Goal: Task Accomplishment & Management: Manage account settings

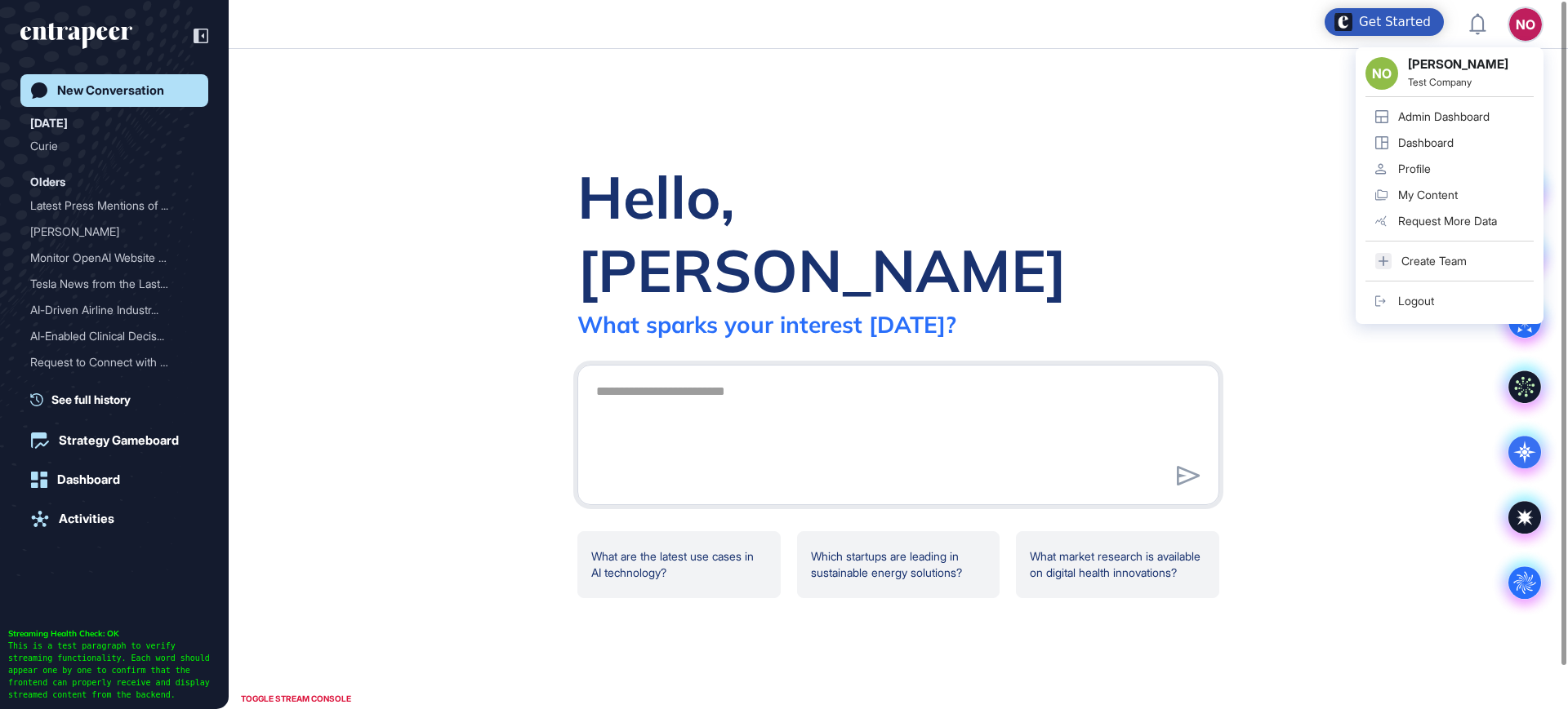
click at [1483, 107] on link "Admin Dashboard" at bounding box center [1449, 117] width 168 height 26
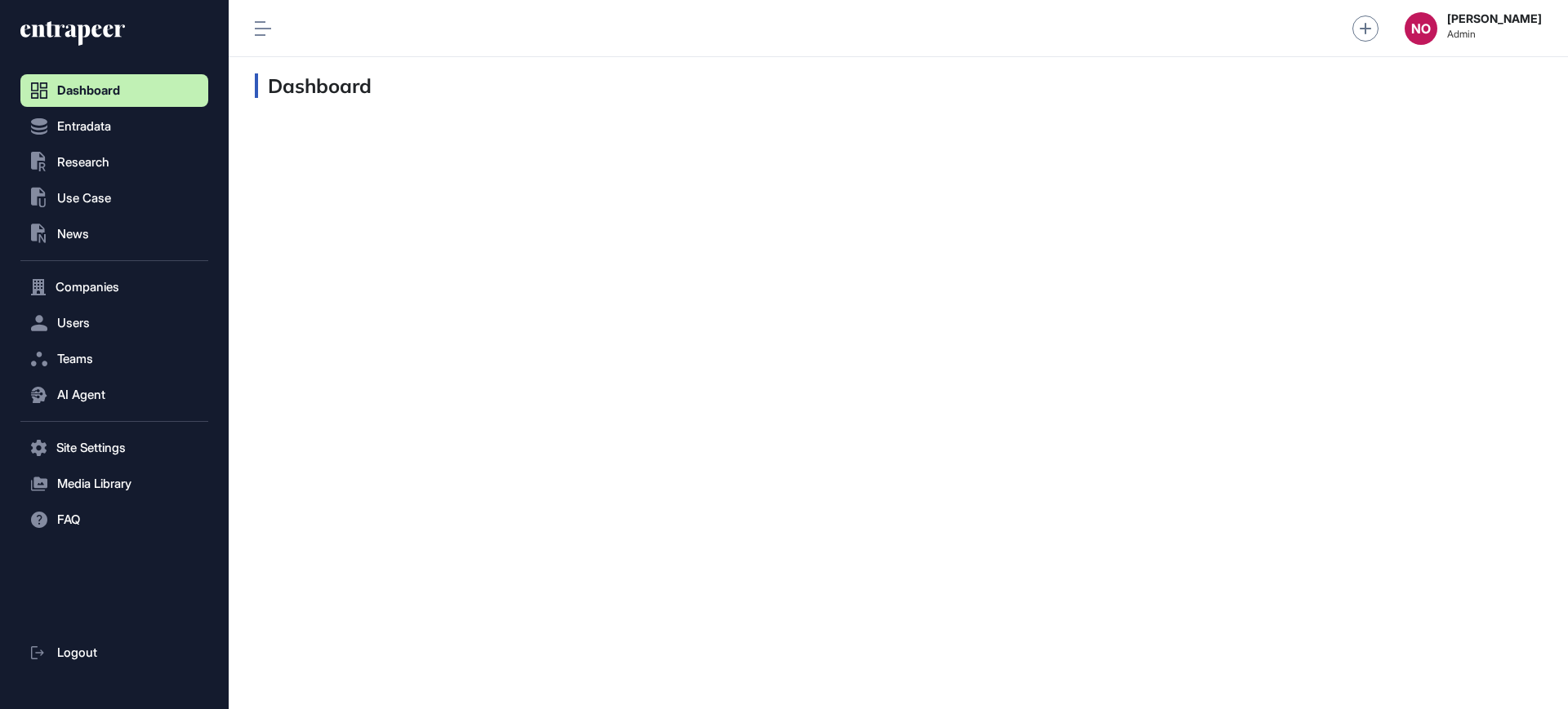
scroll to position [1, 1]
click at [312, 287] on div "Dashboard" at bounding box center [898, 383] width 1339 height 652
click at [148, 298] on button "Companies" at bounding box center [114, 287] width 188 height 32
click at [138, 314] on link "Company List" at bounding box center [119, 321] width 180 height 29
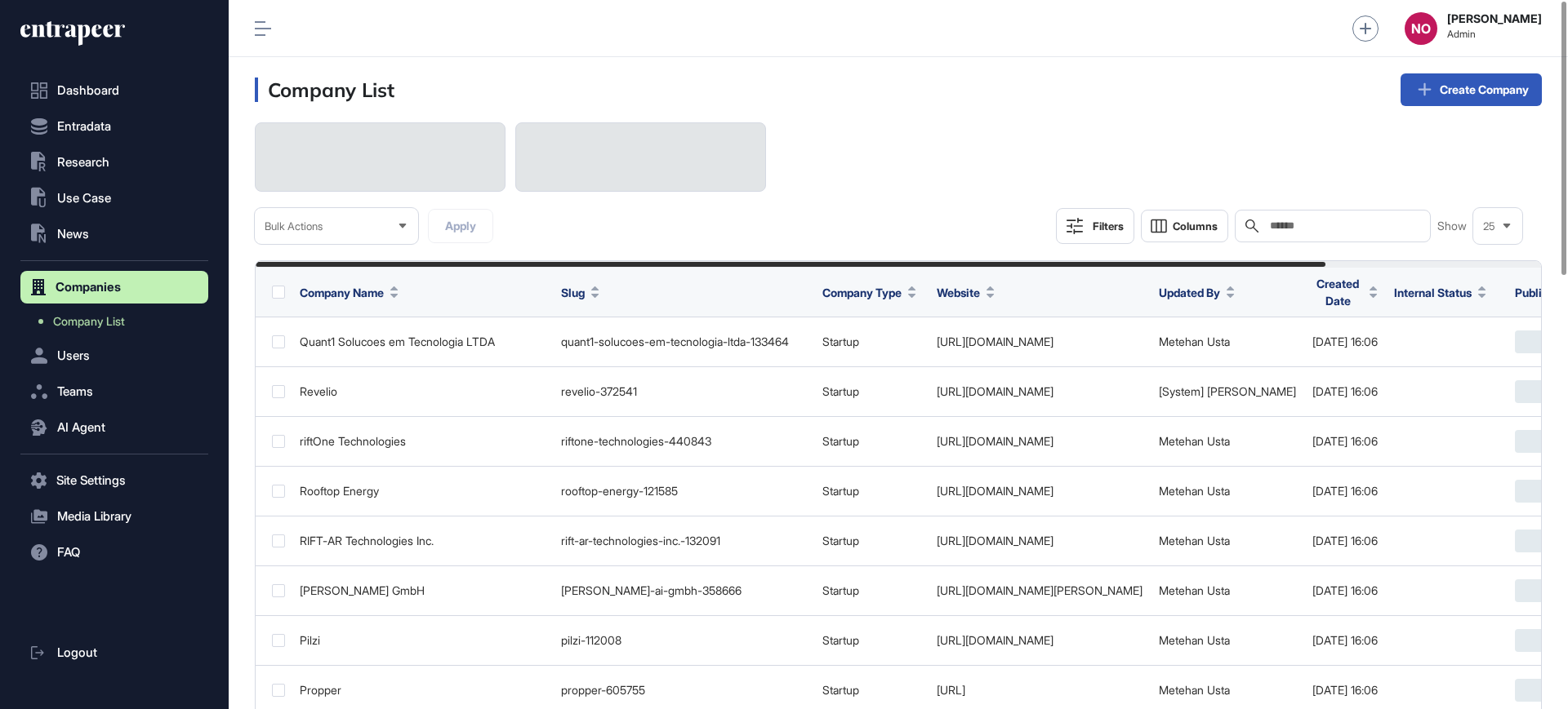
click at [1390, 222] on input "text" at bounding box center [1345, 226] width 152 height 13
paste input "*****"
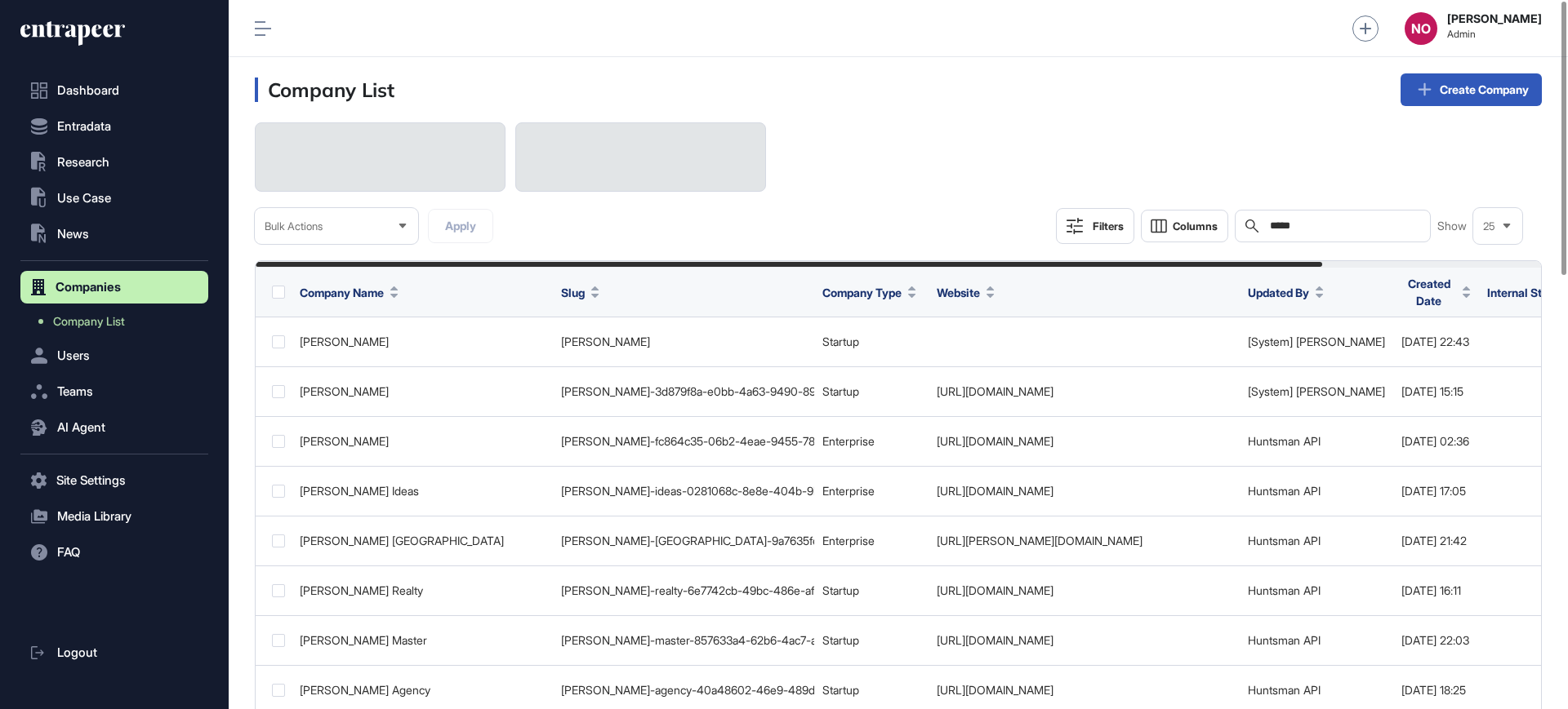
type input "*****"
drag, startPoint x: 1567, startPoint y: 207, endPoint x: 1567, endPoint y: 133, distance: 74.0
click at [1566, 133] on div at bounding box center [1564, 138] width 5 height 274
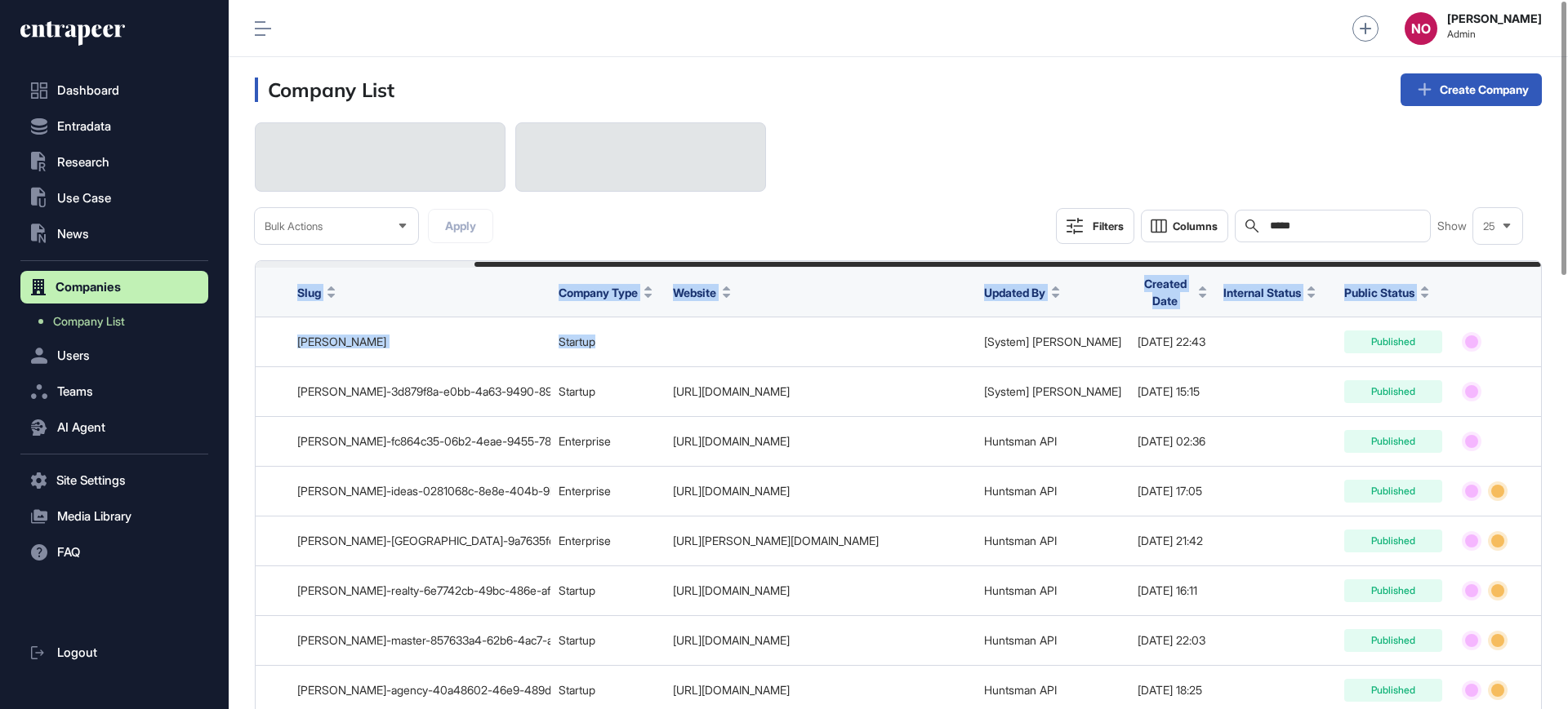
drag, startPoint x: 1160, startPoint y: 338, endPoint x: 1567, endPoint y: 332, distance: 407.0
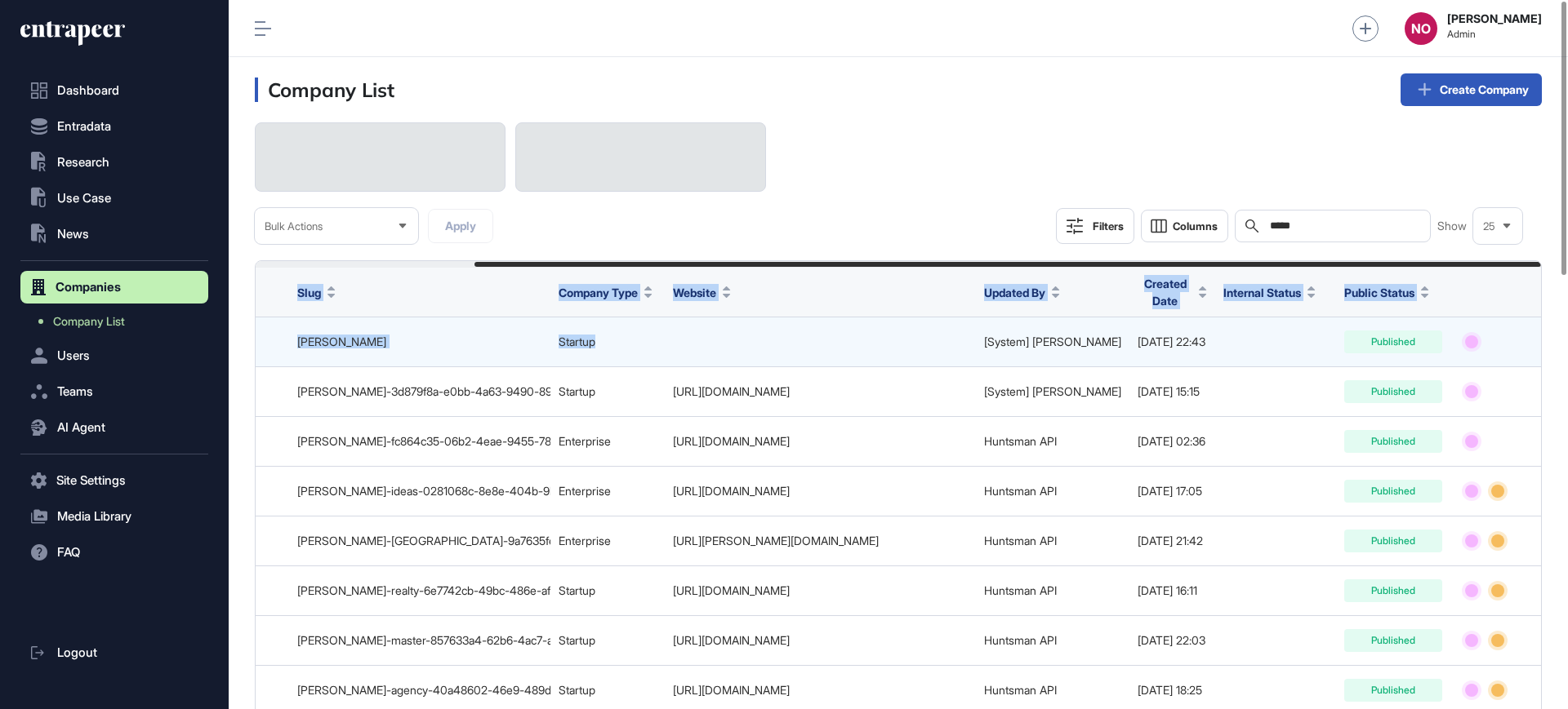
click at [1567, 343] on icon at bounding box center [1583, 342] width 14 height 13
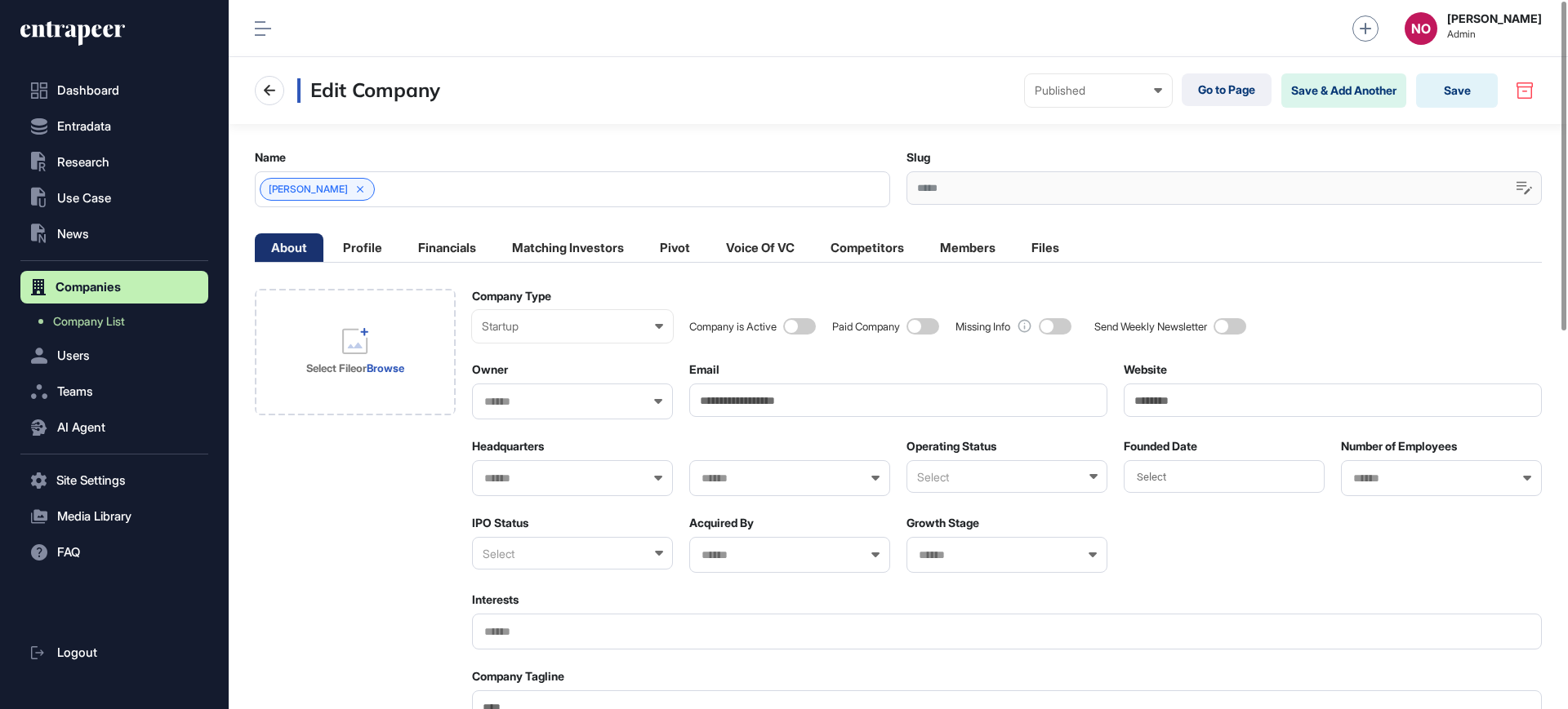
click at [1161, 406] on input "Website" at bounding box center [1333, 400] width 418 height 33
paste input "**********"
click at [1234, 407] on input "**********" at bounding box center [1333, 400] width 418 height 33
paste input "**********"
click at [1235, 397] on input "**********" at bounding box center [1333, 400] width 418 height 33
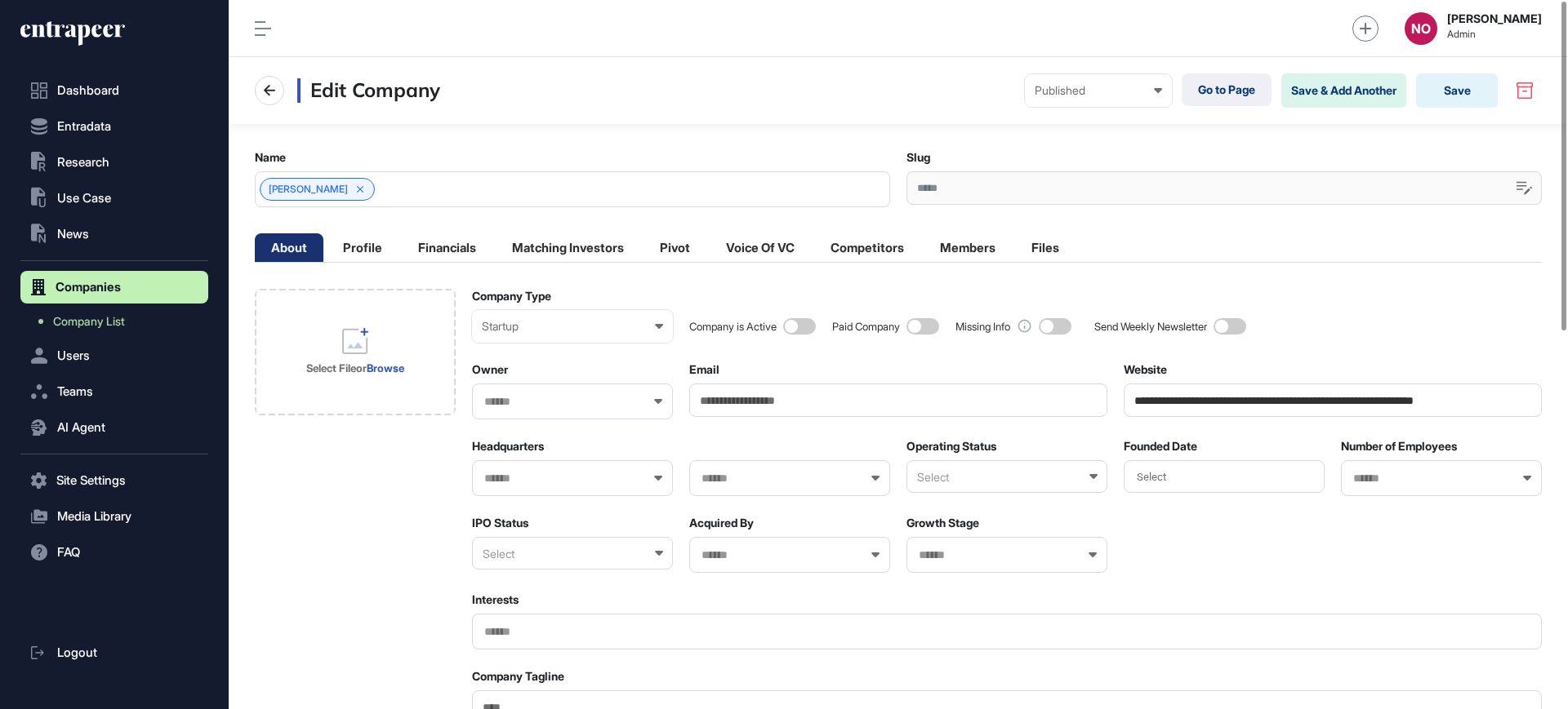
paste input "**********"
click at [1239, 394] on input "**********" at bounding box center [1333, 400] width 418 height 33
paste input "url"
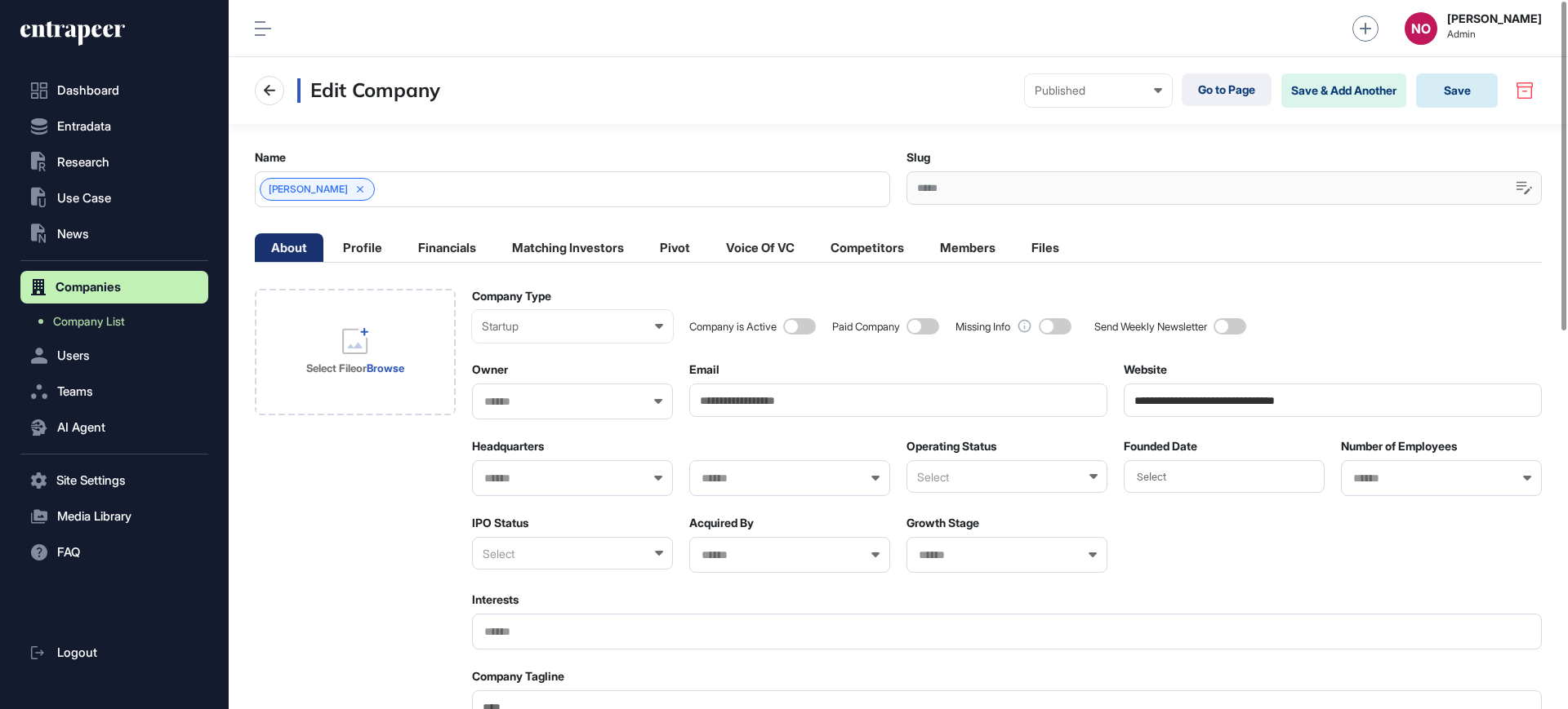
type input "**********"
click at [1447, 94] on button "Save" at bounding box center [1457, 90] width 82 height 34
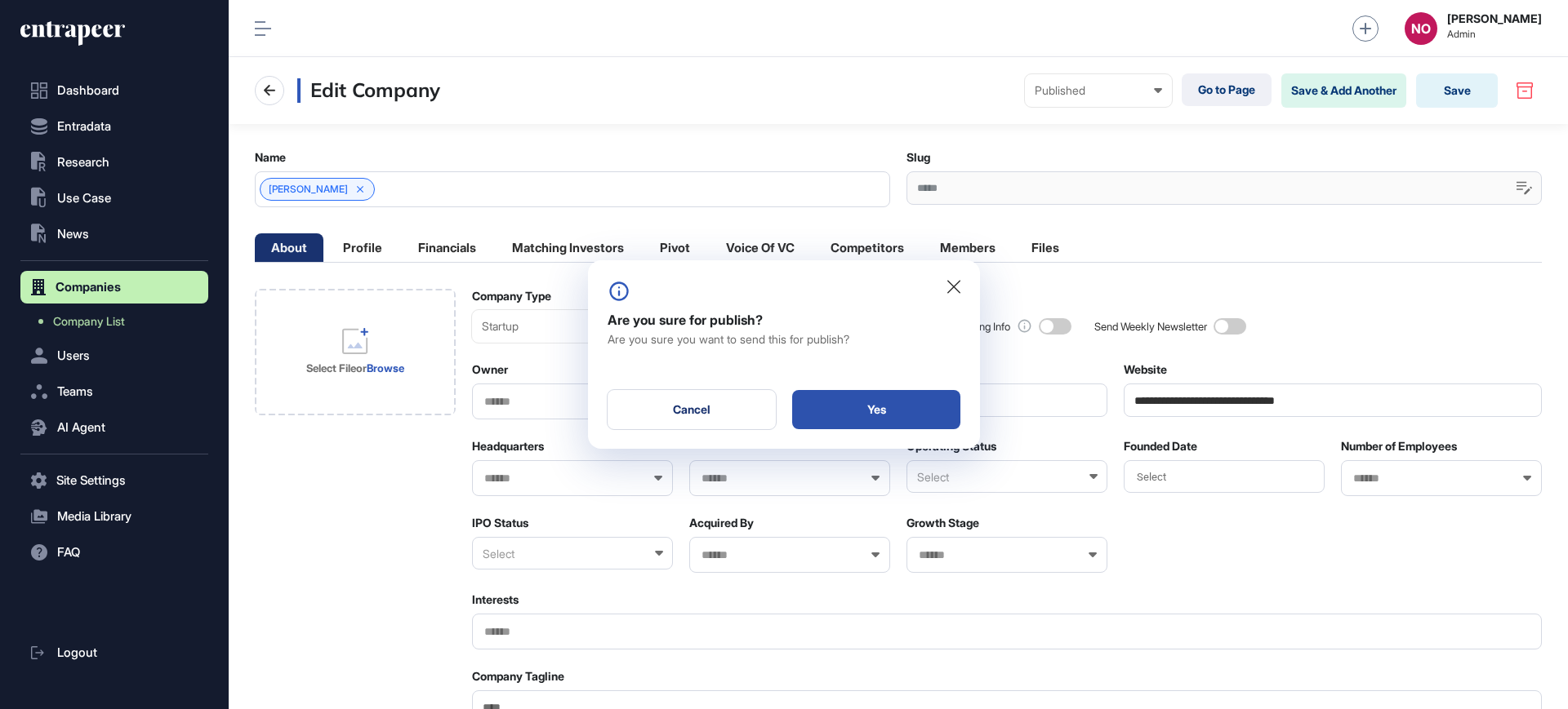
click at [902, 409] on div "Yes" at bounding box center [876, 410] width 168 height 39
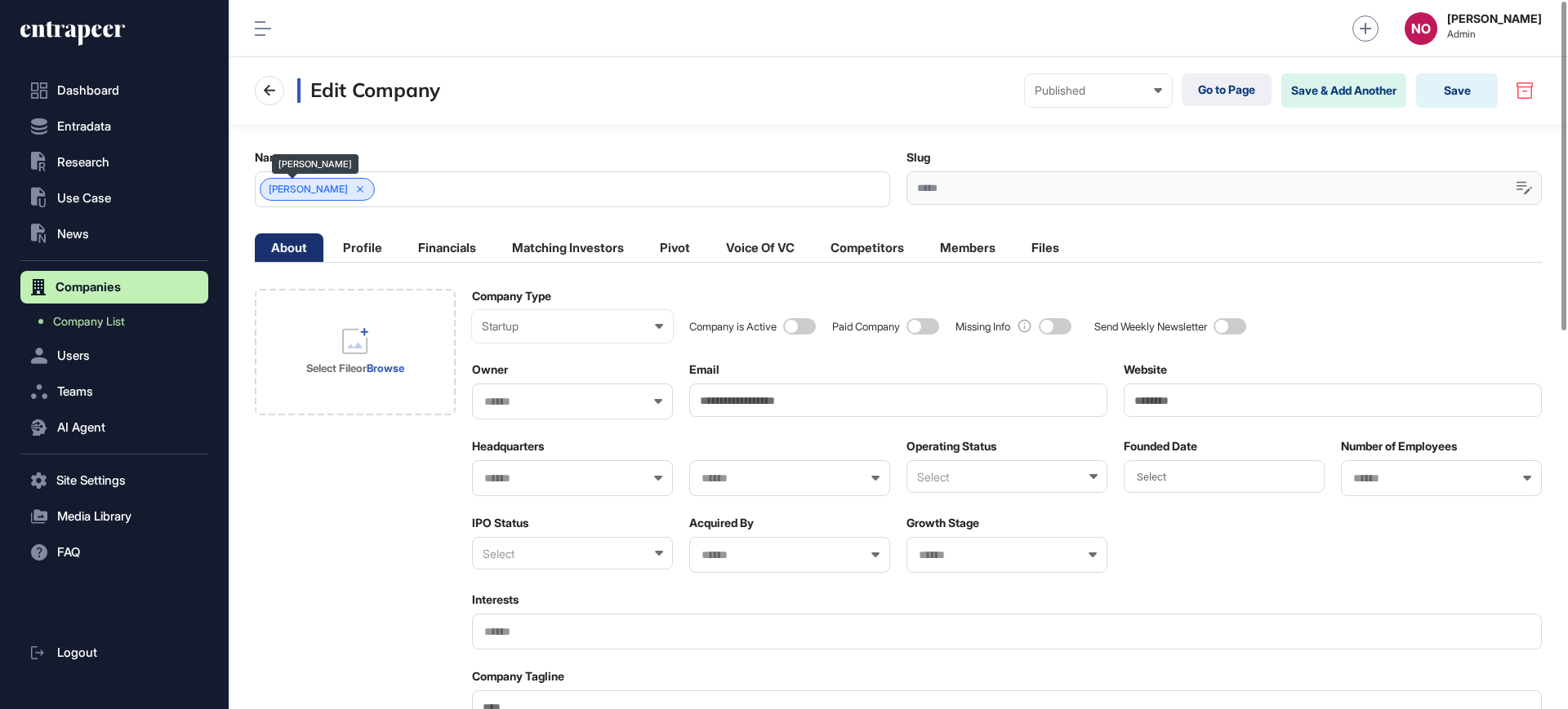
click at [276, 192] on span "[PERSON_NAME]" at bounding box center [308, 189] width 79 height 11
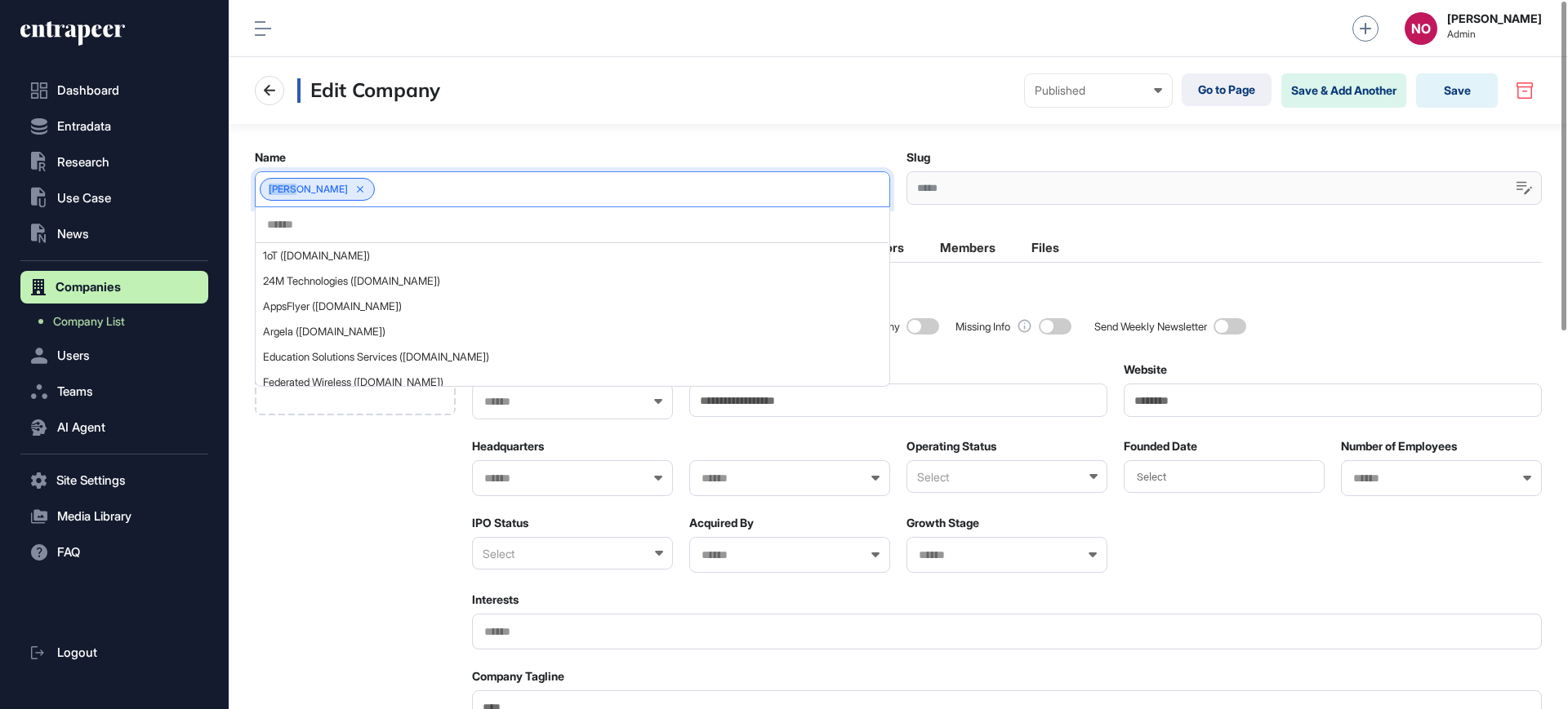
click at [276, 192] on span "[PERSON_NAME]" at bounding box center [308, 189] width 79 height 11
copy span "[PERSON_NAME]"
click at [955, 123] on div "Edit Company Published Draft Pending Review Published Private Go to Page Save &…" at bounding box center [898, 90] width 1339 height 67
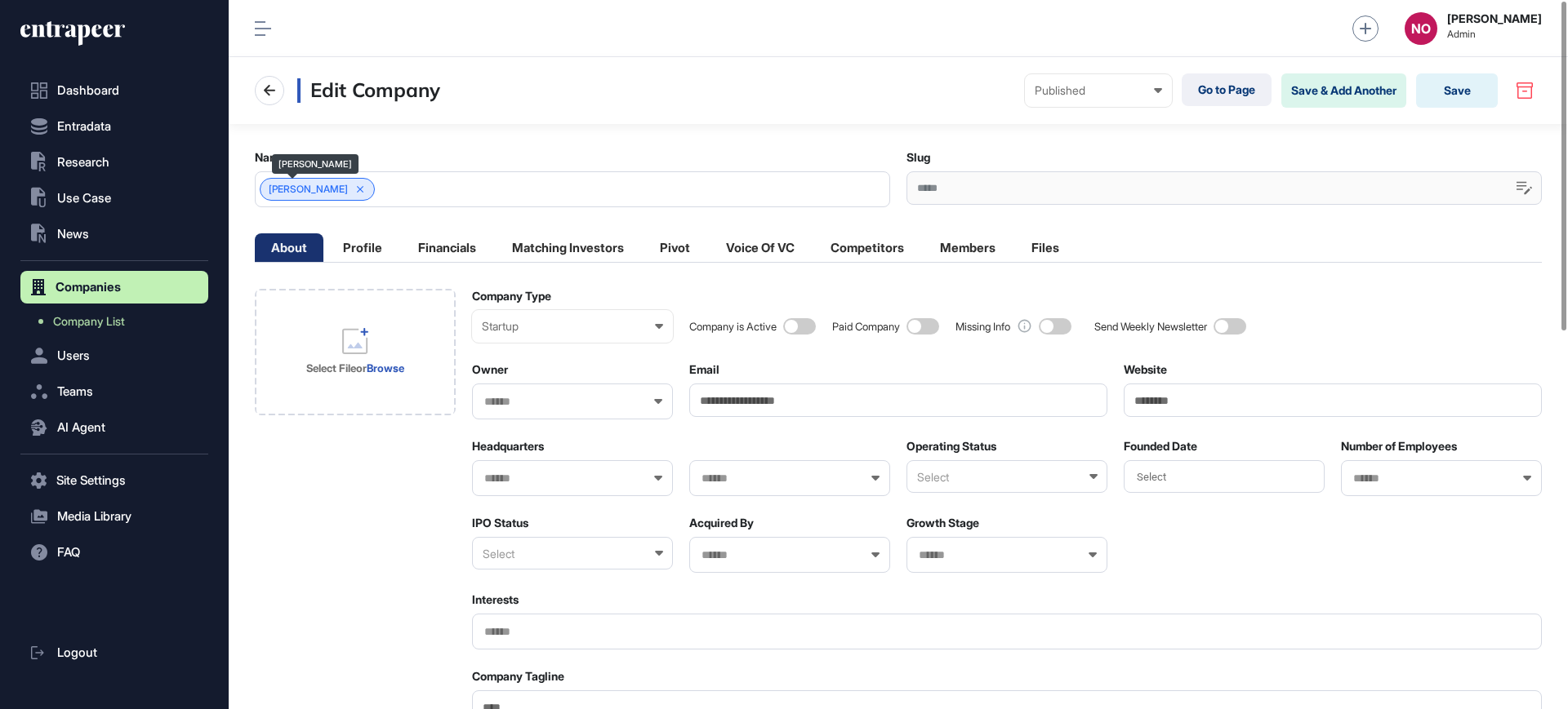
click at [272, 190] on span "[PERSON_NAME]" at bounding box center [308, 189] width 79 height 11
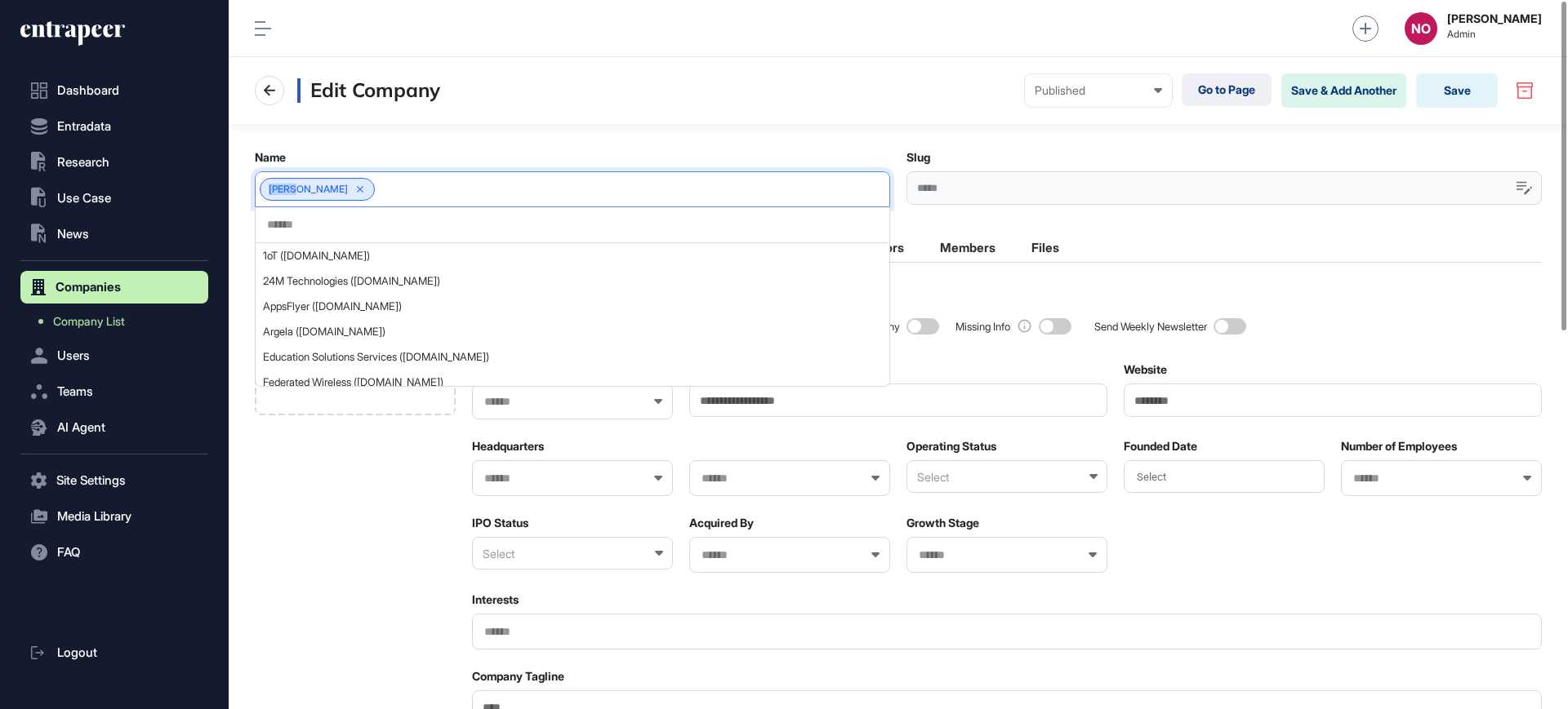
click at [272, 190] on span "[PERSON_NAME]" at bounding box center [308, 189] width 79 height 11
copy span "[PERSON_NAME]"
click at [1235, 89] on link "Go to Page" at bounding box center [1226, 89] width 90 height 32
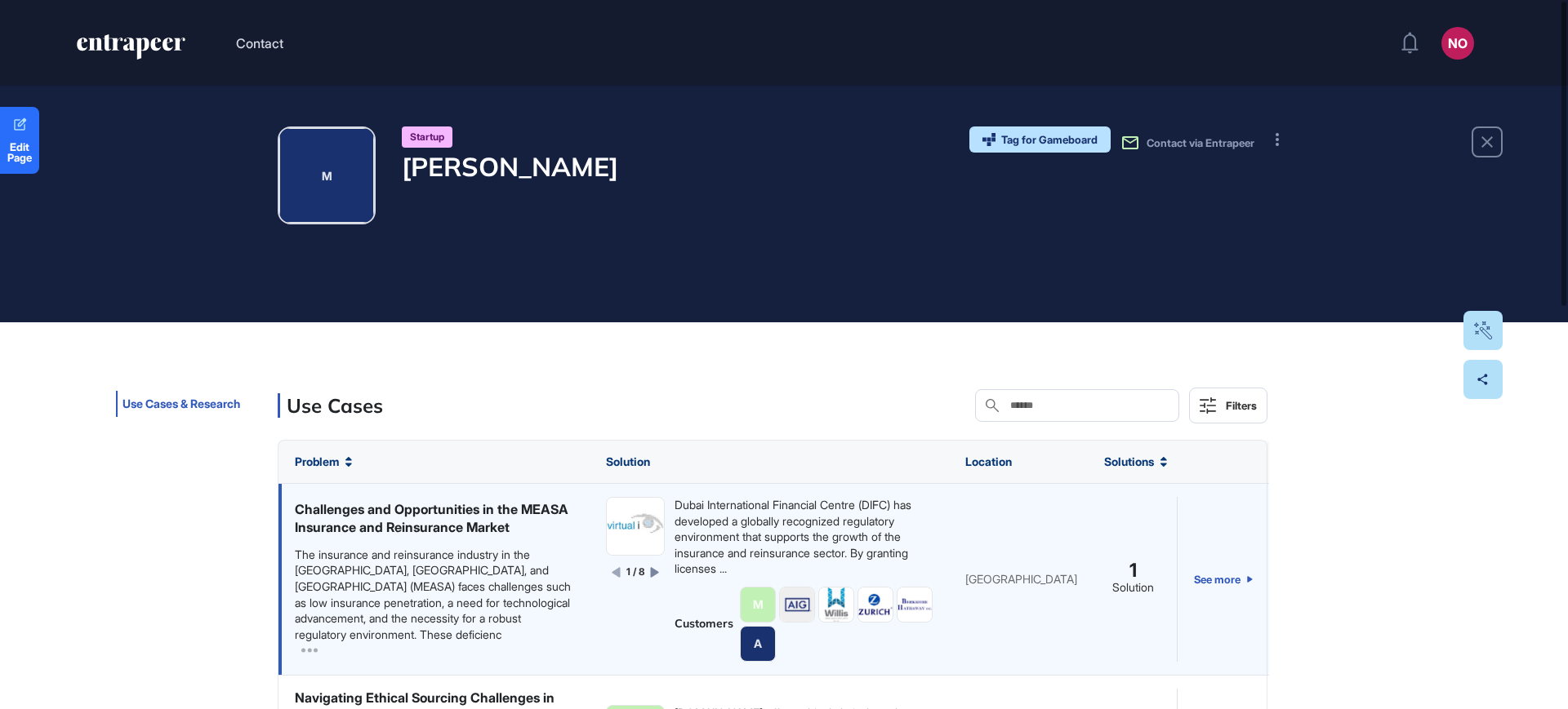
click at [651, 577] on icon at bounding box center [655, 572] width 9 height 9
click at [651, 575] on icon at bounding box center [656, 572] width 9 height 9
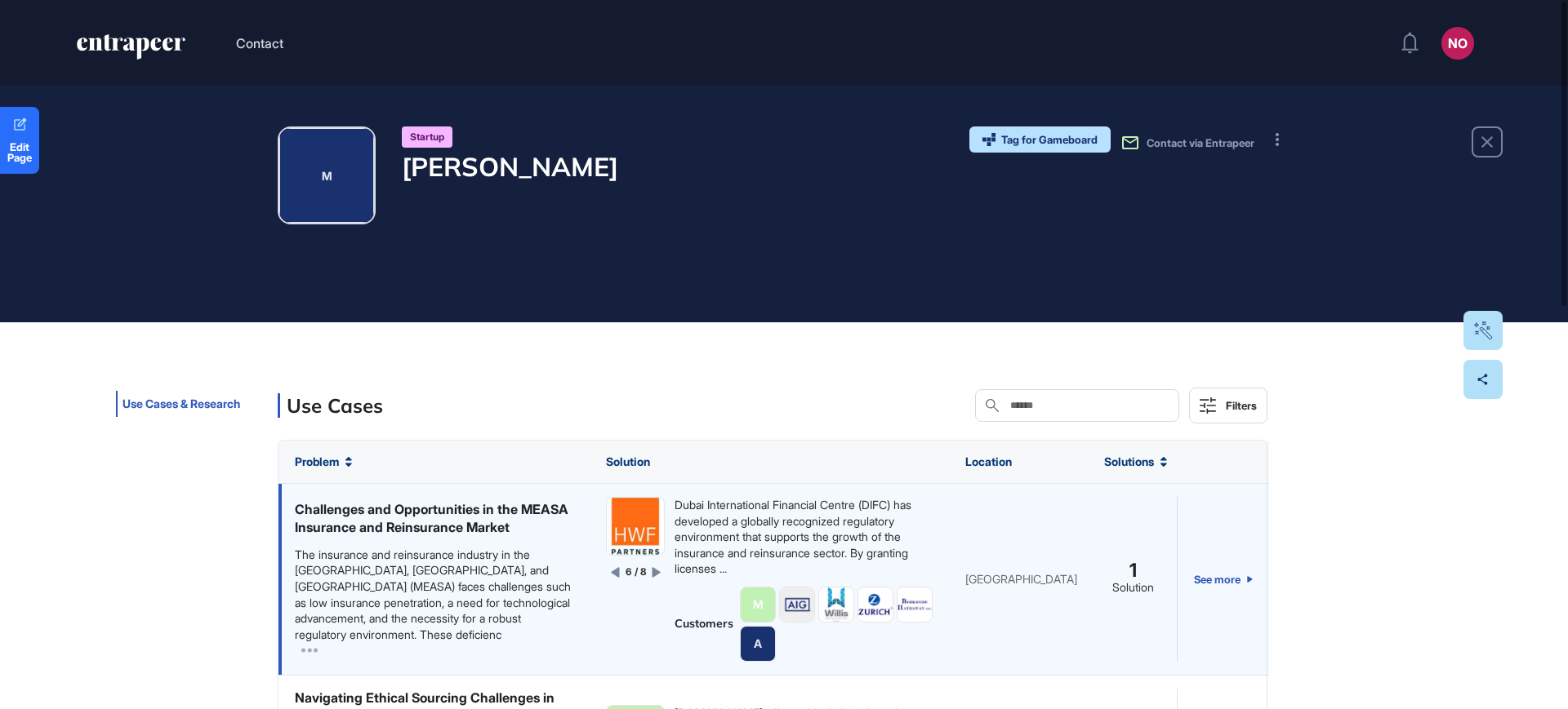
click at [651, 574] on icon at bounding box center [656, 572] width 9 height 9
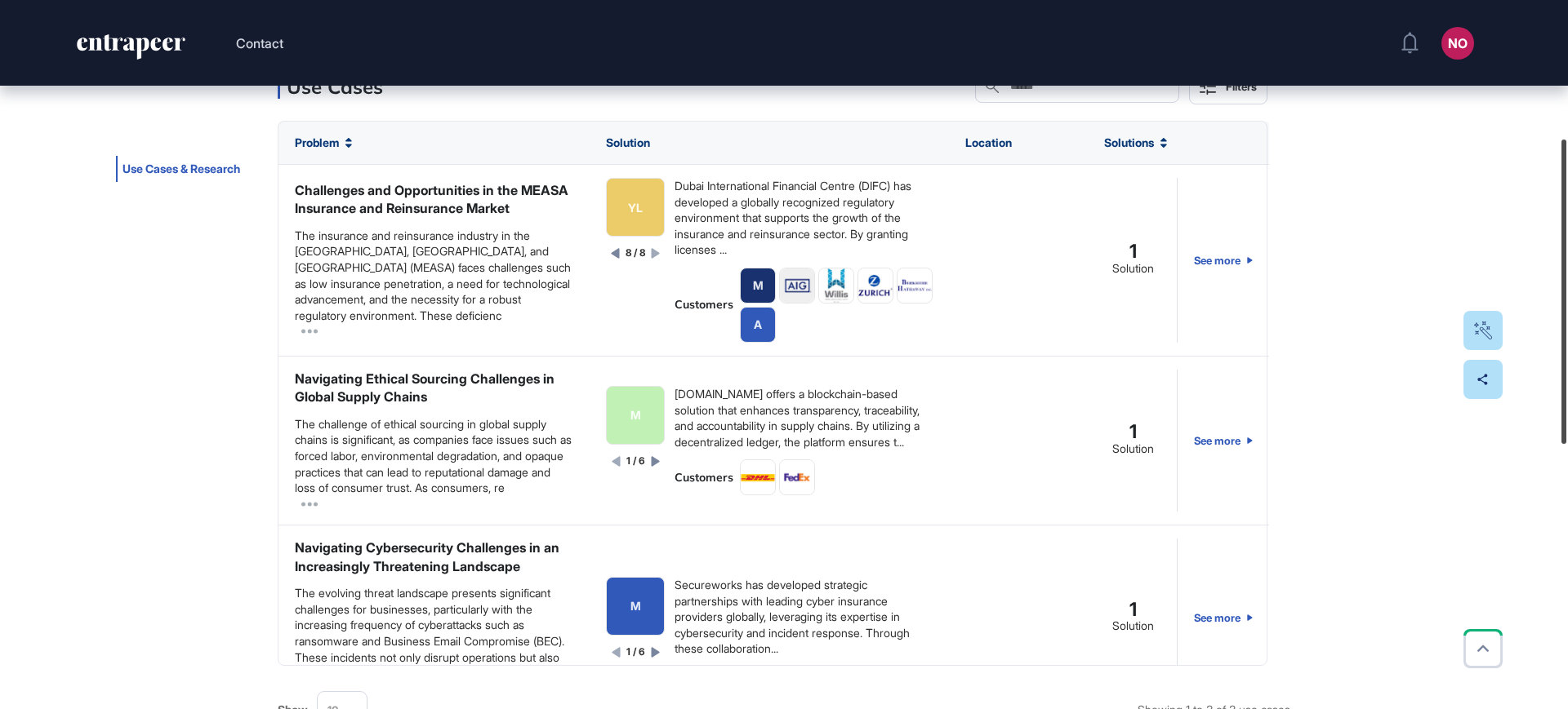
scroll to position [320, 0]
drag, startPoint x: 1567, startPoint y: 275, endPoint x: 1567, endPoint y: 413, distance: 138.0
click at [1566, 413] on div at bounding box center [1564, 291] width 5 height 304
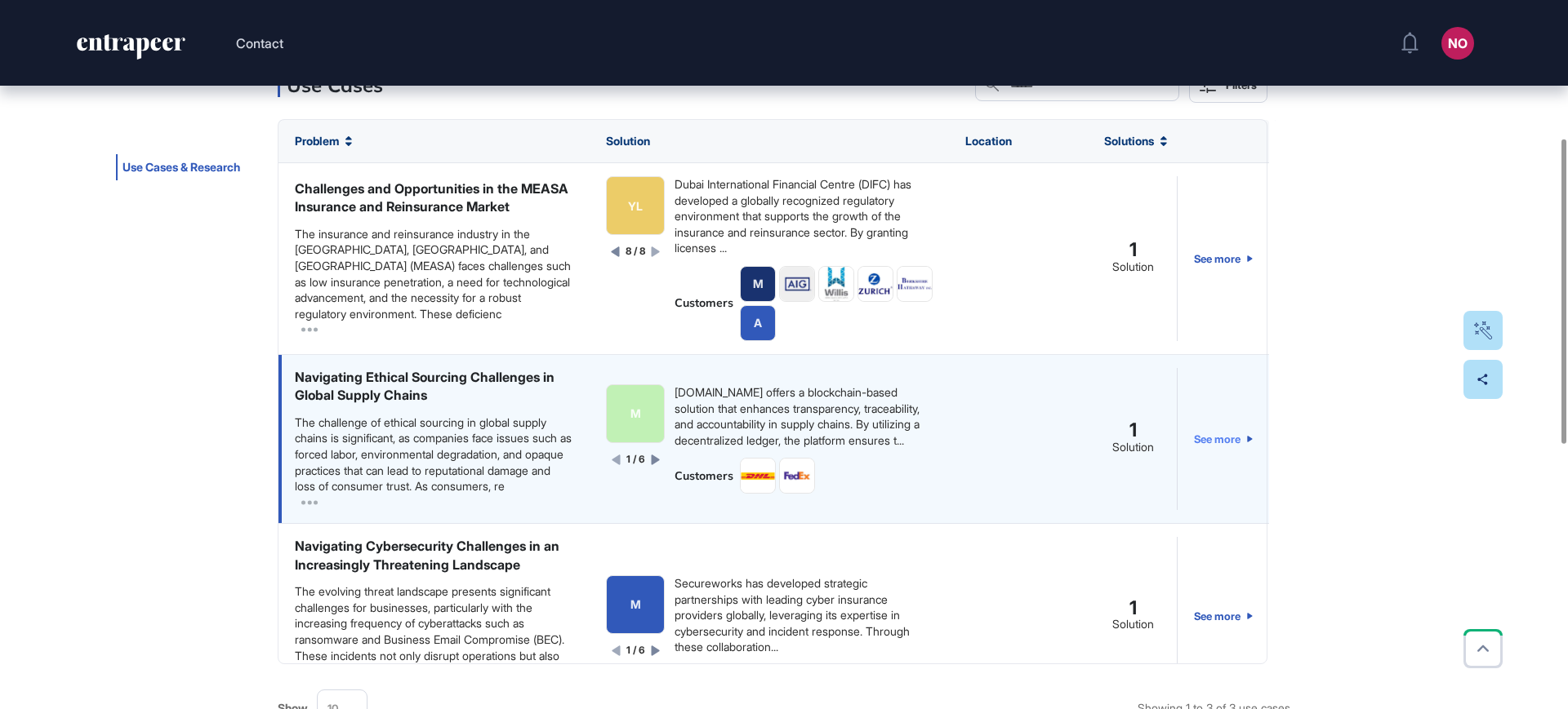
click at [1247, 442] on icon at bounding box center [1250, 439] width 6 height 7
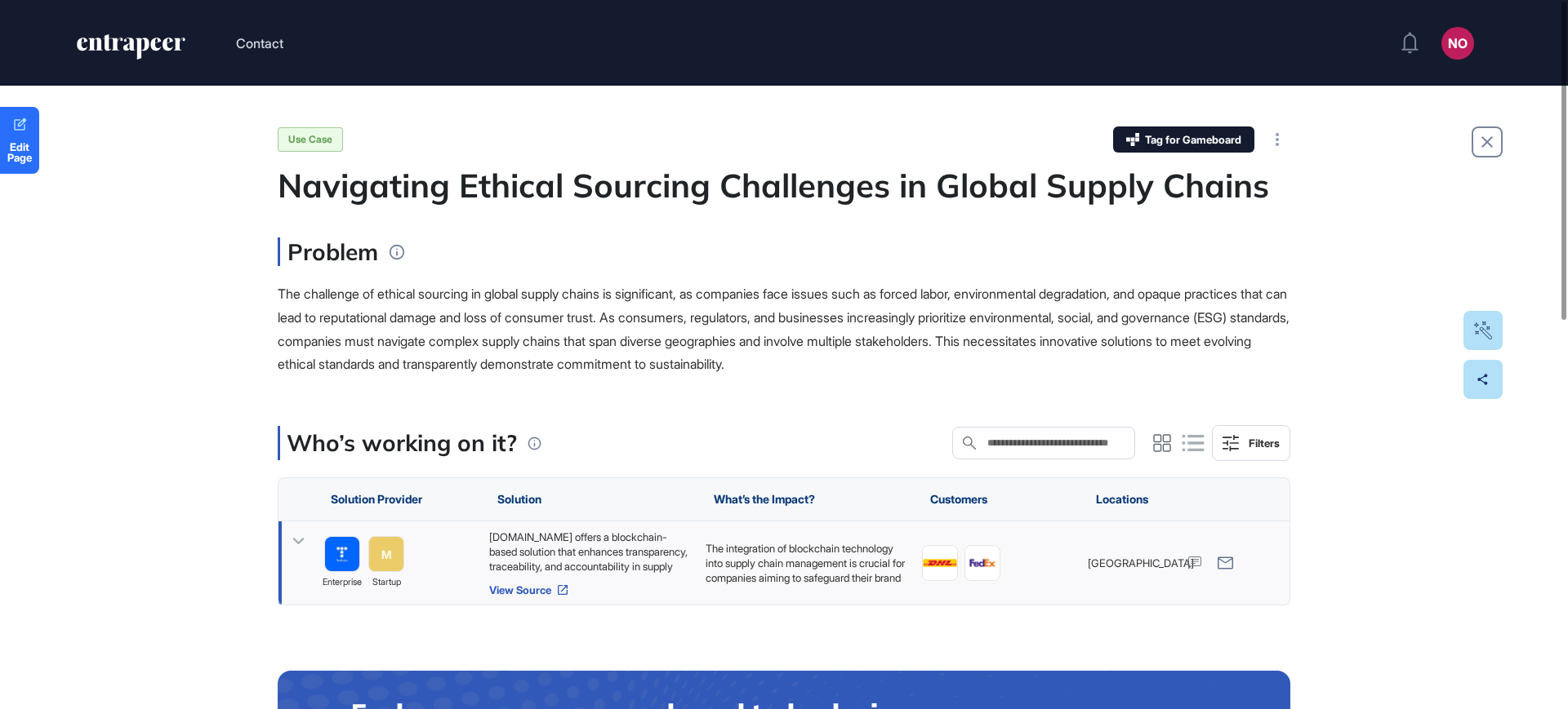
click at [501, 588] on link "View Source" at bounding box center [589, 590] width 200 height 13
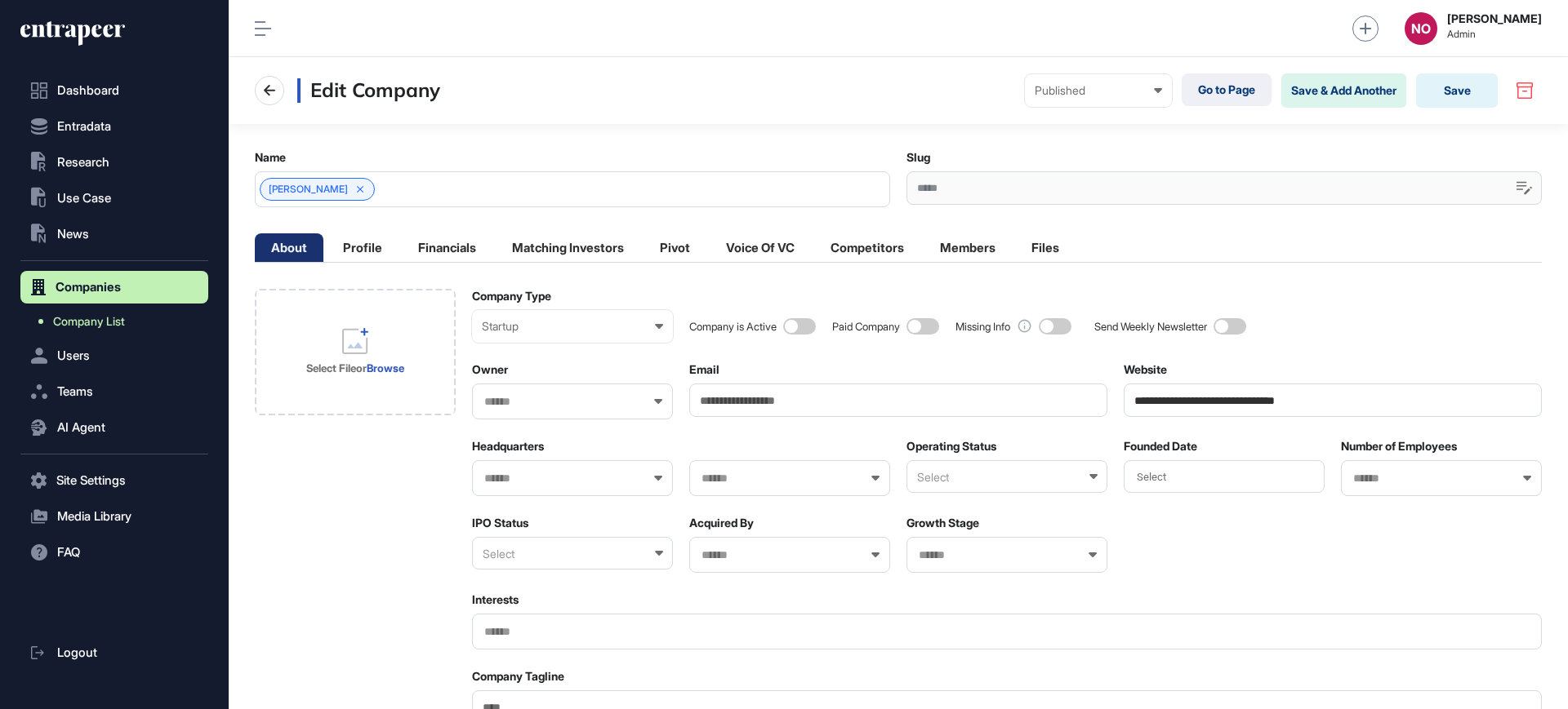
click at [136, 322] on link "Company List" at bounding box center [119, 321] width 180 height 29
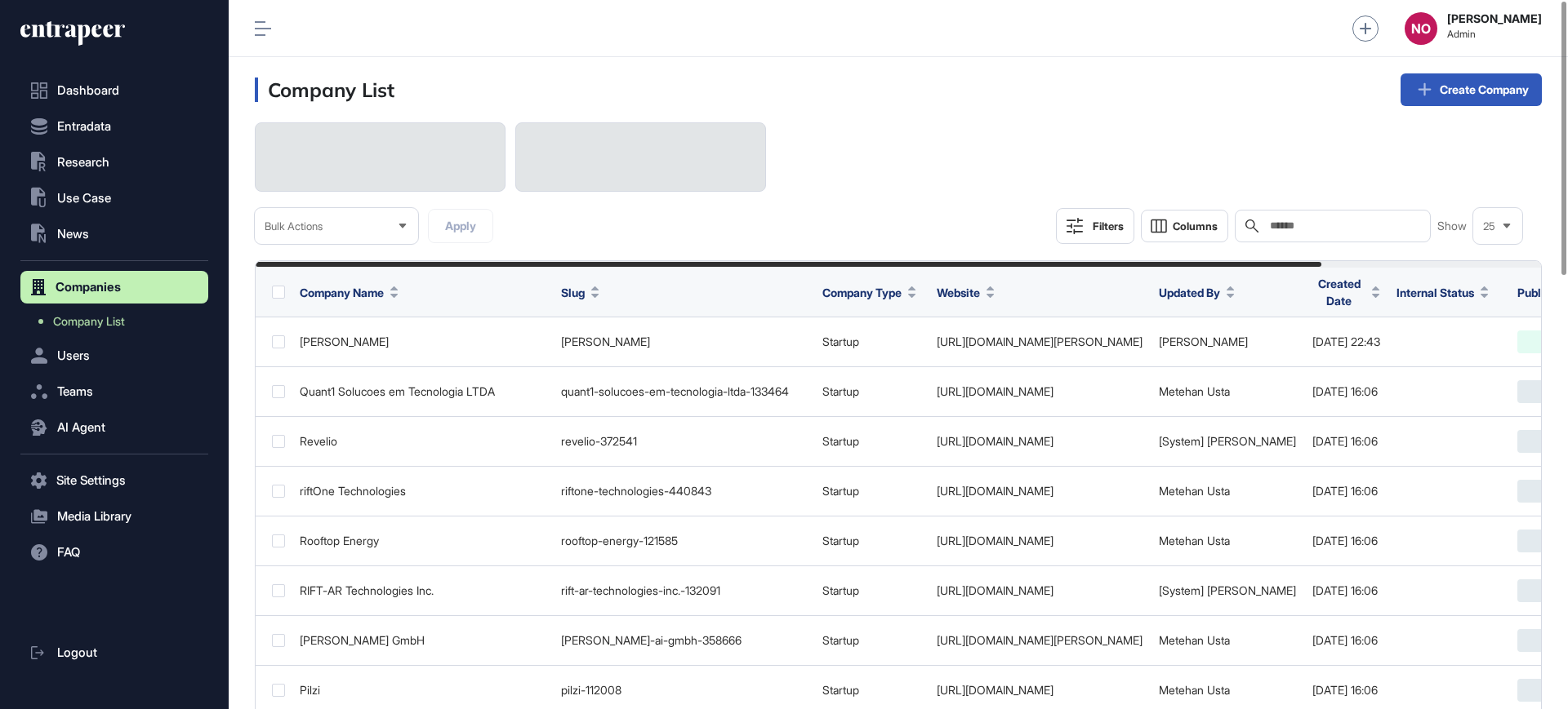
click at [1352, 232] on input "text" at bounding box center [1345, 226] width 152 height 13
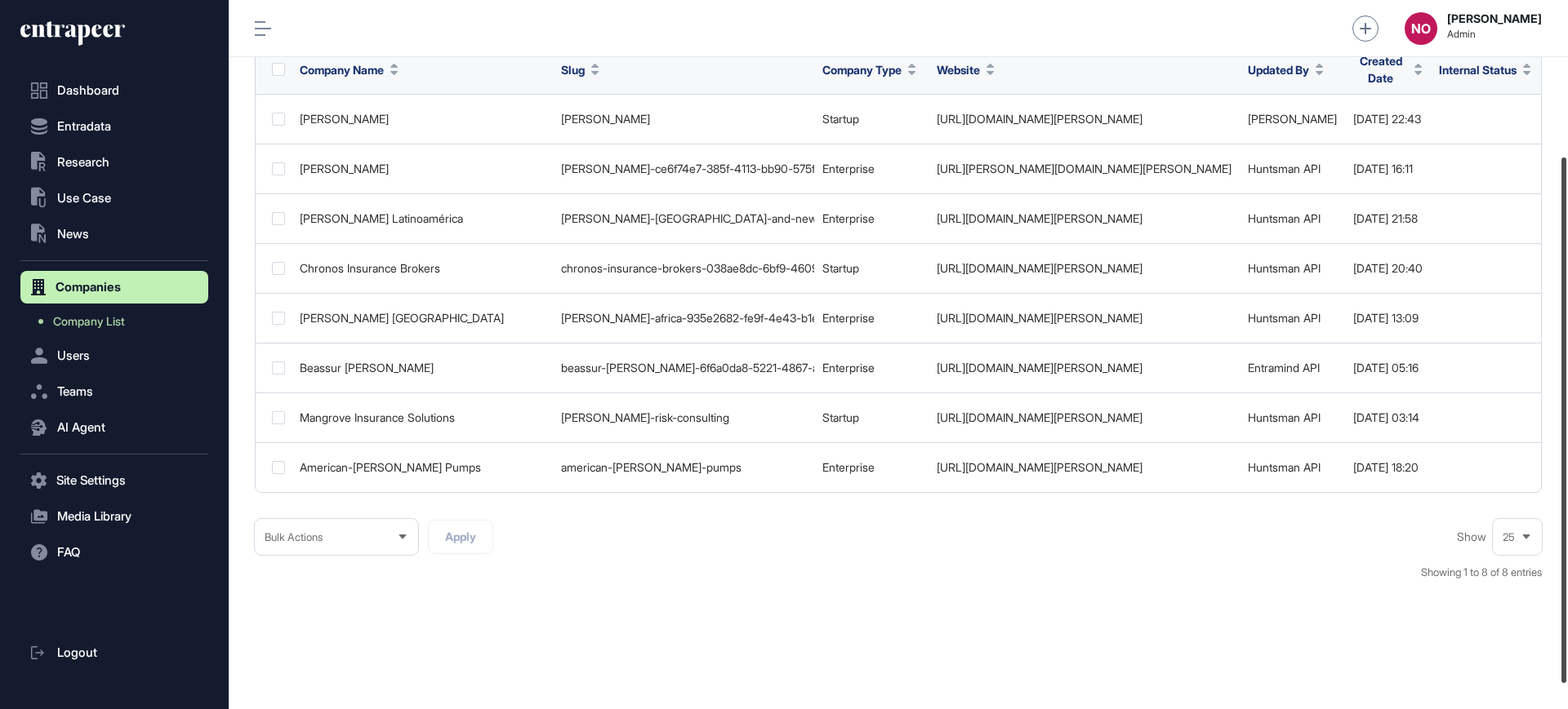
scroll to position [209, 0]
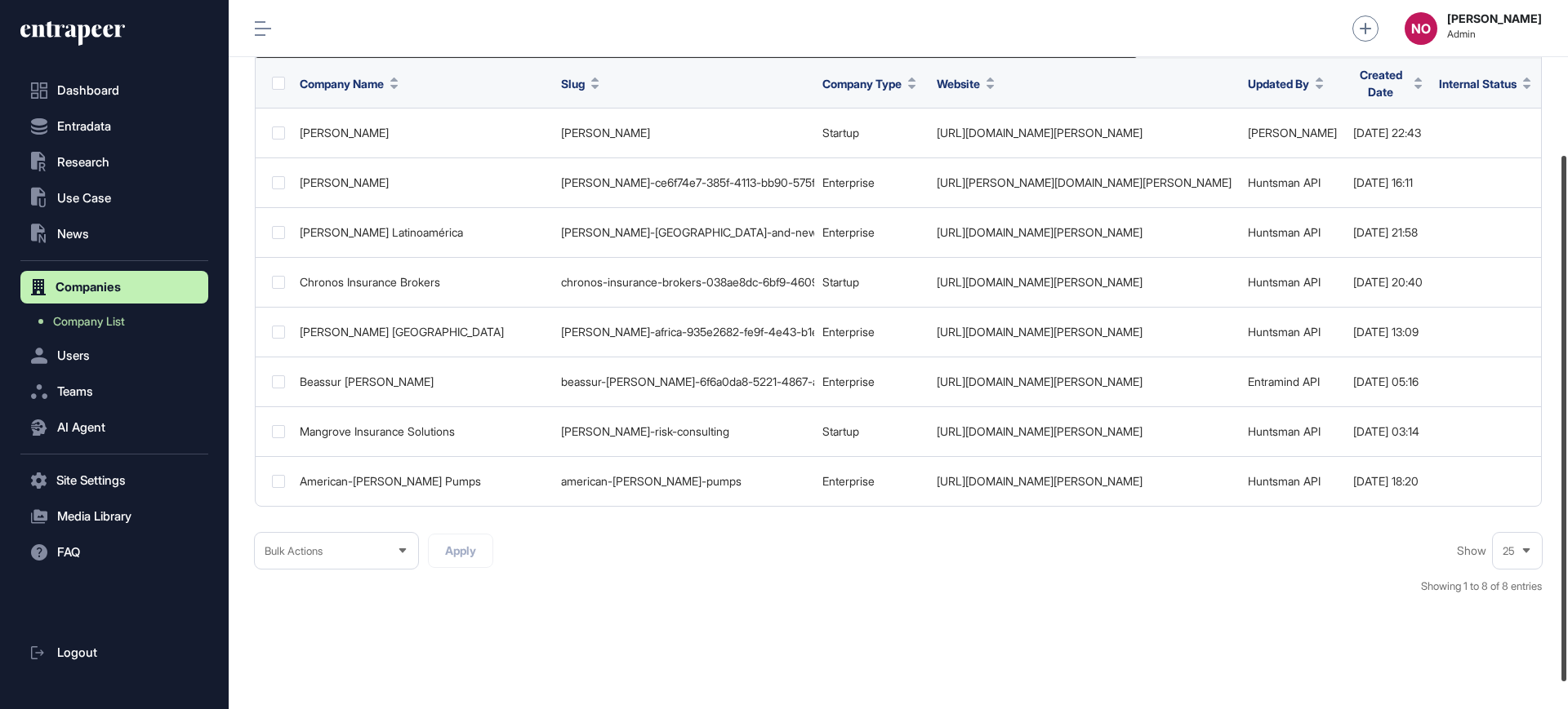
drag, startPoint x: 1567, startPoint y: 262, endPoint x: 1559, endPoint y: 408, distance: 146.2
click at [1561, 408] on div at bounding box center [1564, 418] width 5 height 526
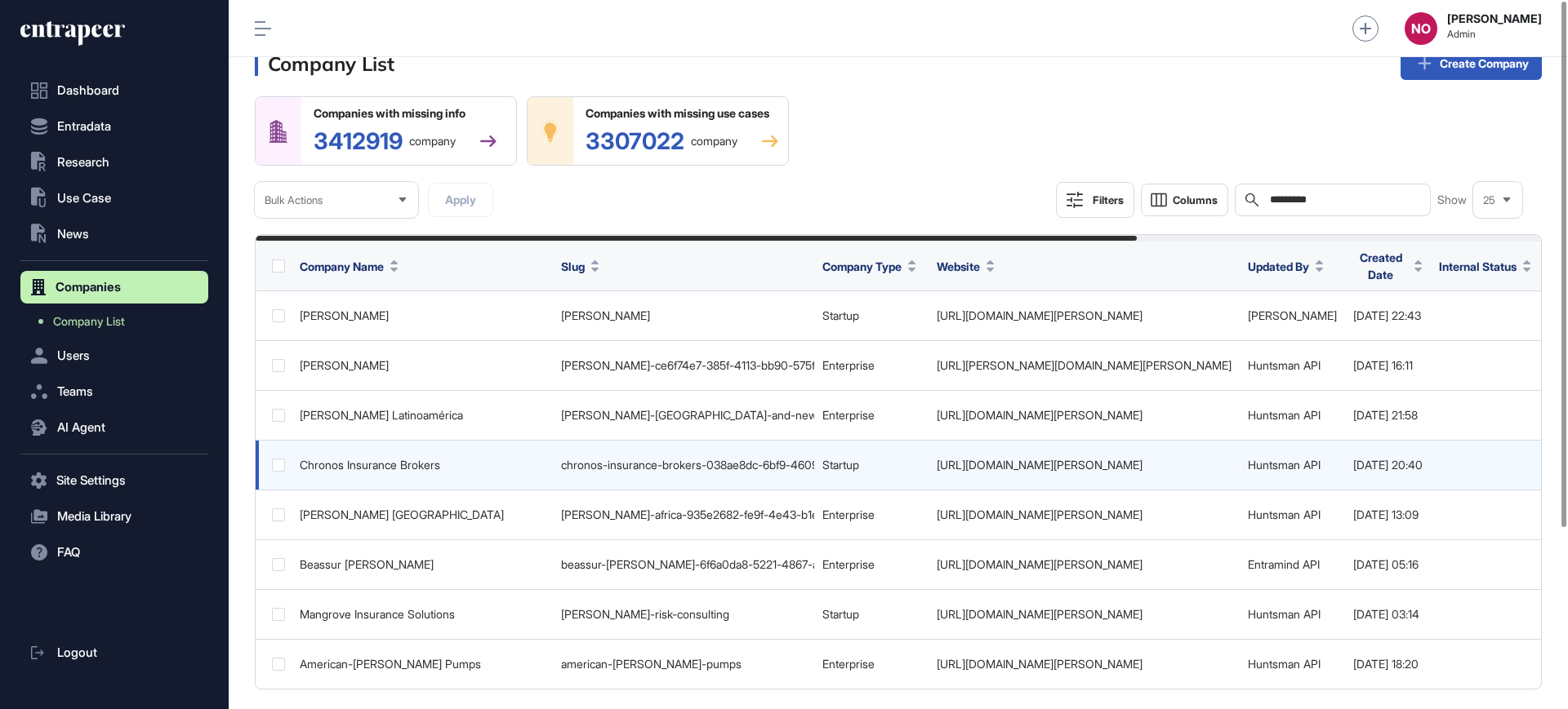
scroll to position [0, 0]
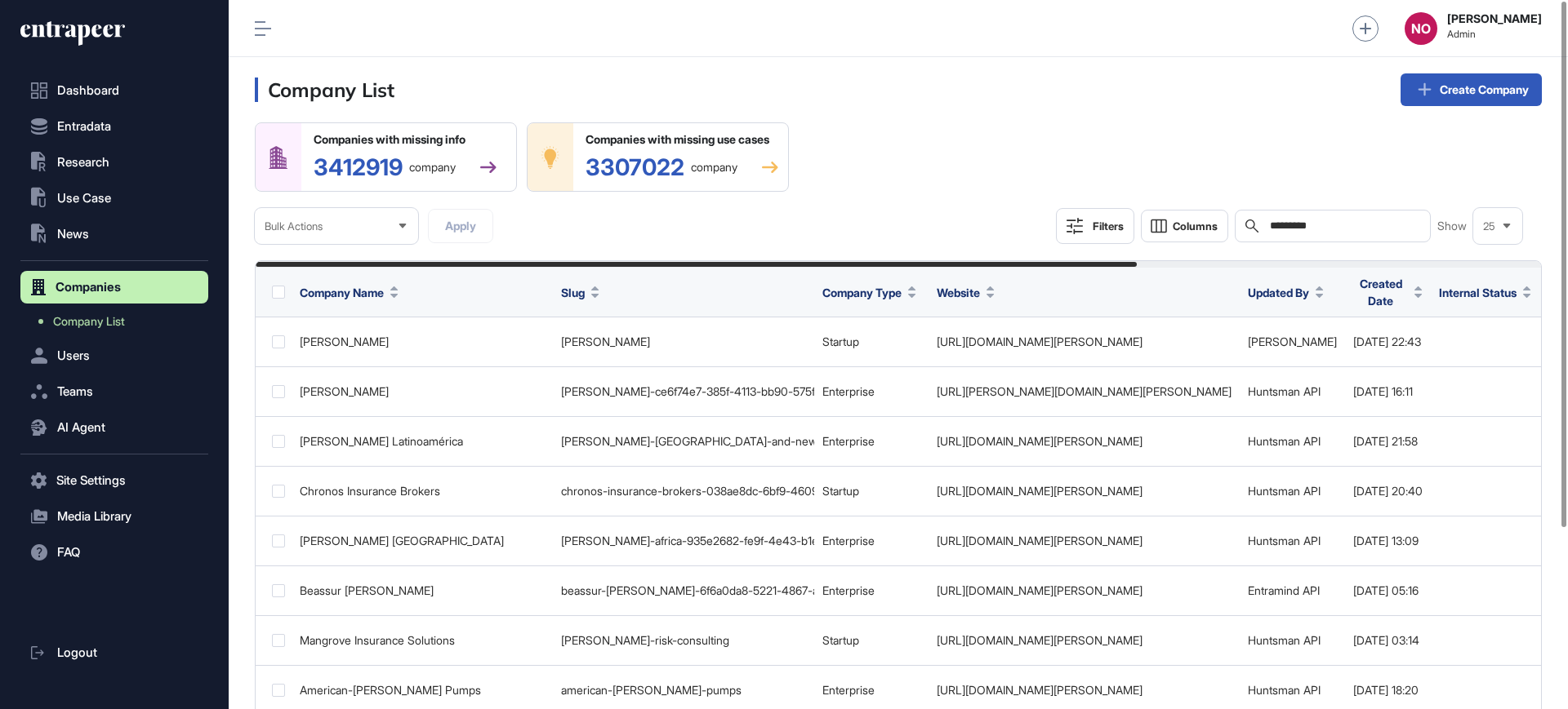
click at [1322, 228] on input "*********" at bounding box center [1345, 226] width 152 height 13
paste input "**********"
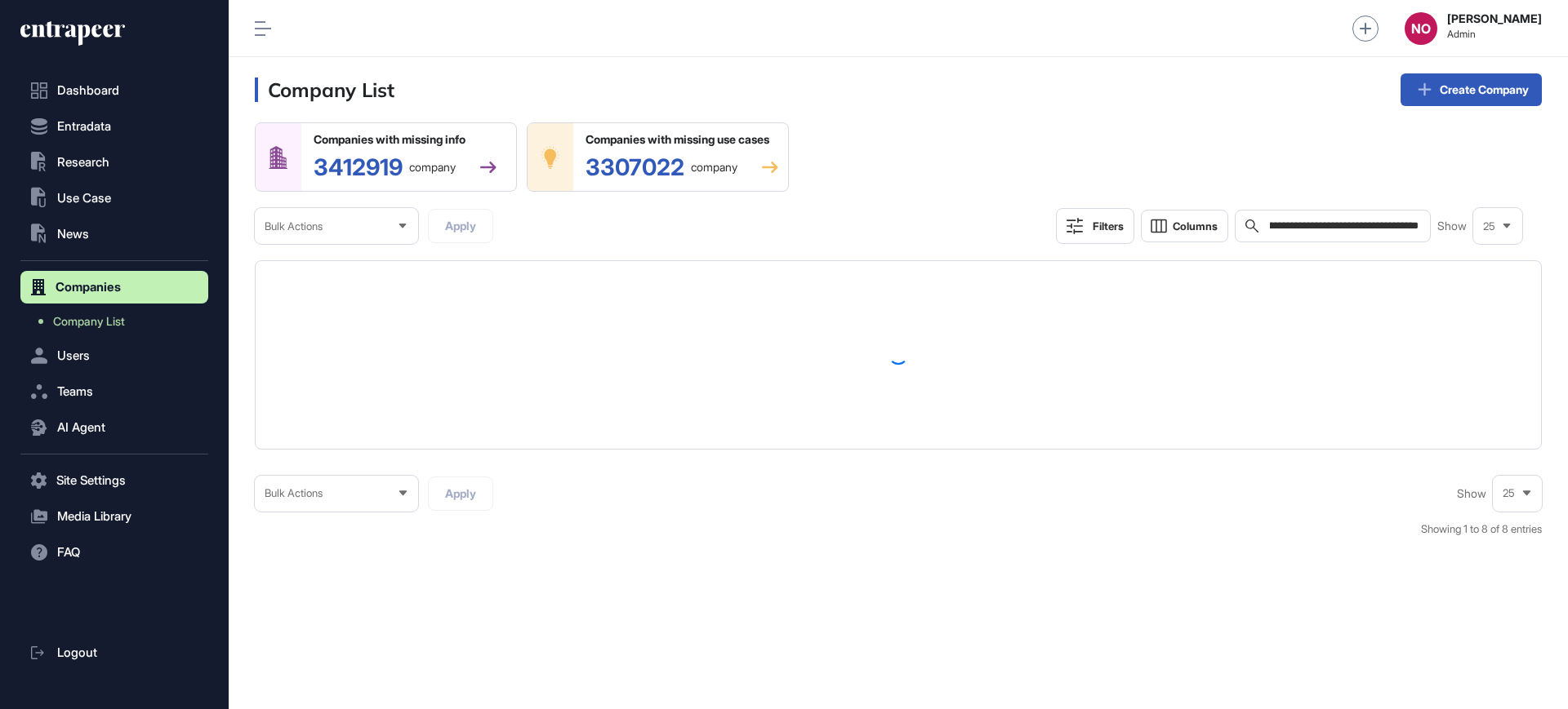
type input "**********"
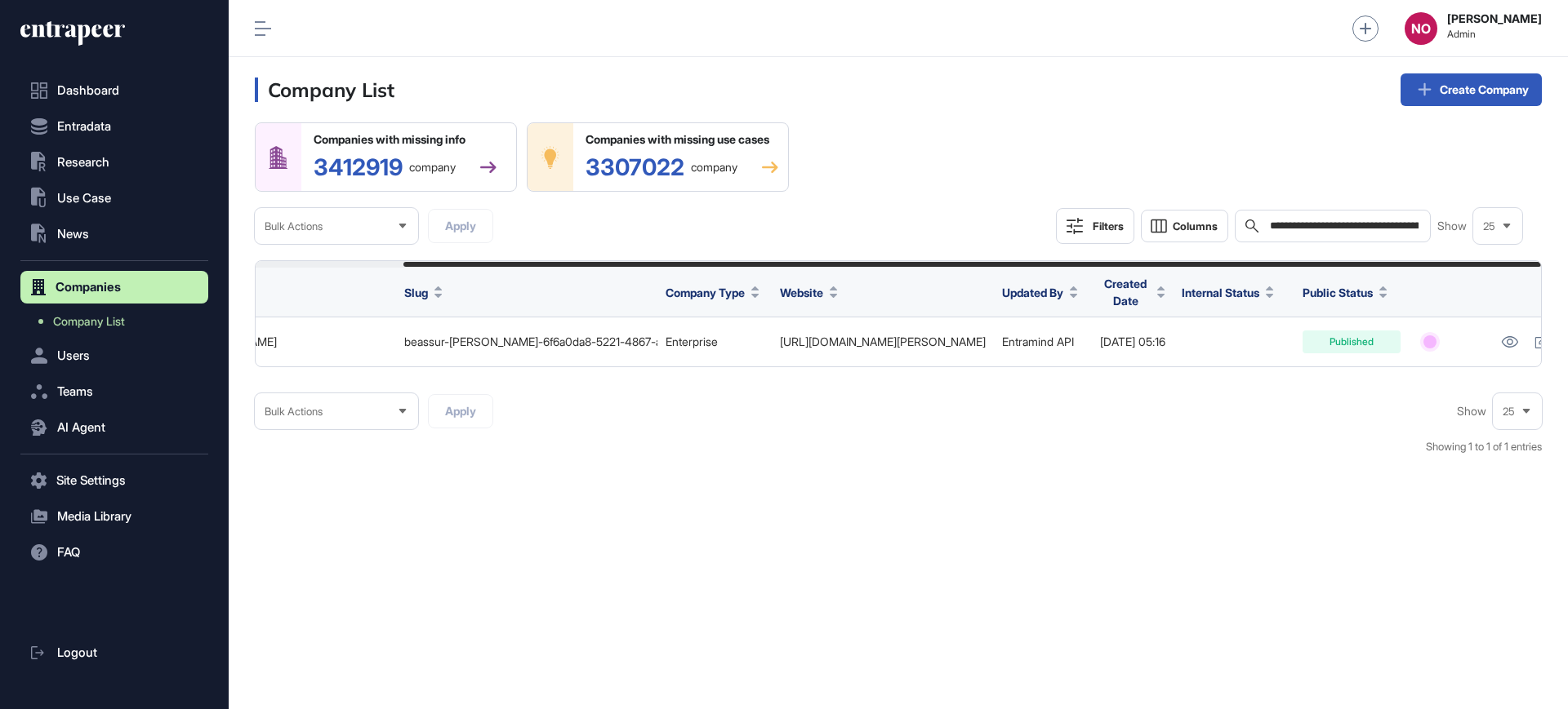
scroll to position [0, 167]
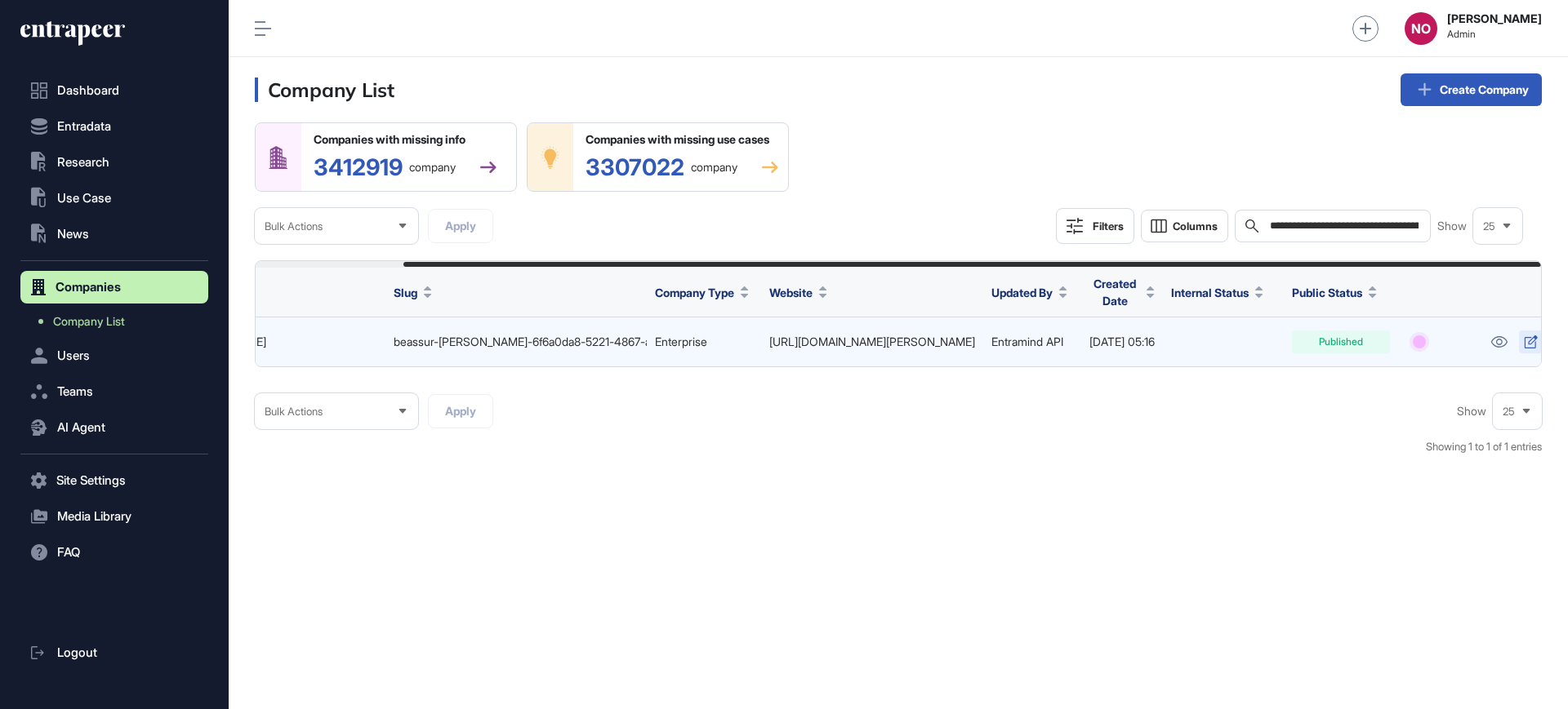
click at [1524, 341] on icon at bounding box center [1530, 342] width 14 height 13
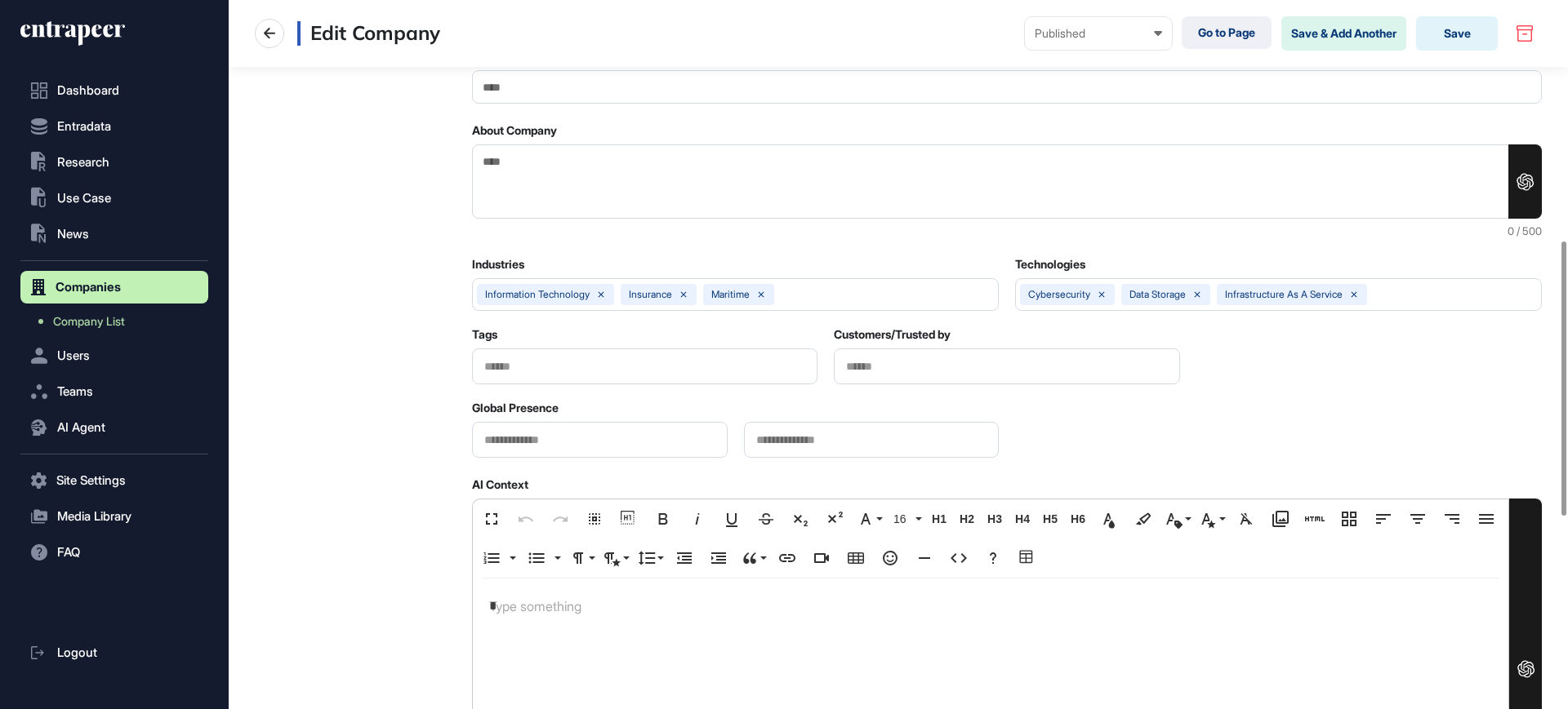
scroll to position [1116, 0]
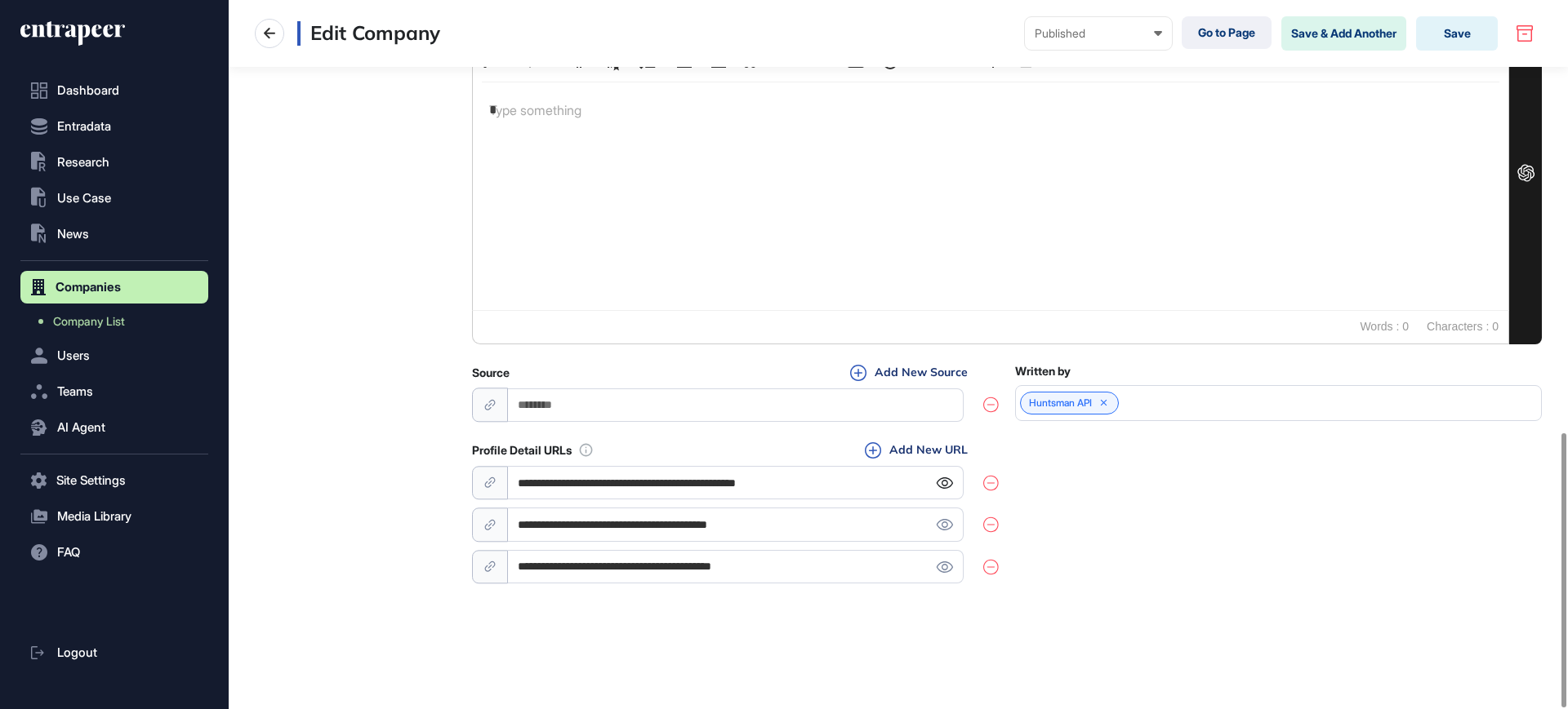
click at [943, 482] on icon at bounding box center [945, 482] width 17 height 11
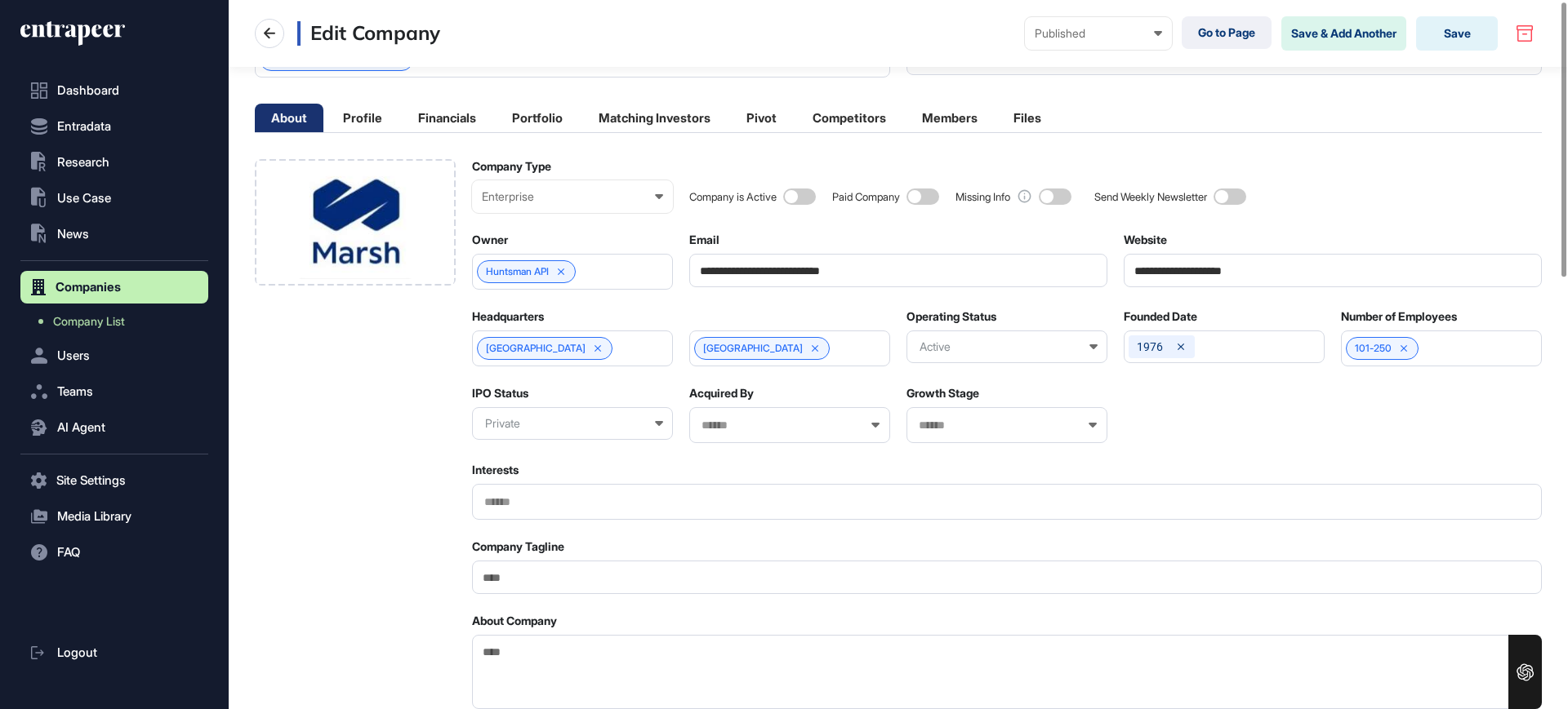
scroll to position [0, 0]
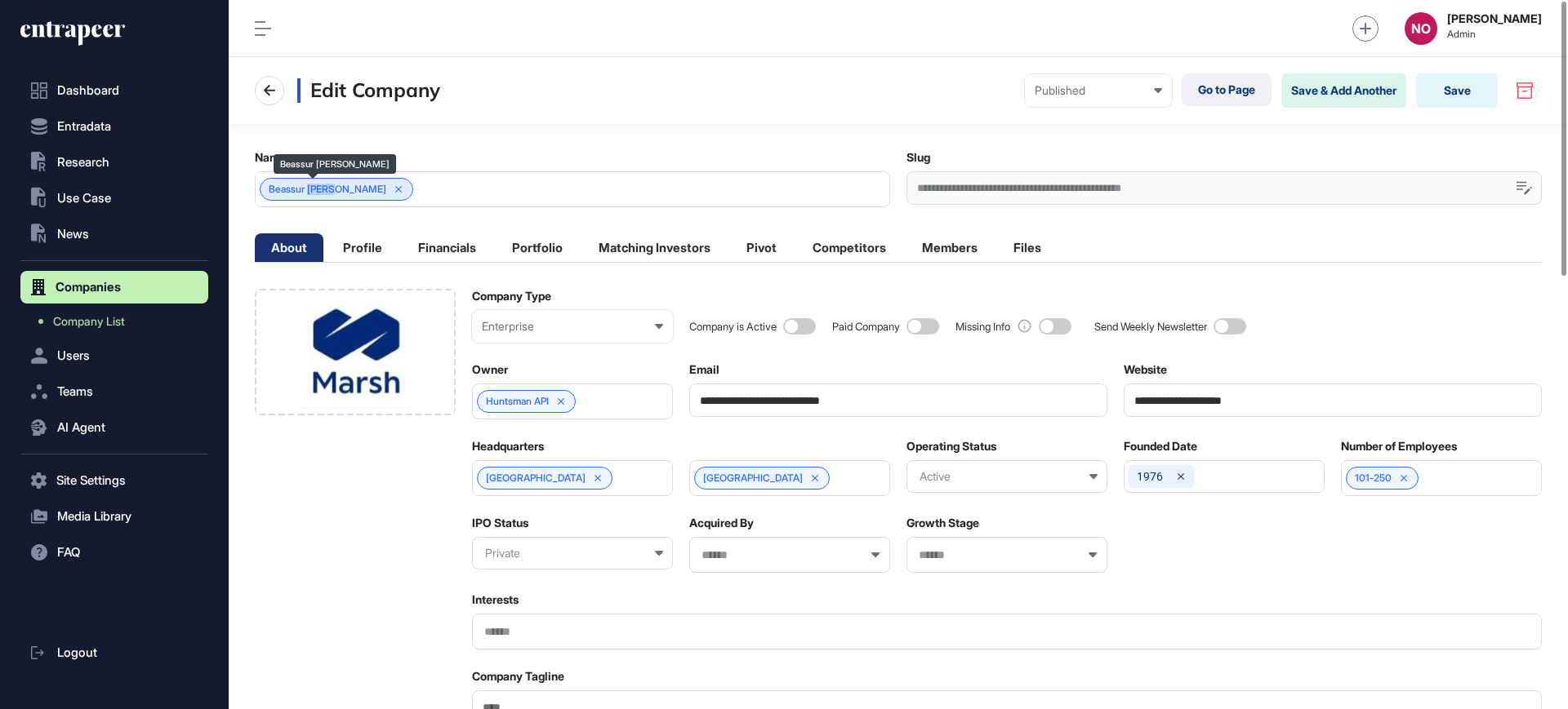
drag, startPoint x: 311, startPoint y: 186, endPoint x: 339, endPoint y: 191, distance: 28.4
click at [339, 191] on div "Beassur [PERSON_NAME]" at bounding box center [337, 189] width 153 height 23
copy span "[PERSON_NAME]"
click at [397, 184] on div "Beassur Marsh" at bounding box center [572, 189] width 635 height 36
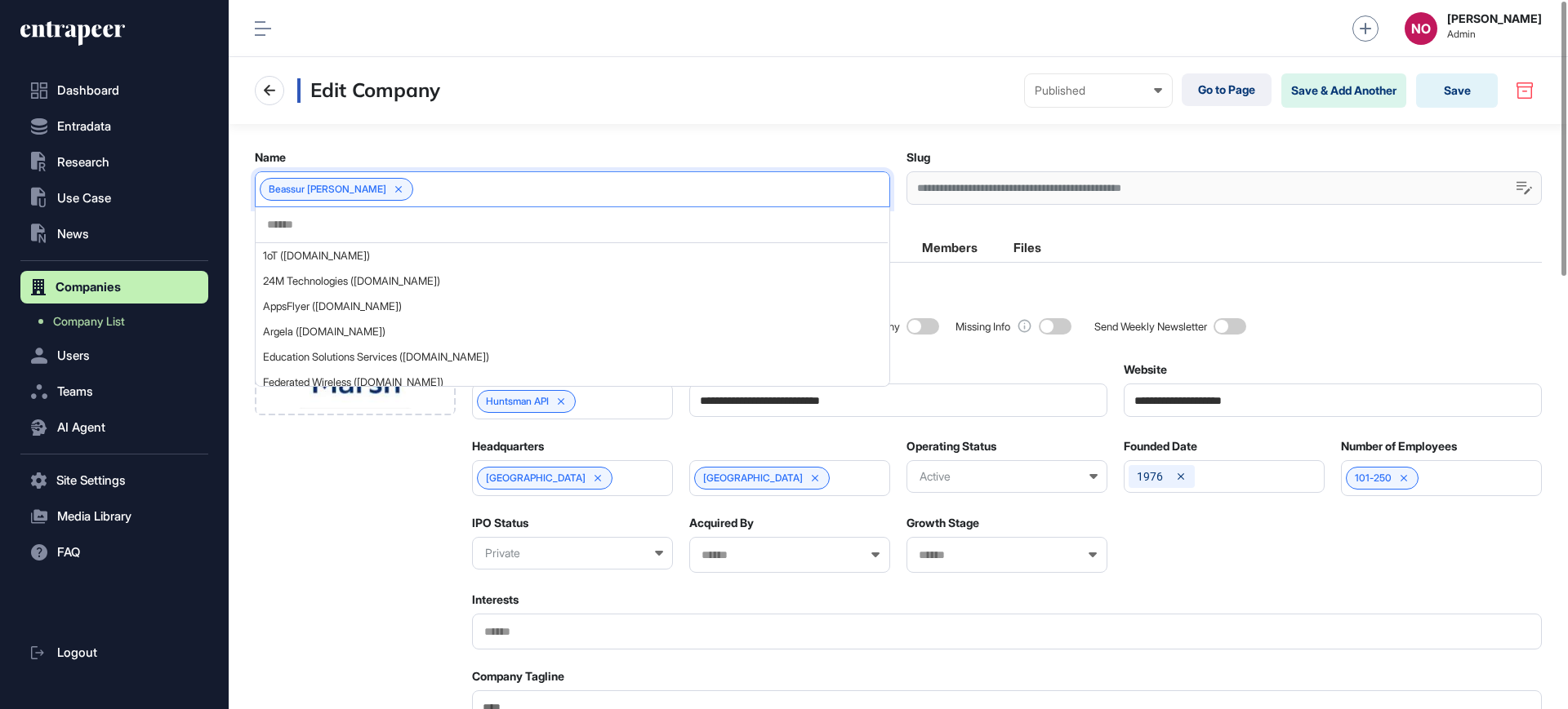
click at [379, 220] on input "text" at bounding box center [571, 225] width 612 height 14
paste input "*****"
type input "*****"
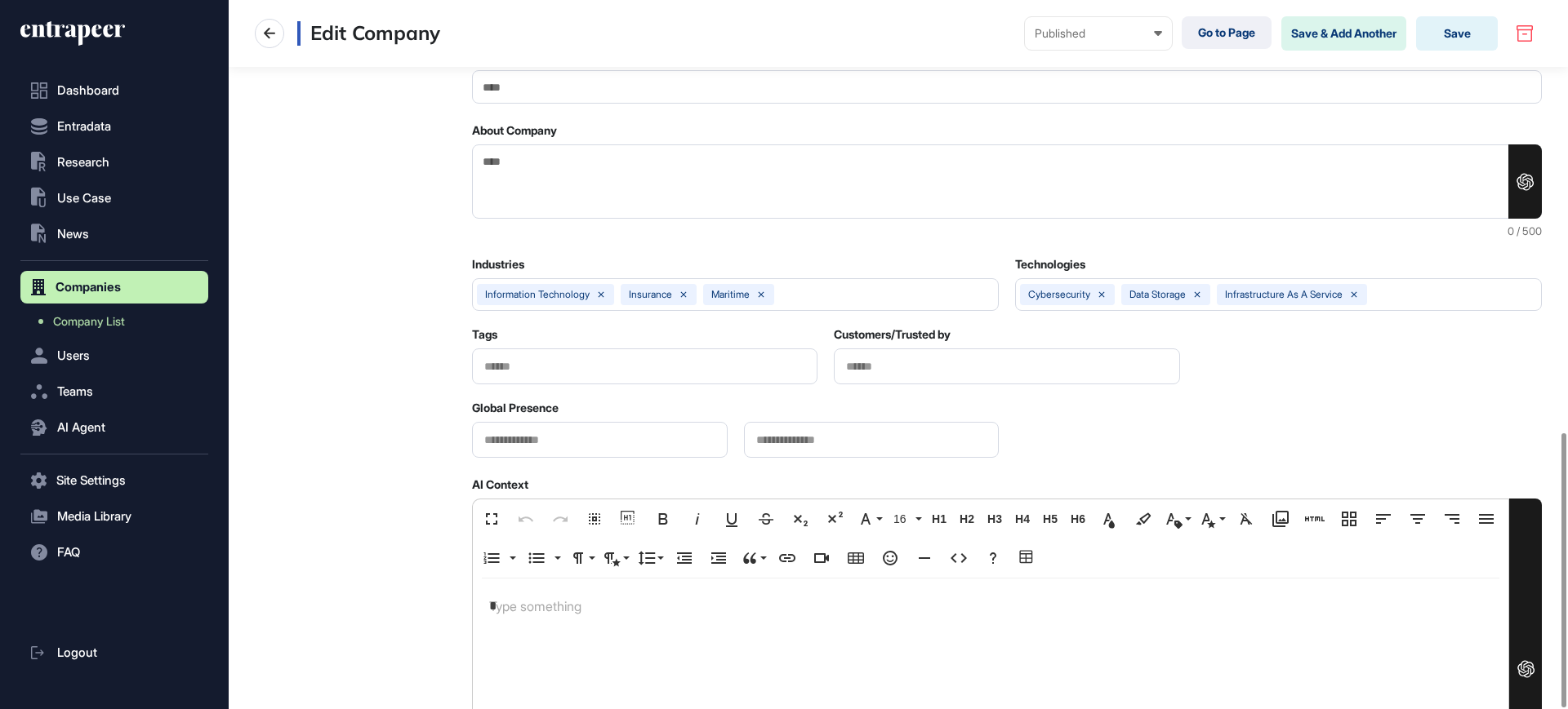
scroll to position [1116, 0]
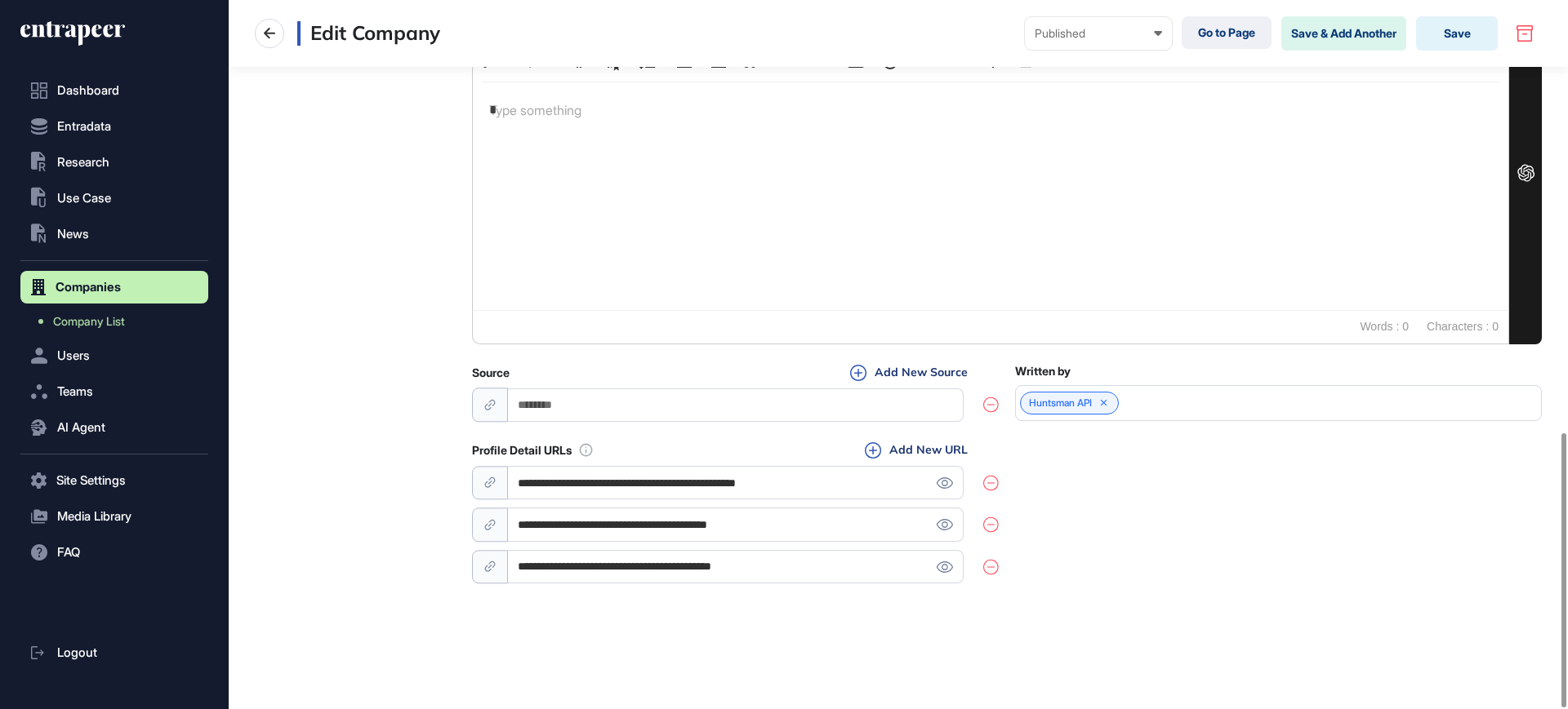
click at [992, 569] on icon at bounding box center [991, 567] width 15 height 16
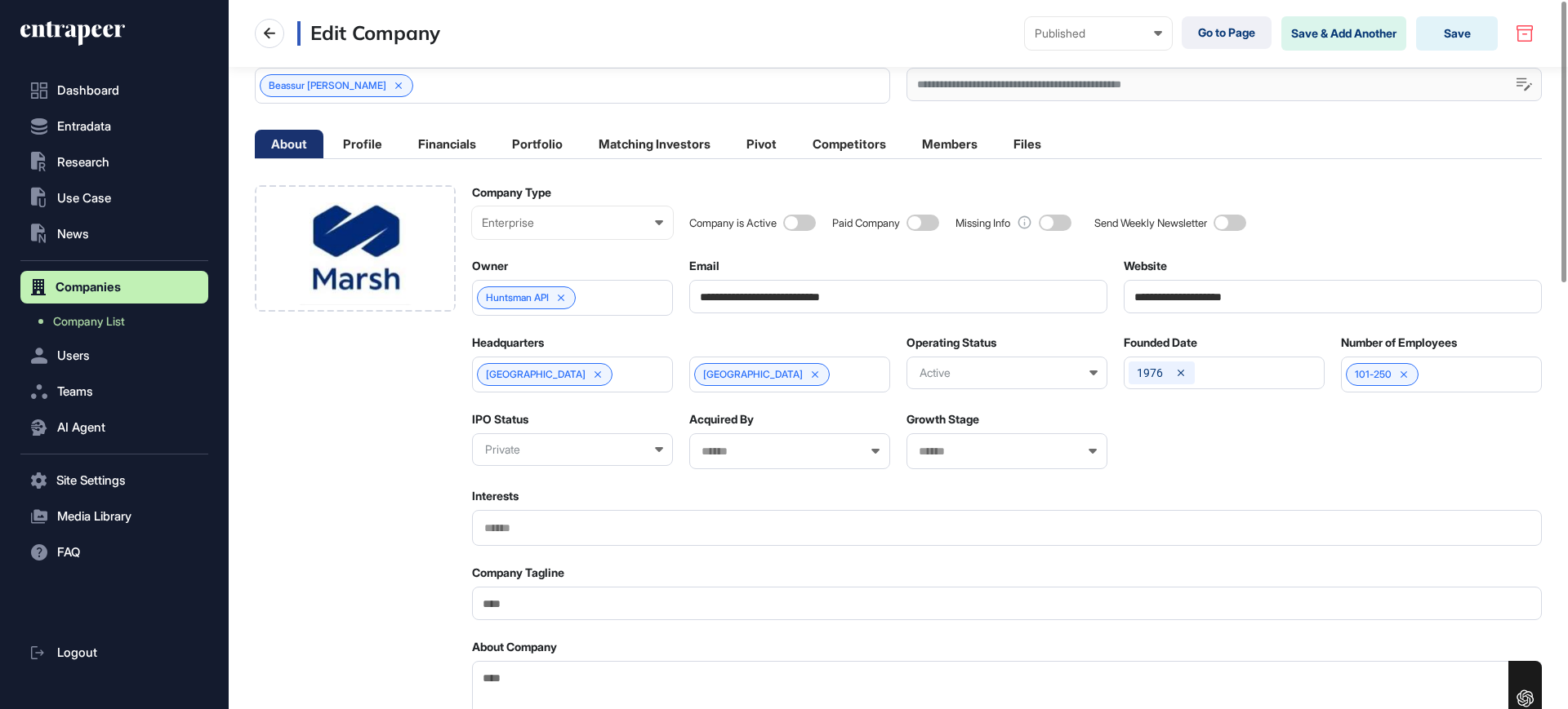
scroll to position [0, 0]
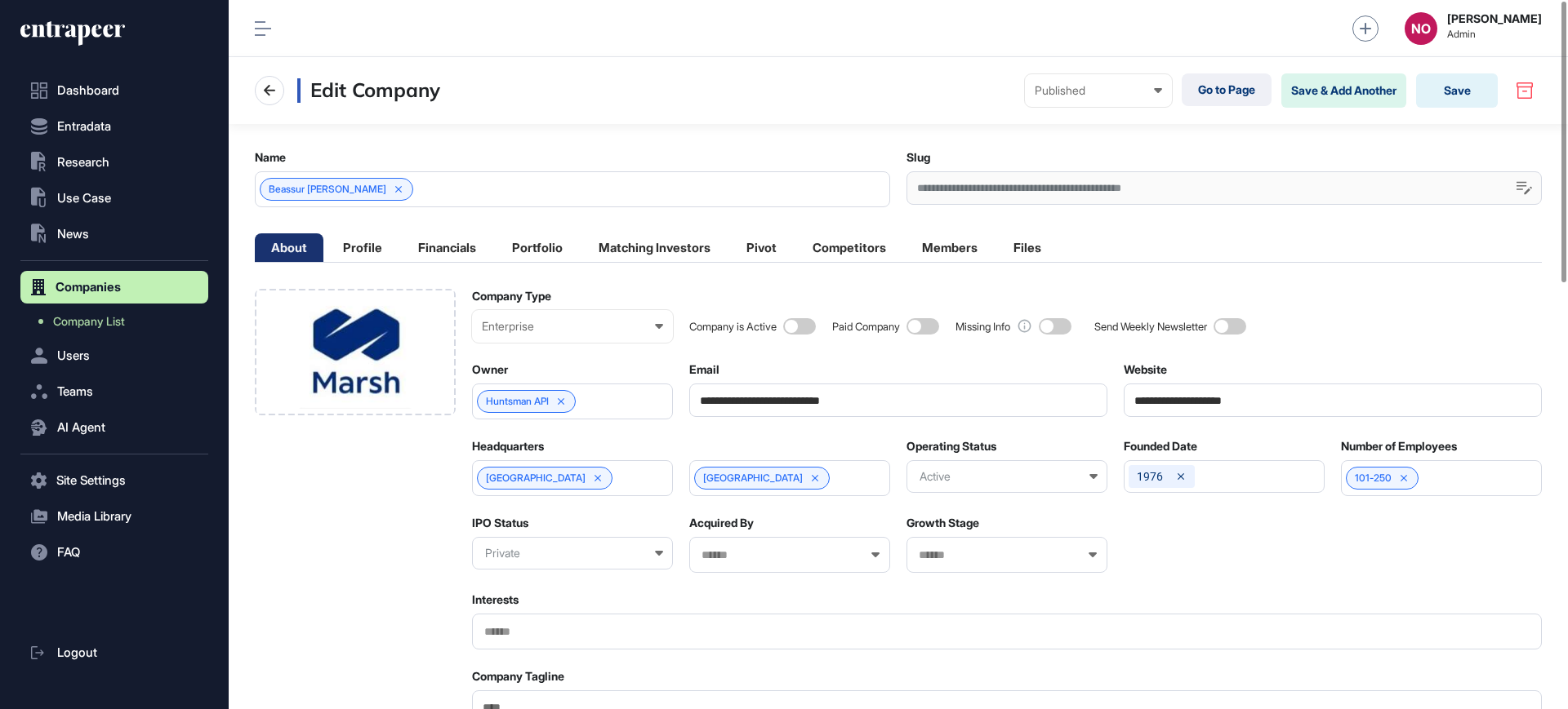
click at [1197, 405] on input "**********" at bounding box center [1333, 400] width 418 height 33
paste input "********"
type input "**********"
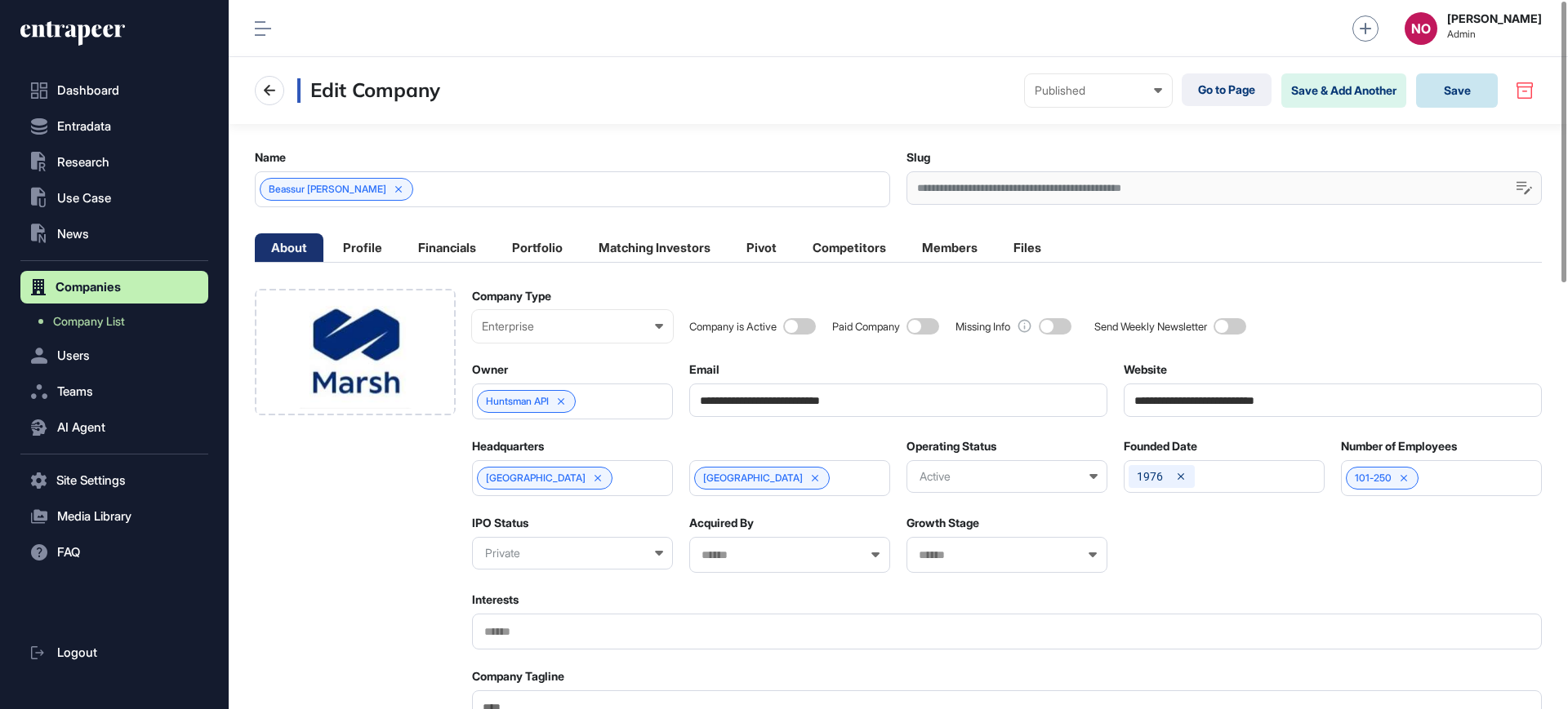
click at [1476, 103] on button "Save" at bounding box center [1457, 90] width 82 height 34
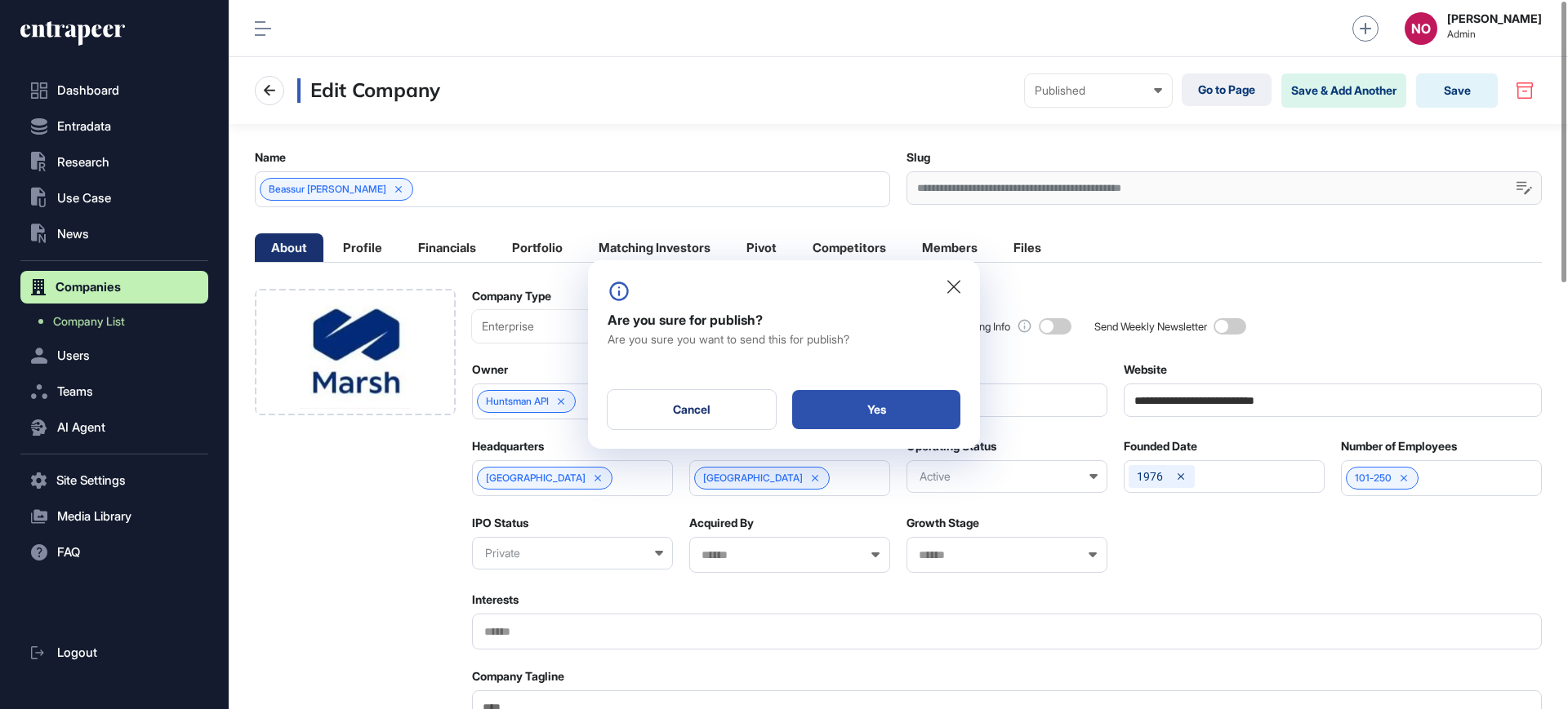
click at [958, 405] on div "Yes" at bounding box center [876, 410] width 168 height 39
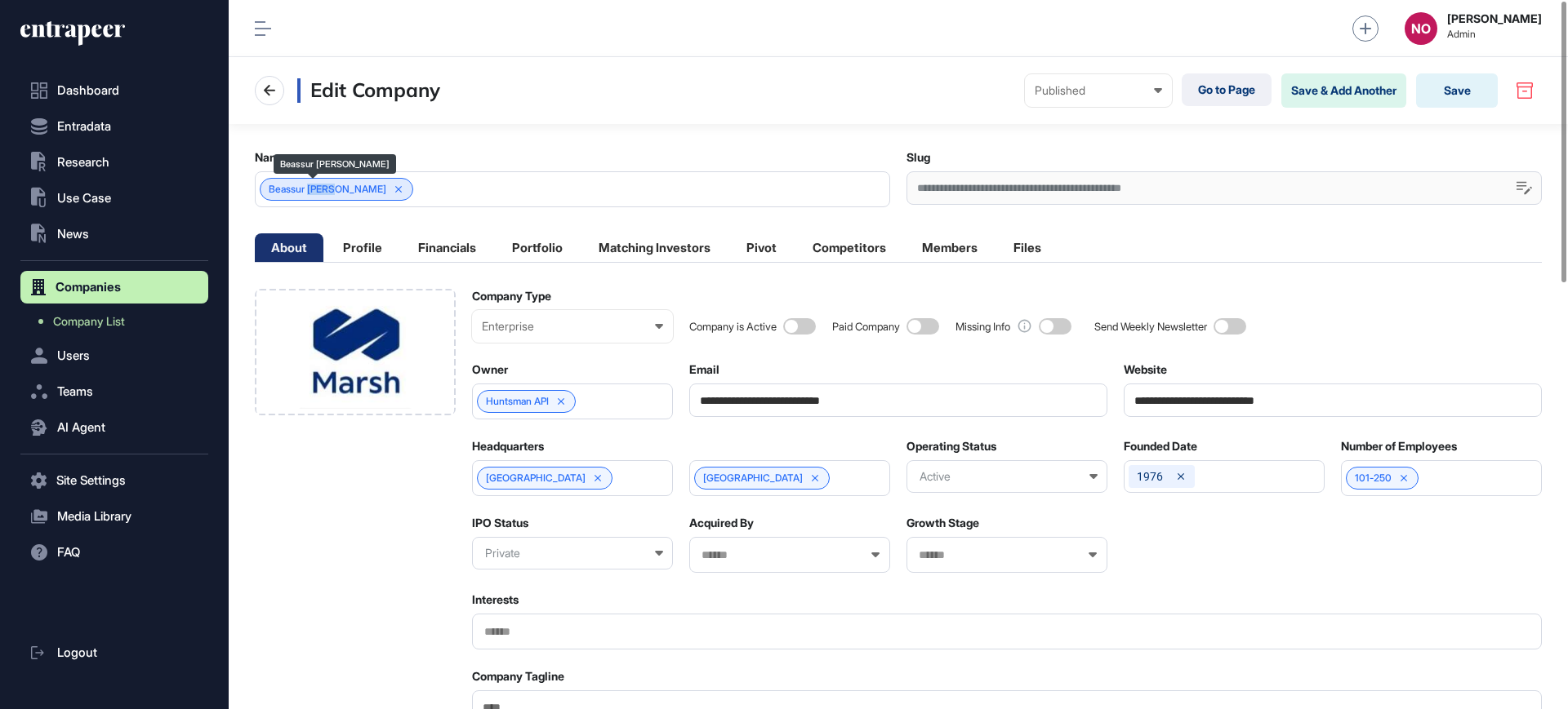
drag, startPoint x: 313, startPoint y: 188, endPoint x: 338, endPoint y: 193, distance: 25.5
click at [338, 193] on span "Beassur Marsh" at bounding box center [327, 189] width 118 height 11
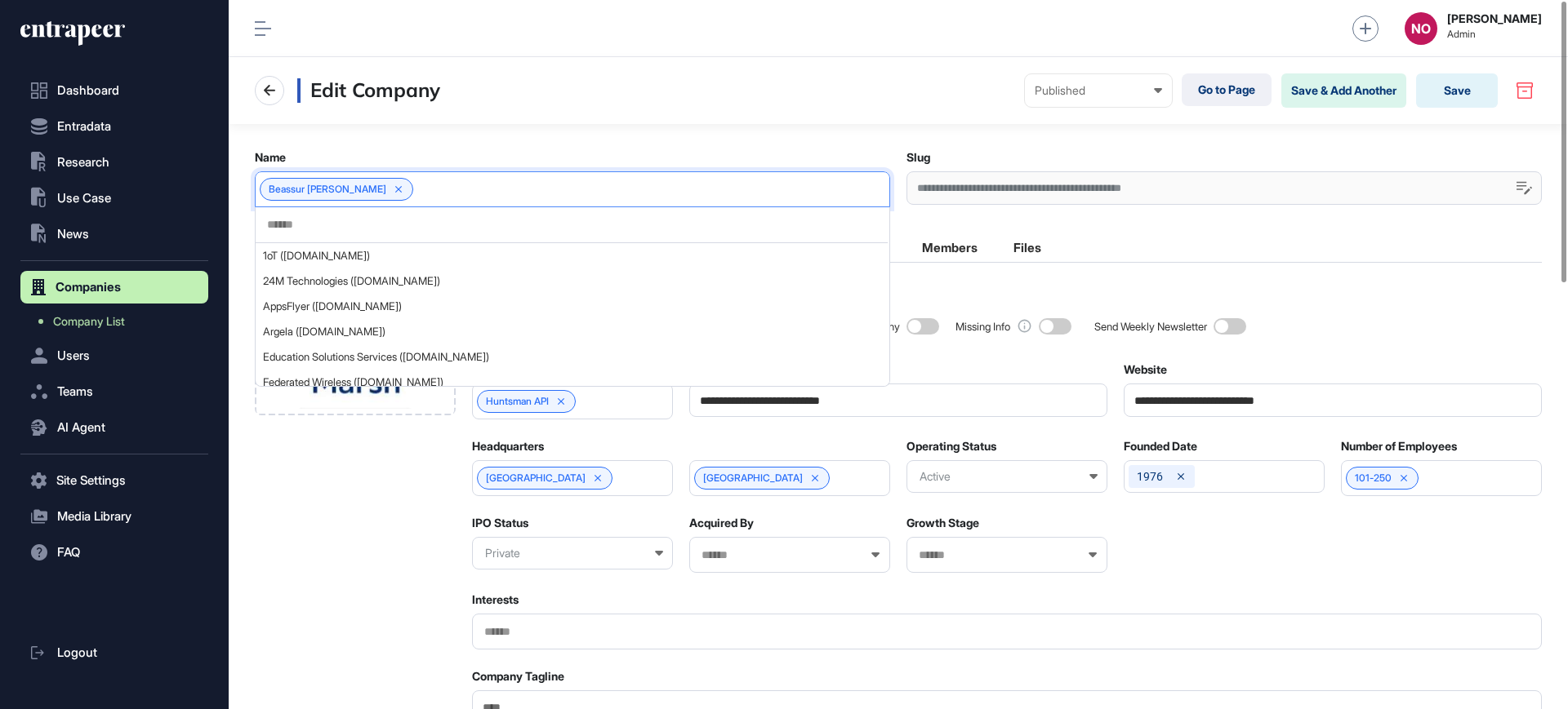
copy span "Marsh"
click at [114, 314] on link "Company List" at bounding box center [119, 321] width 180 height 29
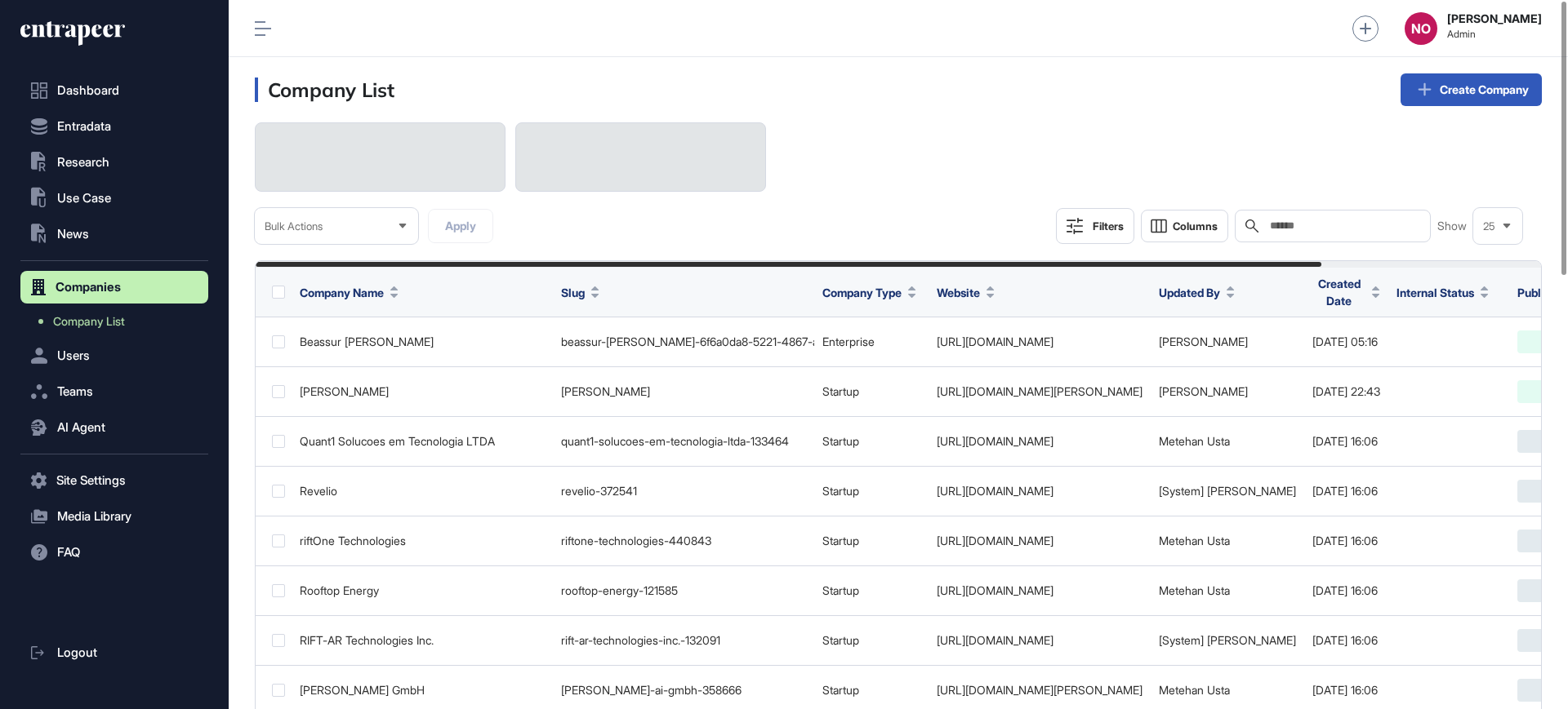
click at [1307, 228] on input "text" at bounding box center [1345, 226] width 152 height 13
paste input "**********"
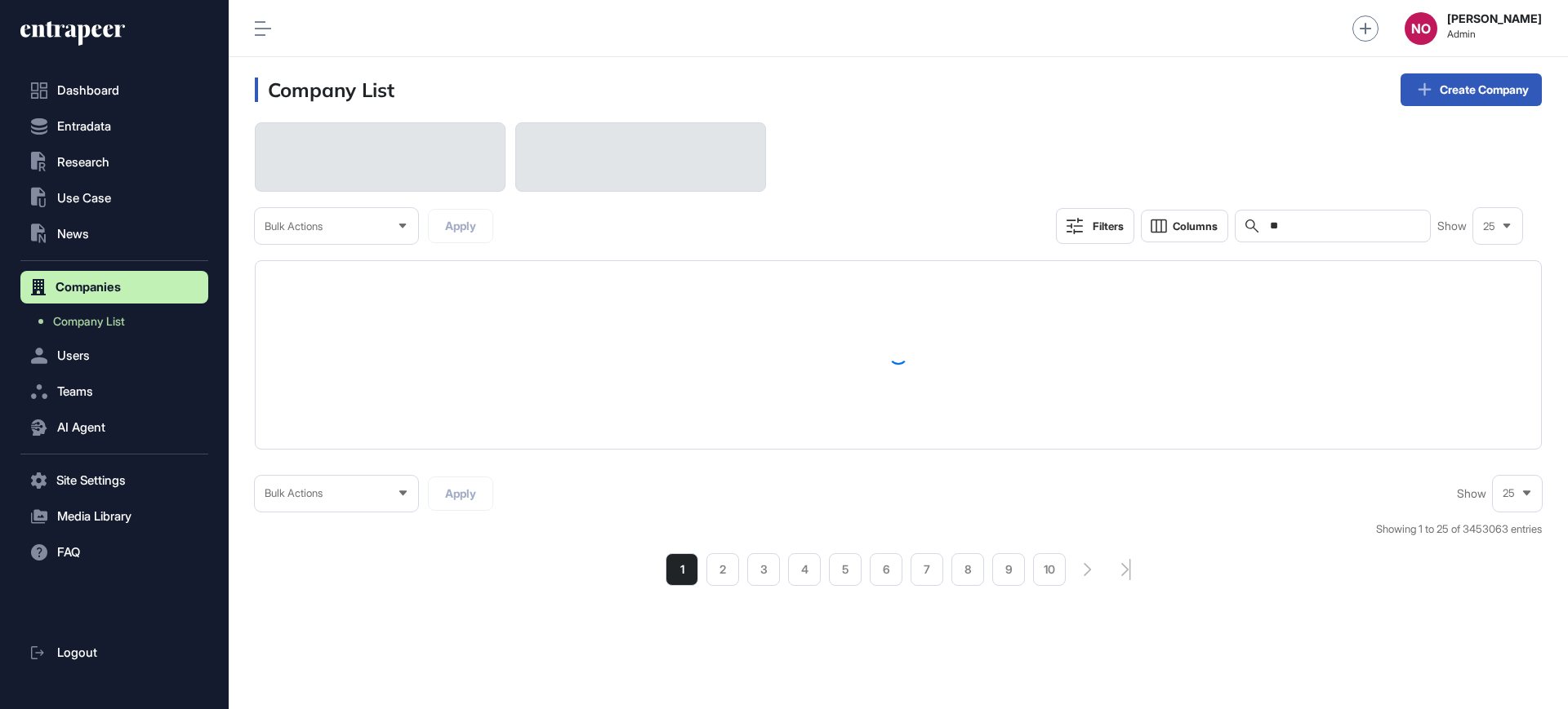
type input "*"
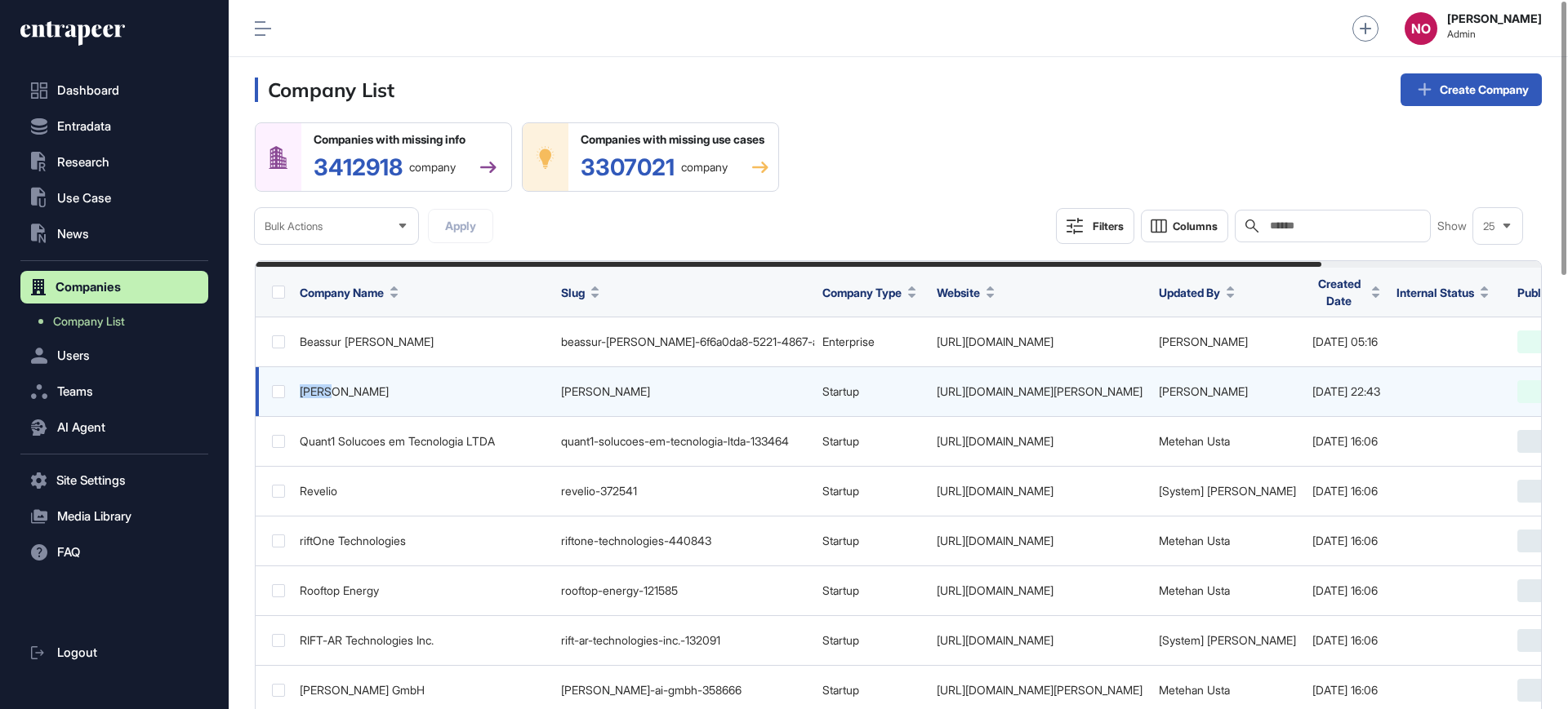
drag, startPoint x: 338, startPoint y: 397, endPoint x: 299, endPoint y: 399, distance: 39.1
click at [299, 399] on td "Marsh" at bounding box center [422, 392] width 262 height 49
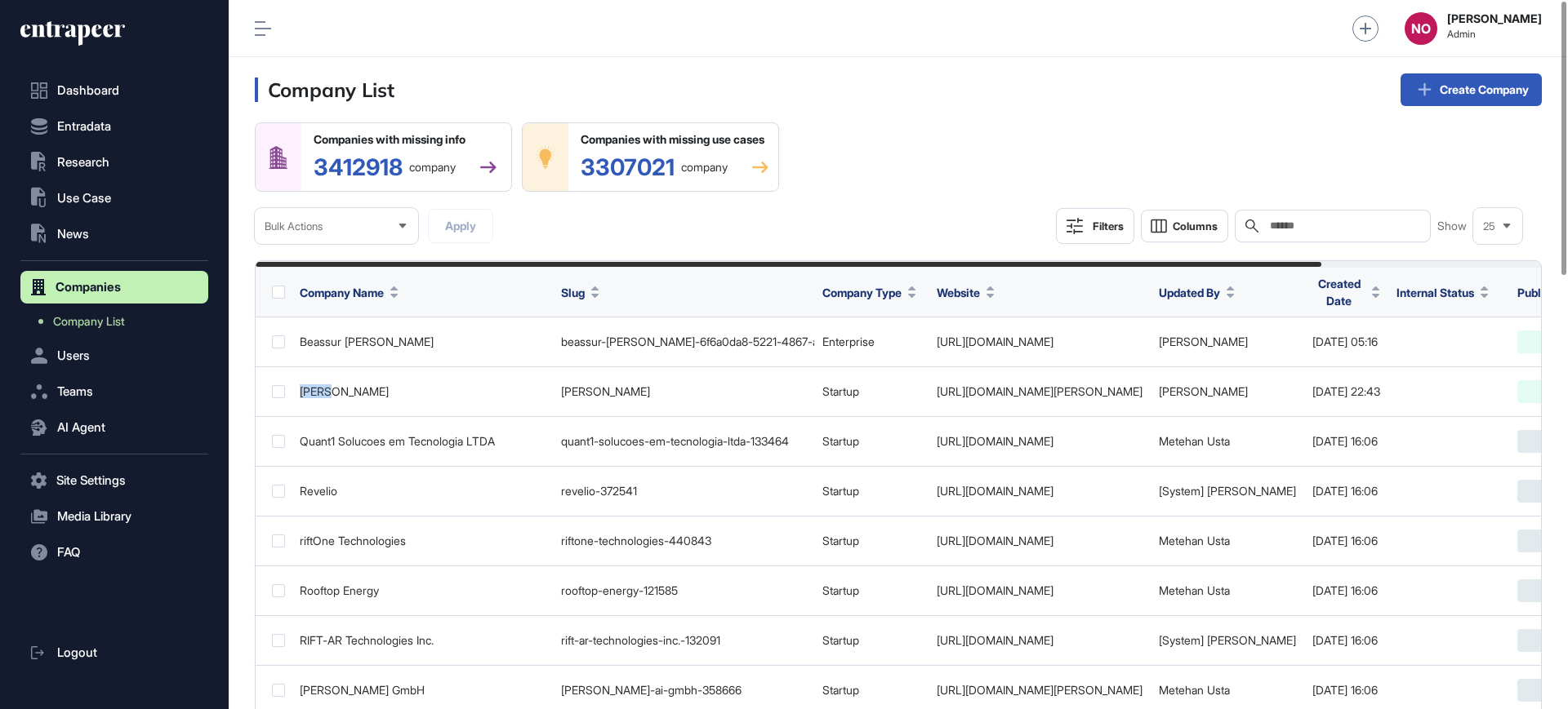
copy div "[PERSON_NAME]"
click at [1272, 232] on input "text" at bounding box center [1345, 226] width 152 height 13
paste input "*****"
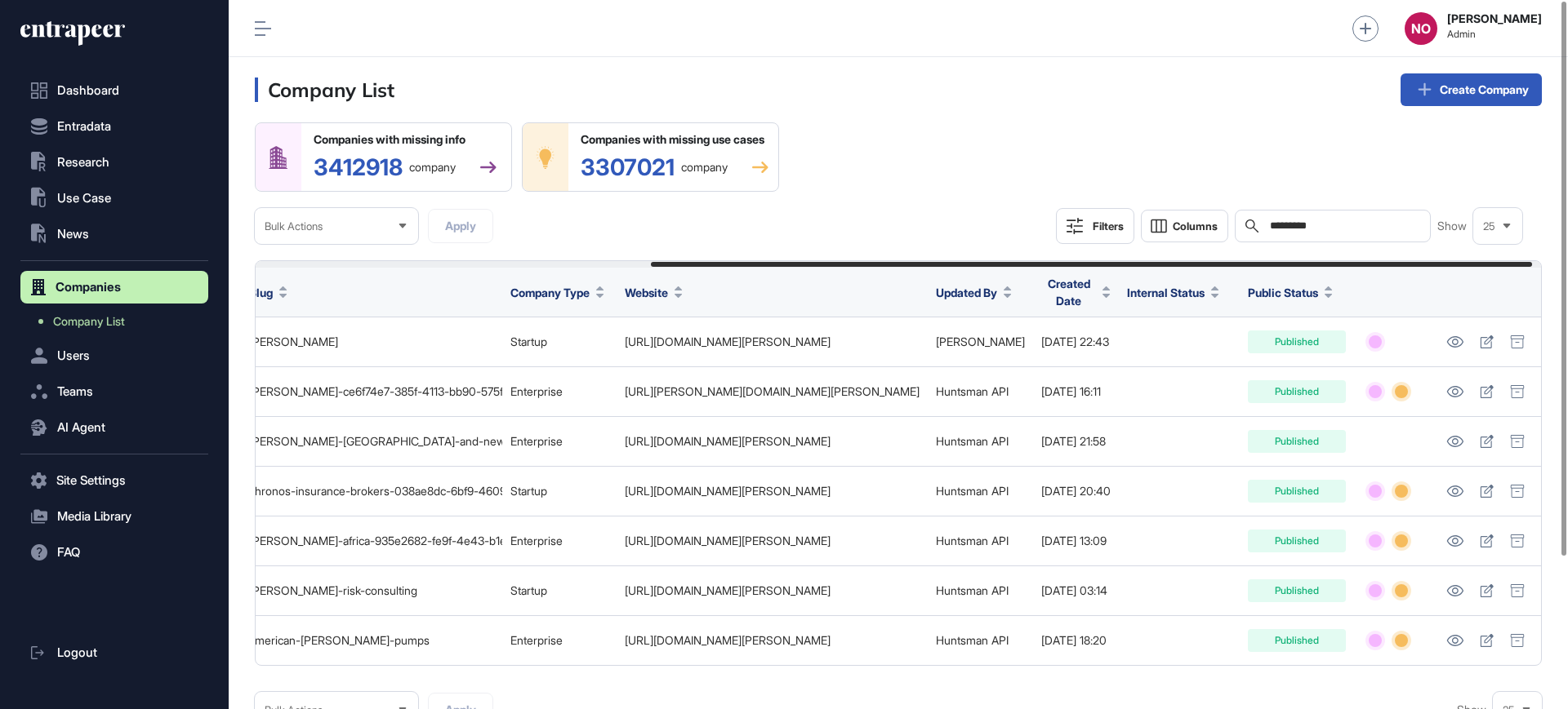
scroll to position [0, 590]
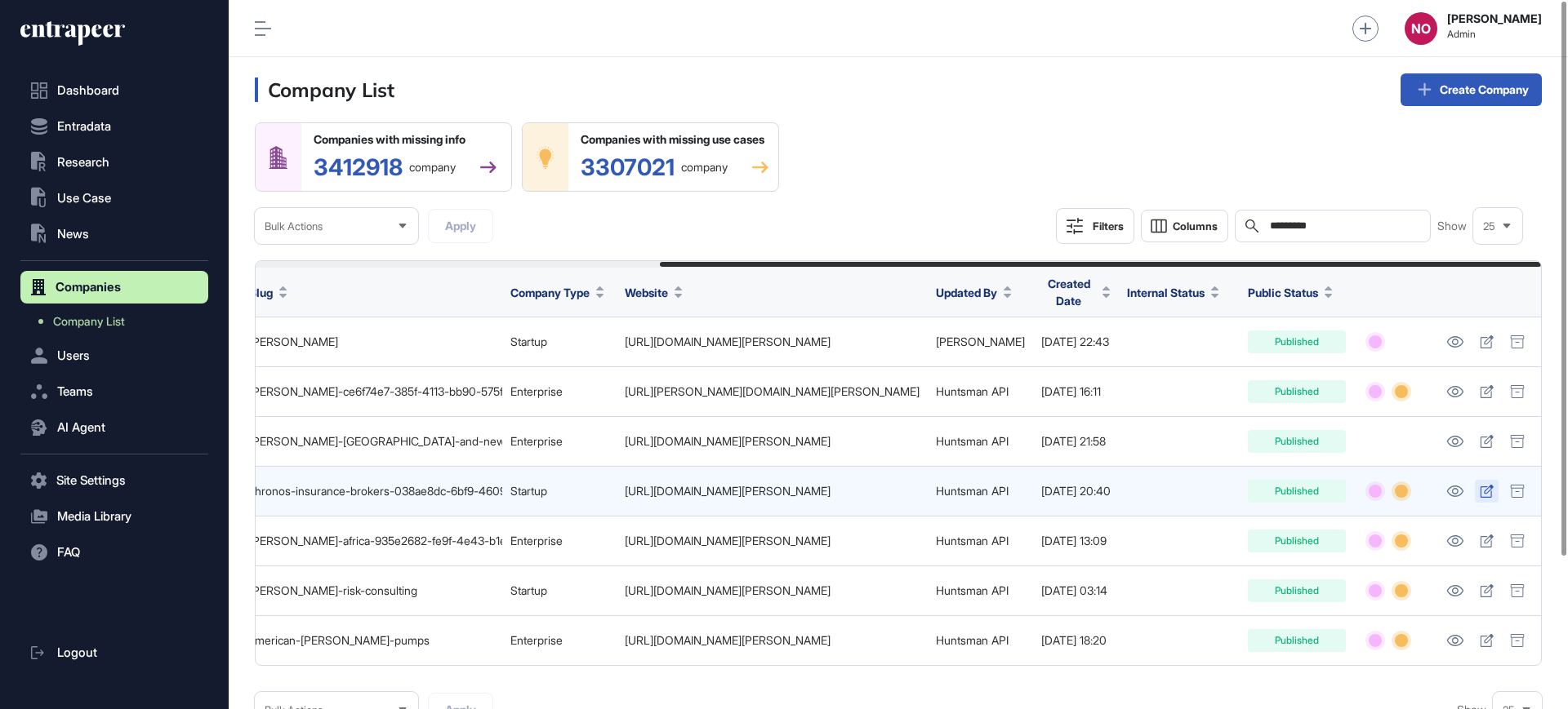
click at [1491, 494] on icon at bounding box center [1486, 491] width 13 height 13
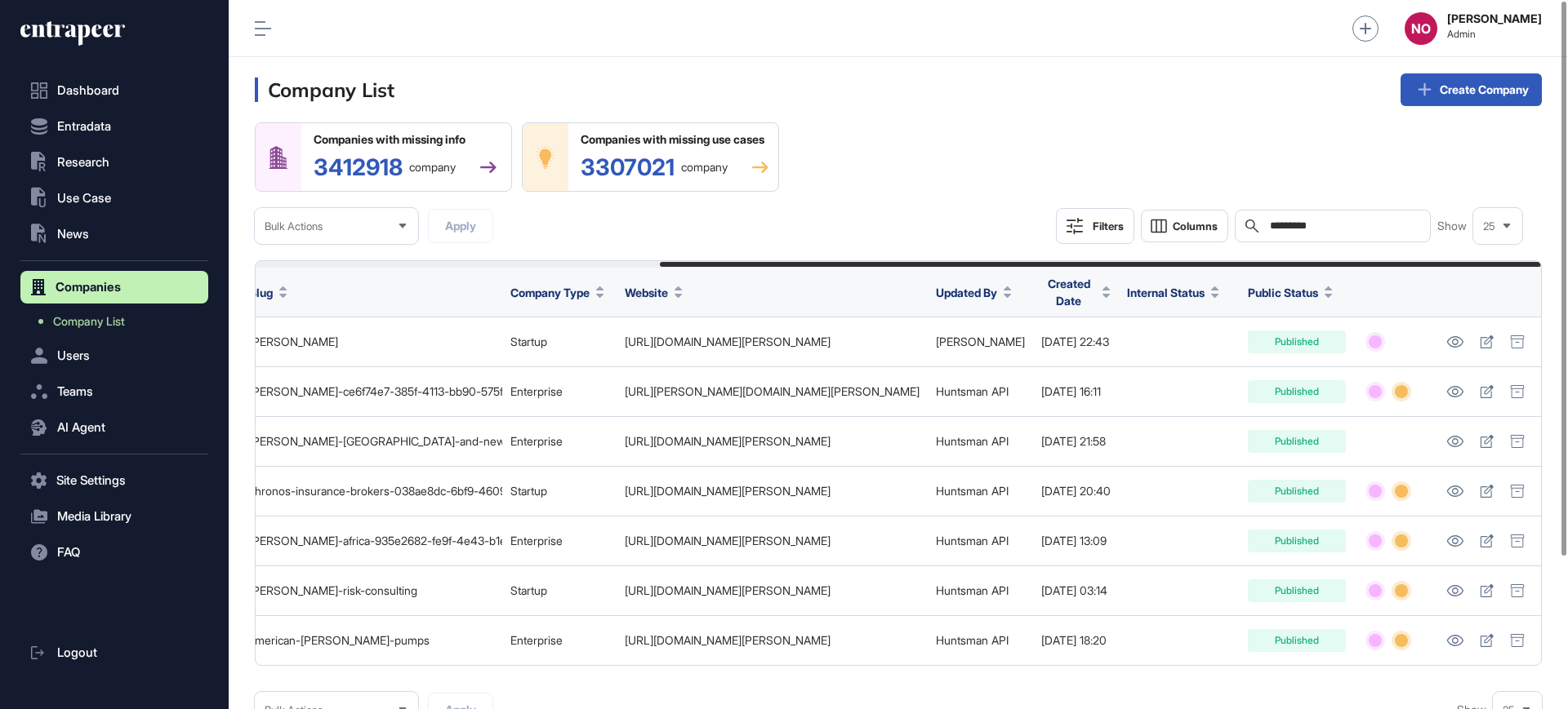
click at [1345, 228] on input "*********" at bounding box center [1345, 226] width 152 height 13
paste input "****"
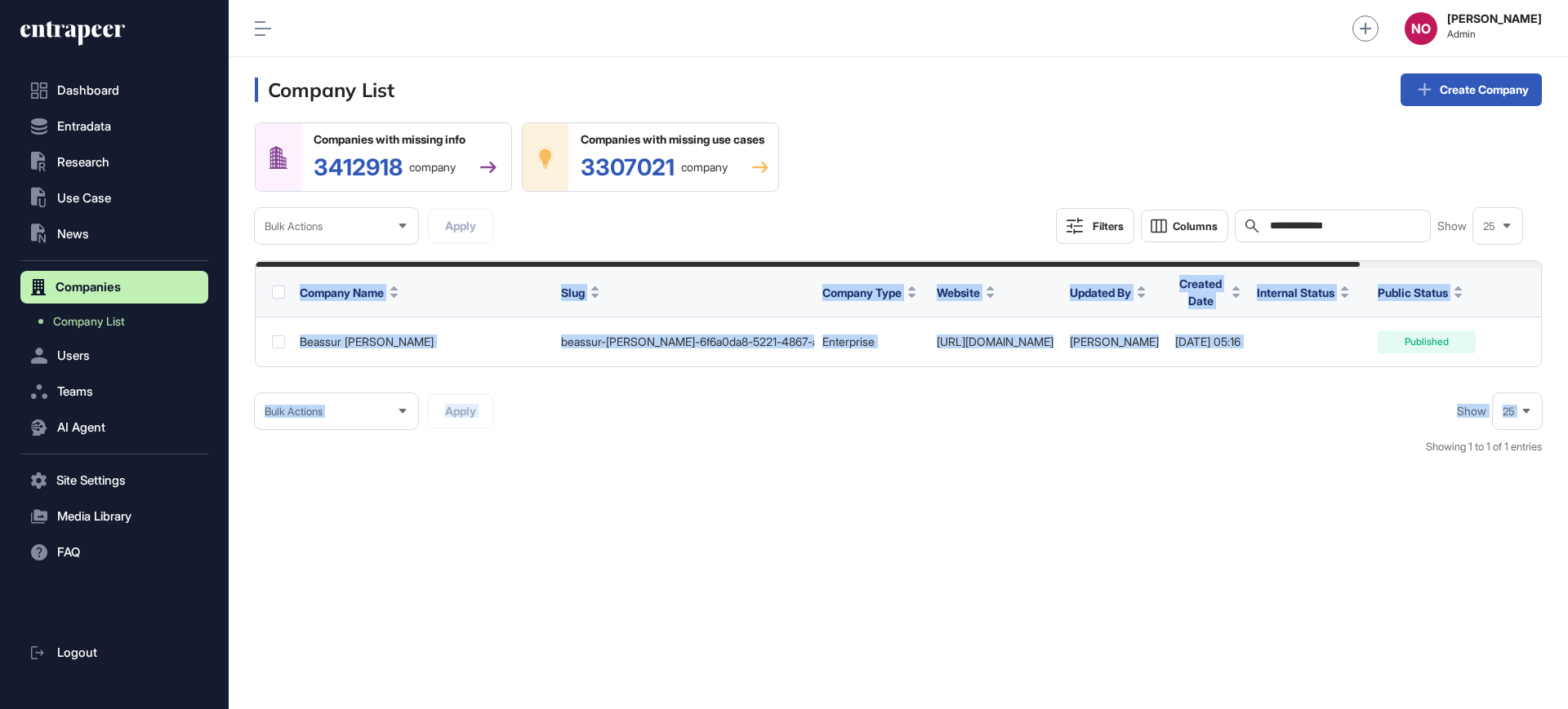
drag, startPoint x: 1315, startPoint y: 378, endPoint x: 1480, endPoint y: 371, distance: 165.1
click at [1480, 371] on div "**********" at bounding box center [899, 297] width 1287 height 349
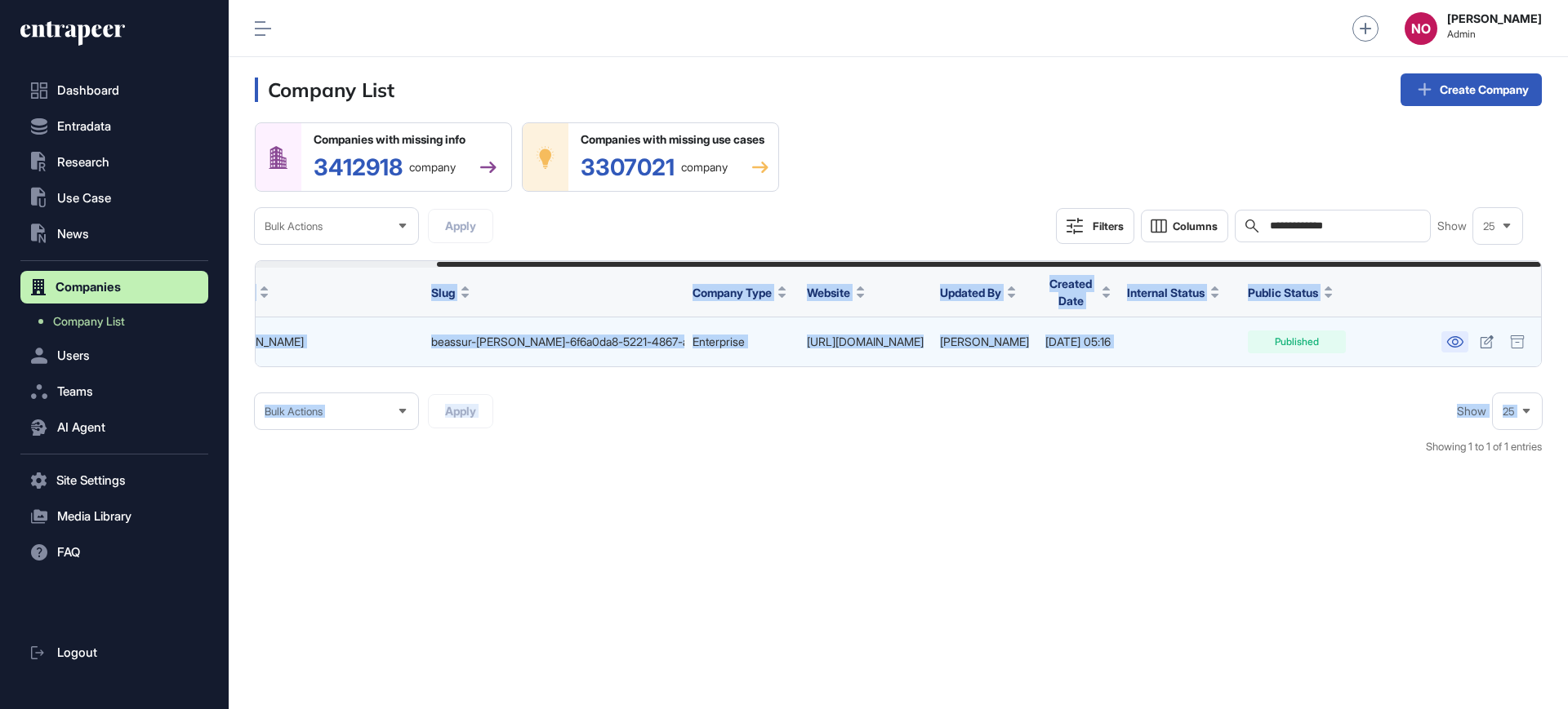
click at [1456, 338] on icon at bounding box center [1455, 342] width 17 height 11
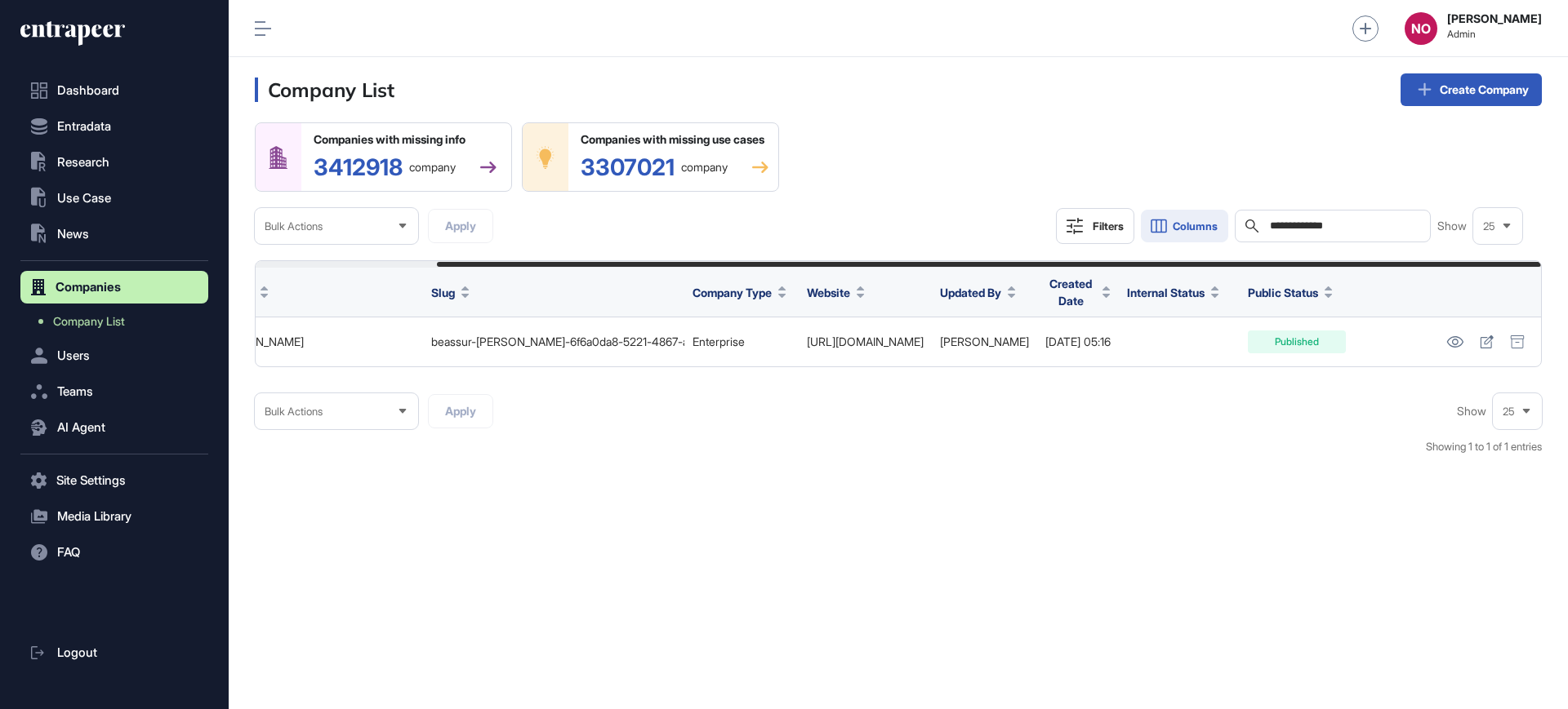
drag, startPoint x: 1312, startPoint y: 223, endPoint x: 1148, endPoint y: 220, distance: 164.0
click at [1148, 220] on div "**********" at bounding box center [1288, 226] width 466 height 36
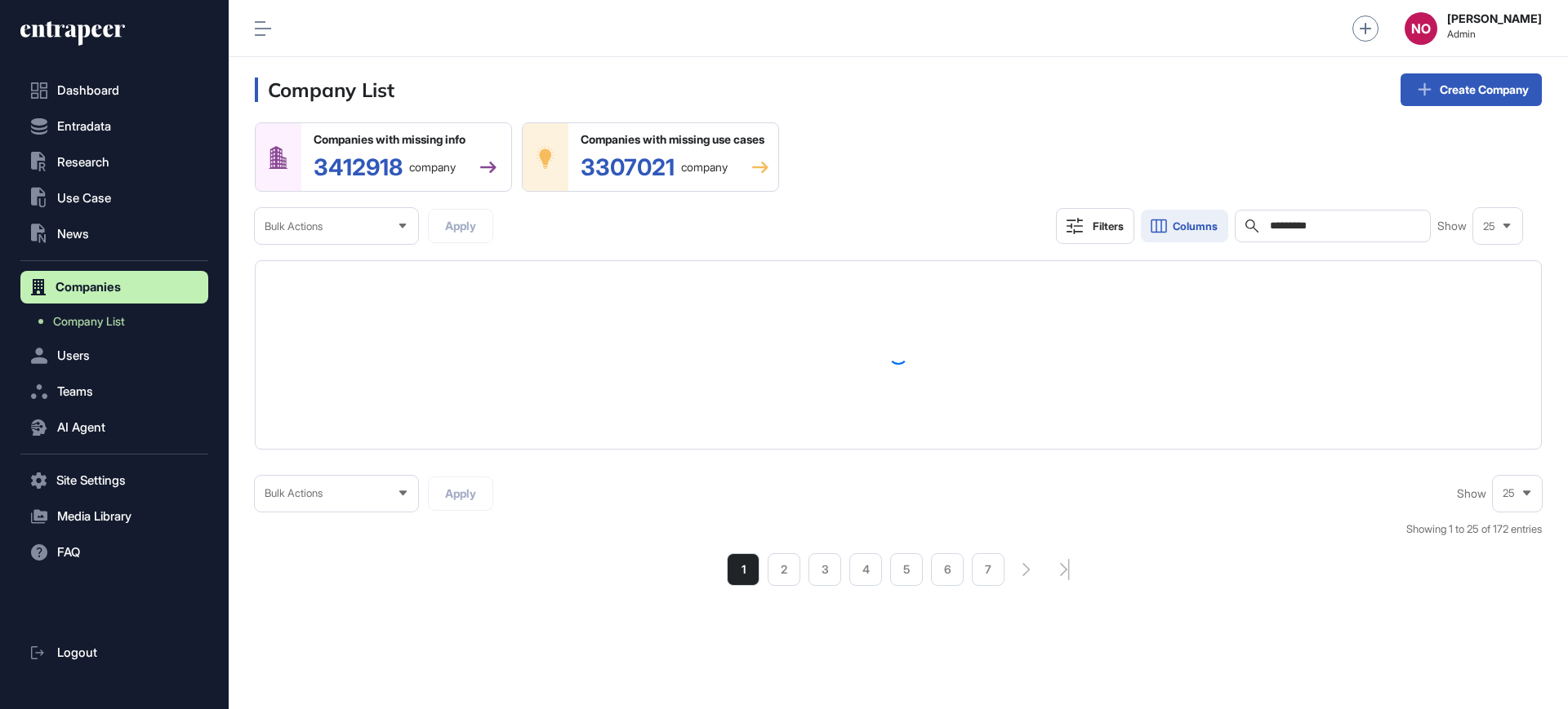
type input "*********"
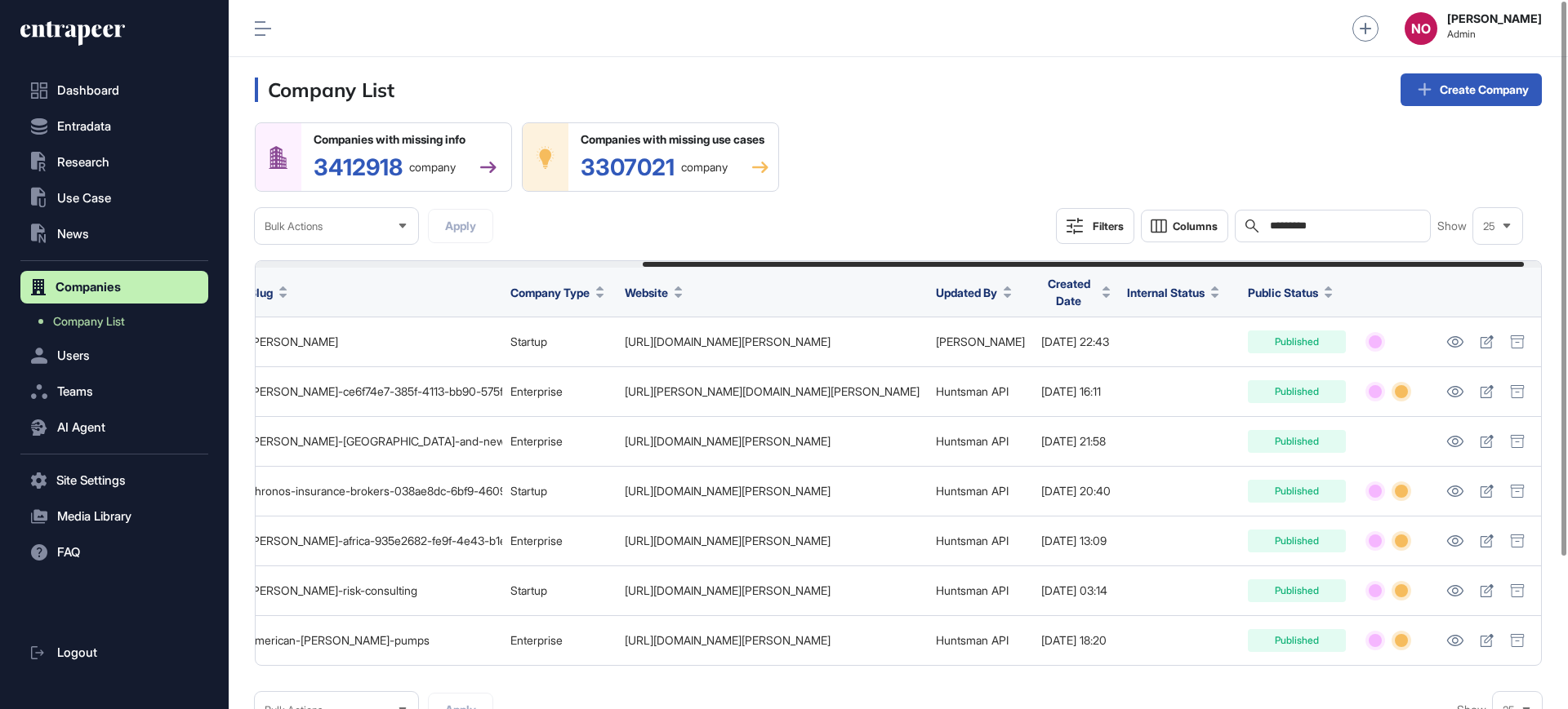
scroll to position [0, 590]
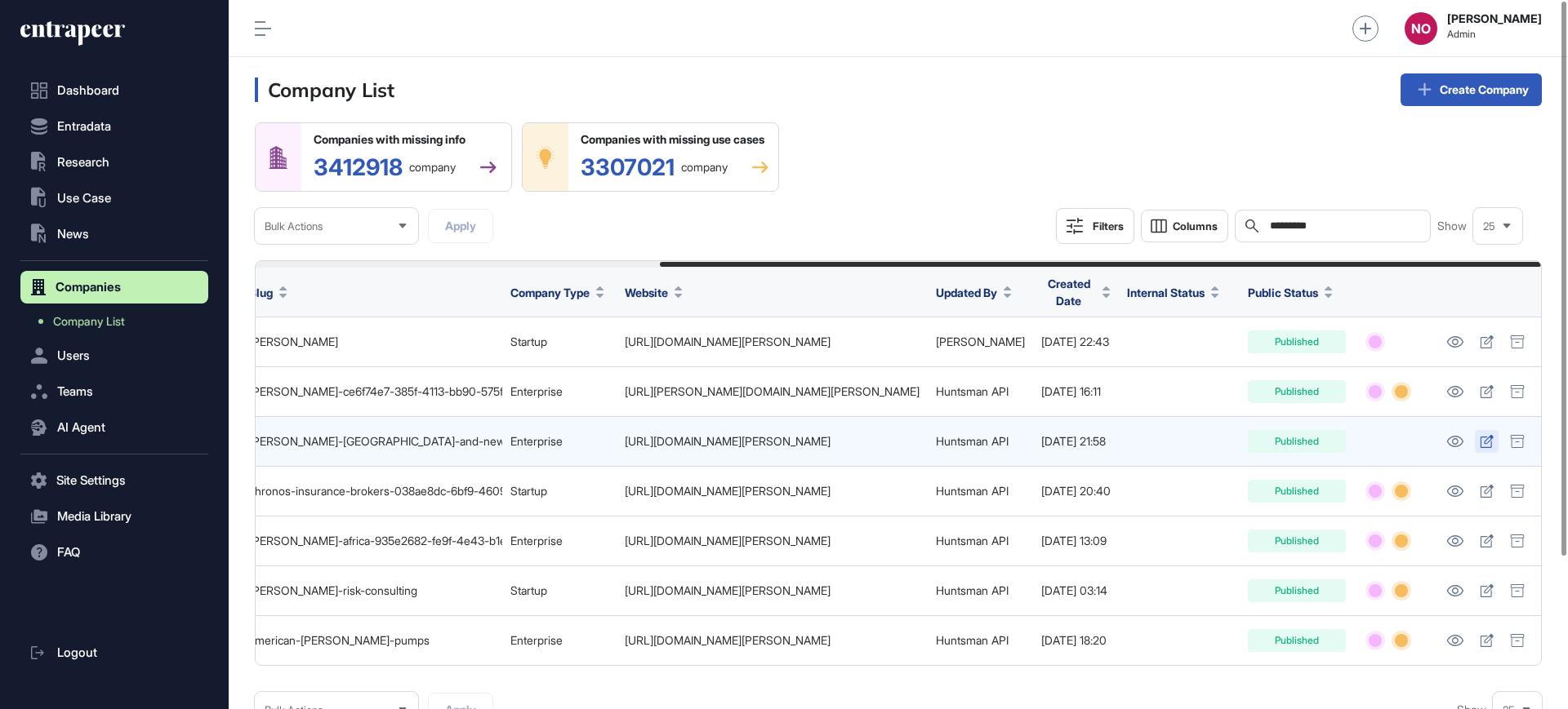
click at [1492, 444] on icon at bounding box center [1487, 441] width 14 height 13
click at [1512, 442] on icon at bounding box center [1516, 441] width 13 height 13
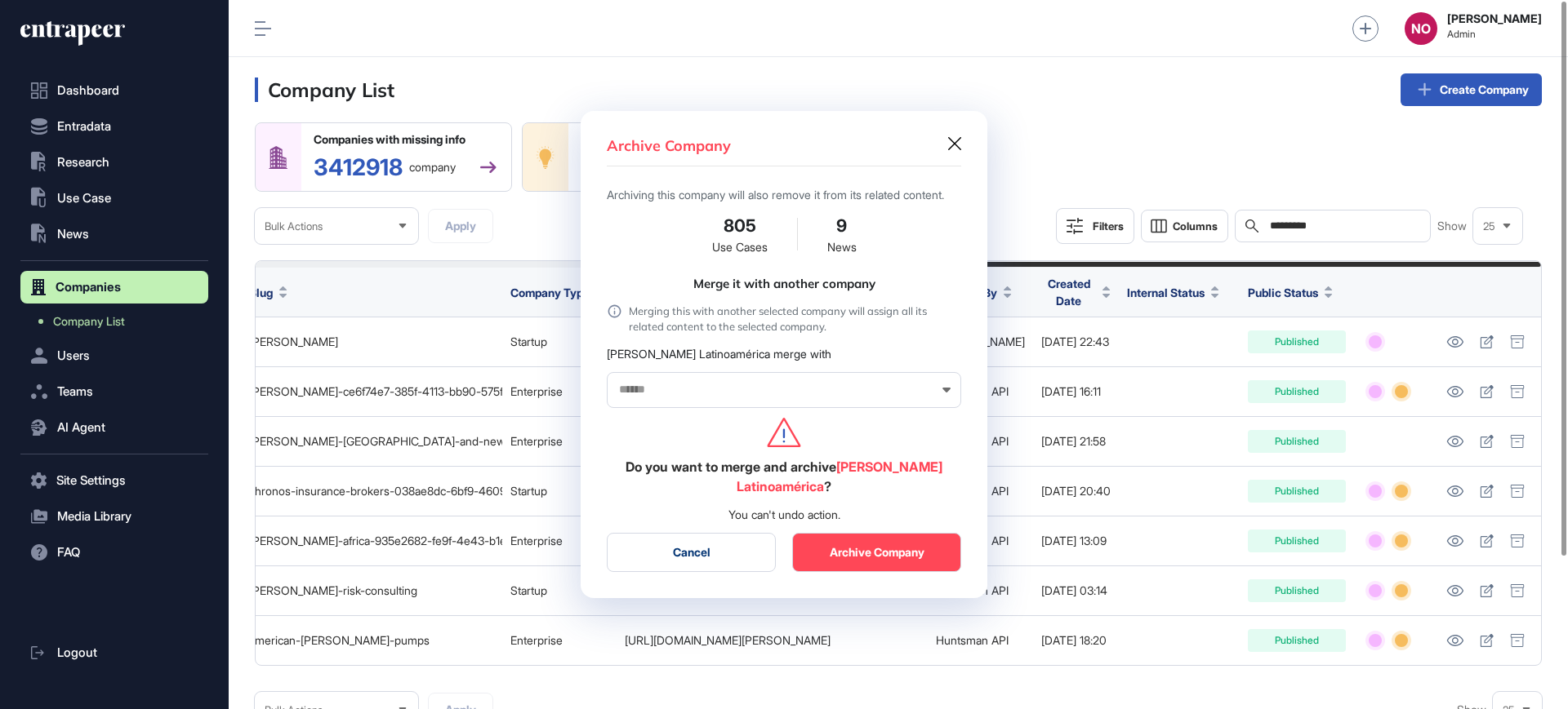
click at [1455, 438] on div at bounding box center [784, 354] width 1568 height 709
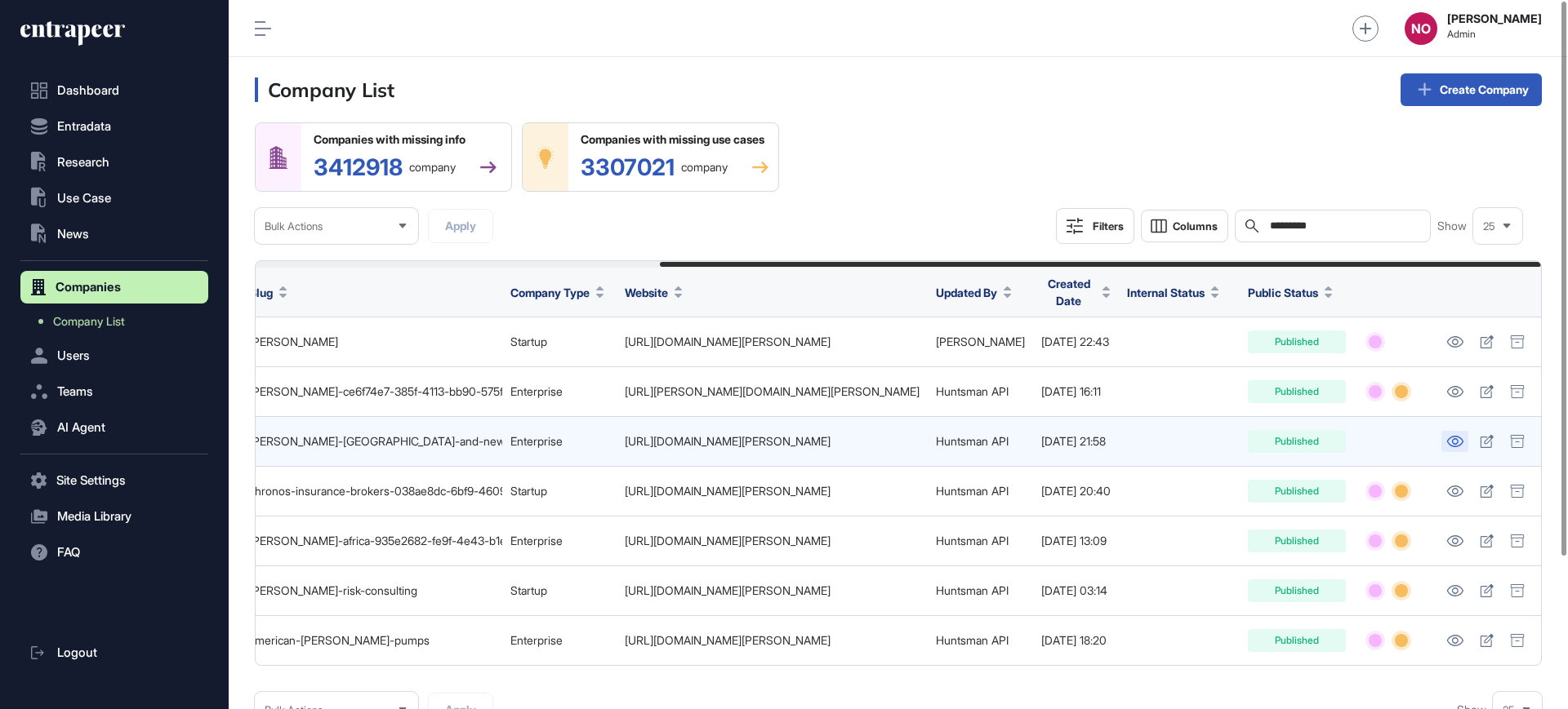
click at [1453, 444] on icon at bounding box center [1455, 441] width 17 height 11
click at [1513, 448] on div at bounding box center [1517, 441] width 25 height 23
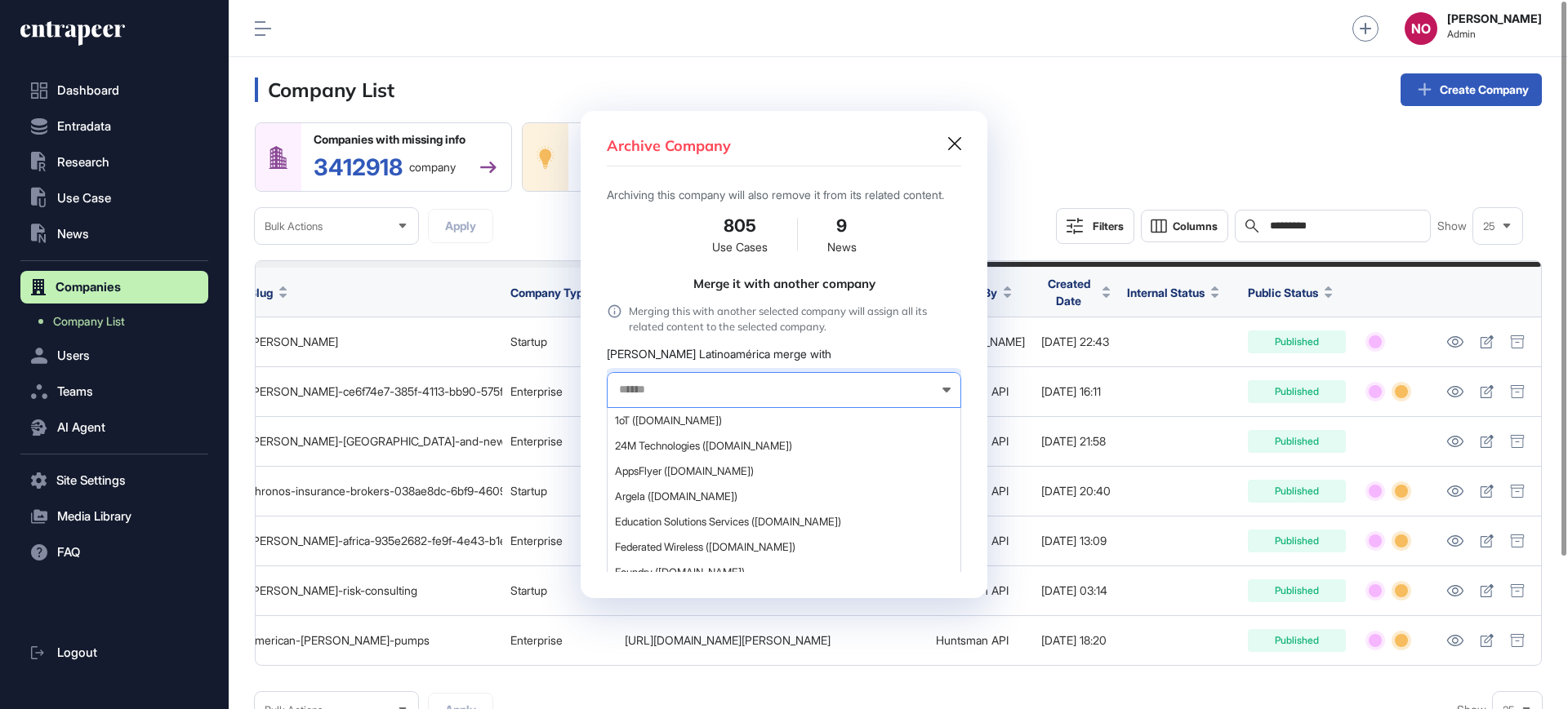
click at [651, 395] on input "text" at bounding box center [773, 389] width 312 height 14
type input "*****"
click at [668, 427] on span "Marsh (marsh.com)" at bounding box center [783, 421] width 337 height 12
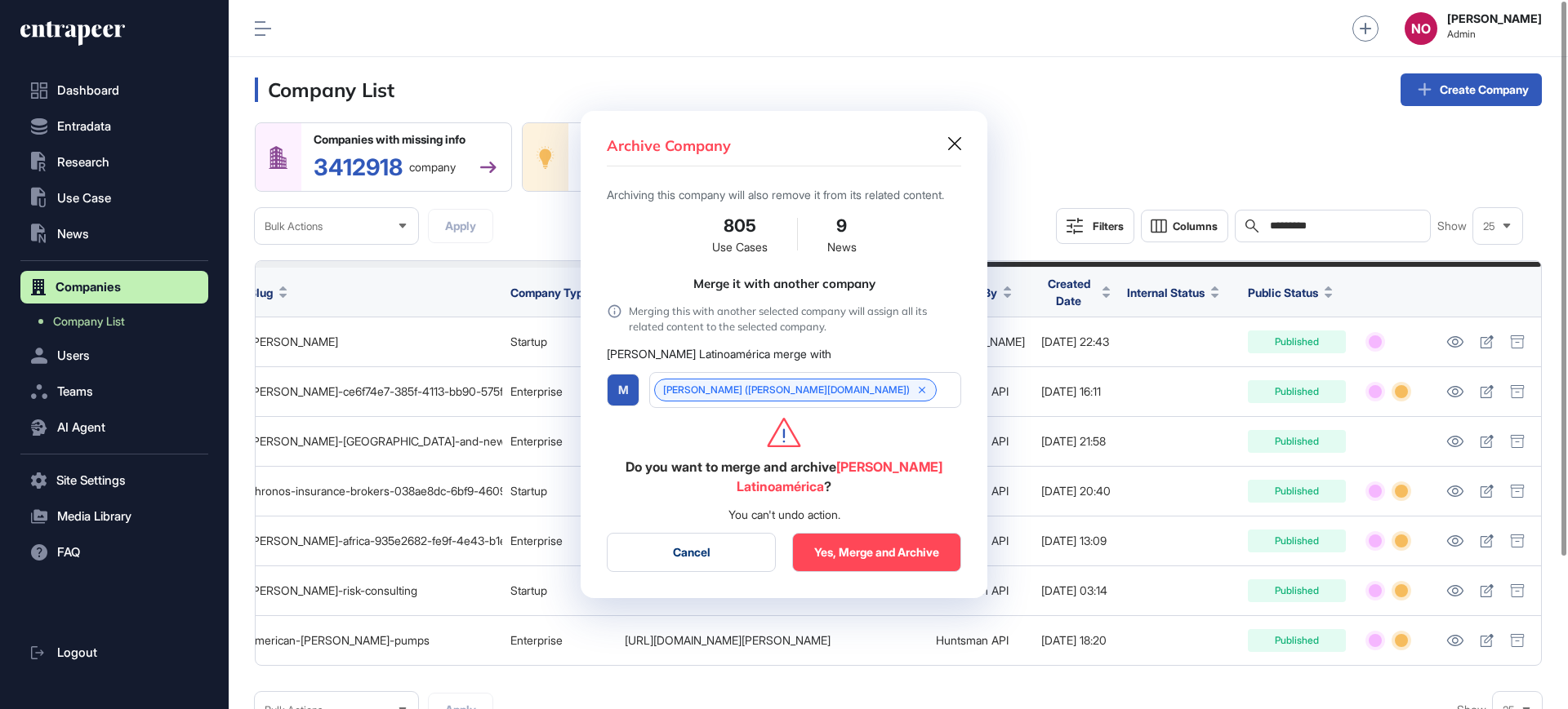
click at [866, 553] on button "Yes, Merge and Archive" at bounding box center [877, 552] width 169 height 39
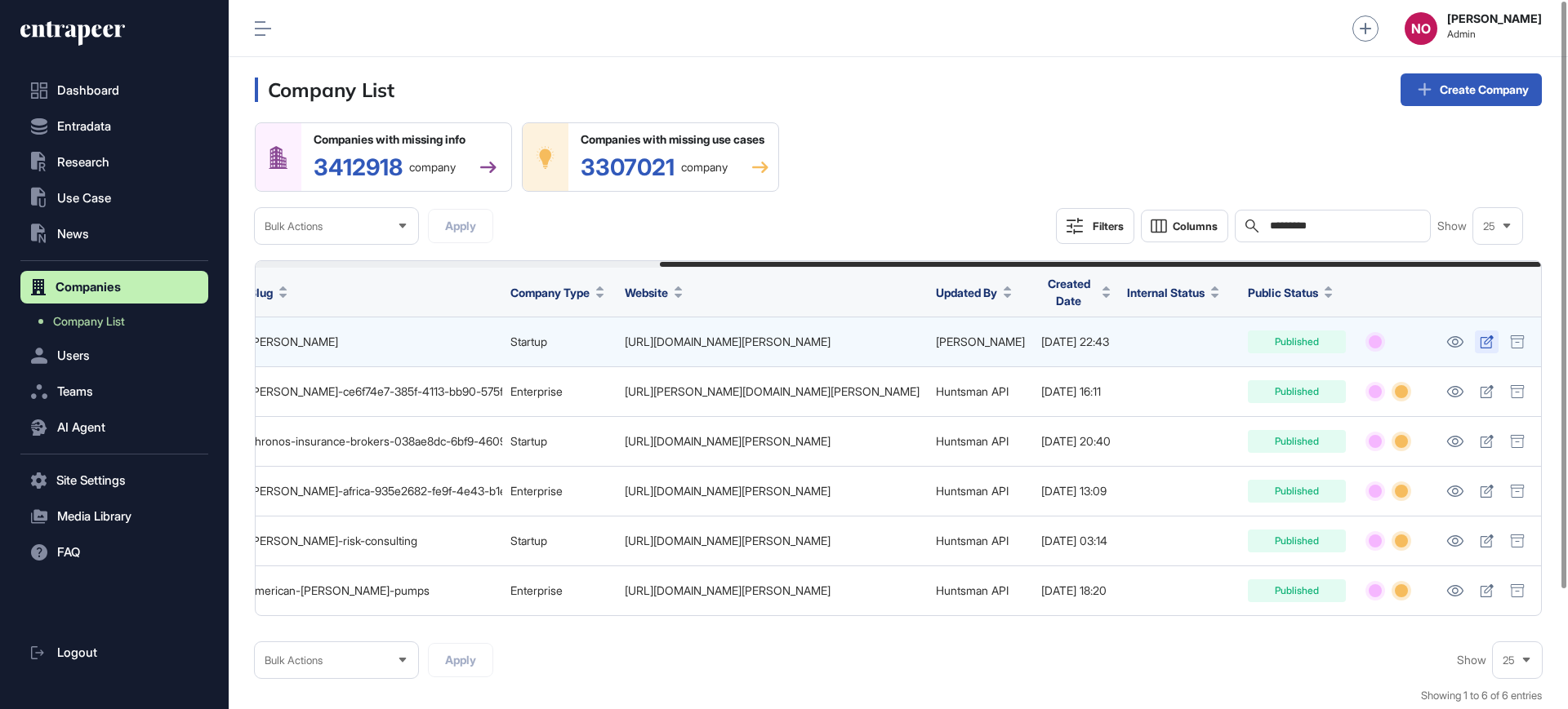
click at [1488, 343] on icon at bounding box center [1486, 342] width 13 height 13
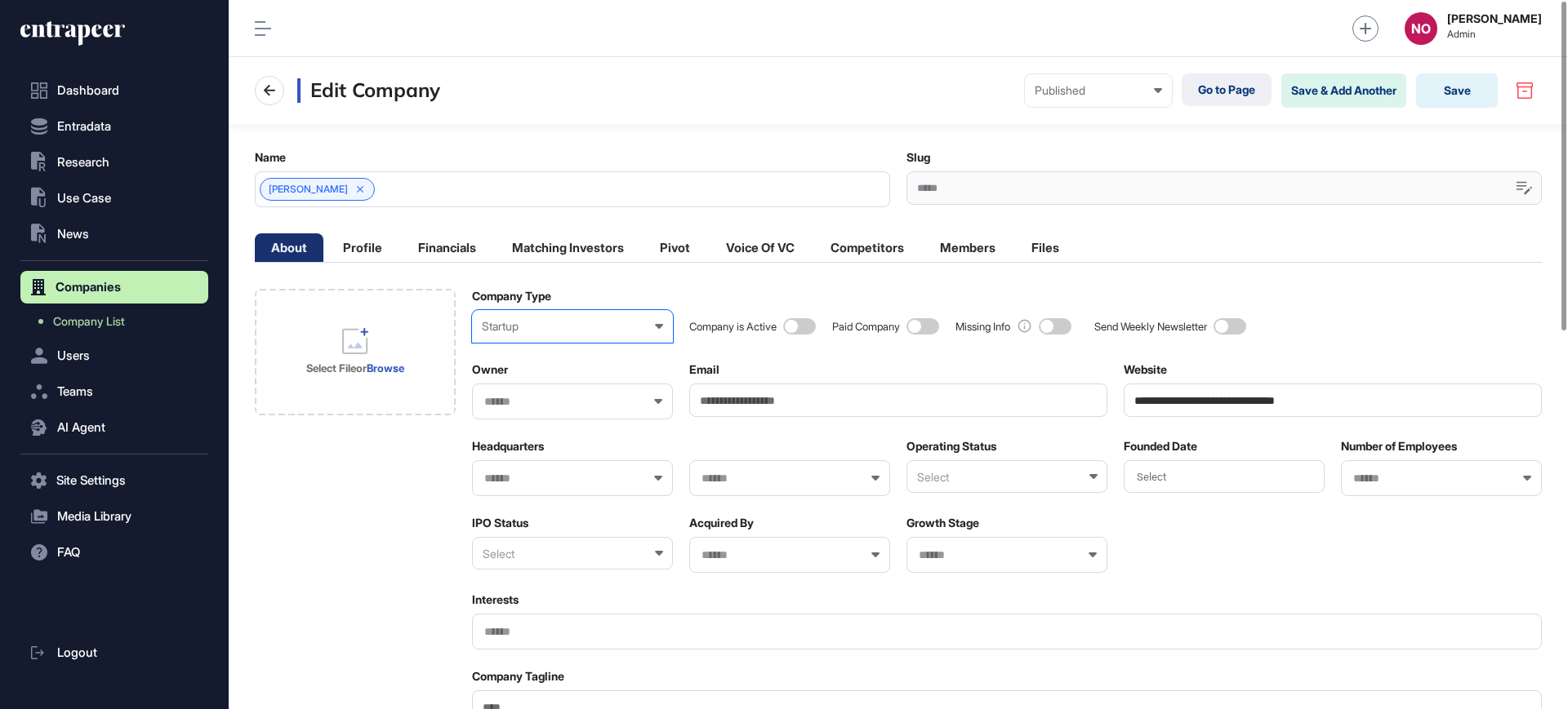
click at [581, 321] on div "Startup" at bounding box center [572, 326] width 182 height 13
click at [0, 0] on div "Enterprise" at bounding box center [0, 0] width 0 height 0
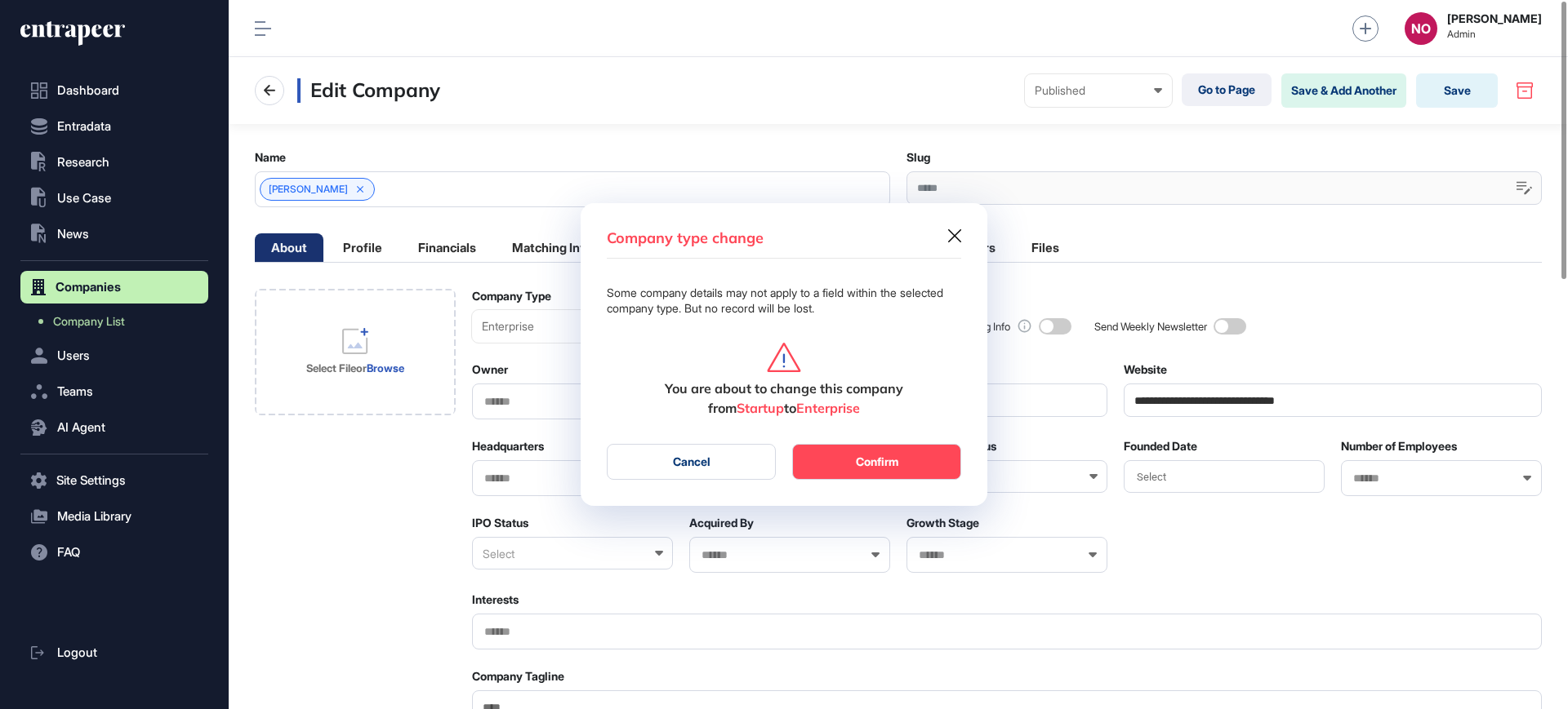
scroll to position [1, 8]
click at [843, 455] on button "Confirm" at bounding box center [877, 462] width 169 height 36
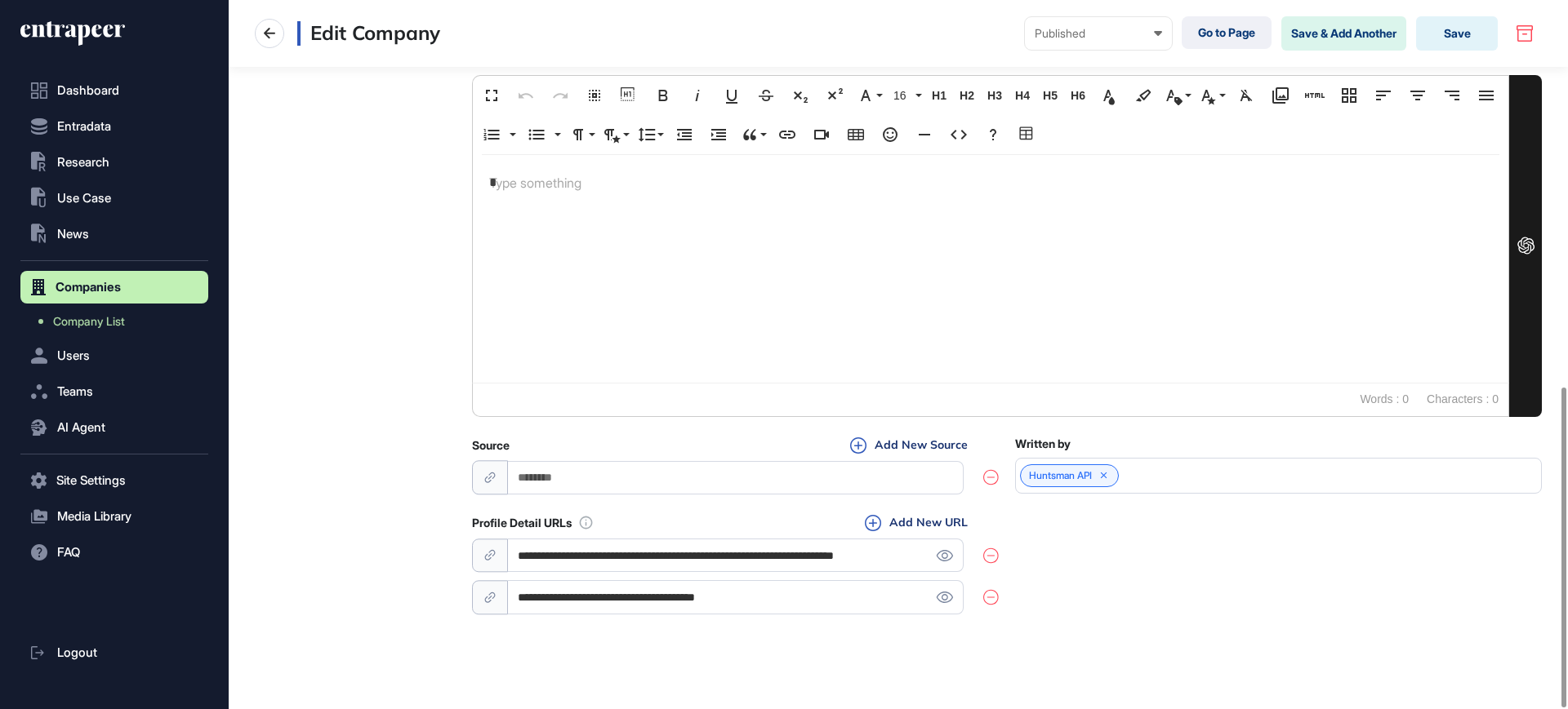
scroll to position [855, 0]
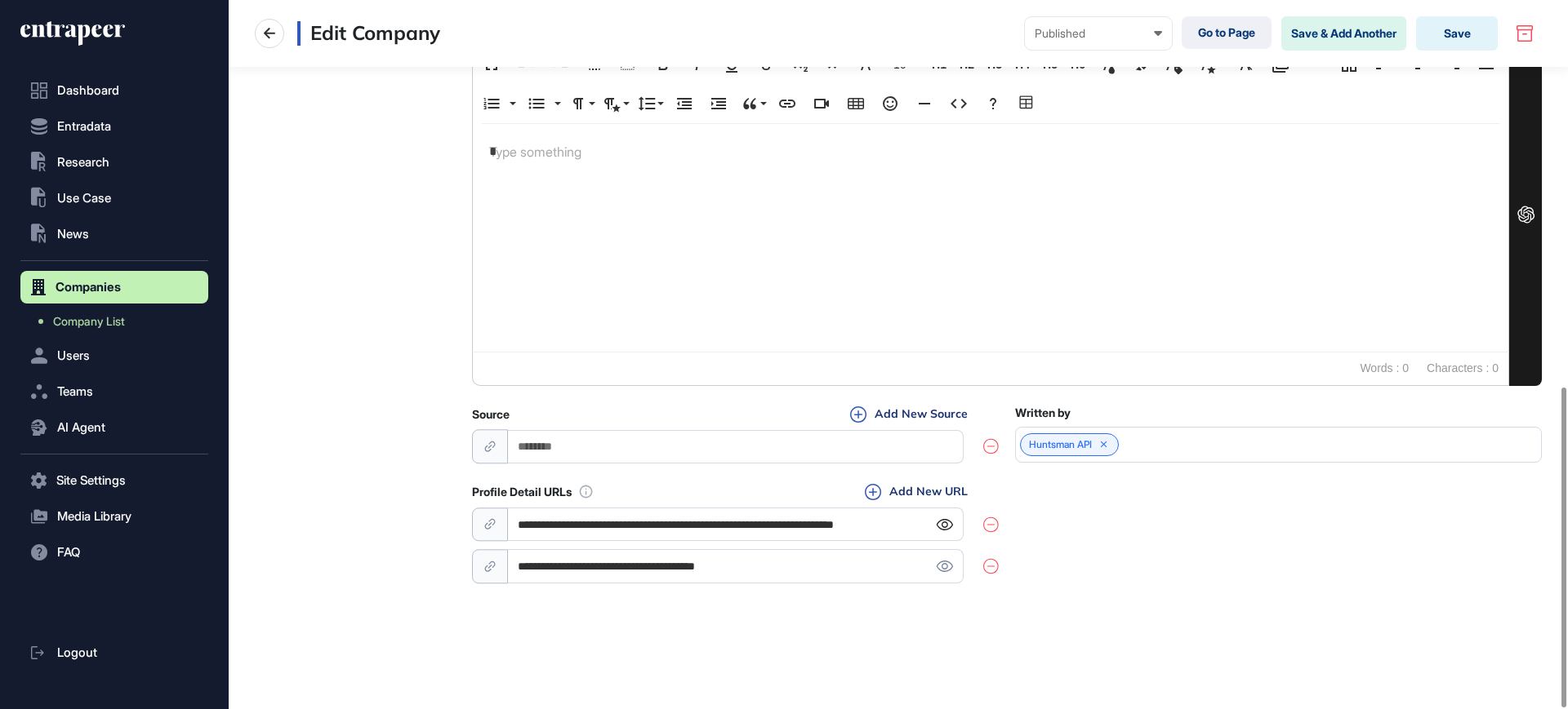
click at [944, 523] on icon at bounding box center [945, 524] width 17 height 11
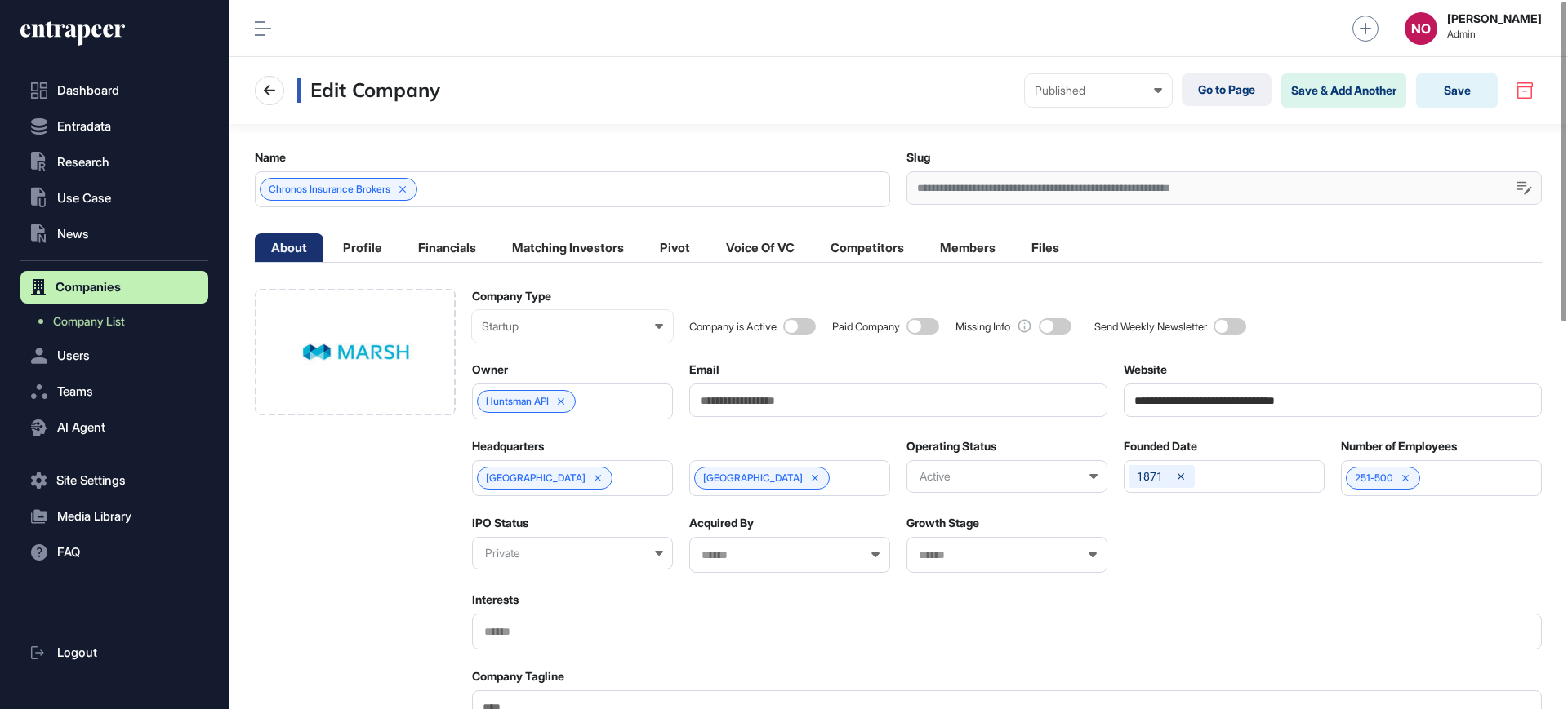
click at [268, 95] on icon at bounding box center [269, 90] width 20 height 20
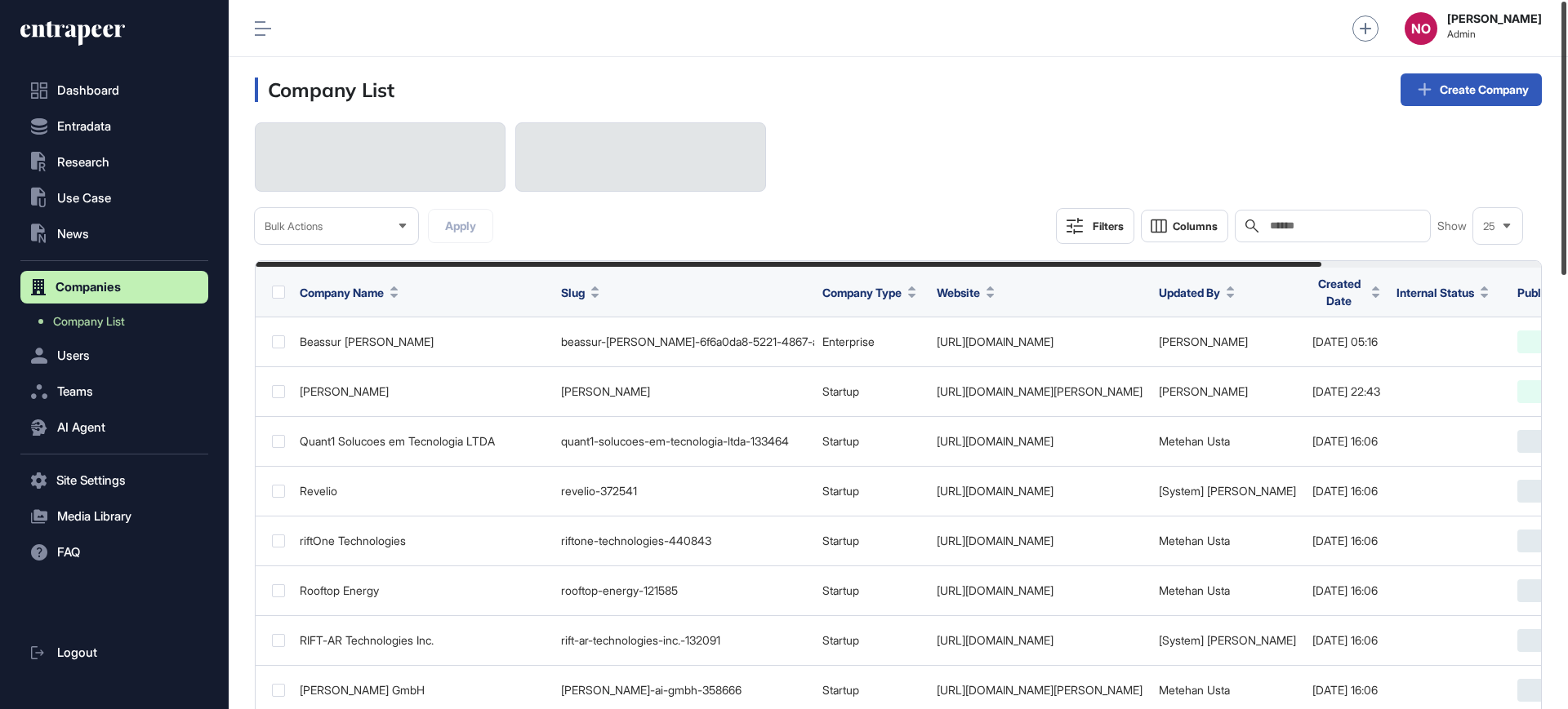
drag, startPoint x: 1567, startPoint y: 337, endPoint x: 1567, endPoint y: 205, distance: 132.0
click at [1566, 205] on div at bounding box center [1564, 138] width 5 height 274
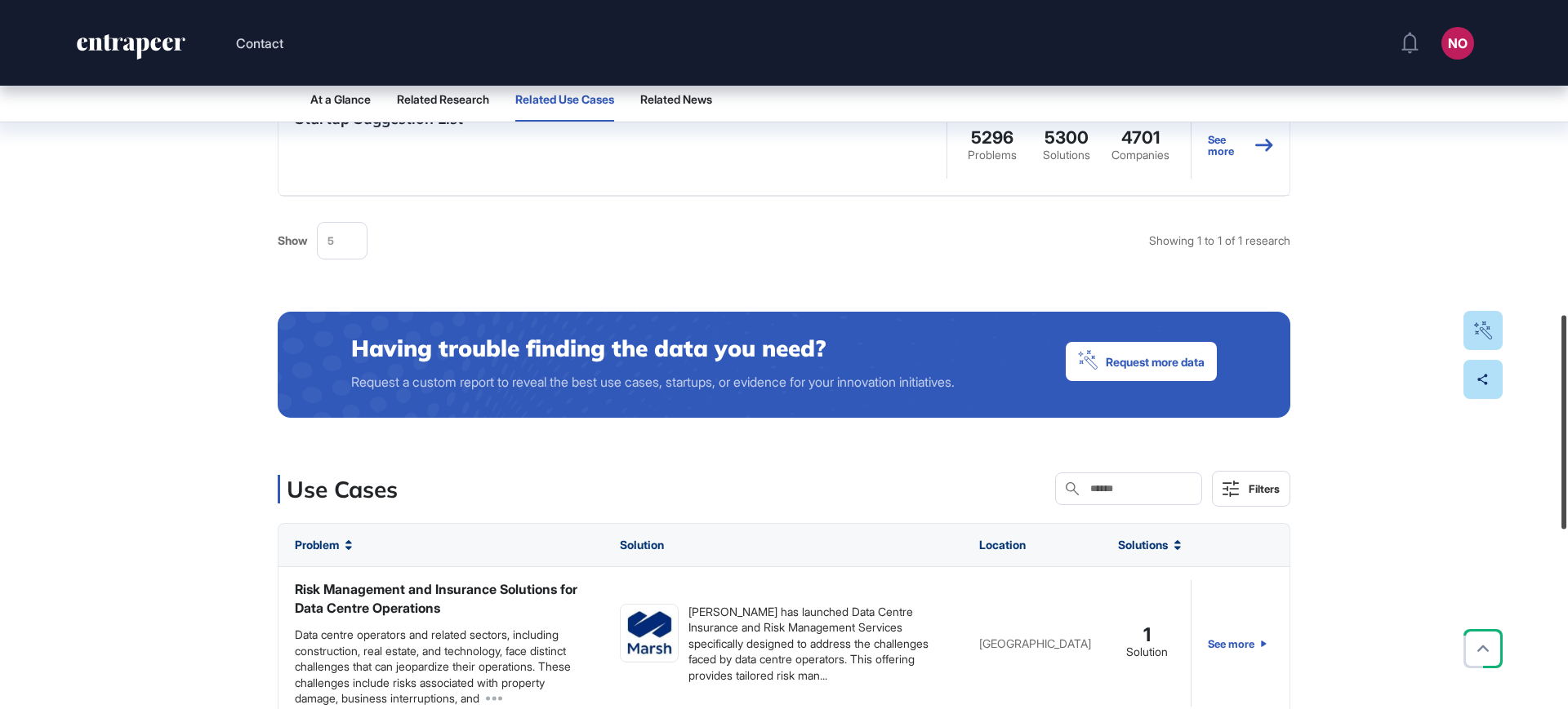
scroll to position [1049, 0]
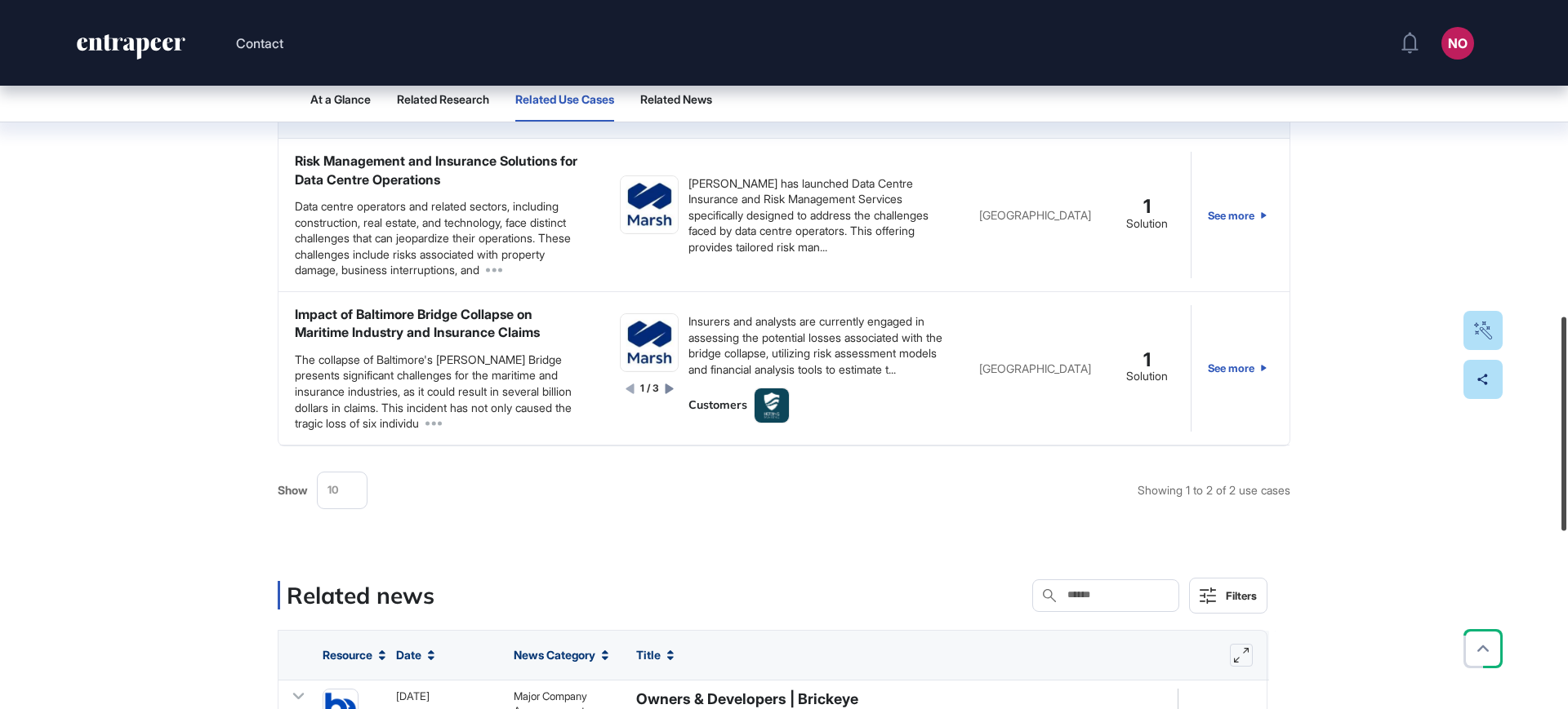
drag, startPoint x: 1567, startPoint y: 284, endPoint x: 1567, endPoint y: 413, distance: 129.0
click at [1566, 413] on div at bounding box center [1564, 424] width 5 height 214
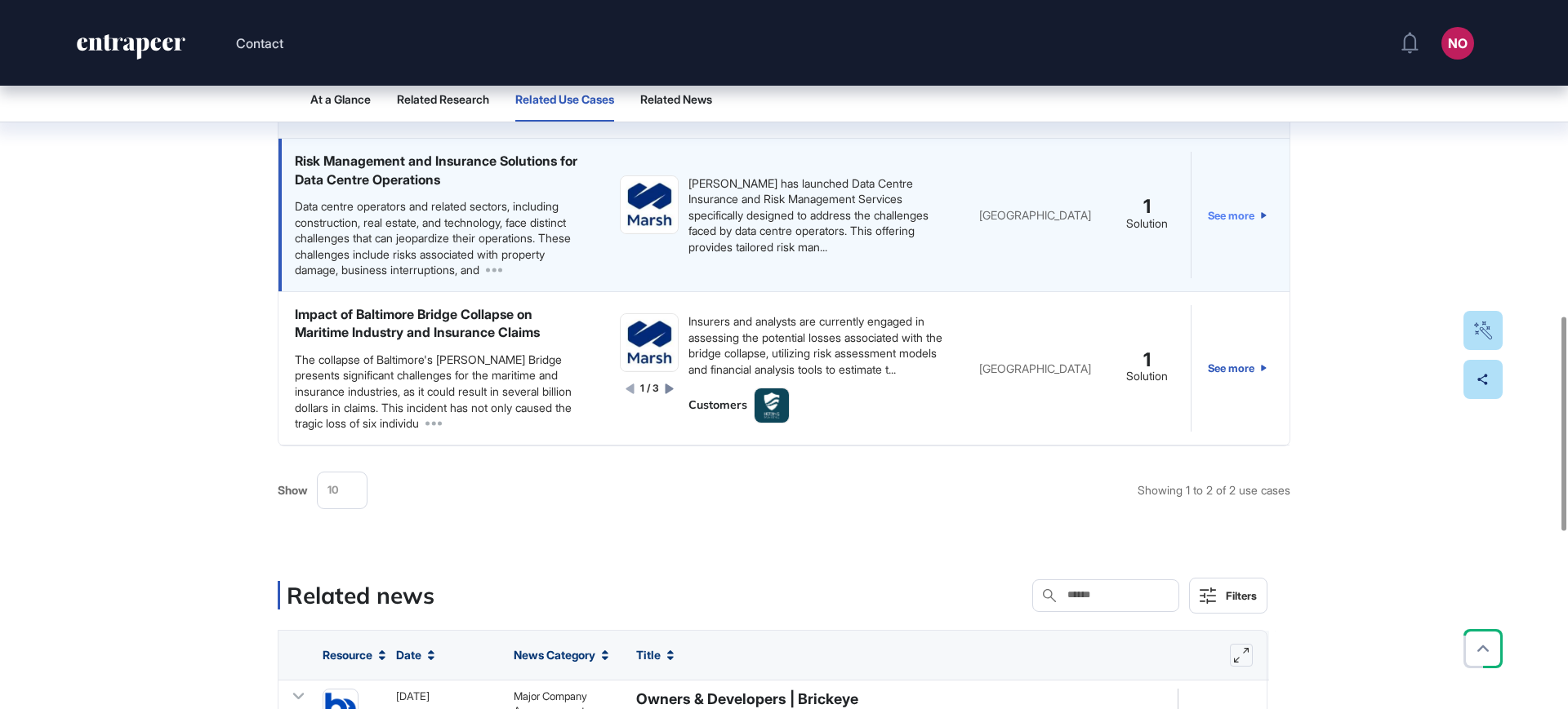
click at [1230, 215] on link "See more" at bounding box center [1237, 215] width 59 height 126
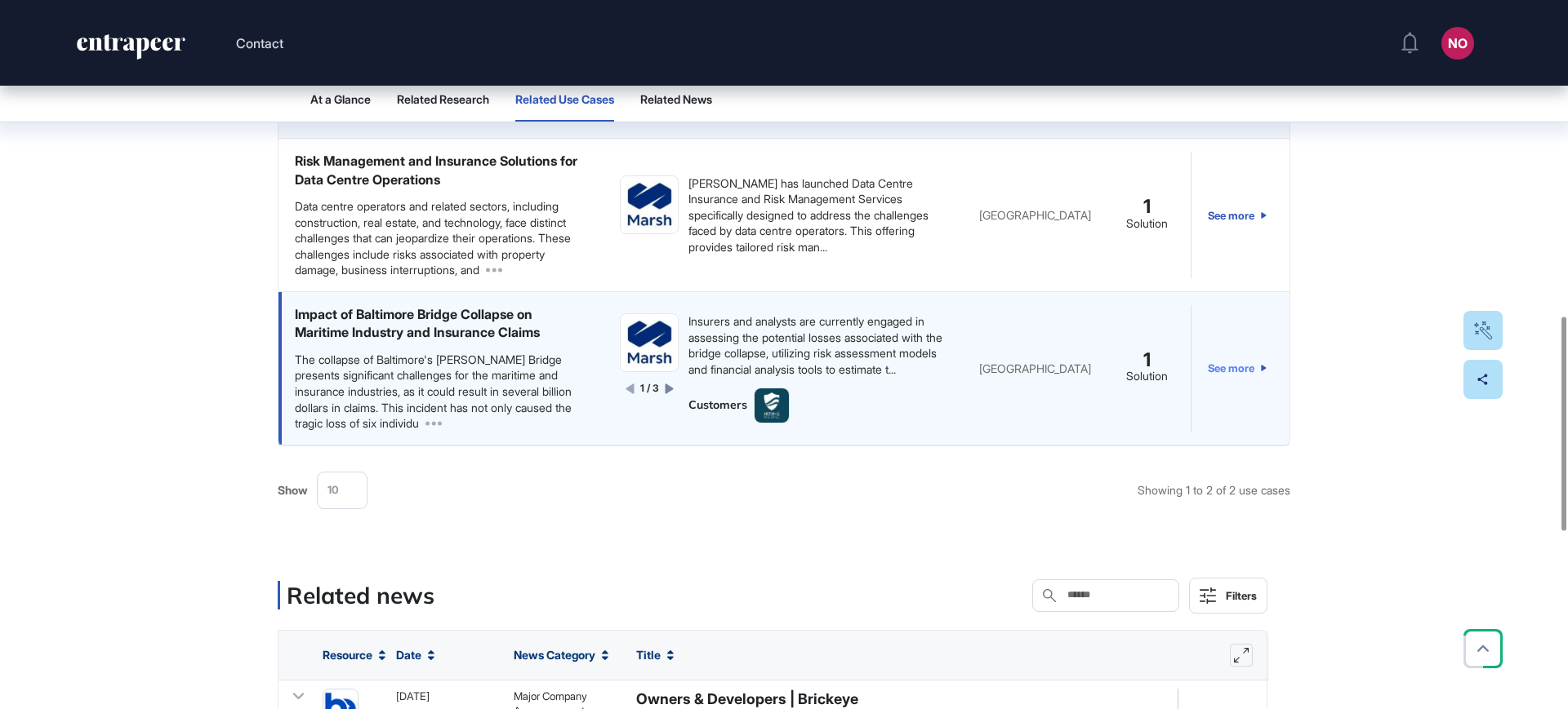
click at [1227, 369] on link "See more" at bounding box center [1237, 368] width 59 height 126
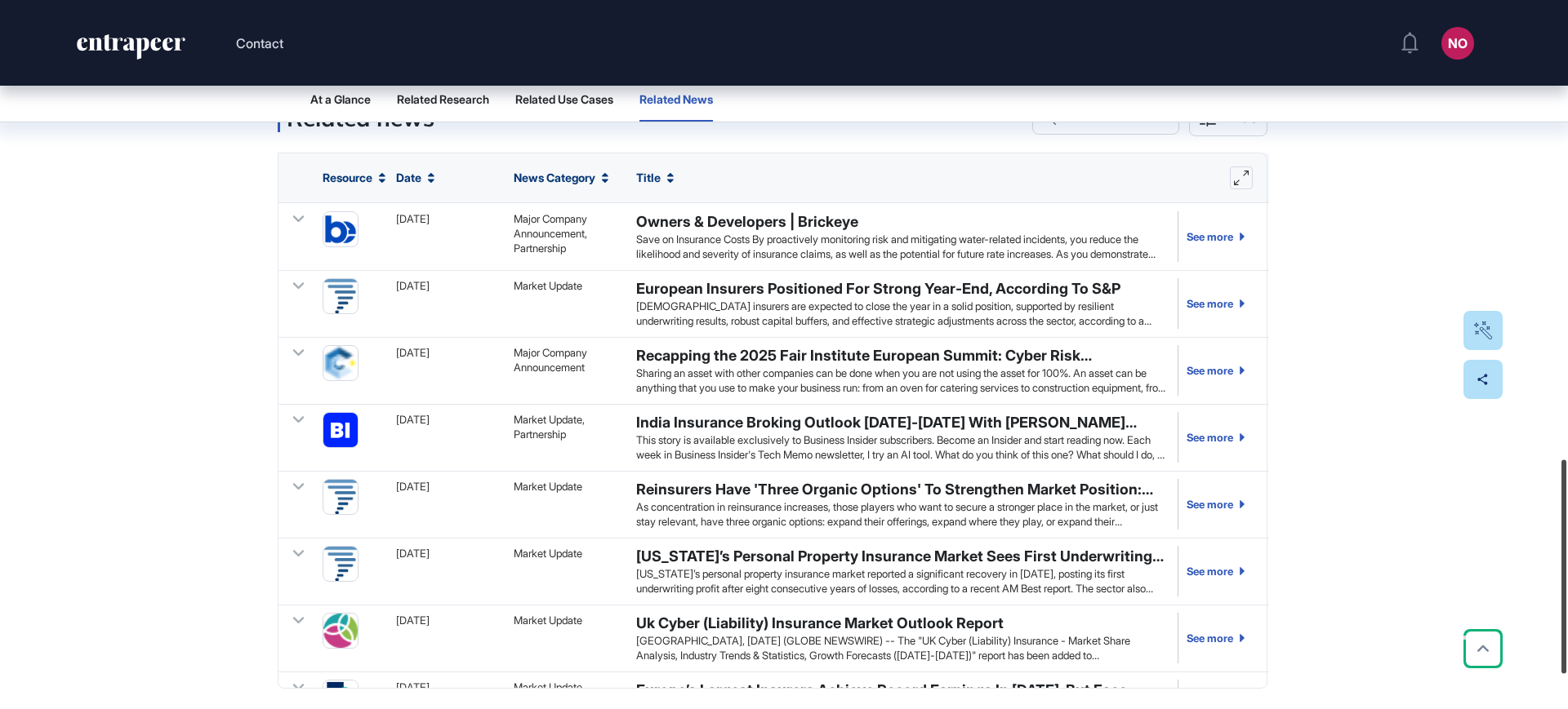
scroll to position [1524, 0]
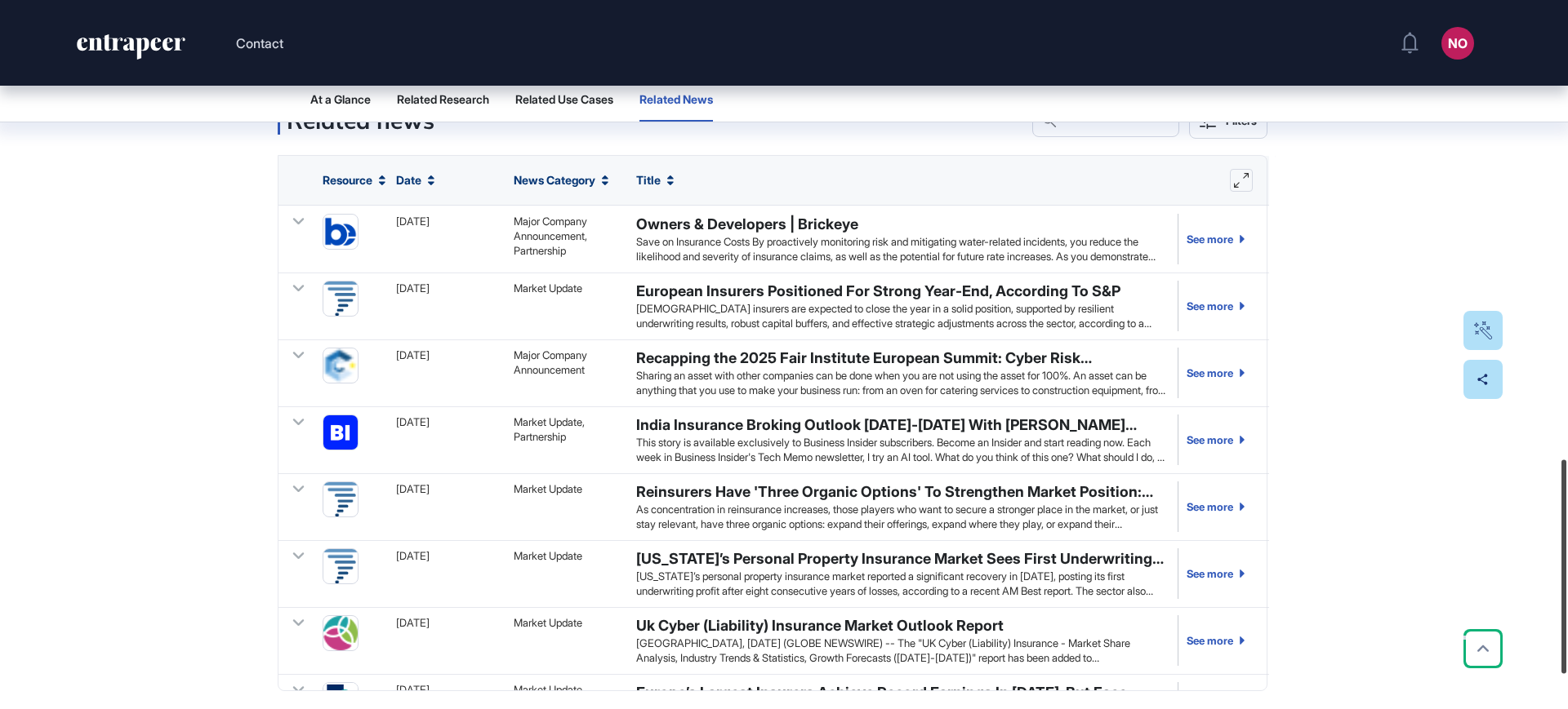
drag, startPoint x: 1567, startPoint y: 533, endPoint x: 1567, endPoint y: 513, distance: 20.0
click at [1566, 513] on div at bounding box center [1564, 566] width 5 height 214
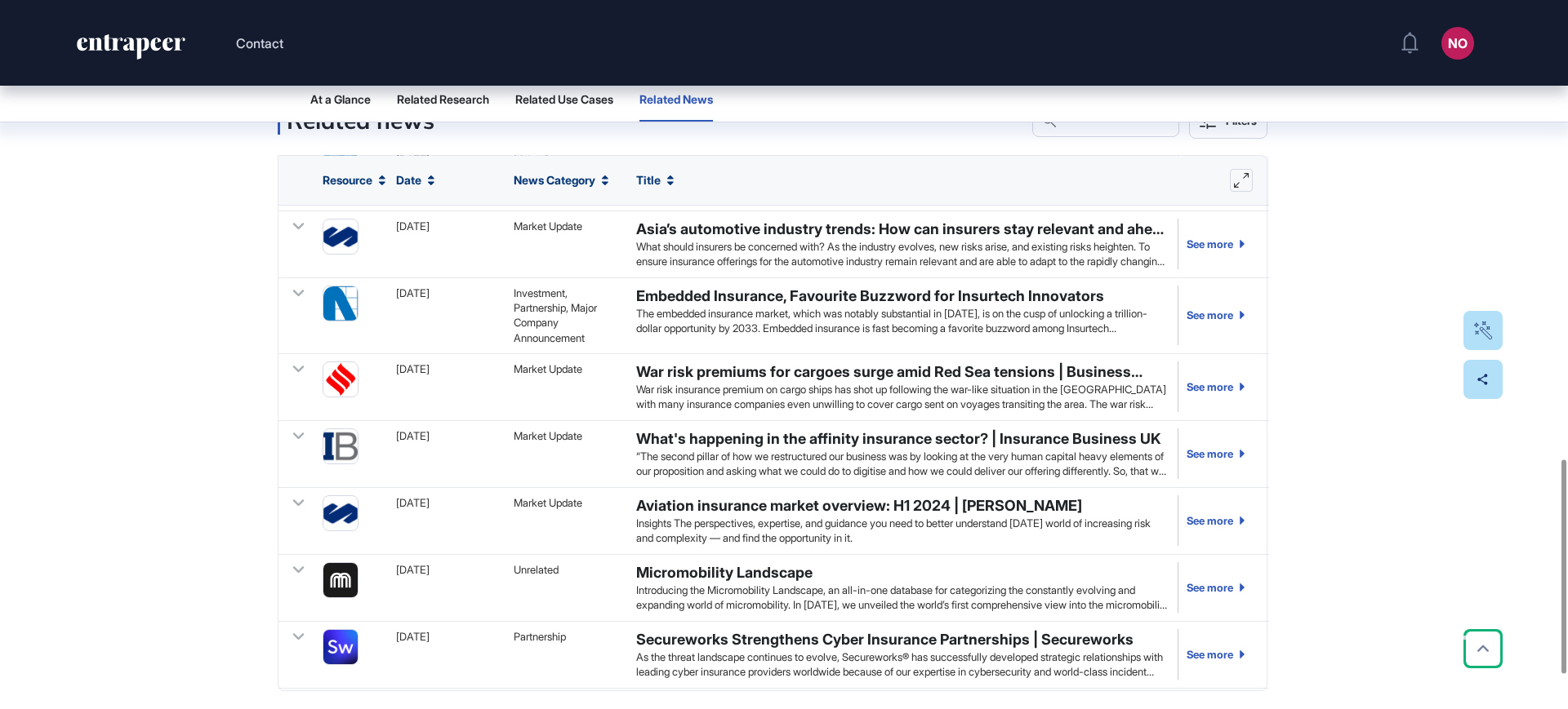
scroll to position [1239, 0]
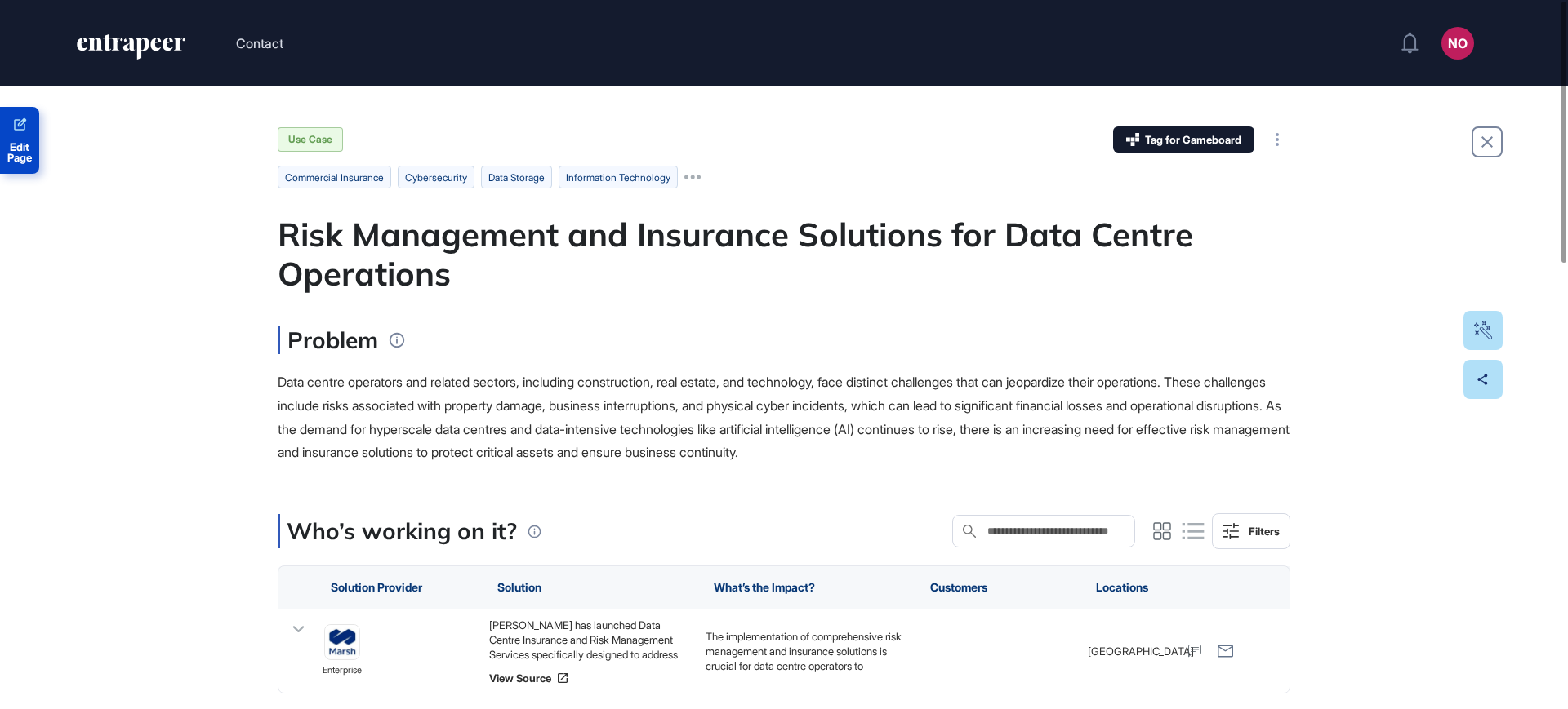
click at [34, 163] on span "Edit Page" at bounding box center [20, 153] width 39 height 21
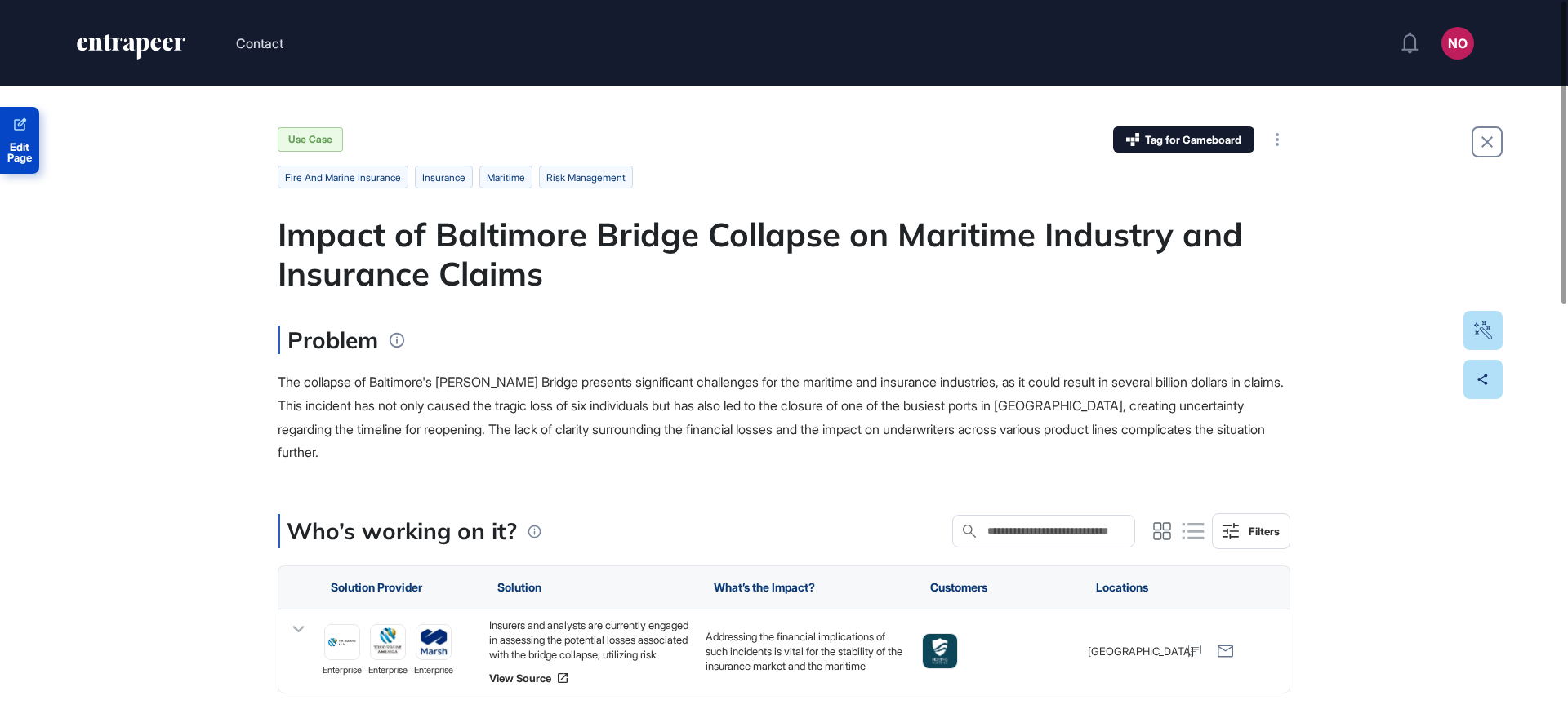
click at [24, 159] on span "Edit Page" at bounding box center [20, 153] width 39 height 21
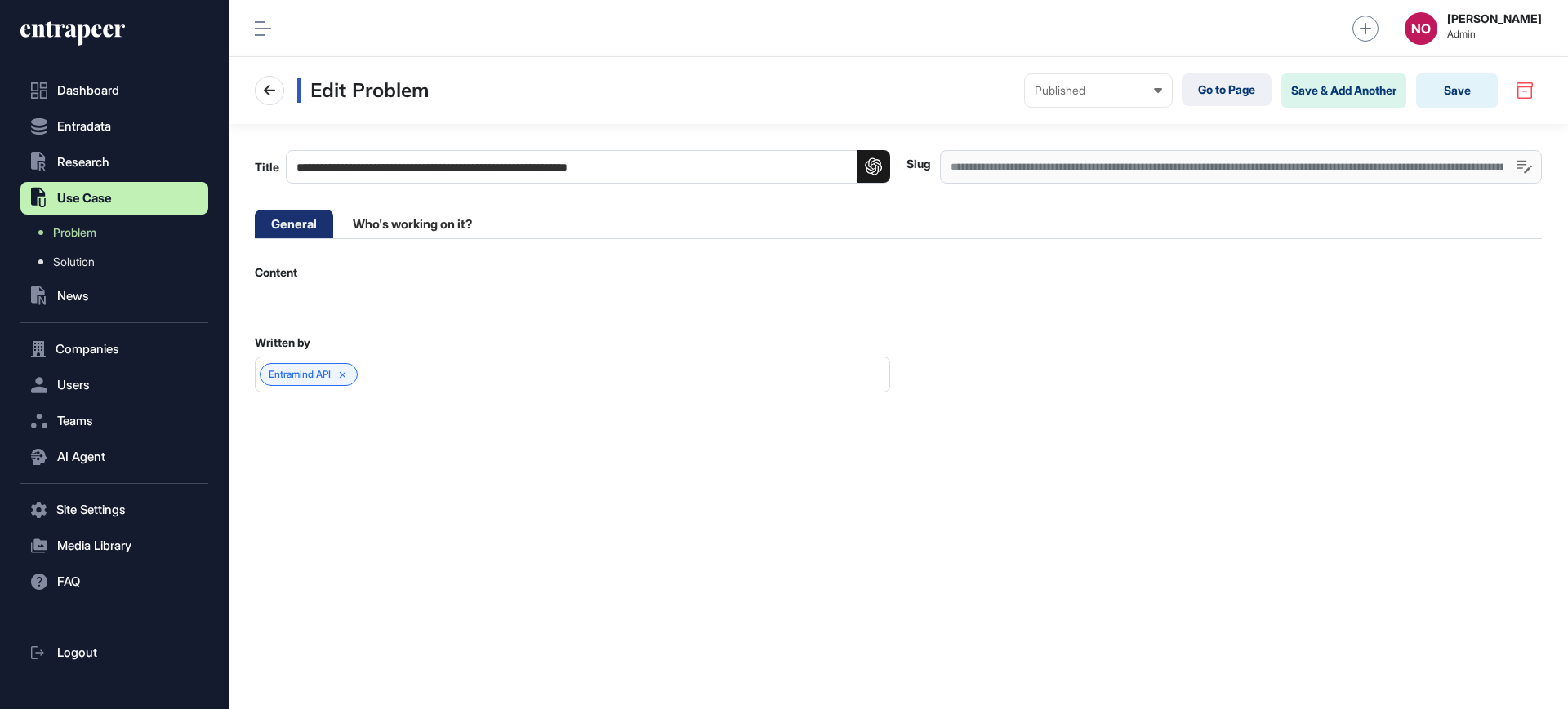
scroll to position [1, 1]
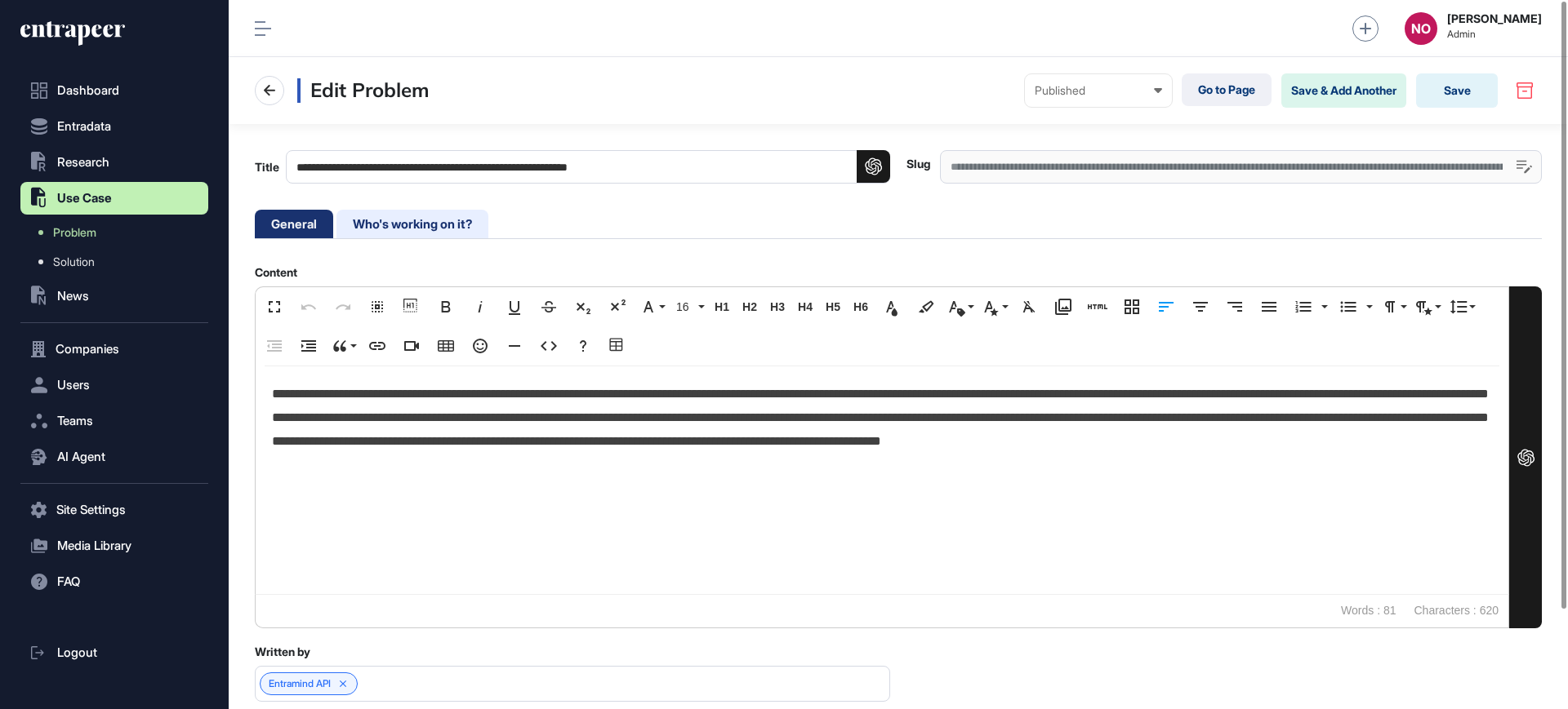
click at [450, 228] on li "Who's working on it?" at bounding box center [413, 224] width 152 height 29
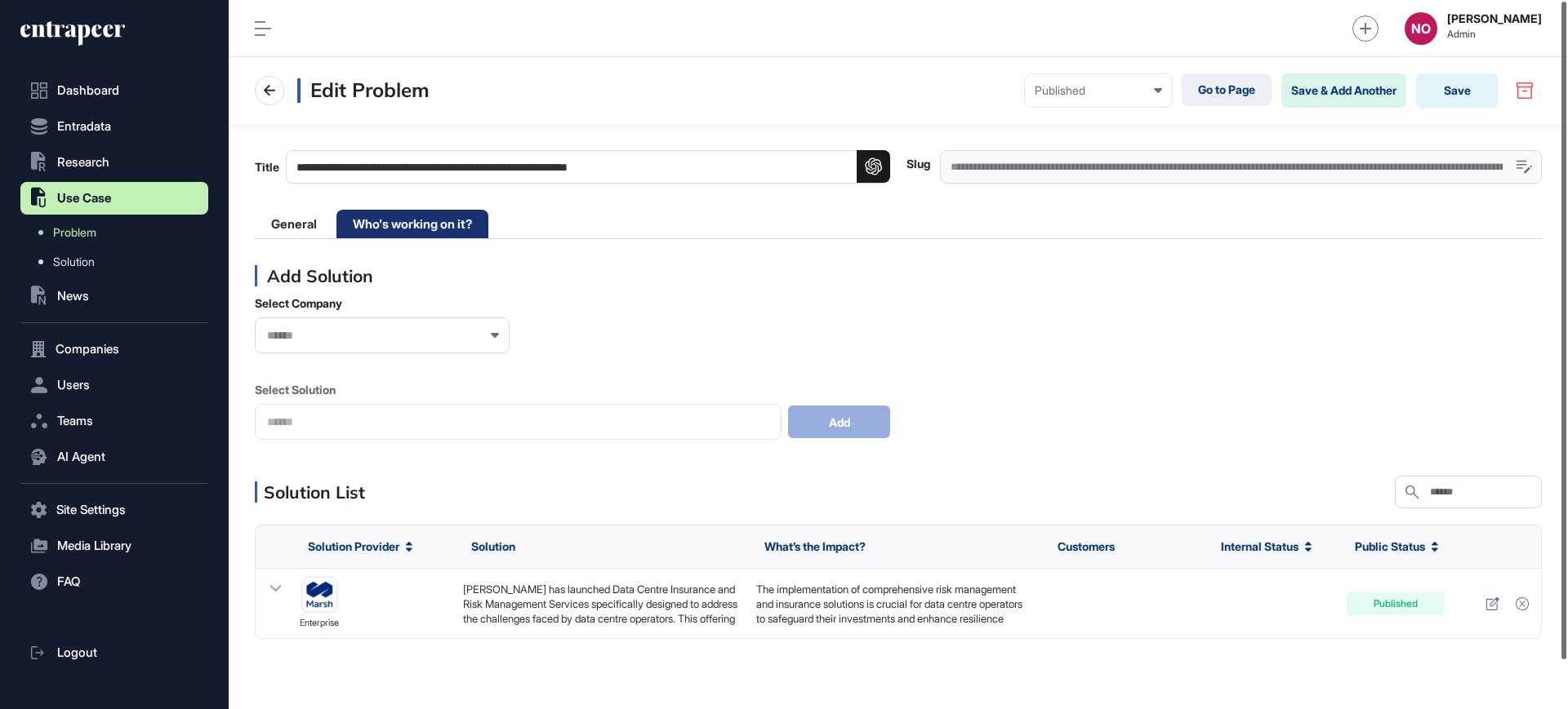
scroll to position [52, 0]
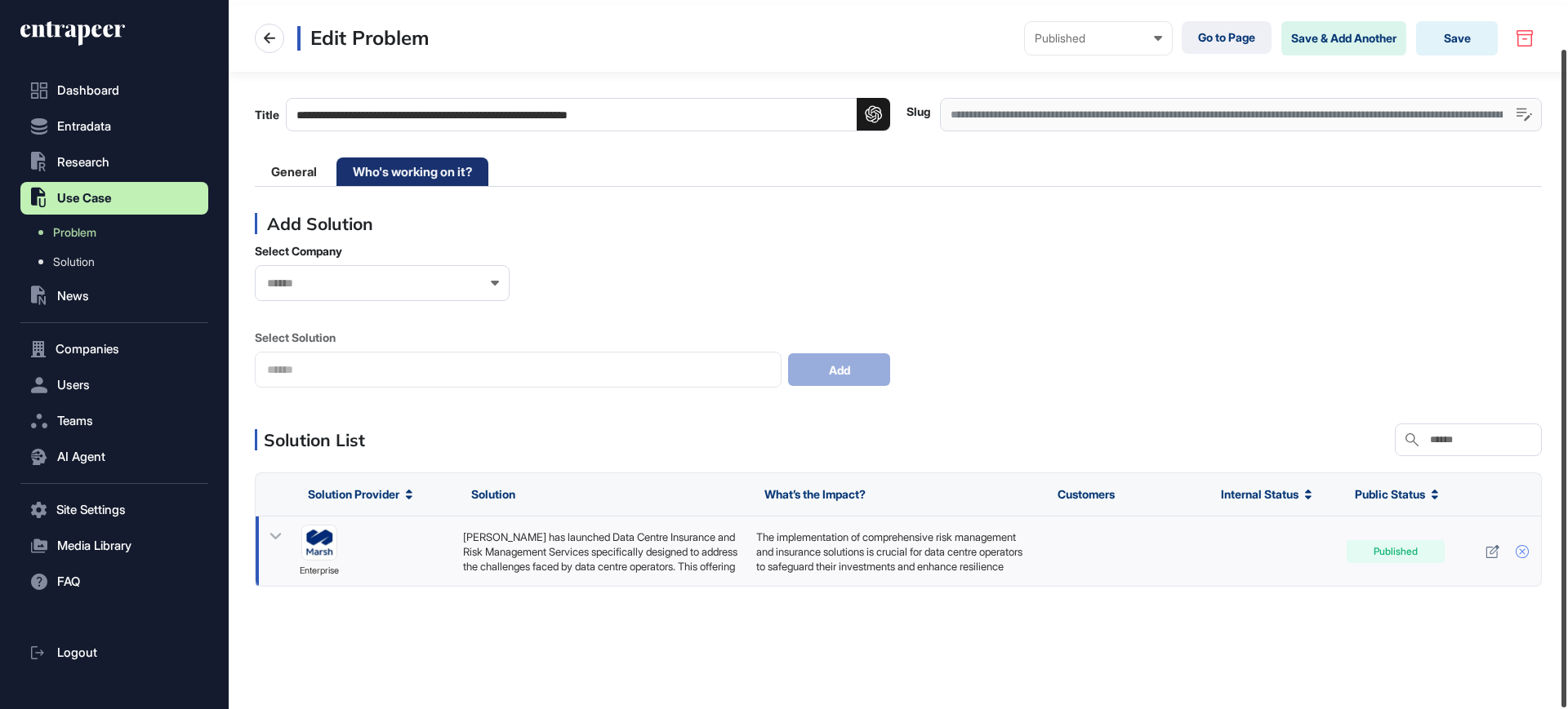
drag, startPoint x: 1567, startPoint y: 385, endPoint x: 1532, endPoint y: 558, distance: 176.5
click at [1566, 493] on div at bounding box center [1564, 378] width 5 height 658
click at [1490, 554] on icon at bounding box center [1492, 551] width 14 height 13
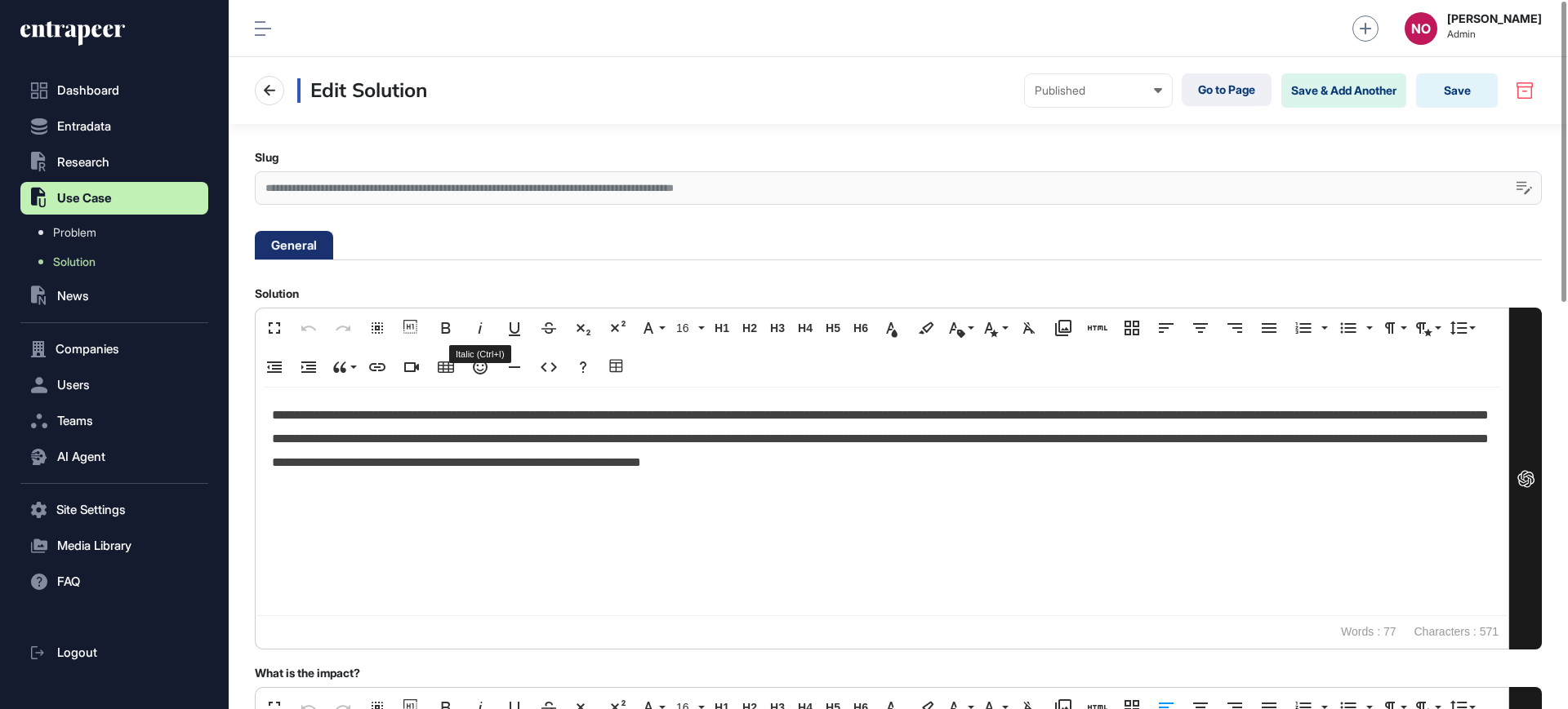
scroll to position [620, 0]
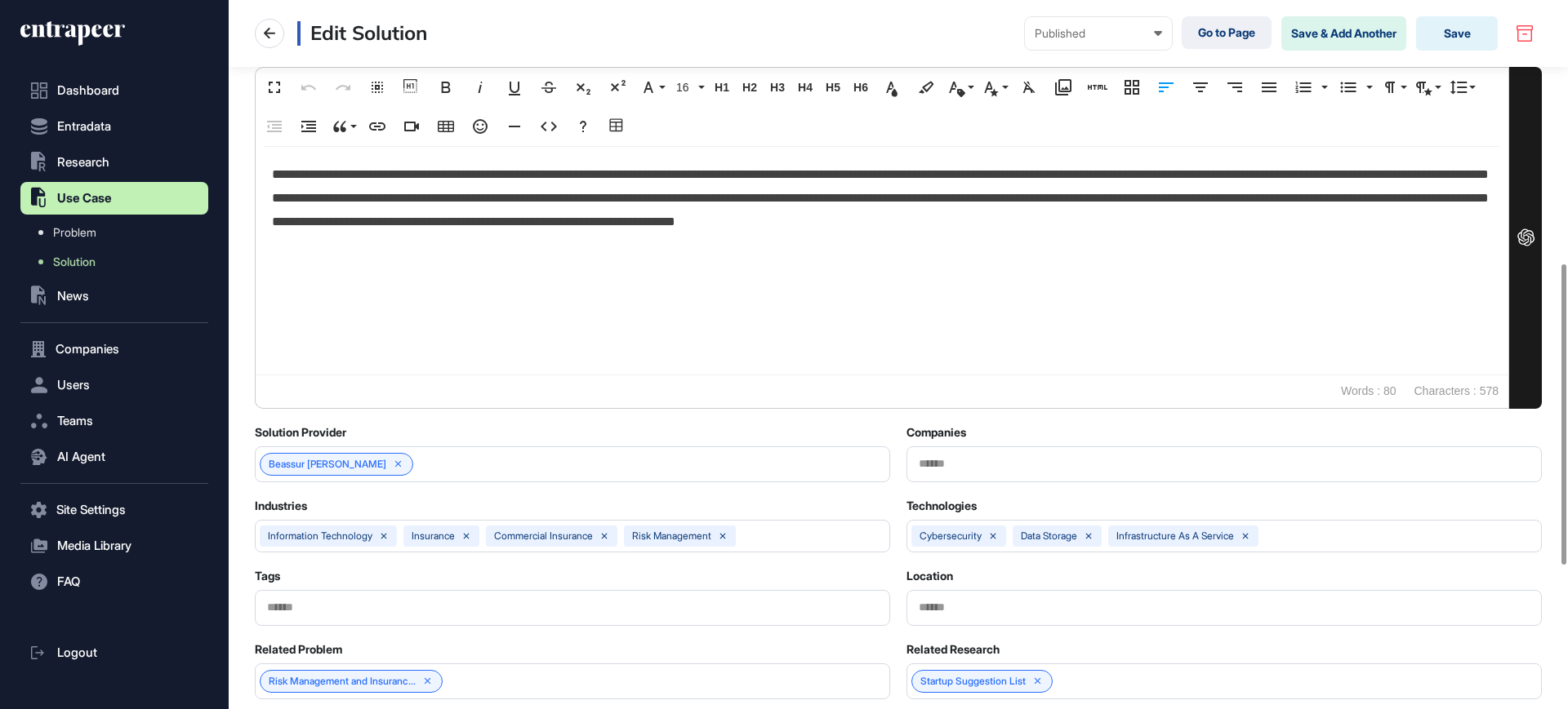
click at [378, 455] on div "Beassur [PERSON_NAME]" at bounding box center [572, 464] width 635 height 36
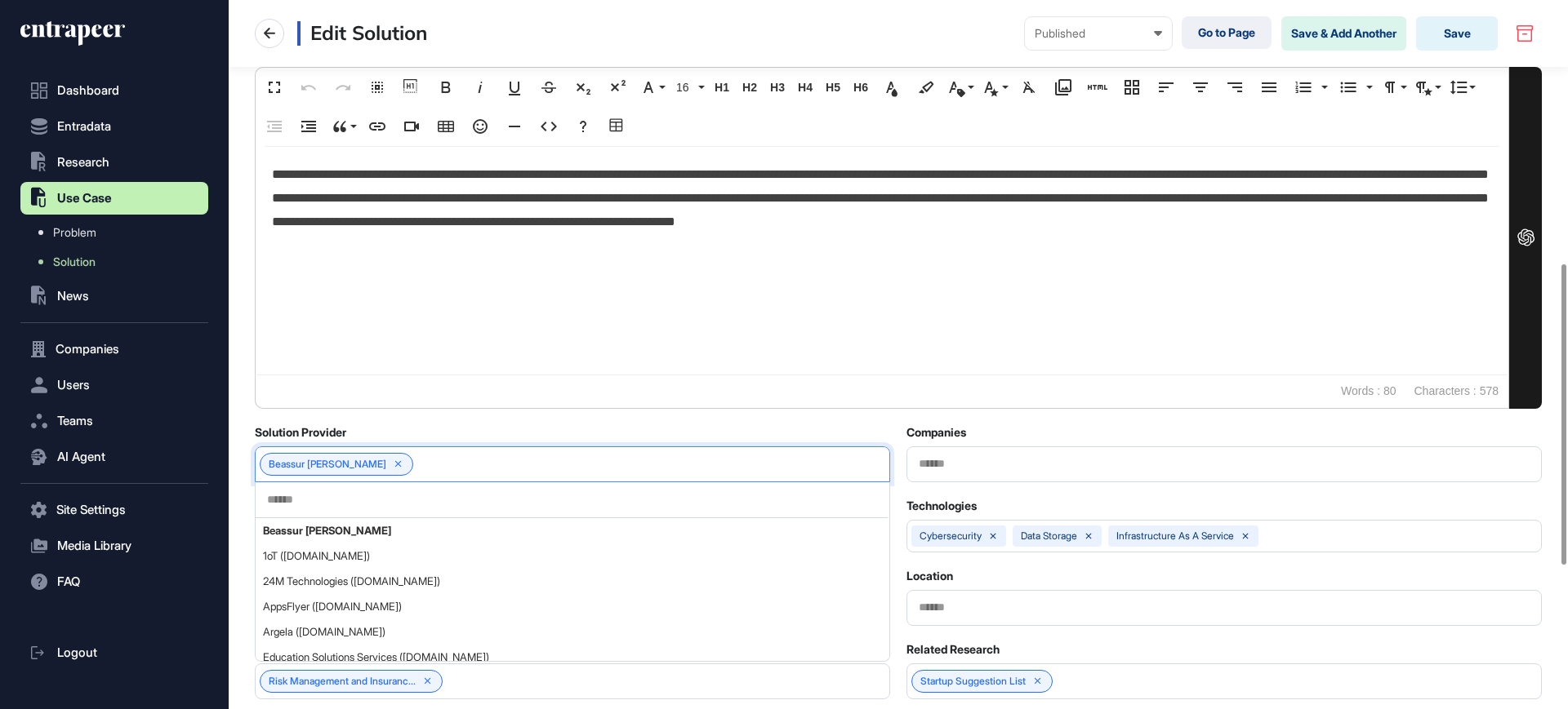
click at [369, 506] on div at bounding box center [571, 500] width 632 height 36
click at [373, 499] on input "text" at bounding box center [571, 500] width 612 height 14
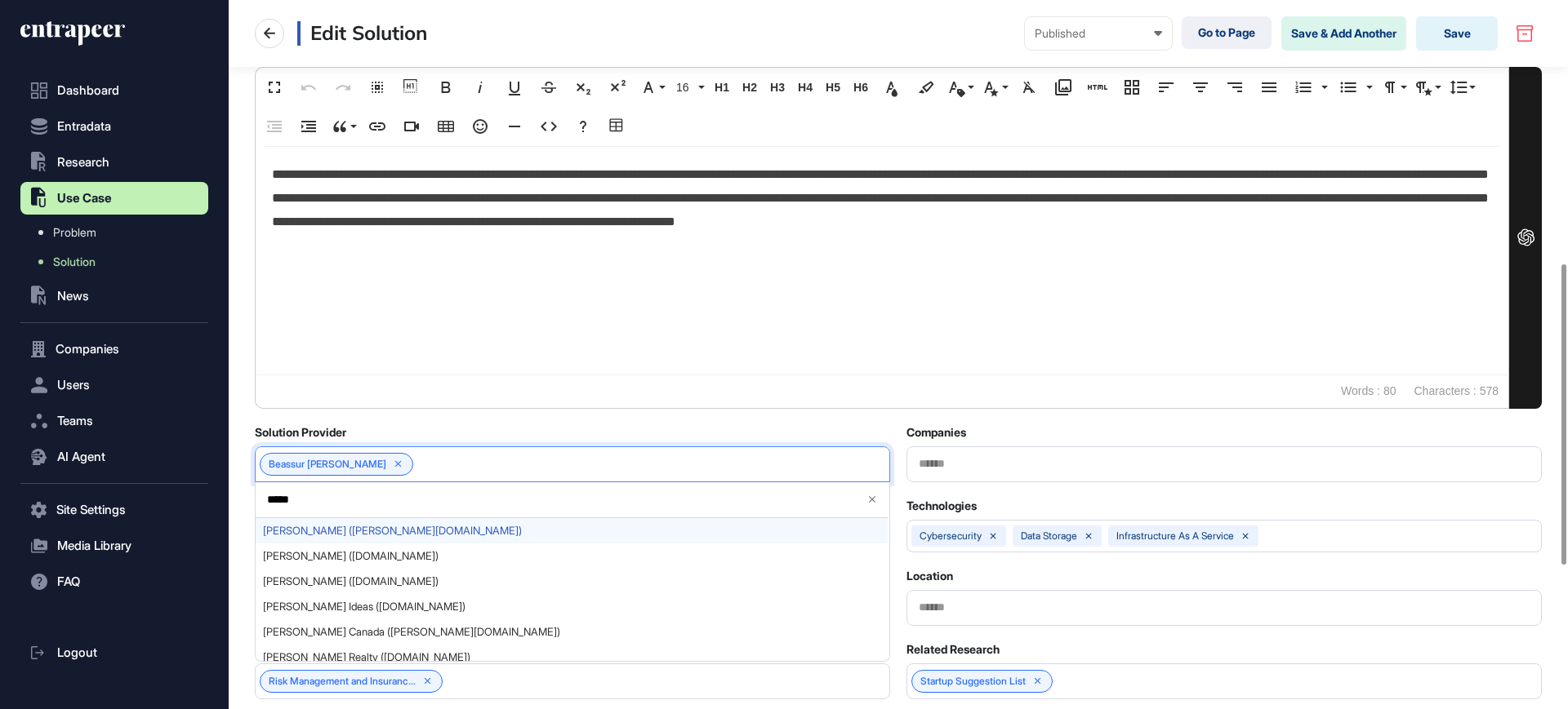
type input "*****"
click at [359, 529] on span "Marsh (marsh.com)" at bounding box center [571, 531] width 617 height 12
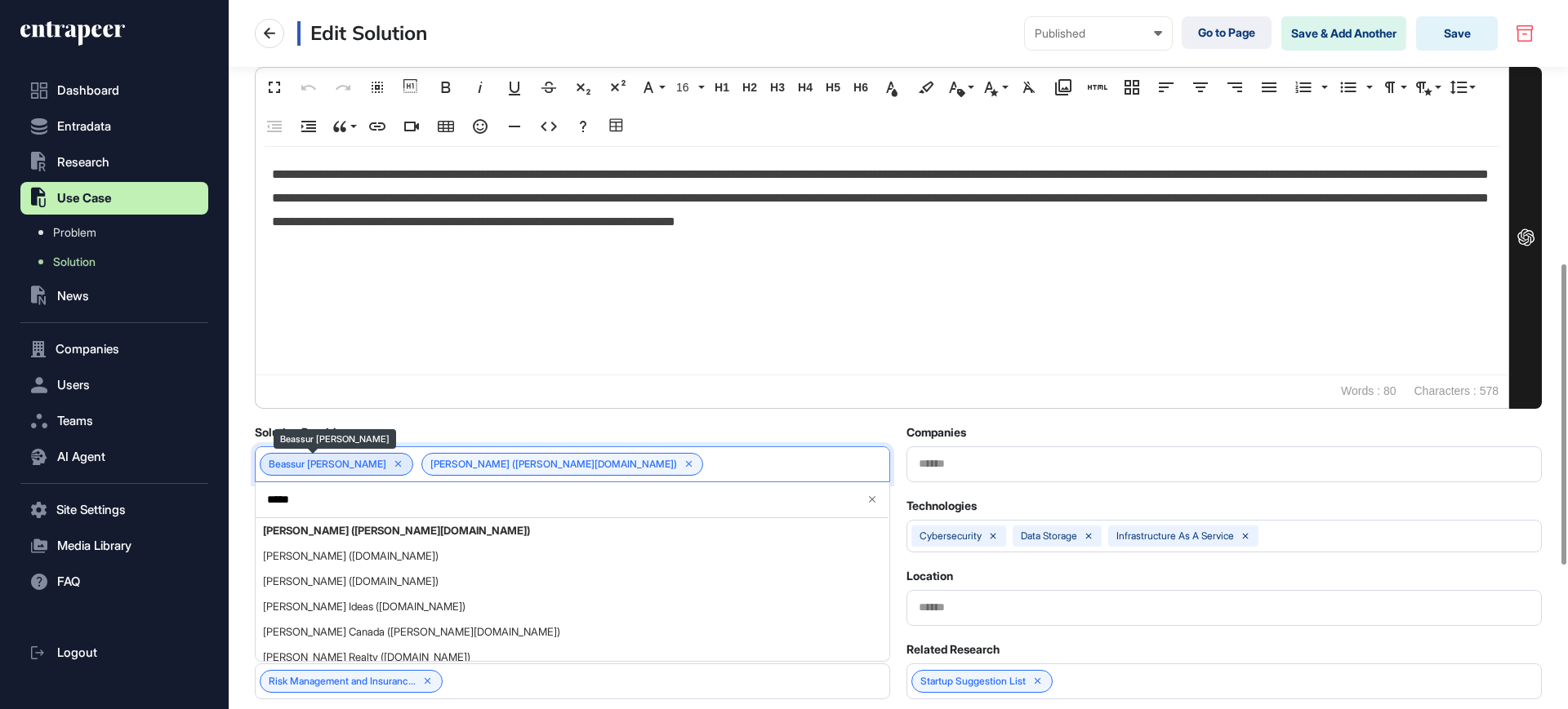
click at [393, 464] on icon at bounding box center [398, 464] width 11 height 11
click at [1400, 429] on div "Companies" at bounding box center [1224, 432] width 635 height 14
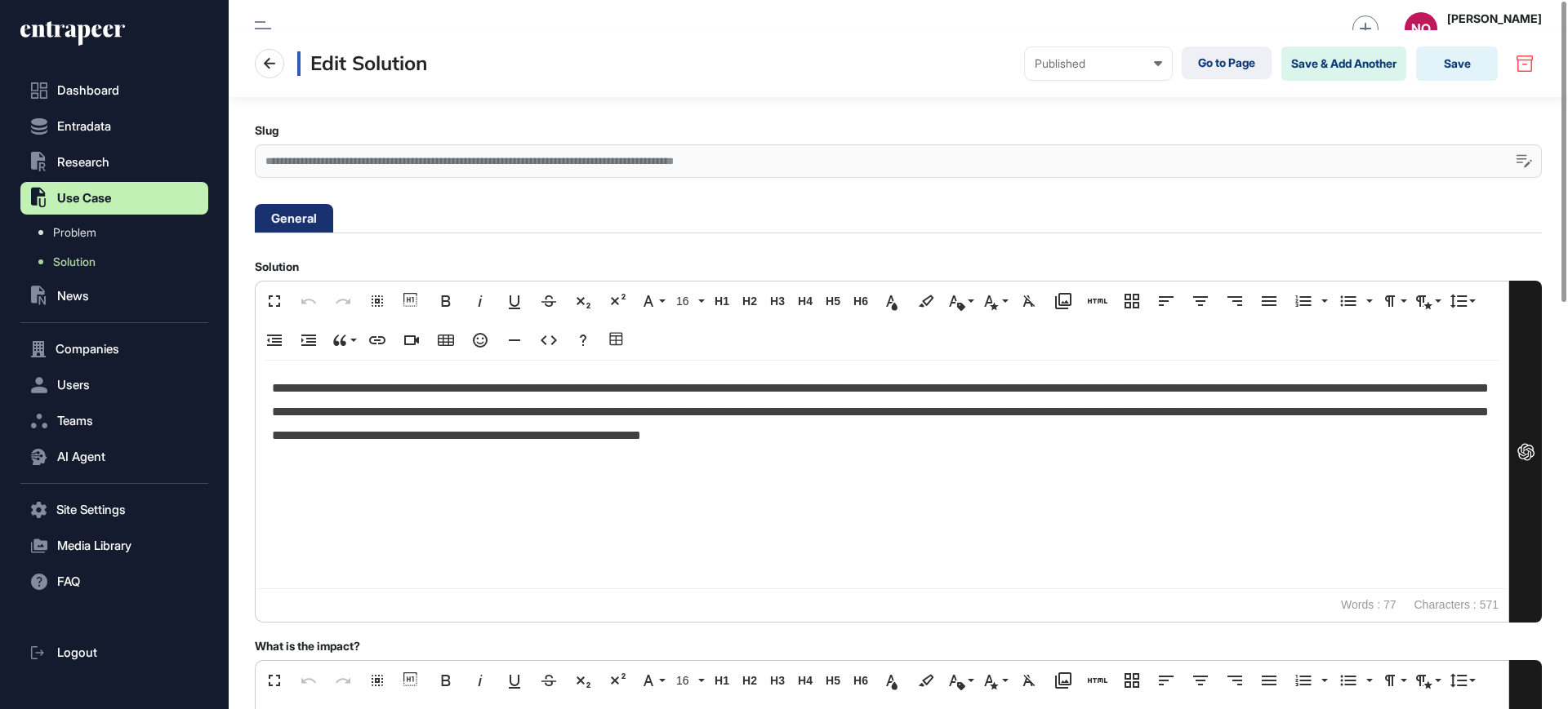
scroll to position [0, 0]
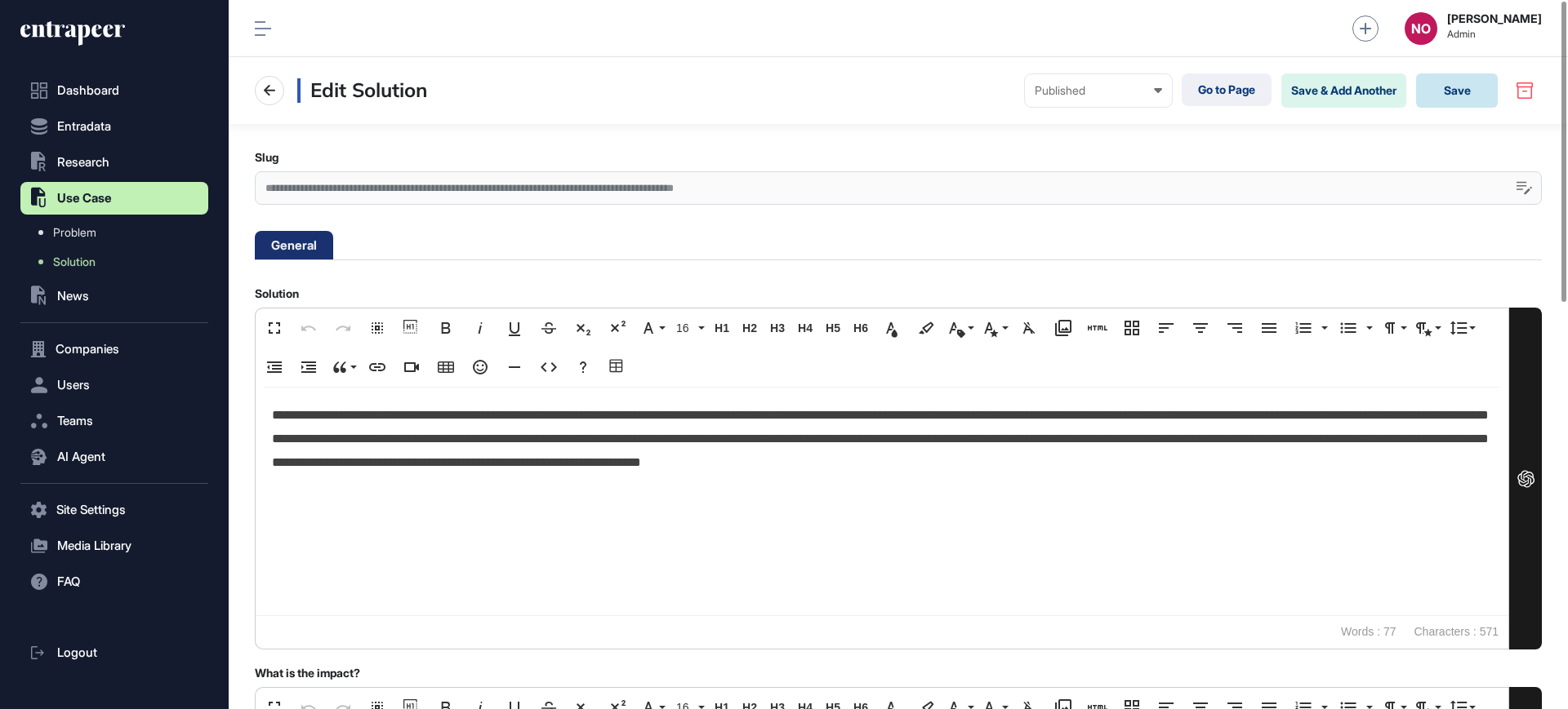
click at [1433, 92] on button "Save" at bounding box center [1457, 90] width 82 height 34
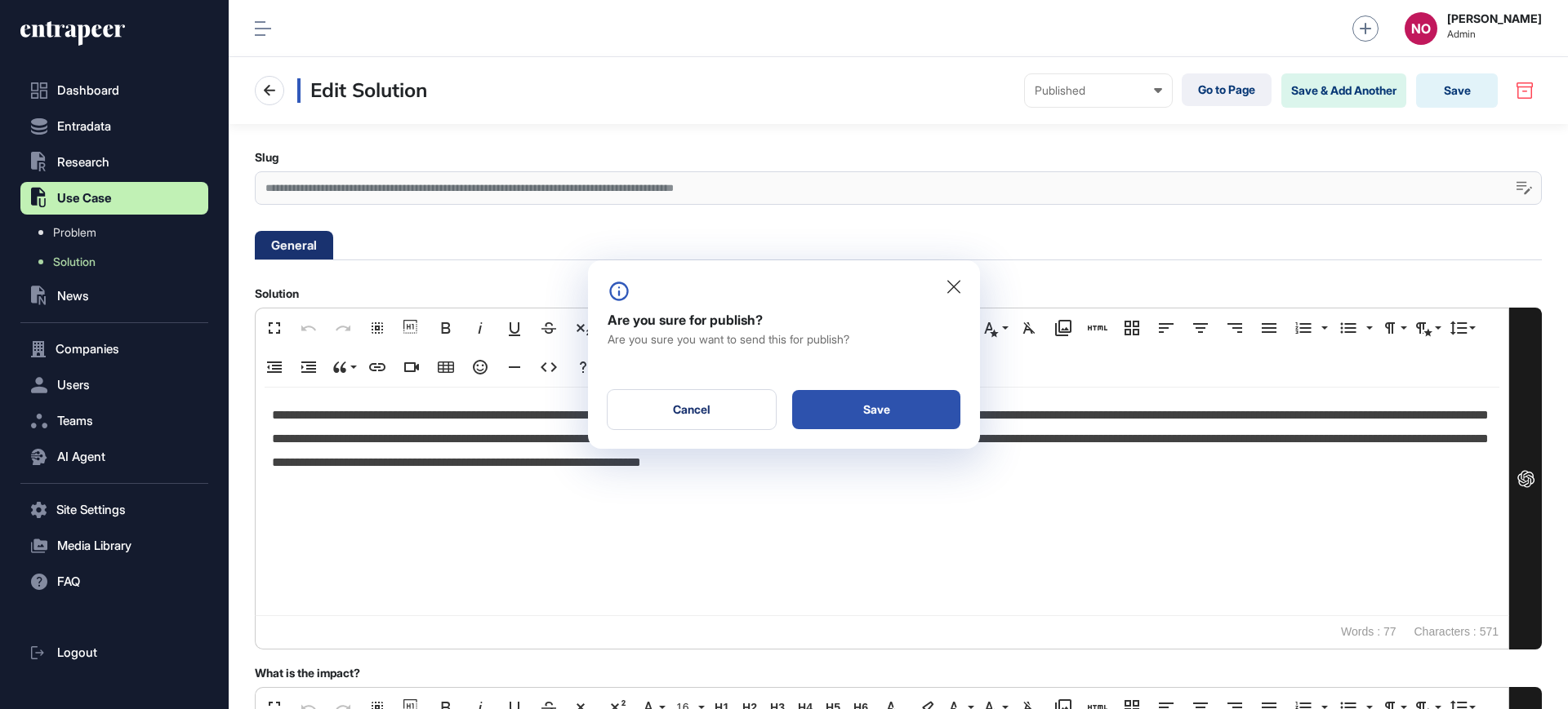
click at [810, 406] on div "Save" at bounding box center [876, 410] width 168 height 39
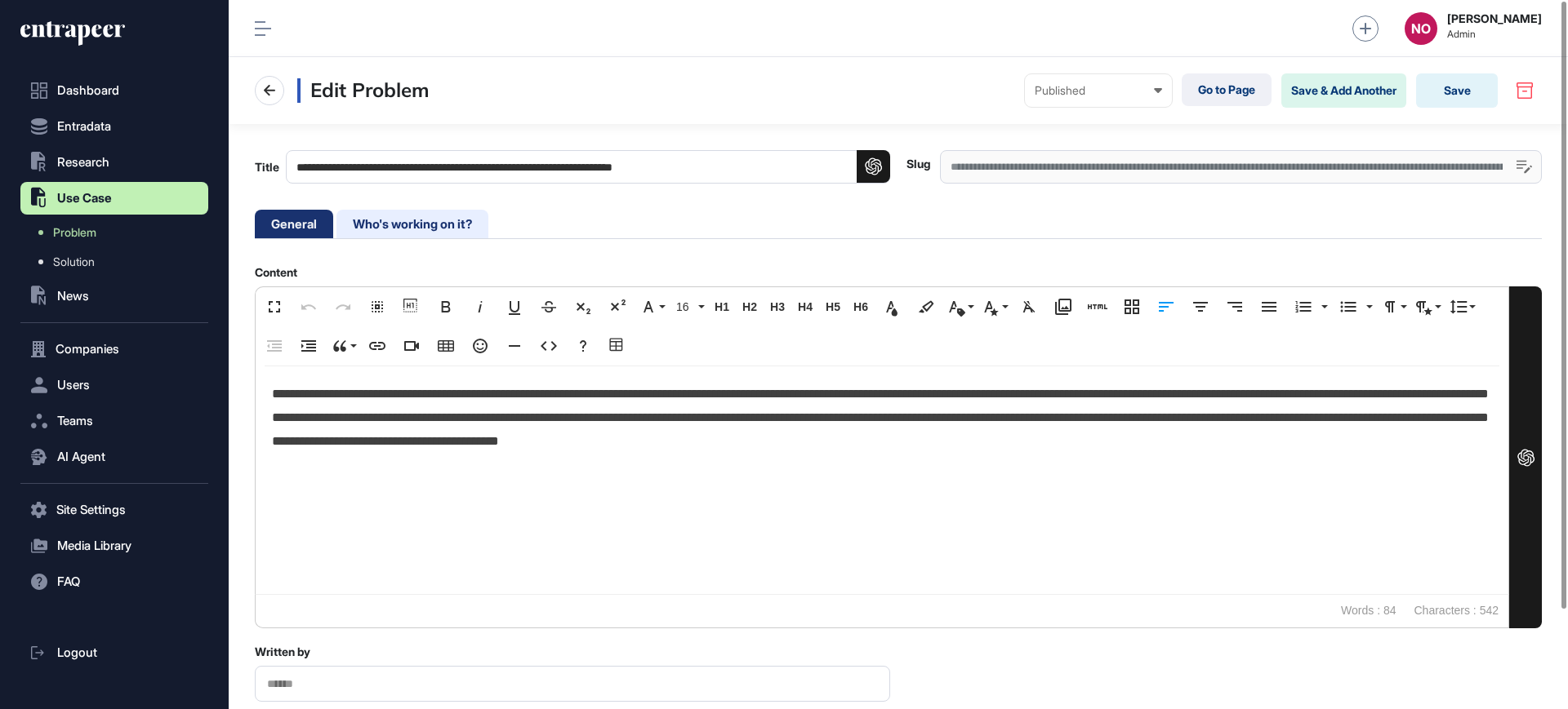
click at [385, 215] on li "Who's working on it?" at bounding box center [413, 224] width 152 height 29
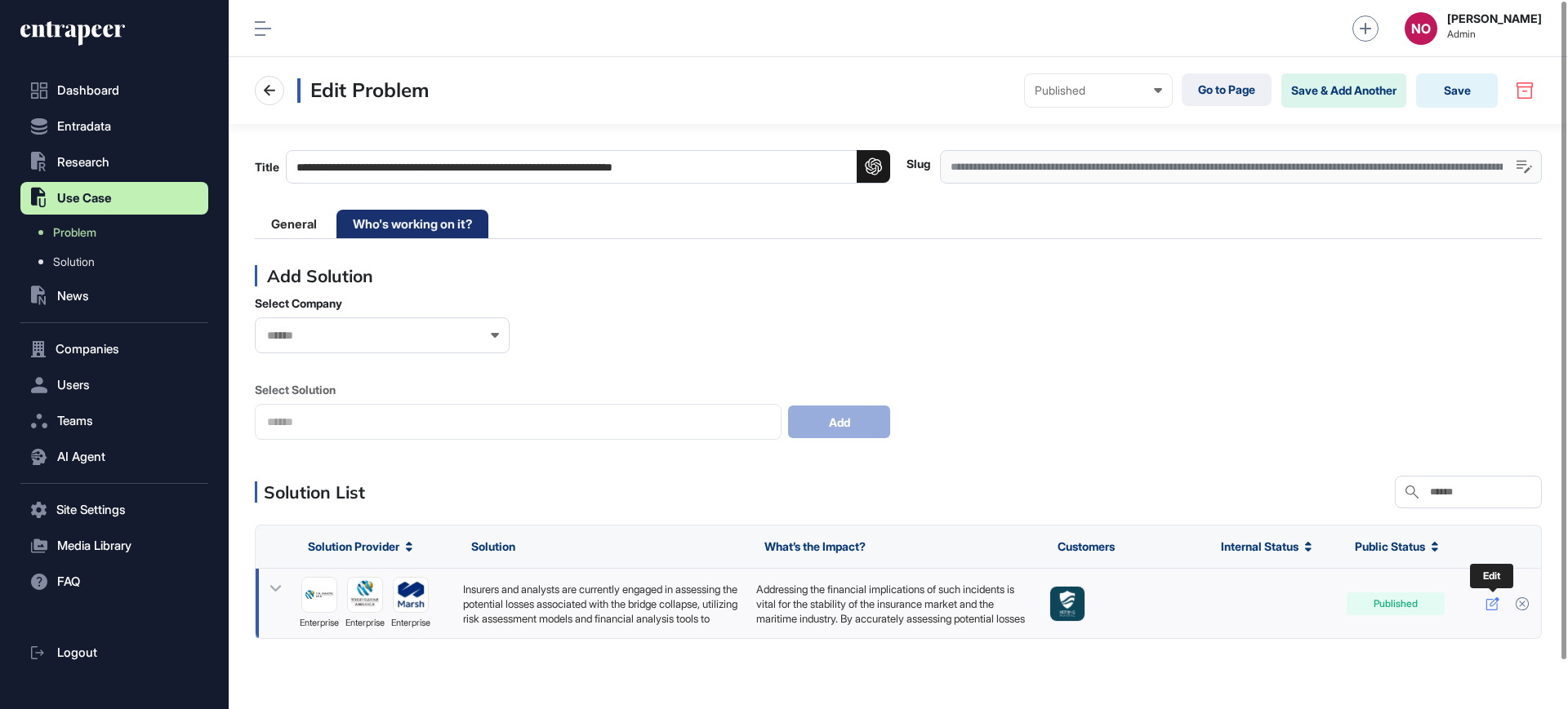
click at [1487, 604] on icon at bounding box center [1492, 603] width 14 height 13
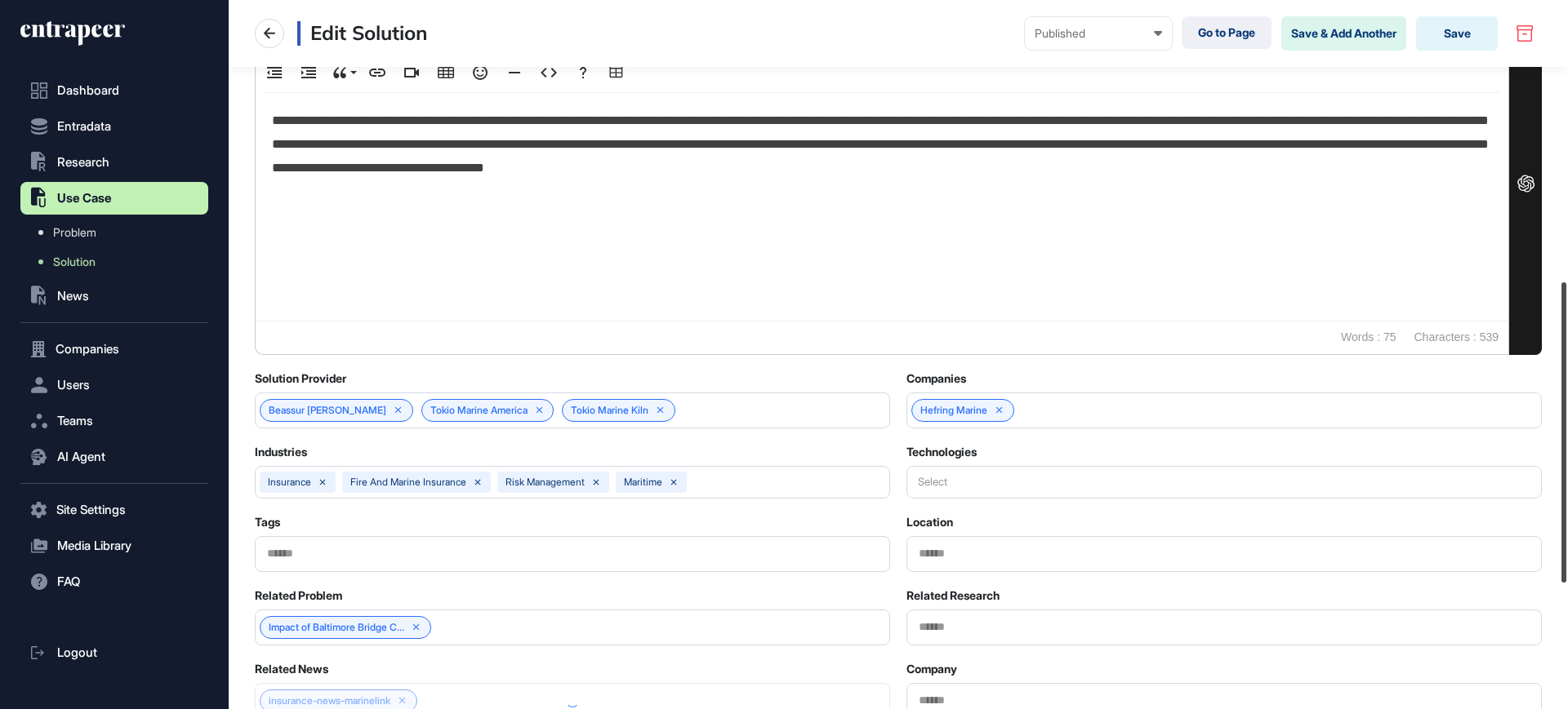
scroll to position [694, 0]
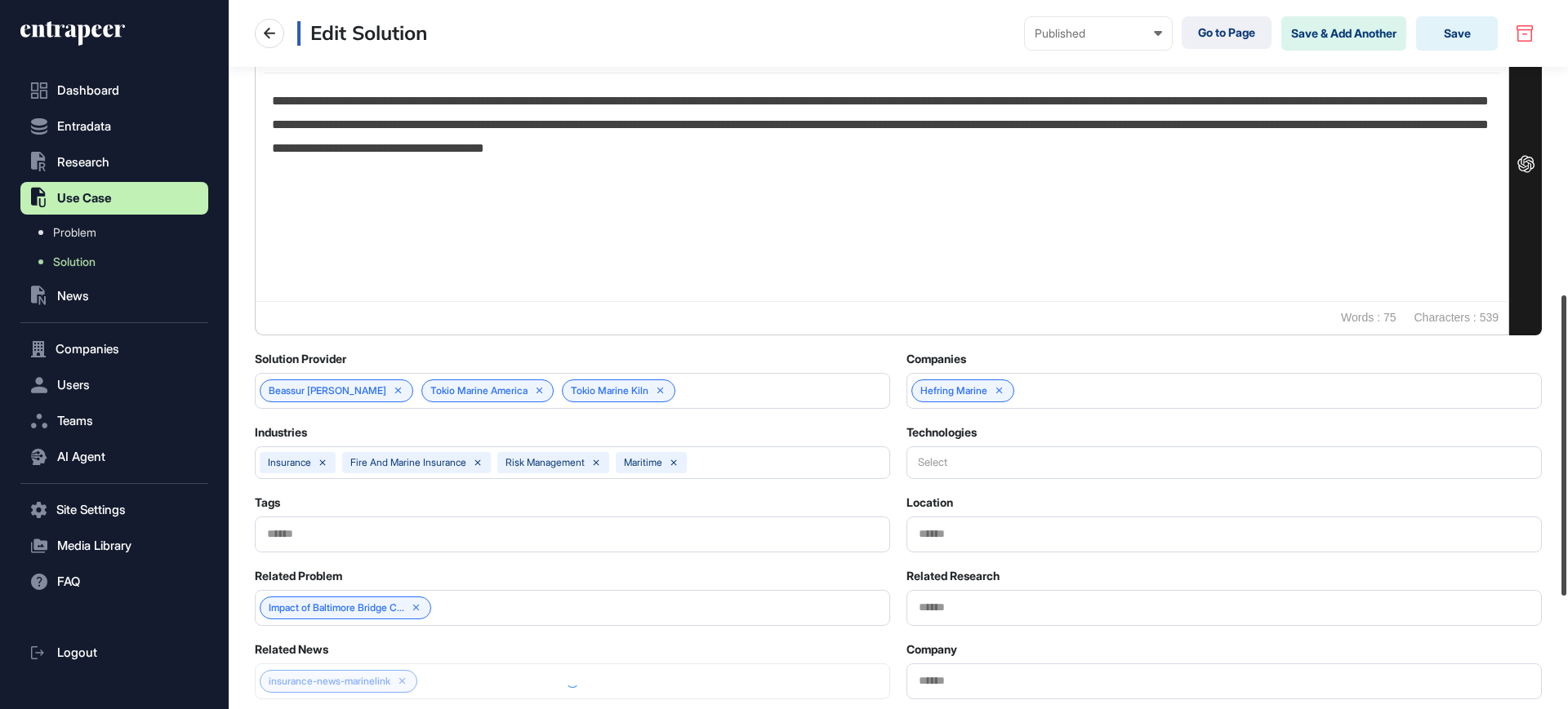
drag, startPoint x: 1567, startPoint y: 330, endPoint x: 1567, endPoint y: 358, distance: 28.0
click at [1566, 358] on div at bounding box center [1564, 446] width 5 height 300
click at [396, 390] on icon at bounding box center [399, 391] width 7 height 7
click at [539, 397] on div "Tokio Marine America Tokio Marine Kiln" at bounding box center [572, 391] width 635 height 36
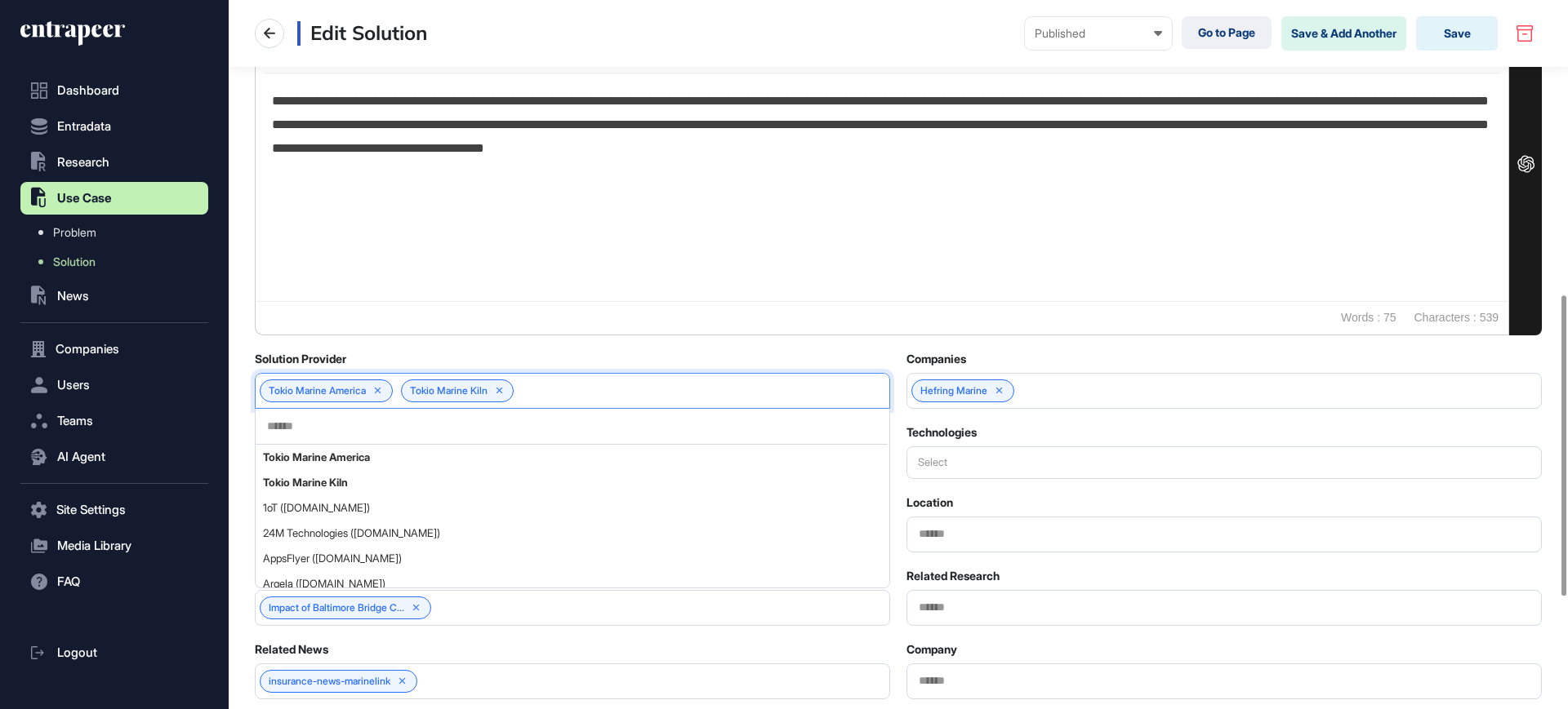
click at [523, 421] on input "text" at bounding box center [571, 426] width 612 height 14
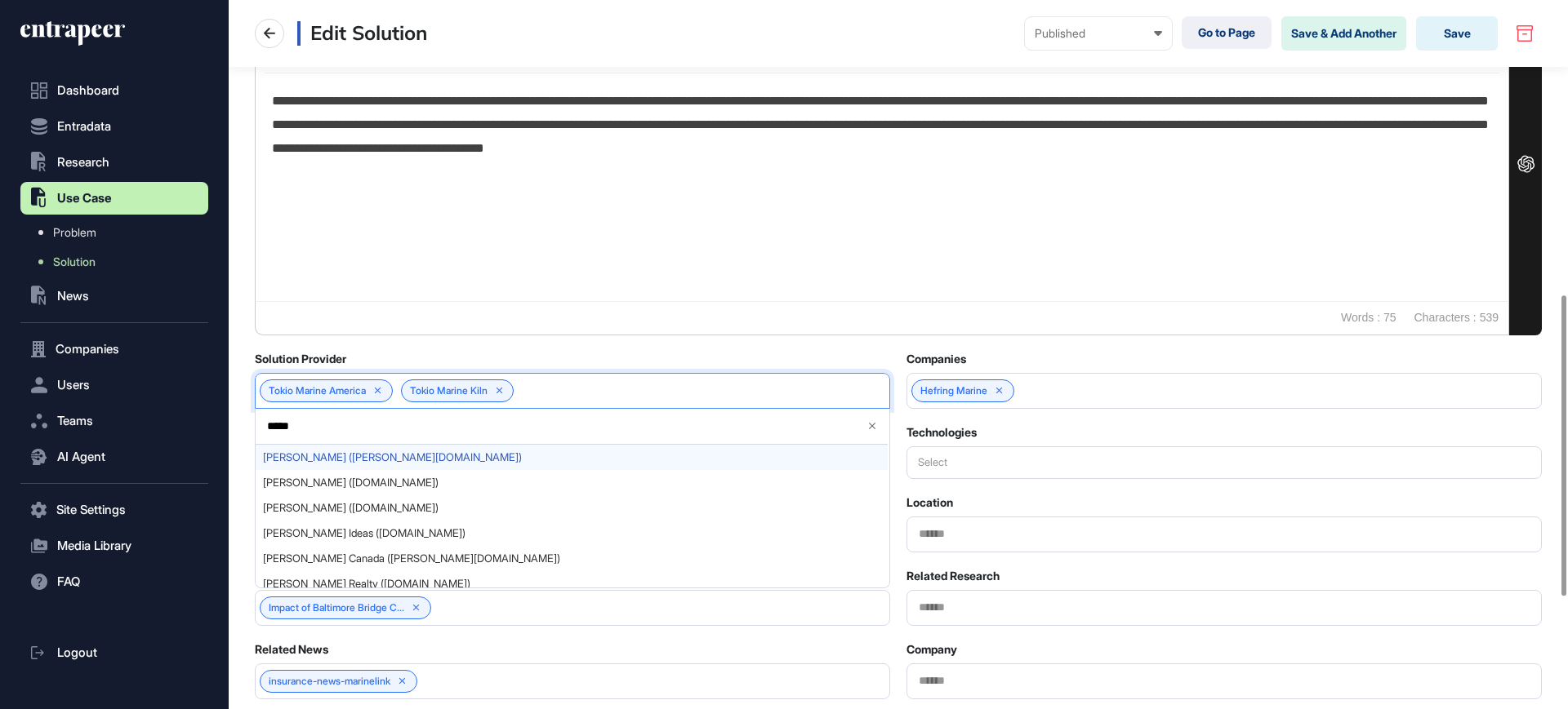
type input "*****"
click at [437, 458] on span "[PERSON_NAME] ([PERSON_NAME][DOMAIN_NAME])" at bounding box center [571, 458] width 617 height 12
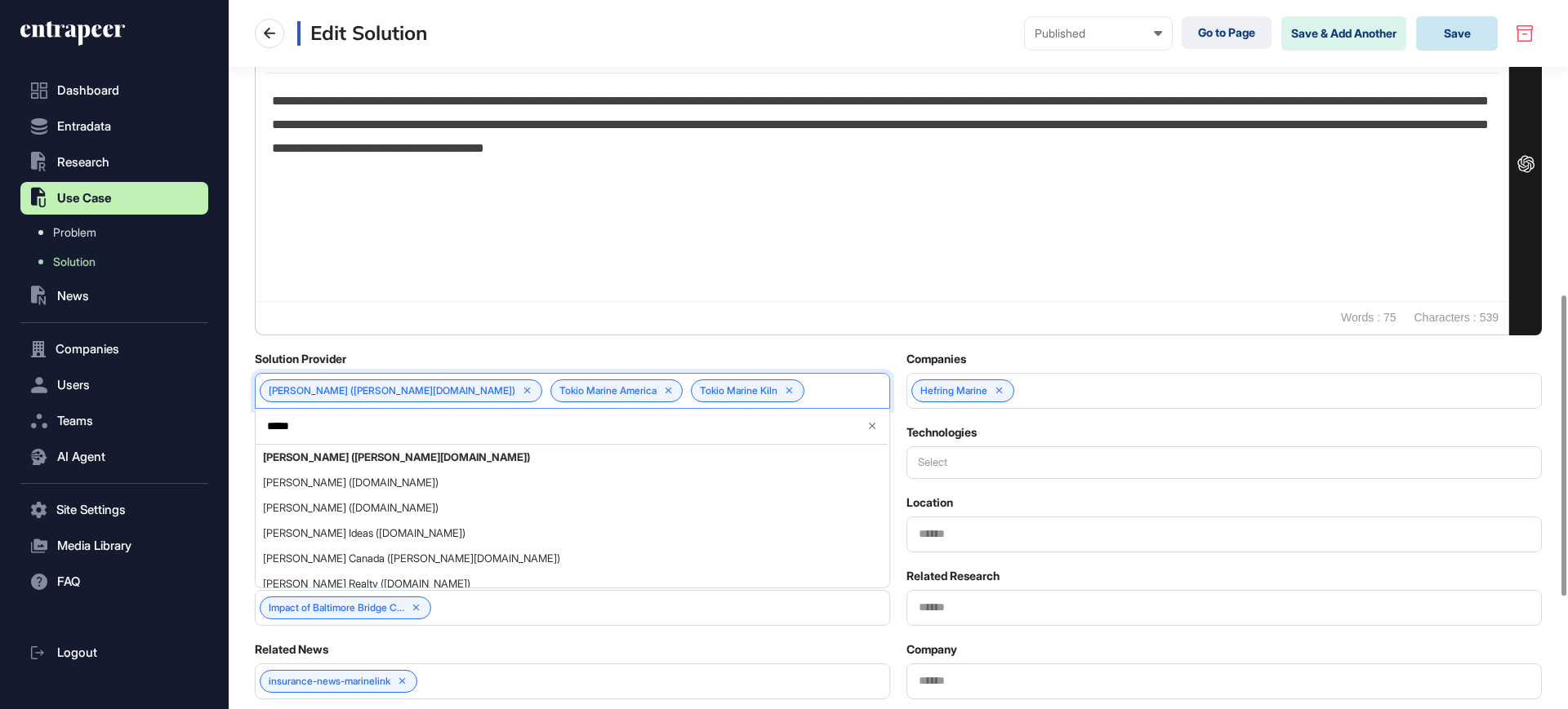
click at [1489, 32] on button "Save" at bounding box center [1457, 33] width 82 height 34
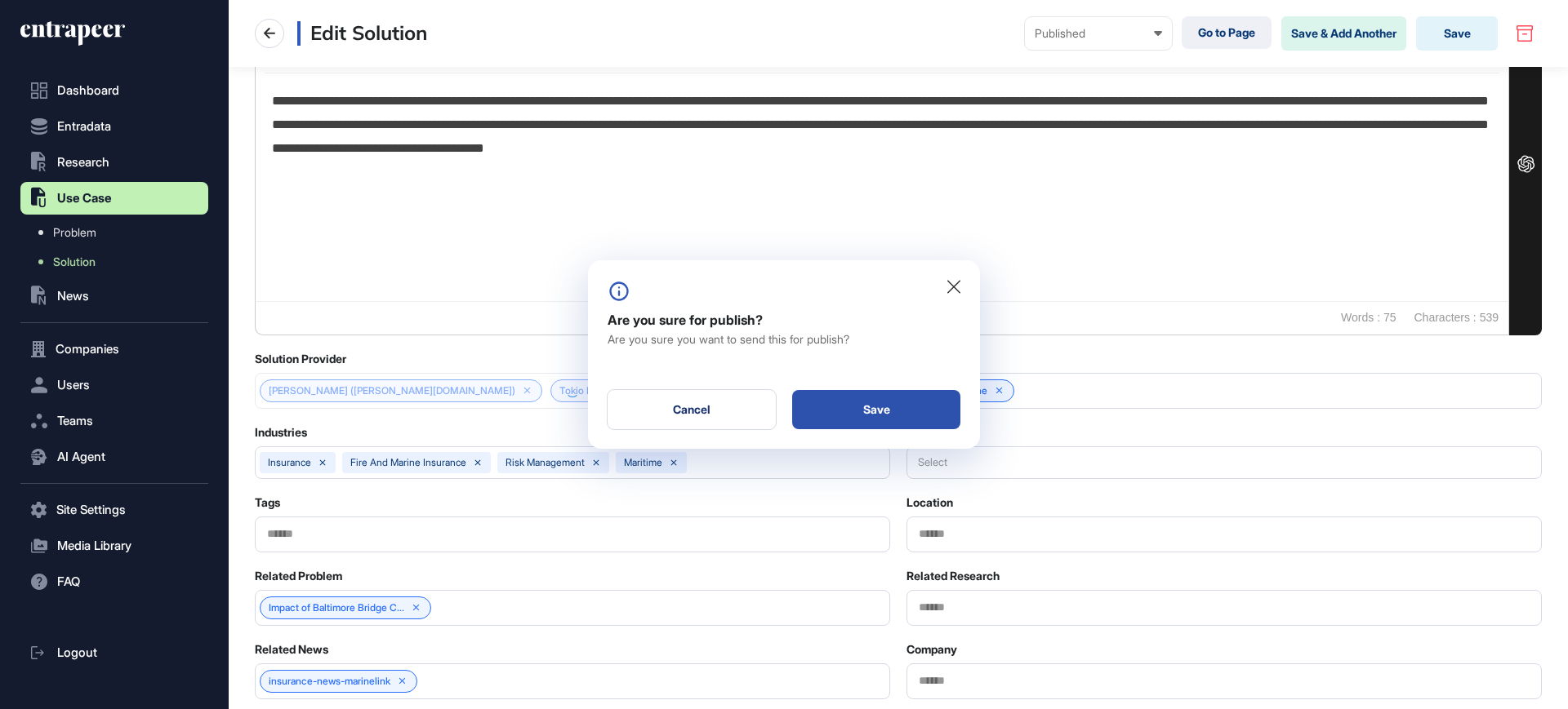
click at [819, 408] on div "Save" at bounding box center [876, 410] width 168 height 39
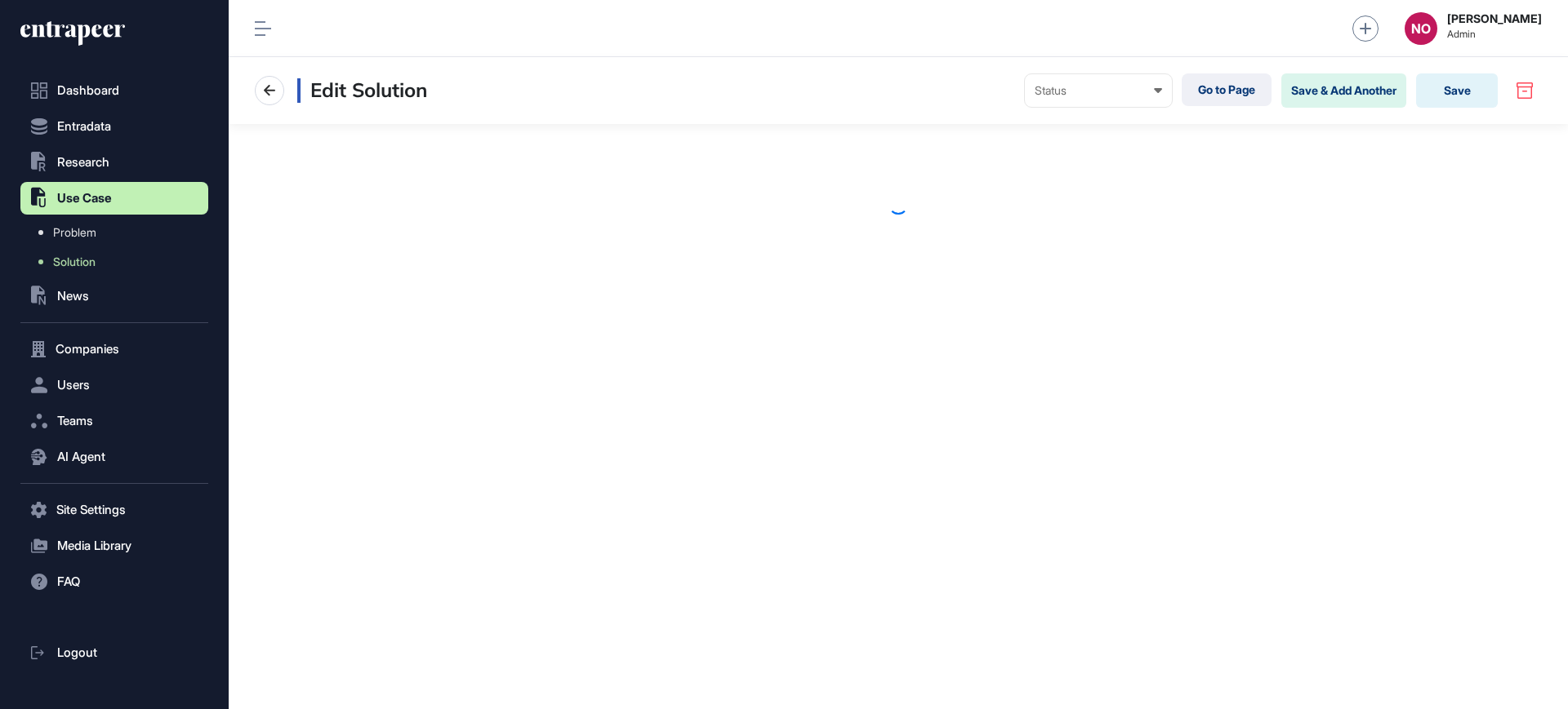
scroll to position [1, 1]
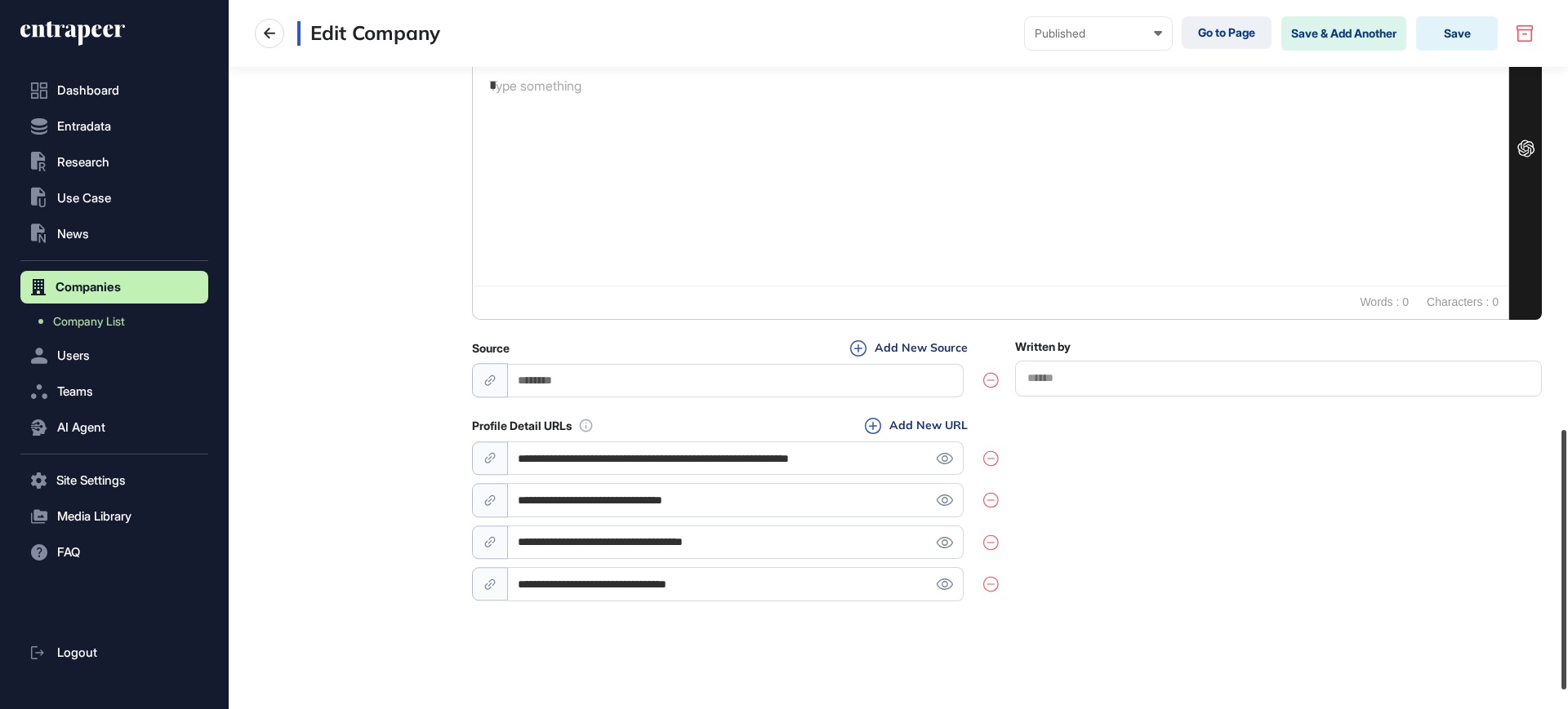
scroll to position [1211, 0]
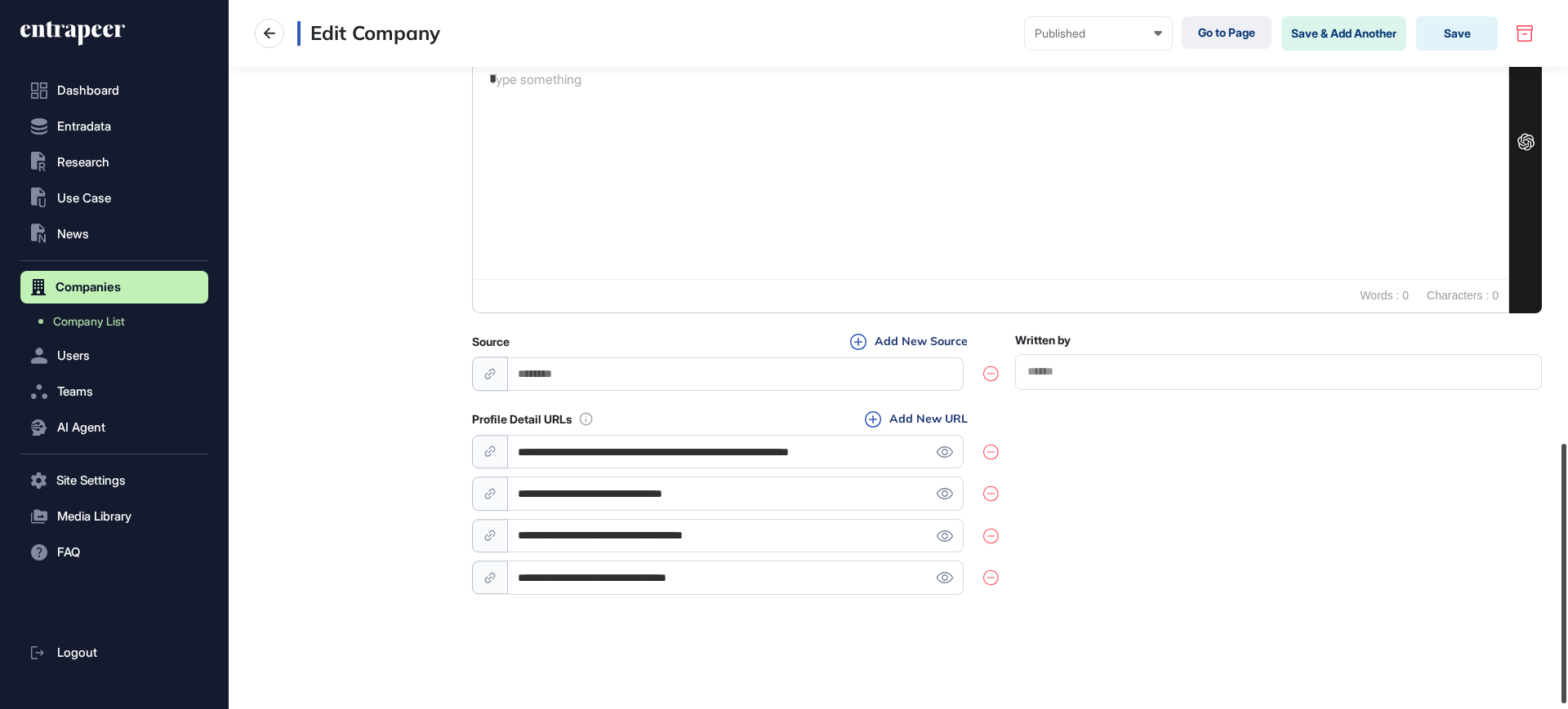
drag, startPoint x: 1567, startPoint y: 180, endPoint x: 1567, endPoint y: 622, distance: 442.0
click at [1566, 622] on div at bounding box center [1564, 574] width 5 height 260
click at [946, 453] on icon at bounding box center [945, 452] width 16 height 11
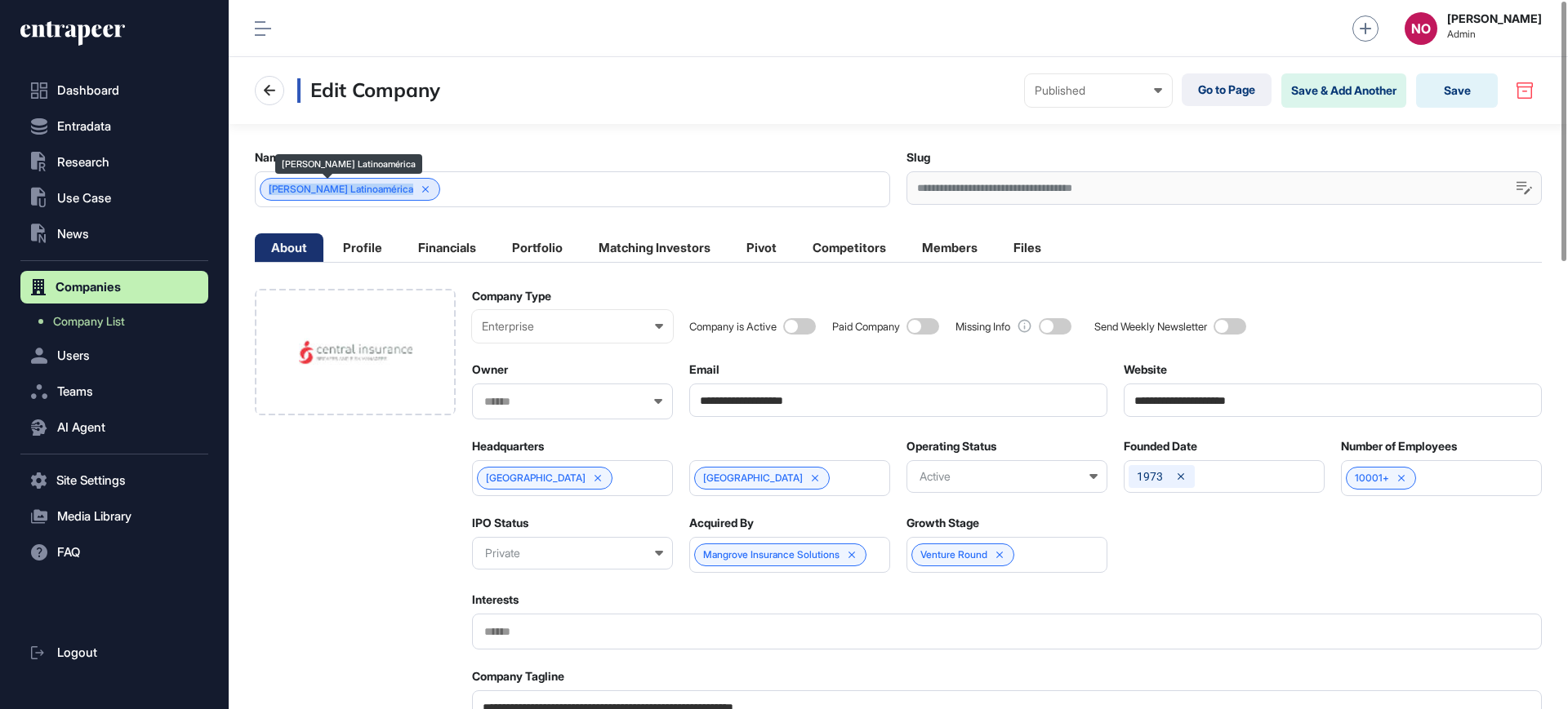
drag, startPoint x: 263, startPoint y: 191, endPoint x: 390, endPoint y: 193, distance: 127.0
click at [390, 193] on div "[PERSON_NAME] Latinoamérica" at bounding box center [350, 189] width 181 height 23
copy div "[PERSON_NAME] Latinoamérica"
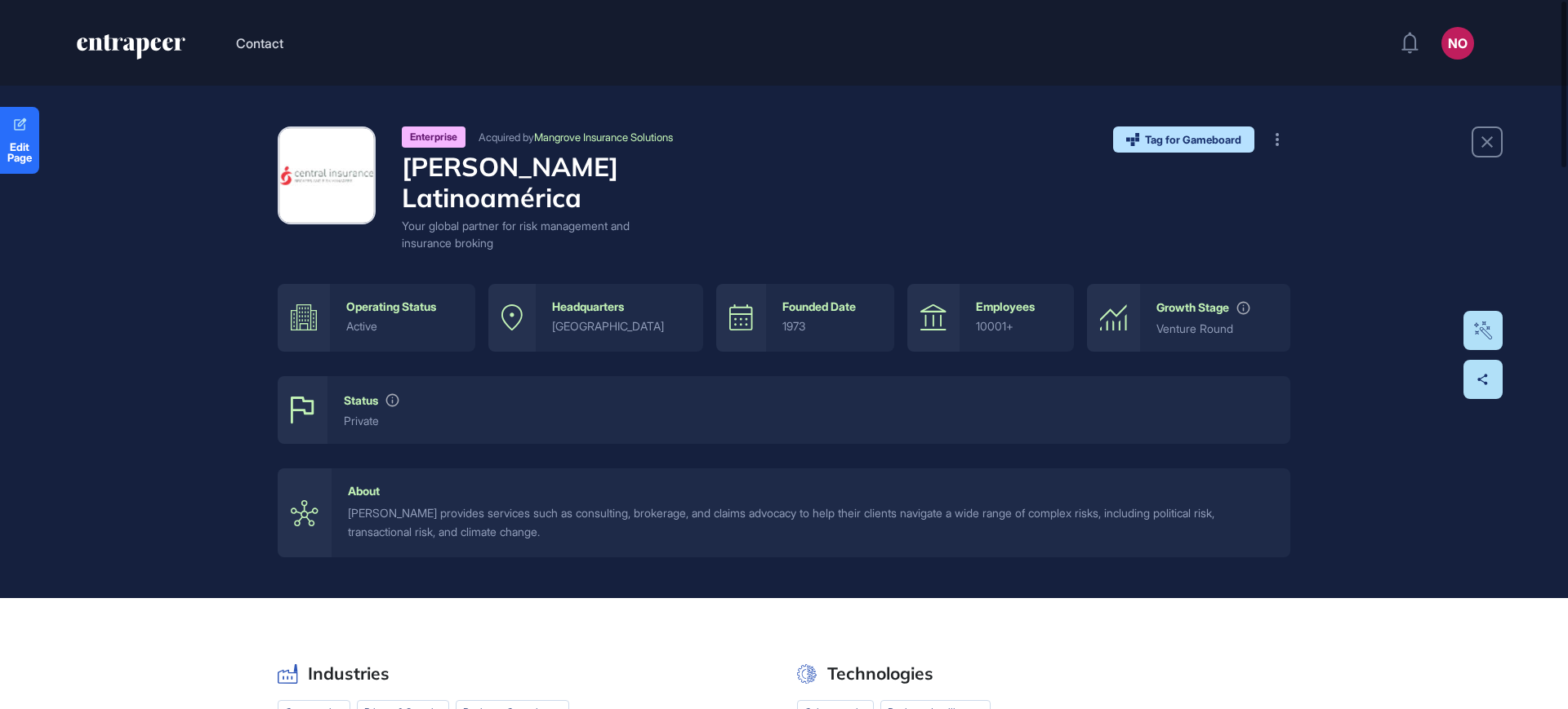
drag, startPoint x: 1567, startPoint y: 175, endPoint x: 1567, endPoint y: 214, distance: 39.0
click at [1567, 214] on div "Enterprise Acquired by Mangrove Insurance Solutions [PERSON_NAME] Latinoamérica…" at bounding box center [784, 343] width 1568 height 513
drag, startPoint x: 1560, startPoint y: 144, endPoint x: 1501, endPoint y: 133, distance: 60.0
click at [1501, 133] on div "Contact NO Admin Dashboard Dashboard Profile My Content Request More Data Edit …" at bounding box center [784, 354] width 1568 height 709
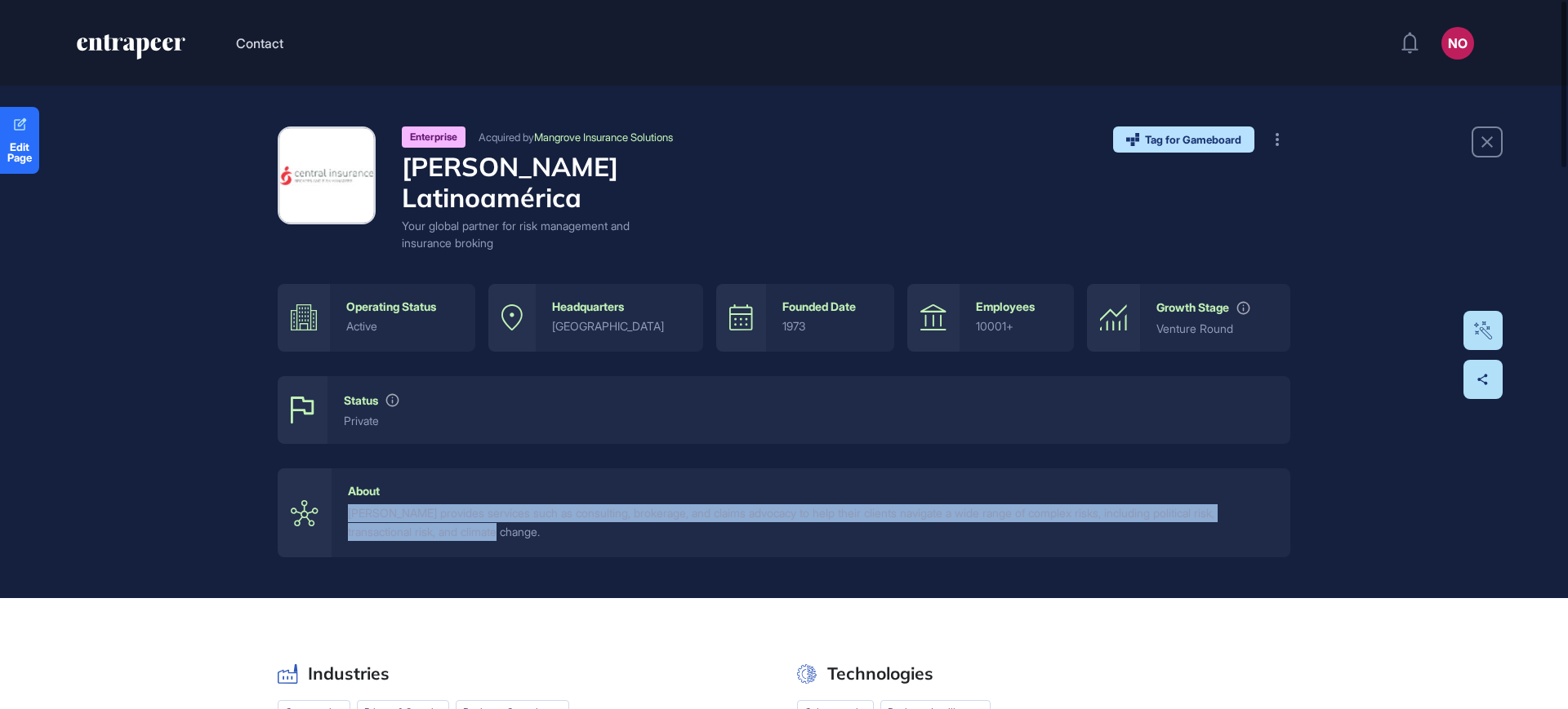
drag, startPoint x: 571, startPoint y: 510, endPoint x: 338, endPoint y: 477, distance: 235.3
click at [338, 477] on div "About [PERSON_NAME] provides services such as consulting, brokerage, and claims…" at bounding box center [811, 513] width 958 height 89
copy div "[PERSON_NAME] provides services such as consulting, brokerage, and claims advoc…"
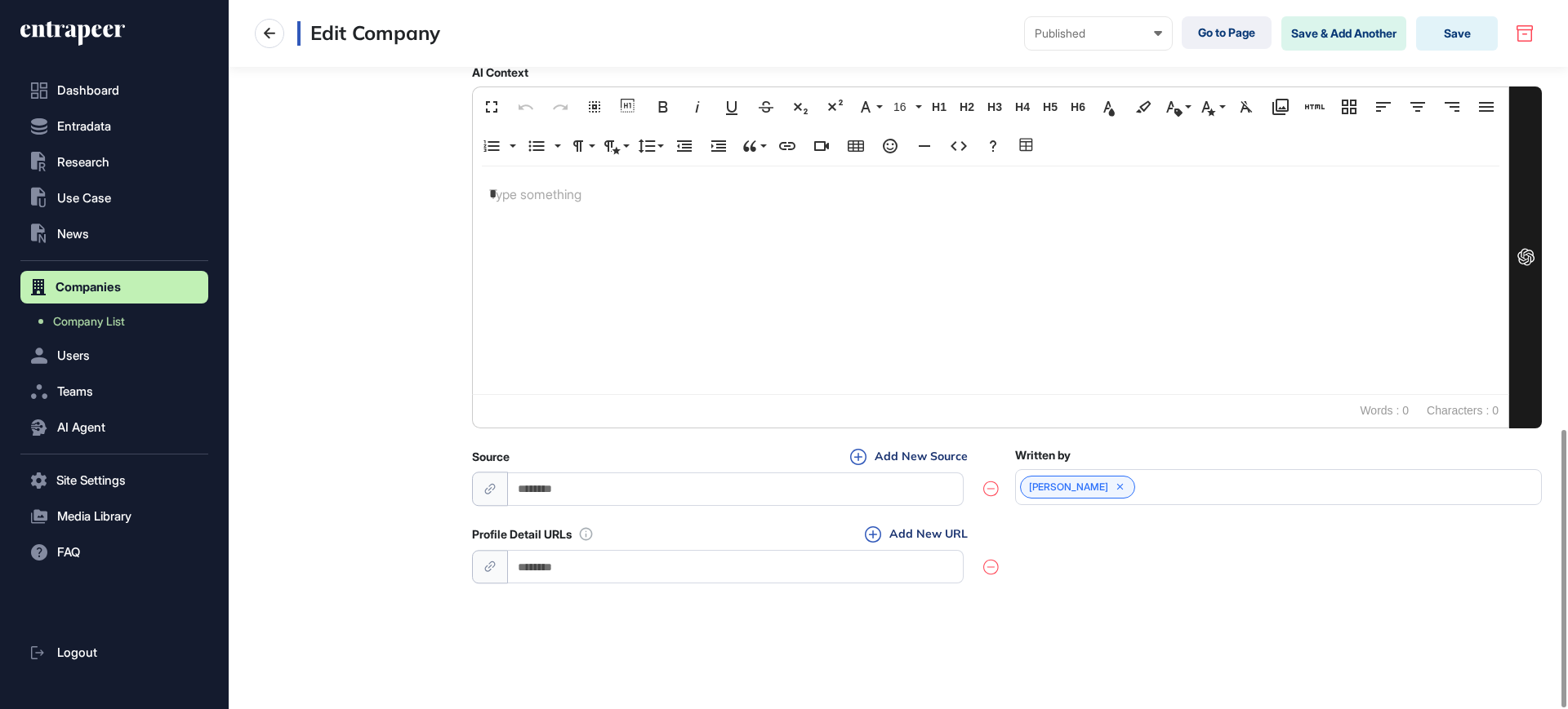
click at [593, 571] on input "url" at bounding box center [736, 567] width 455 height 33
paste input "**********"
type input "**********"
click at [925, 533] on button "Add New URL" at bounding box center [917, 534] width 113 height 18
click at [798, 557] on input "**********" at bounding box center [736, 567] width 455 height 33
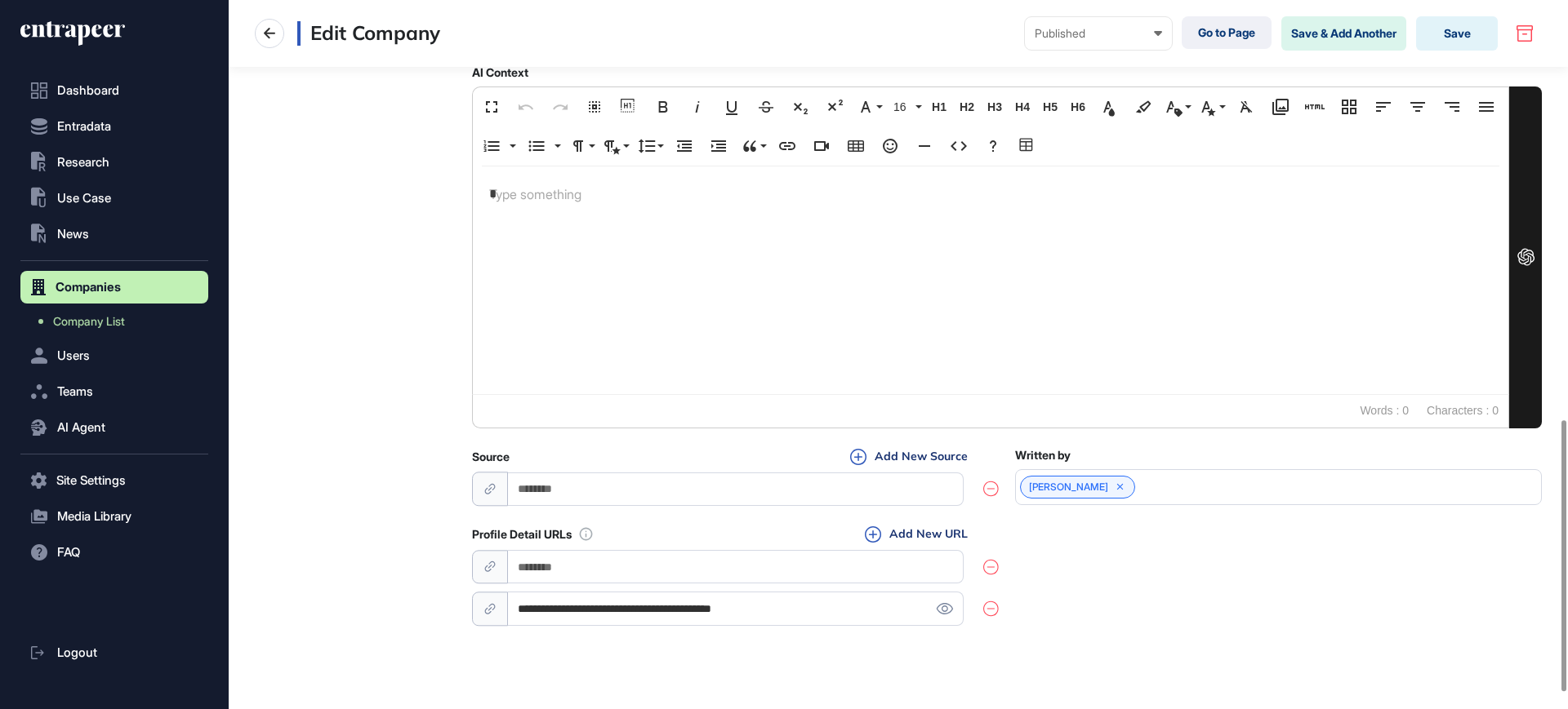
paste input "**********"
type input "**********"
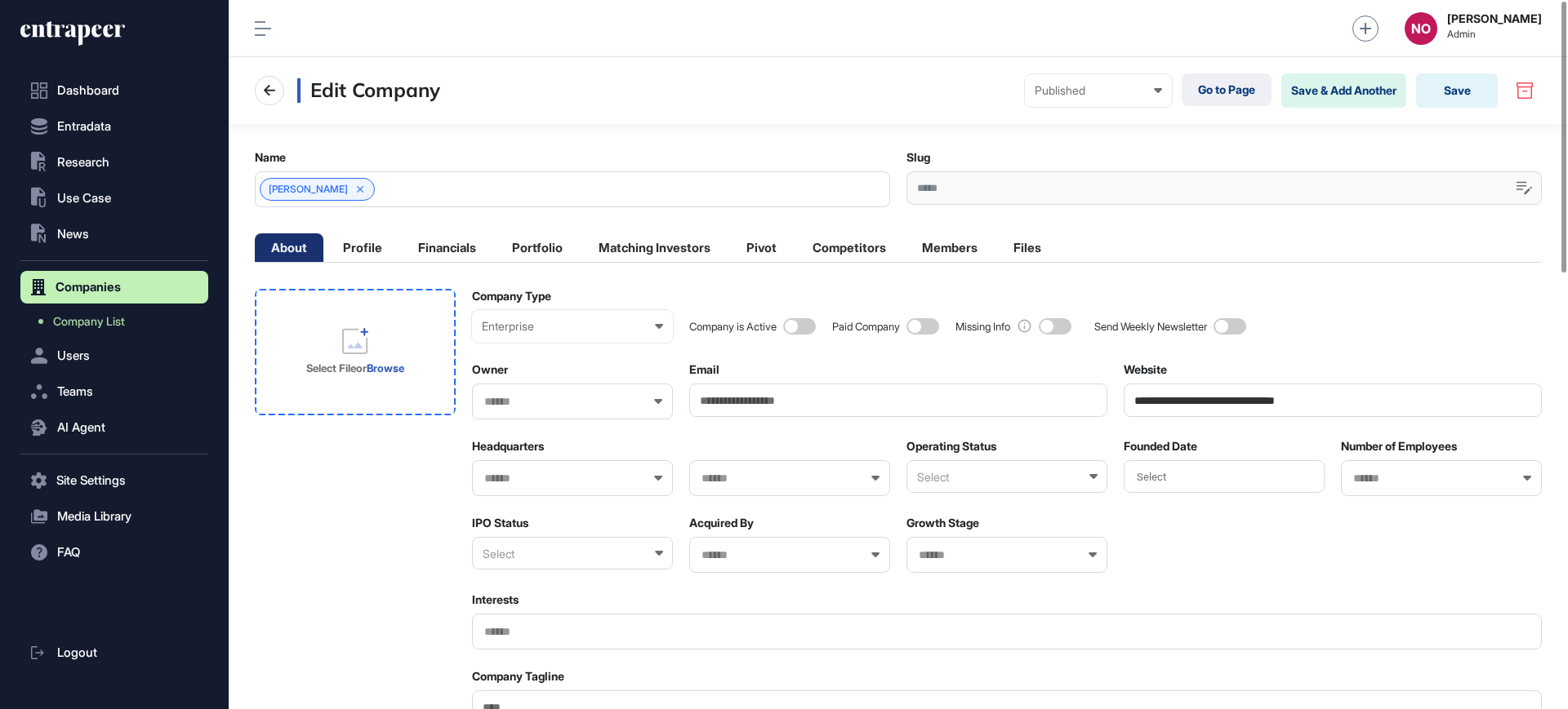
click at [373, 364] on link "Browse" at bounding box center [385, 367] width 38 height 13
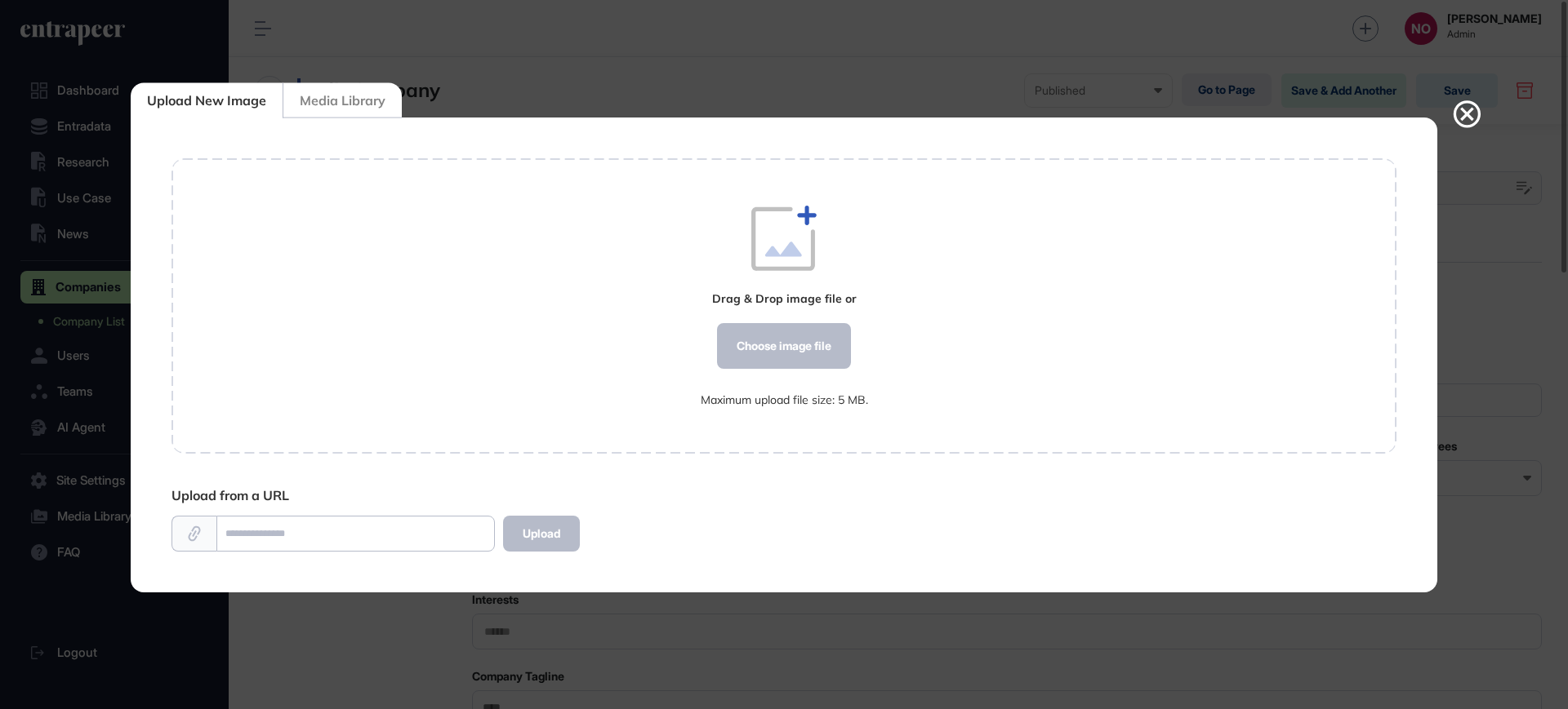
scroll to position [1, 1]
click at [750, 351] on div "Choose image file" at bounding box center [784, 346] width 134 height 46
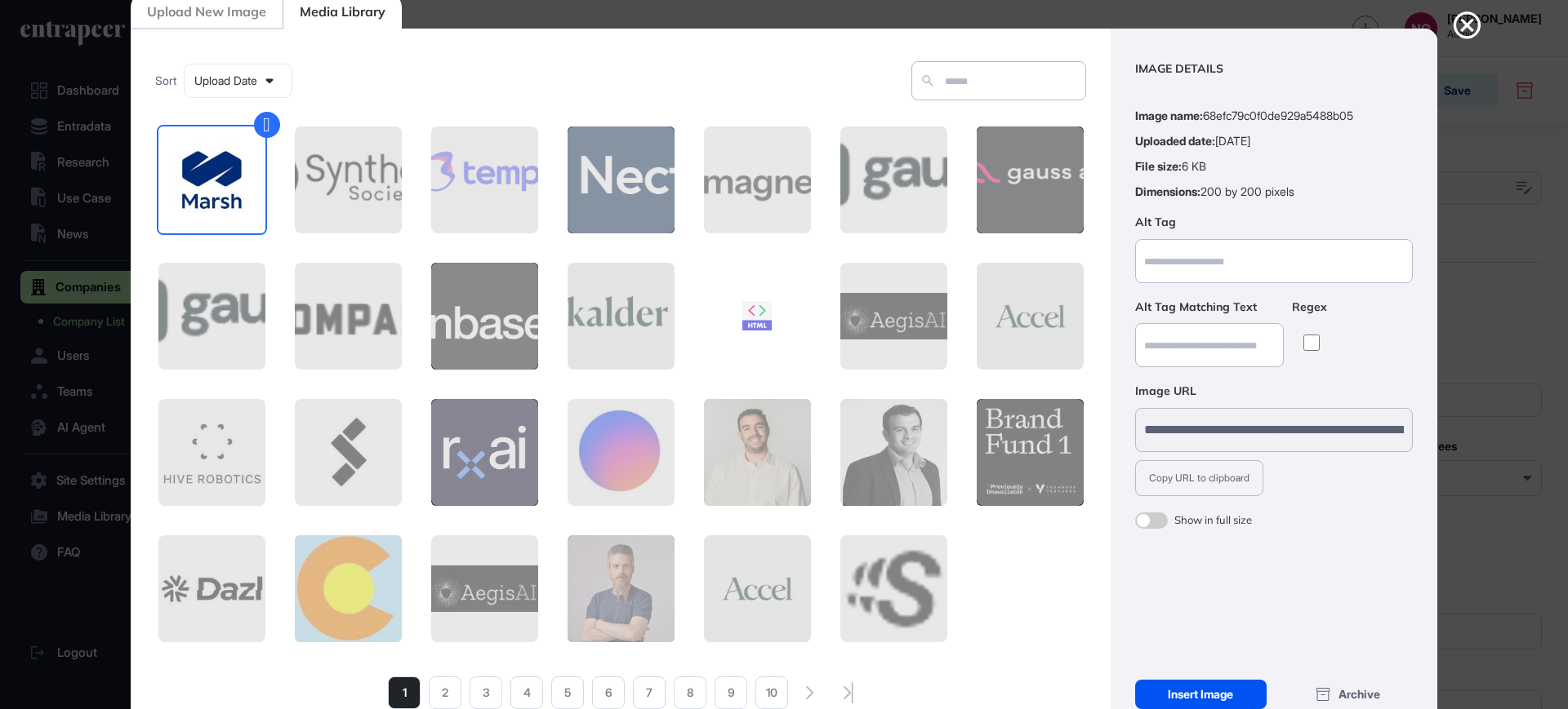
click at [1202, 692] on div "Insert Image" at bounding box center [1201, 695] width 131 height 29
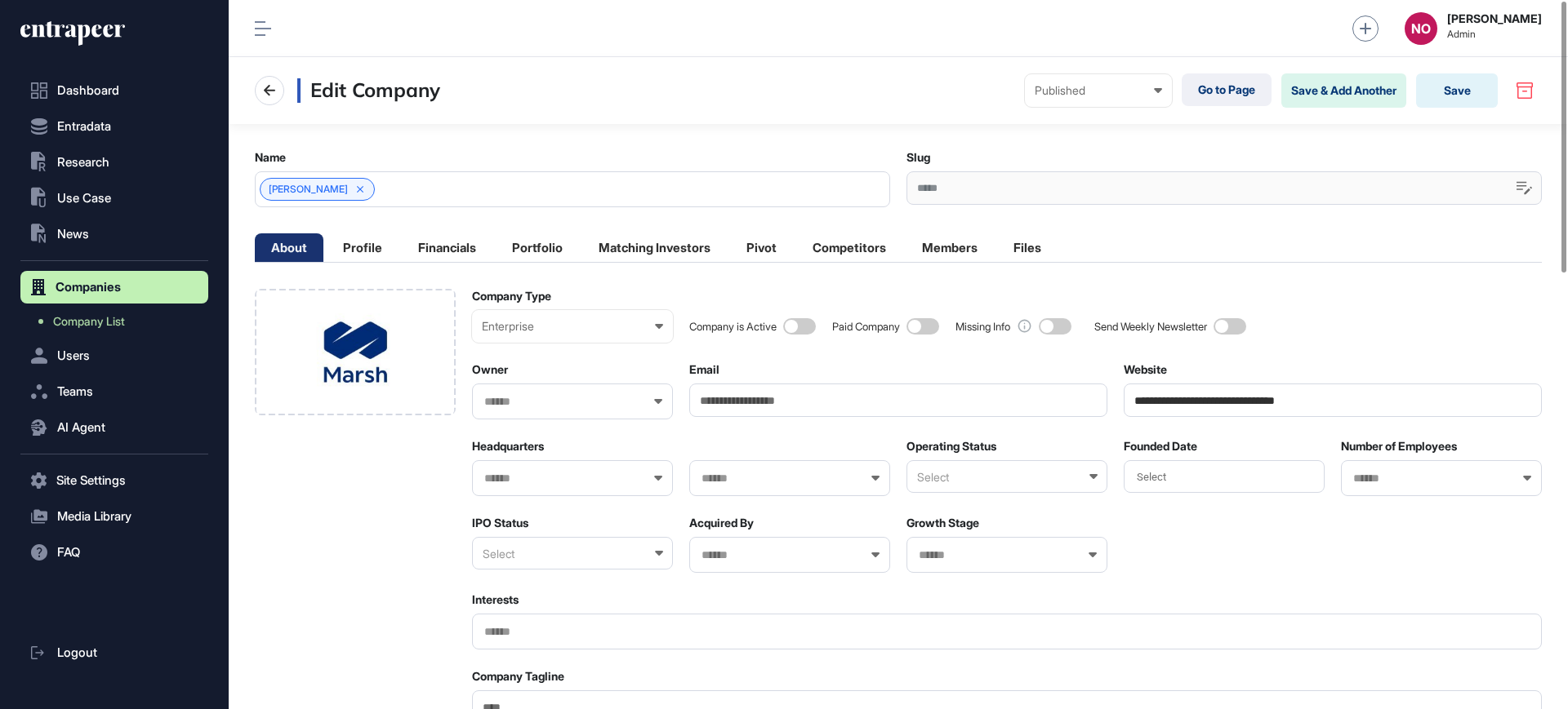
click at [494, 481] on input "text" at bounding box center [562, 479] width 159 height 14
type input "********"
click at [625, 510] on span "[GEOGRAPHIC_DATA]" at bounding box center [571, 509] width 183 height 12
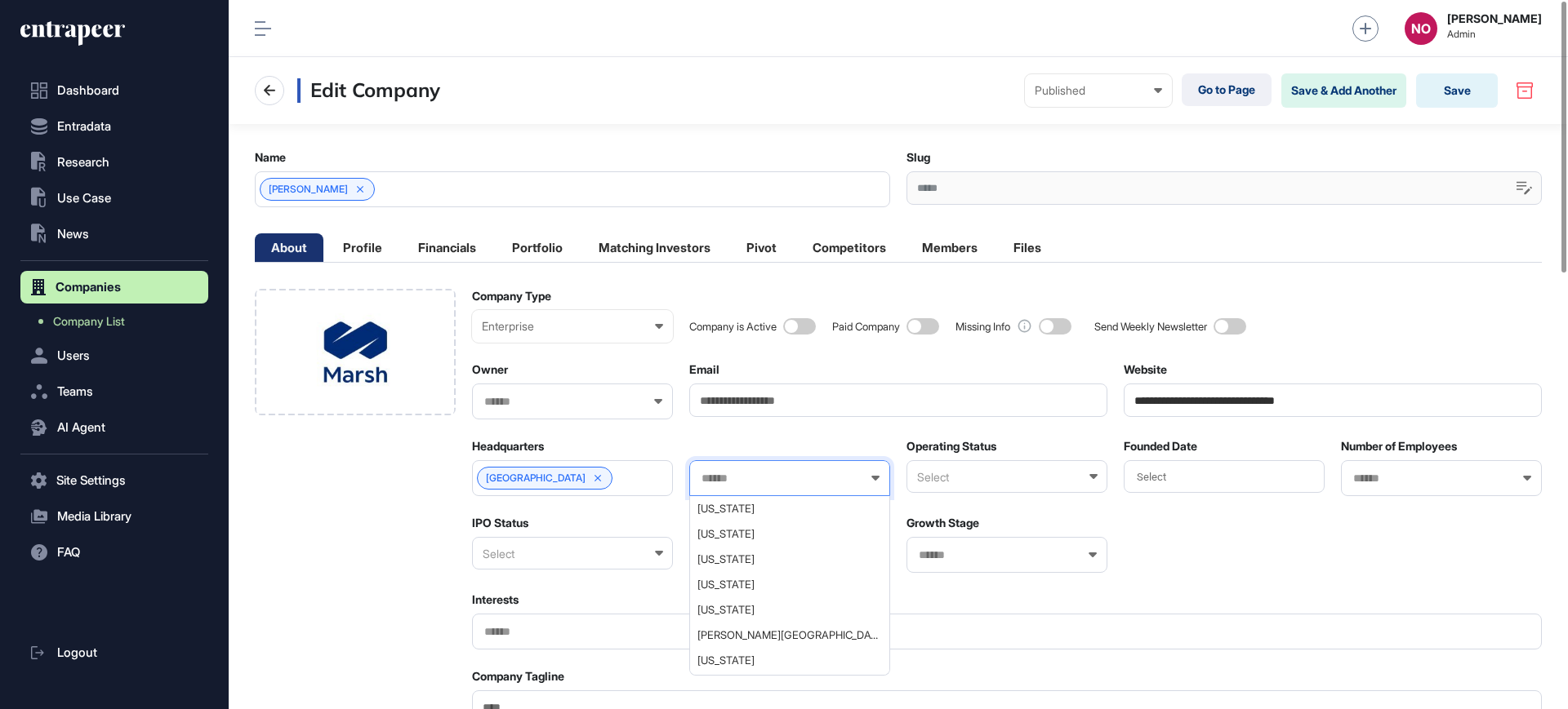
click at [767, 481] on input "text" at bounding box center [779, 479] width 159 height 14
type input "***"
click at [711, 588] on span "New York" at bounding box center [789, 585] width 183 height 12
click at [557, 554] on div "Select" at bounding box center [573, 553] width 201 height 32
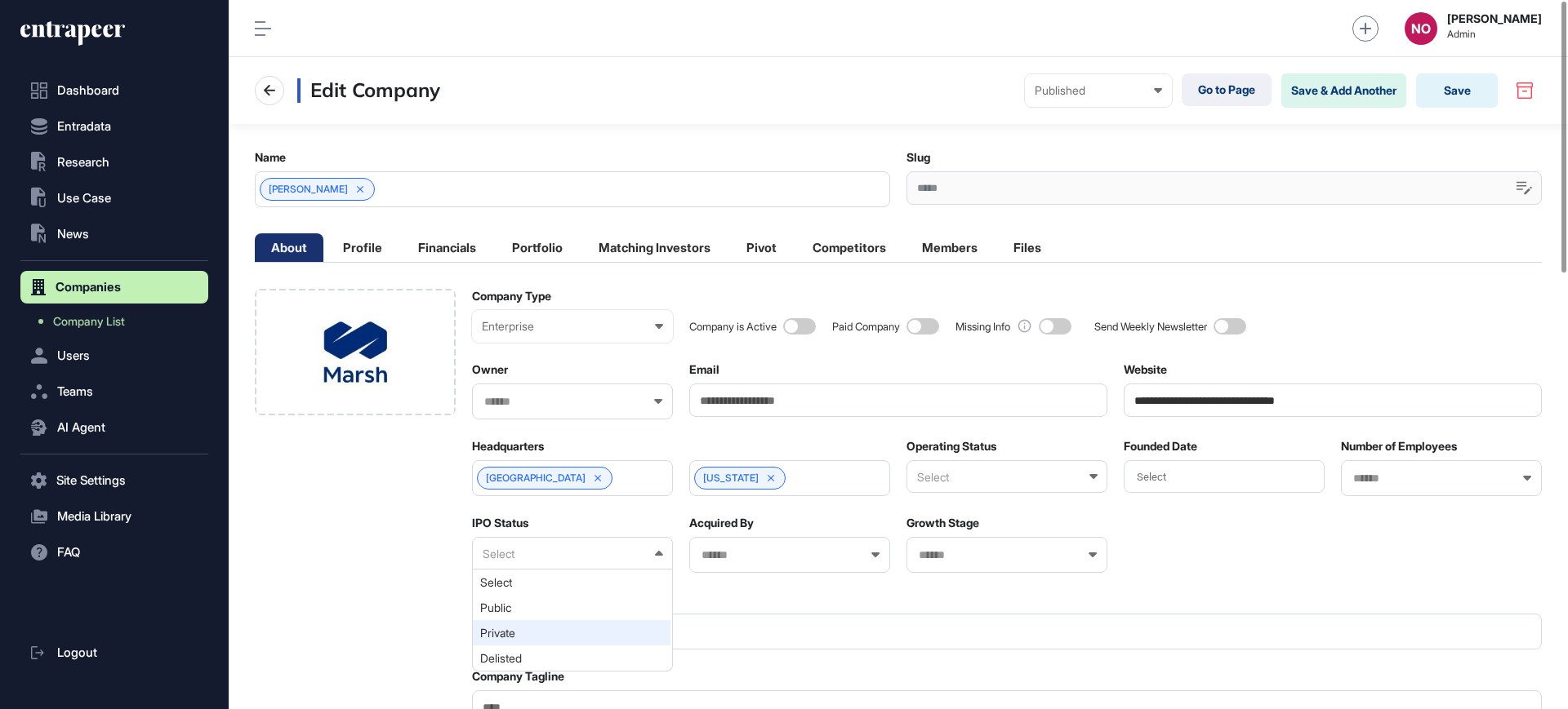
click at [528, 629] on div "Private" at bounding box center [572, 633] width 198 height 26
click at [941, 563] on div at bounding box center [1007, 555] width 201 height 36
click at [941, 561] on input "text" at bounding box center [997, 556] width 159 height 14
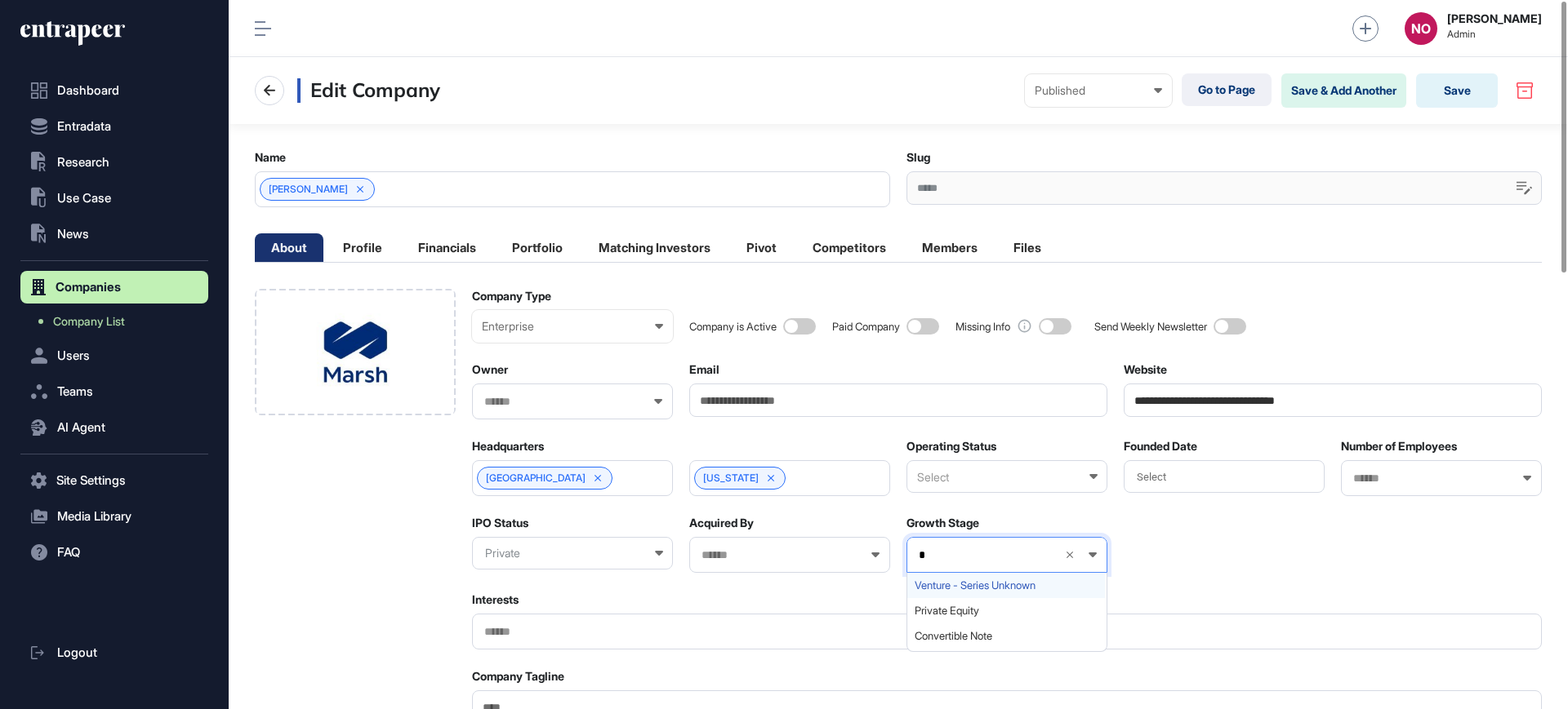
type input "*"
click at [955, 579] on span "Venture - Series Unknown" at bounding box center [1006, 585] width 183 height 12
click at [1352, 487] on div at bounding box center [1442, 478] width 201 height 36
click at [1392, 487] on div at bounding box center [1442, 478] width 201 height 36
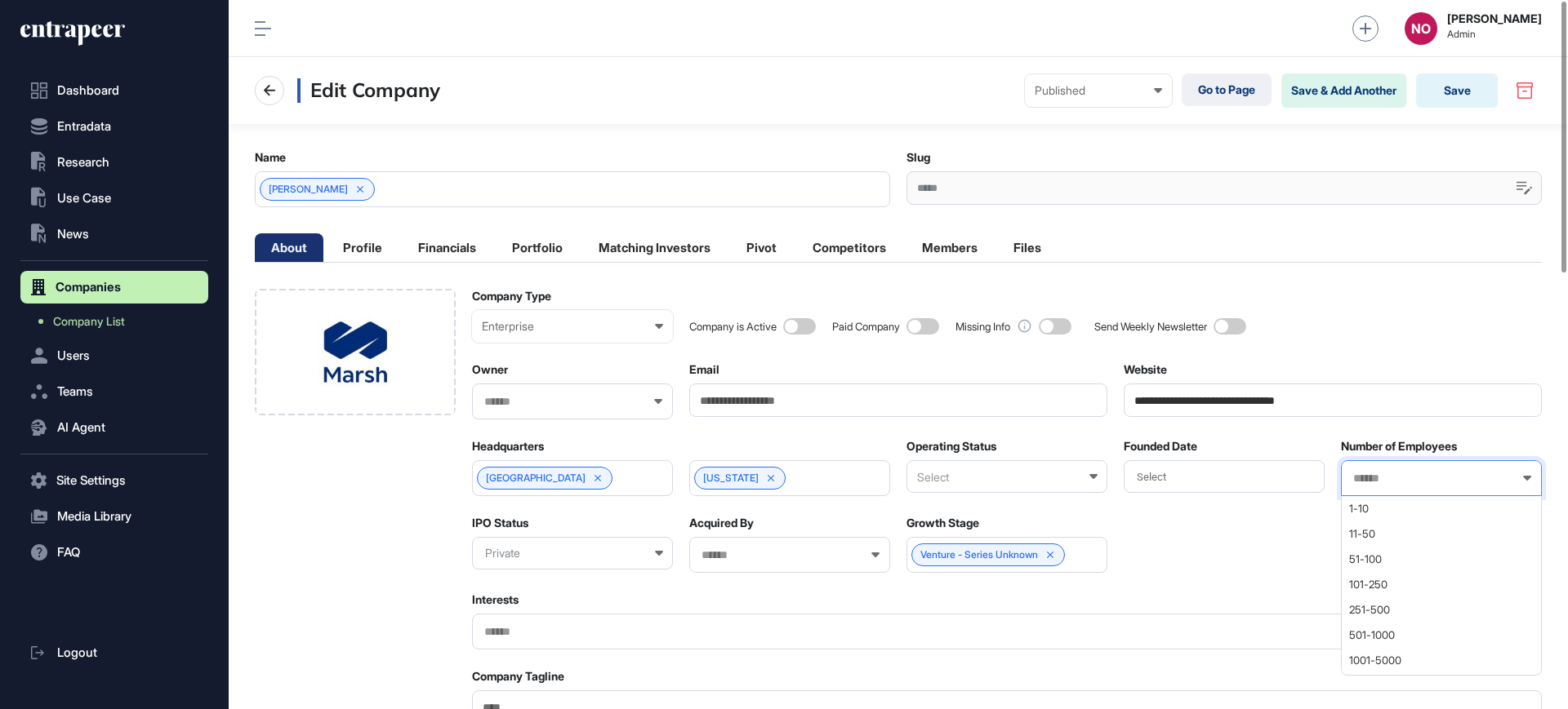
drag, startPoint x: 1397, startPoint y: 476, endPoint x: 1402, endPoint y: 490, distance: 14.9
click at [1397, 476] on input "text" at bounding box center [1431, 479] width 159 height 14
click at [1380, 651] on span "10001+" at bounding box center [1440, 654] width 183 height 12
click at [1237, 482] on div "Select" at bounding box center [1224, 476] width 201 height 32
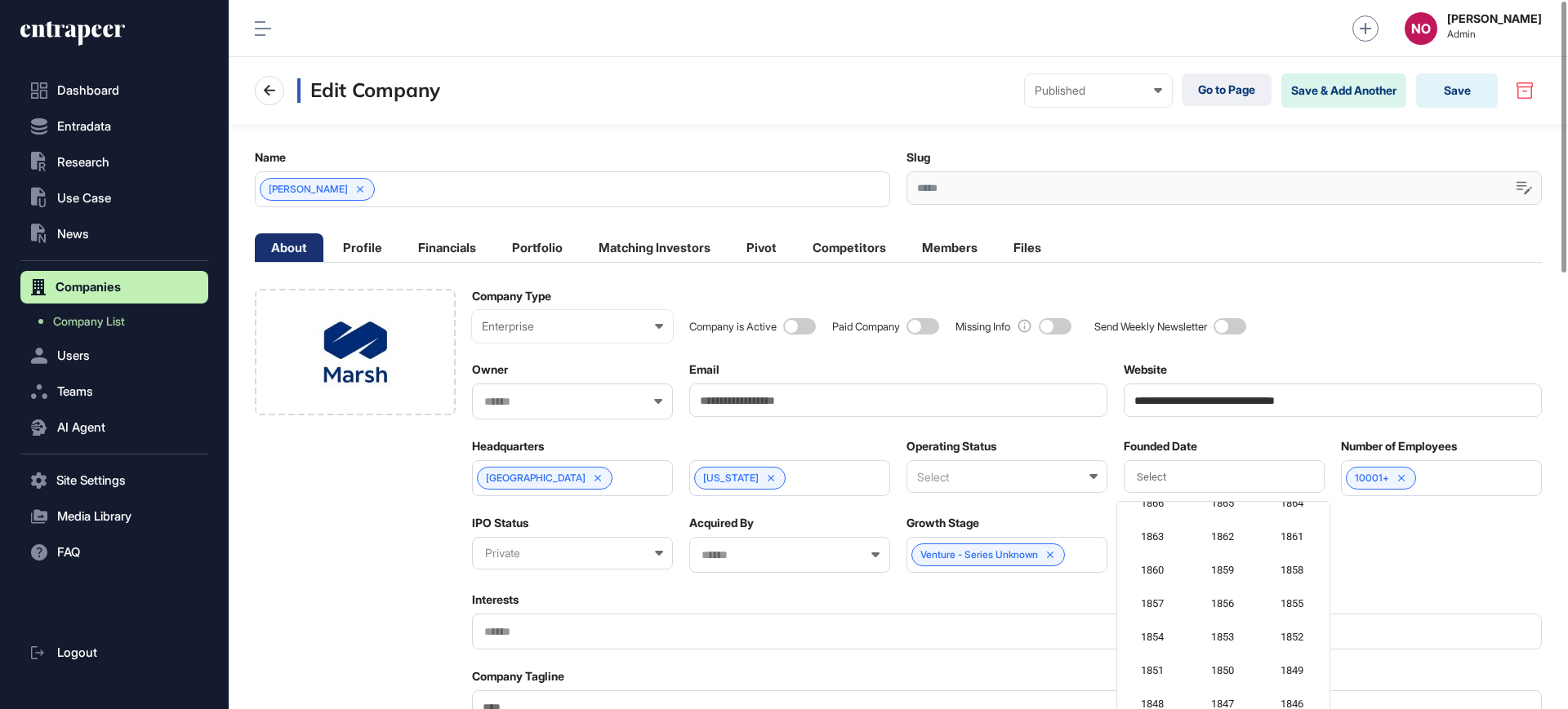
scroll to position [1607, 0]
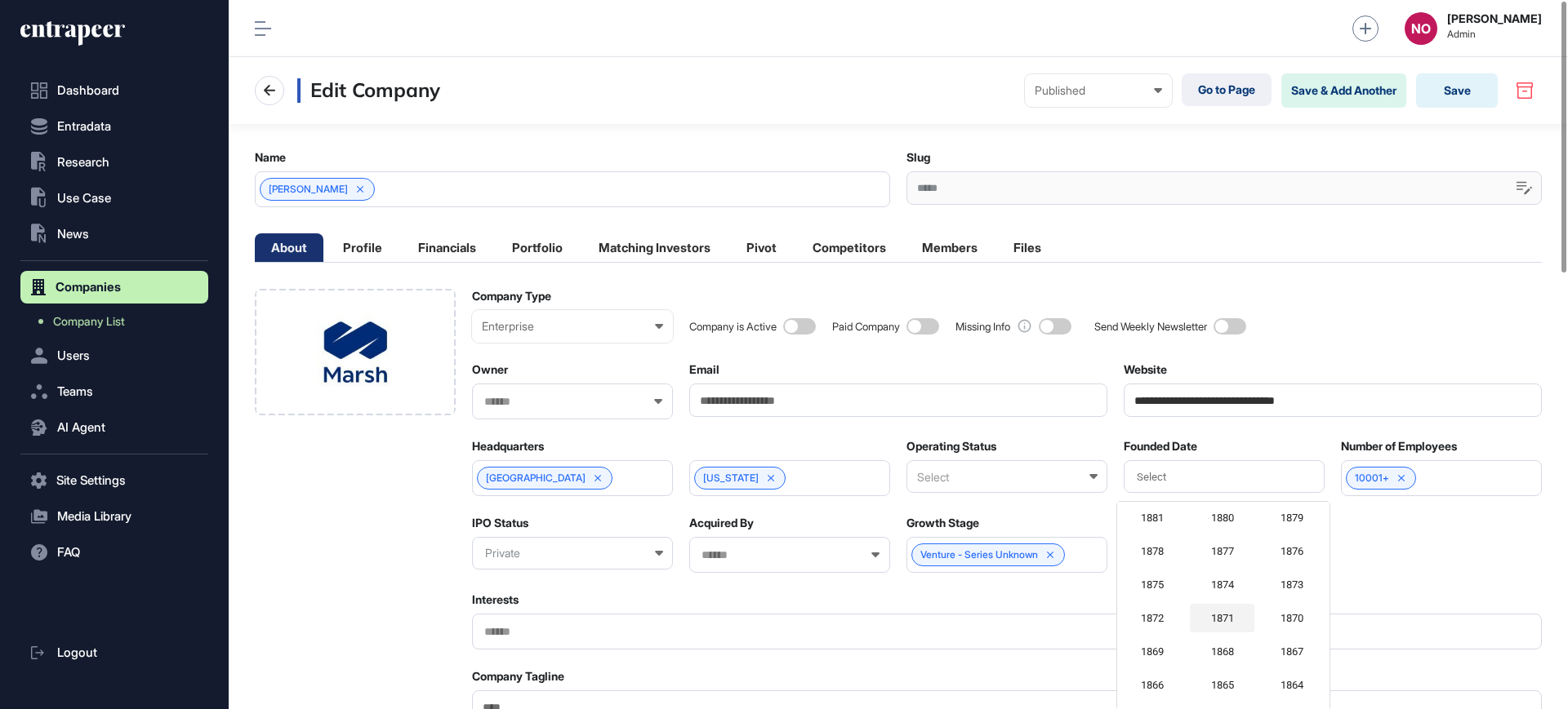
click at [1227, 614] on div "1871" at bounding box center [1223, 619] width 66 height 29
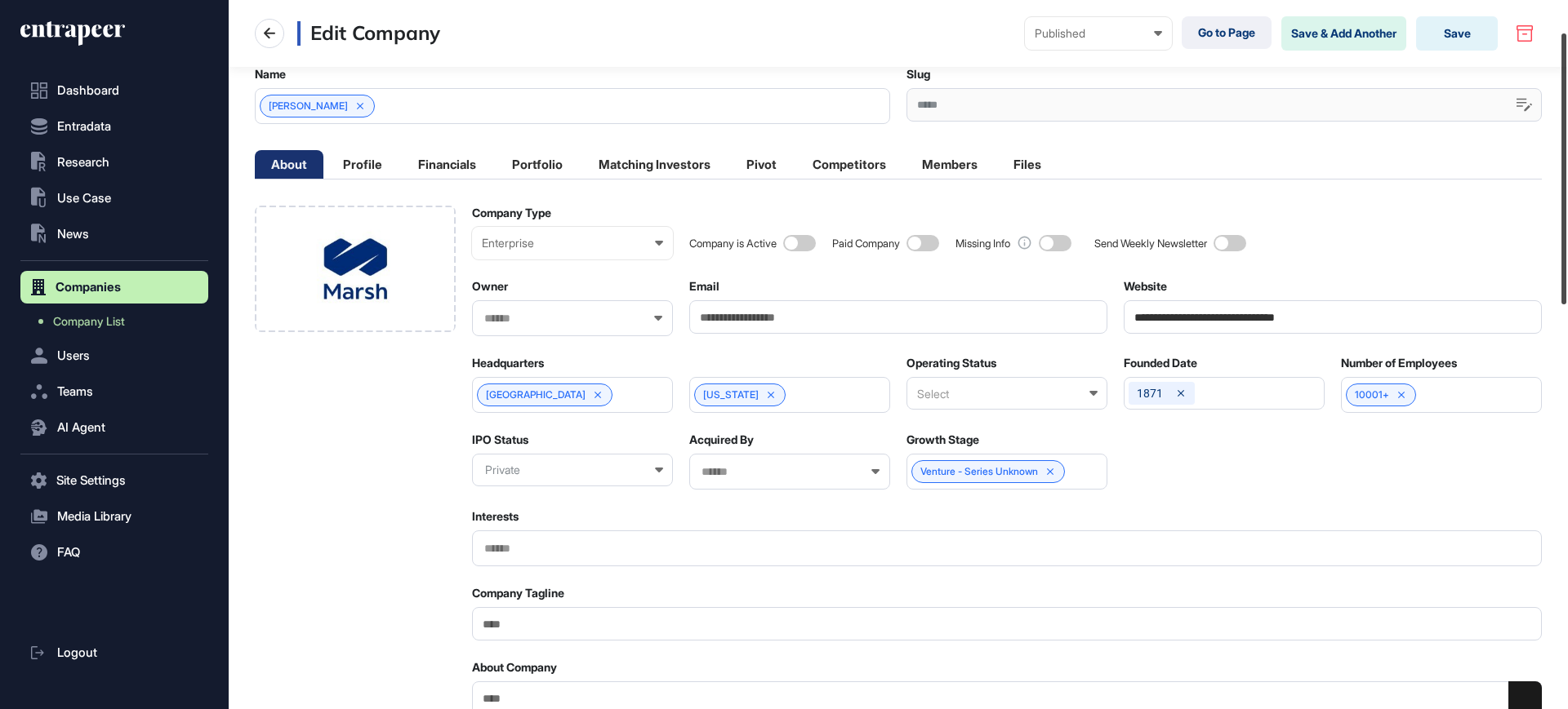
scroll to position [118, 0]
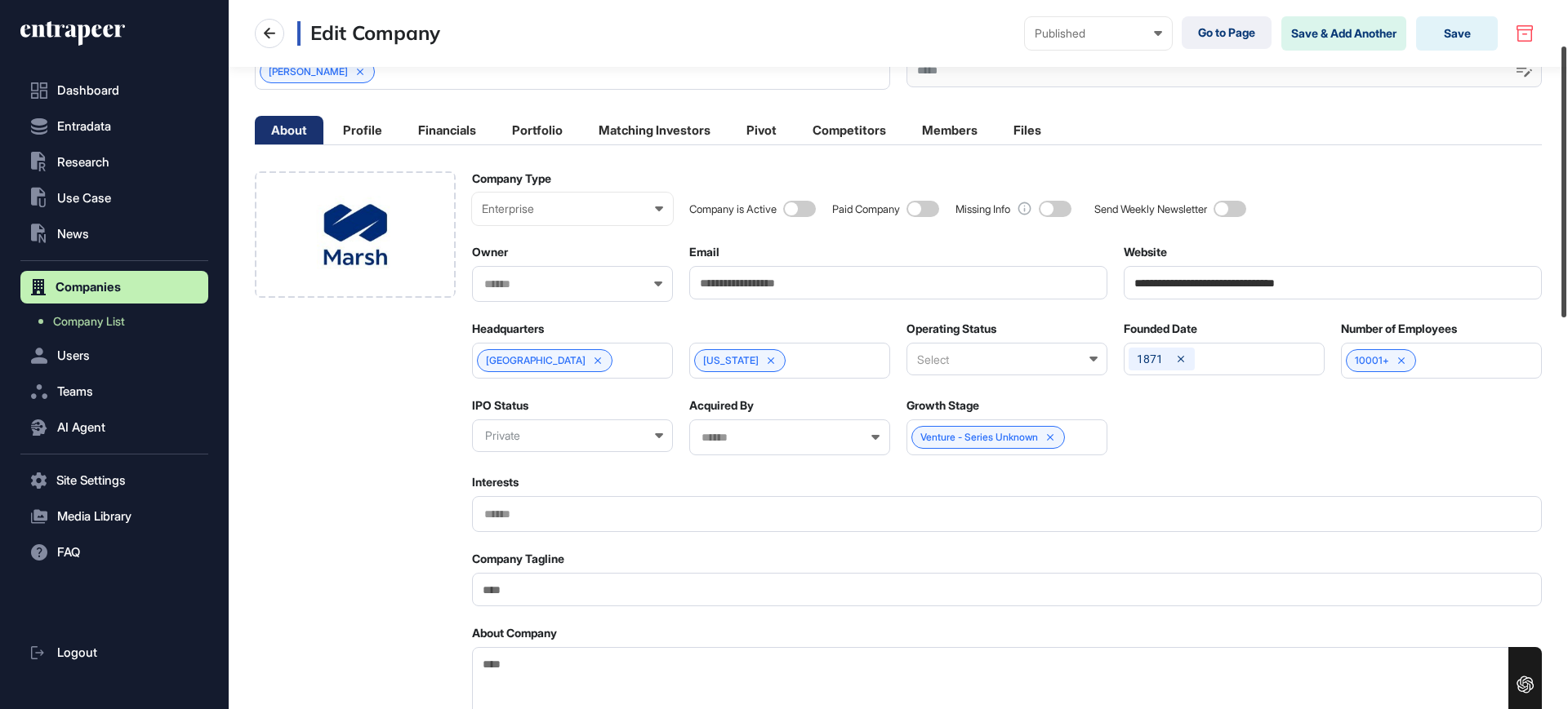
drag, startPoint x: 1567, startPoint y: 230, endPoint x: 1567, endPoint y: 274, distance: 44.0
click at [1566, 274] on div at bounding box center [1564, 182] width 5 height 271
click at [815, 663] on textarea "About Company" at bounding box center [1007, 684] width 1070 height 74
paste textarea "**********"
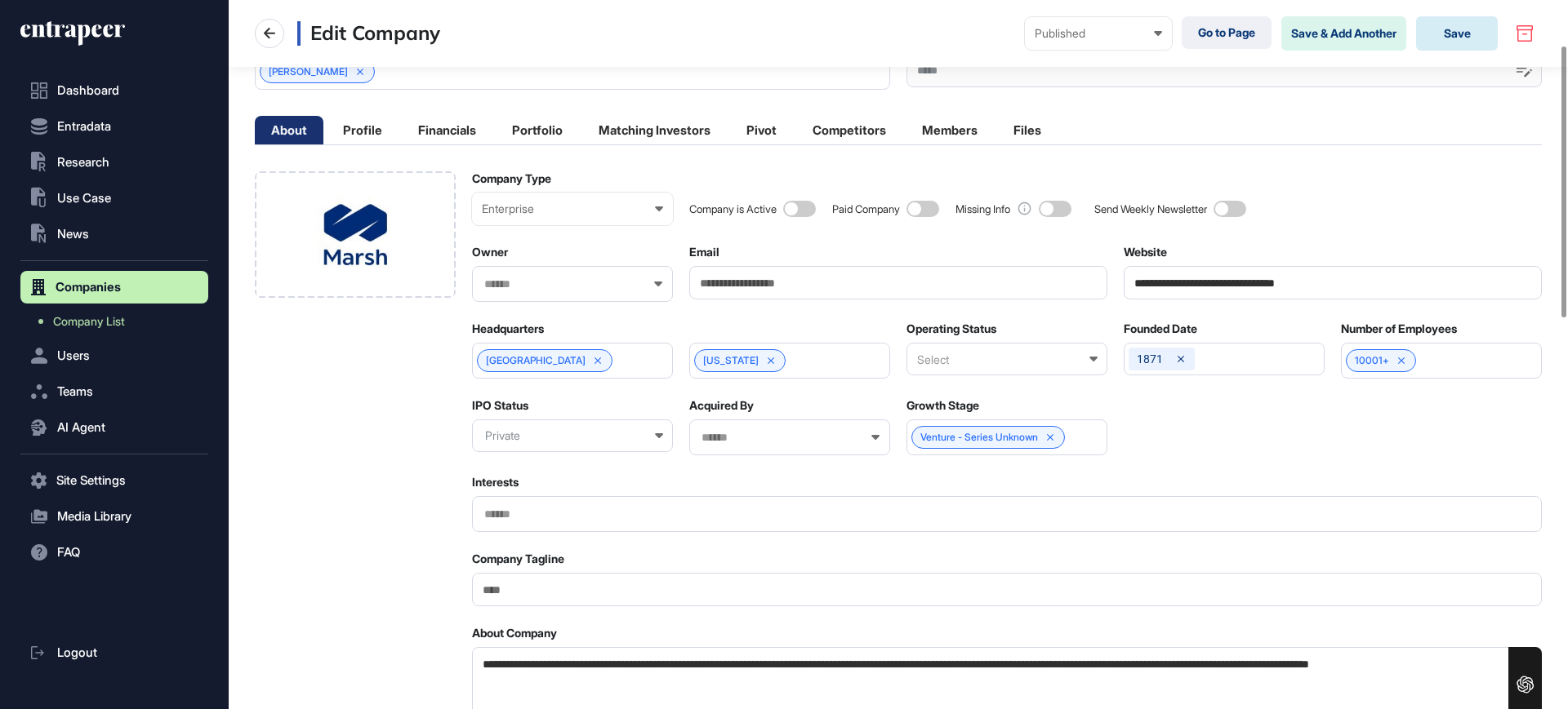
type textarea "**********"
click at [1459, 33] on button "Save" at bounding box center [1457, 33] width 82 height 34
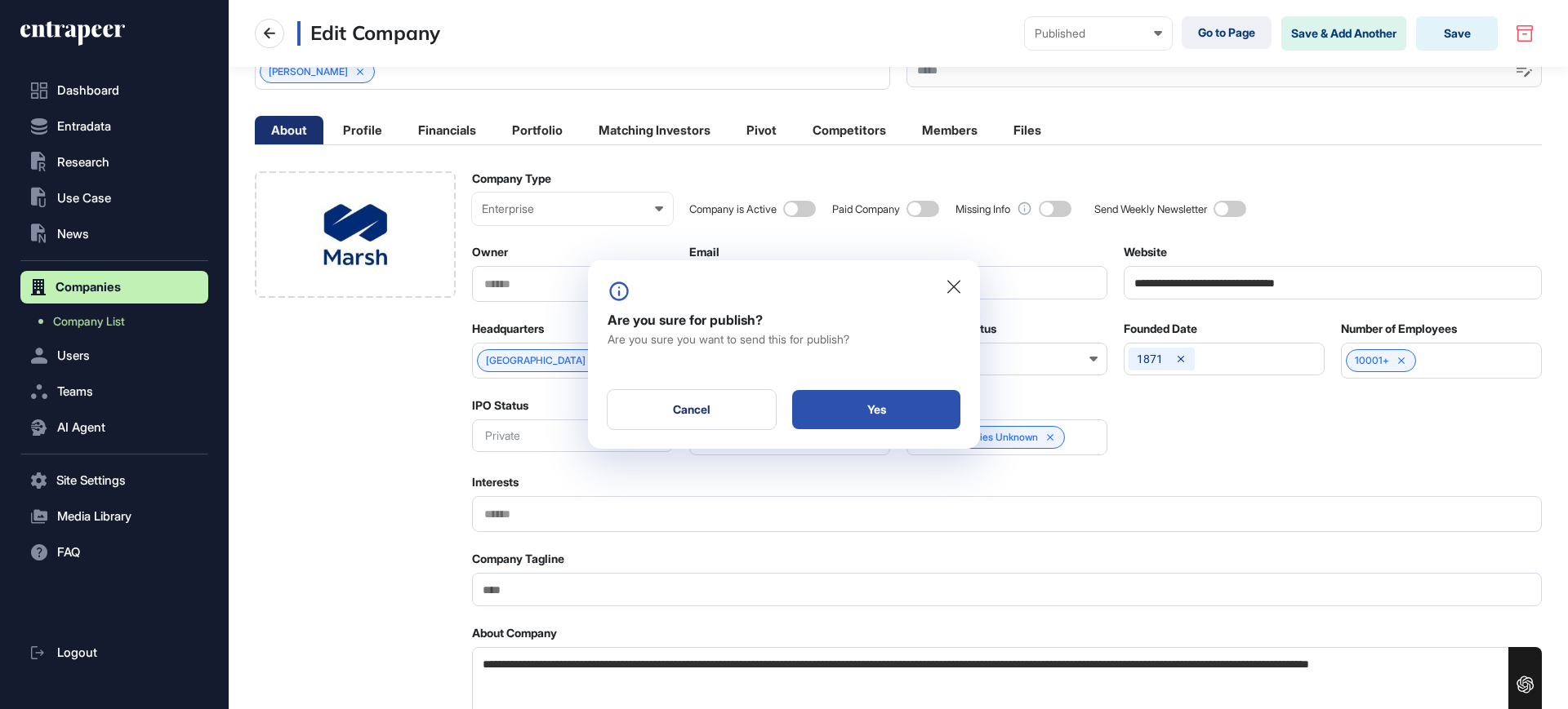
click at [906, 397] on div "Yes" at bounding box center [876, 410] width 168 height 39
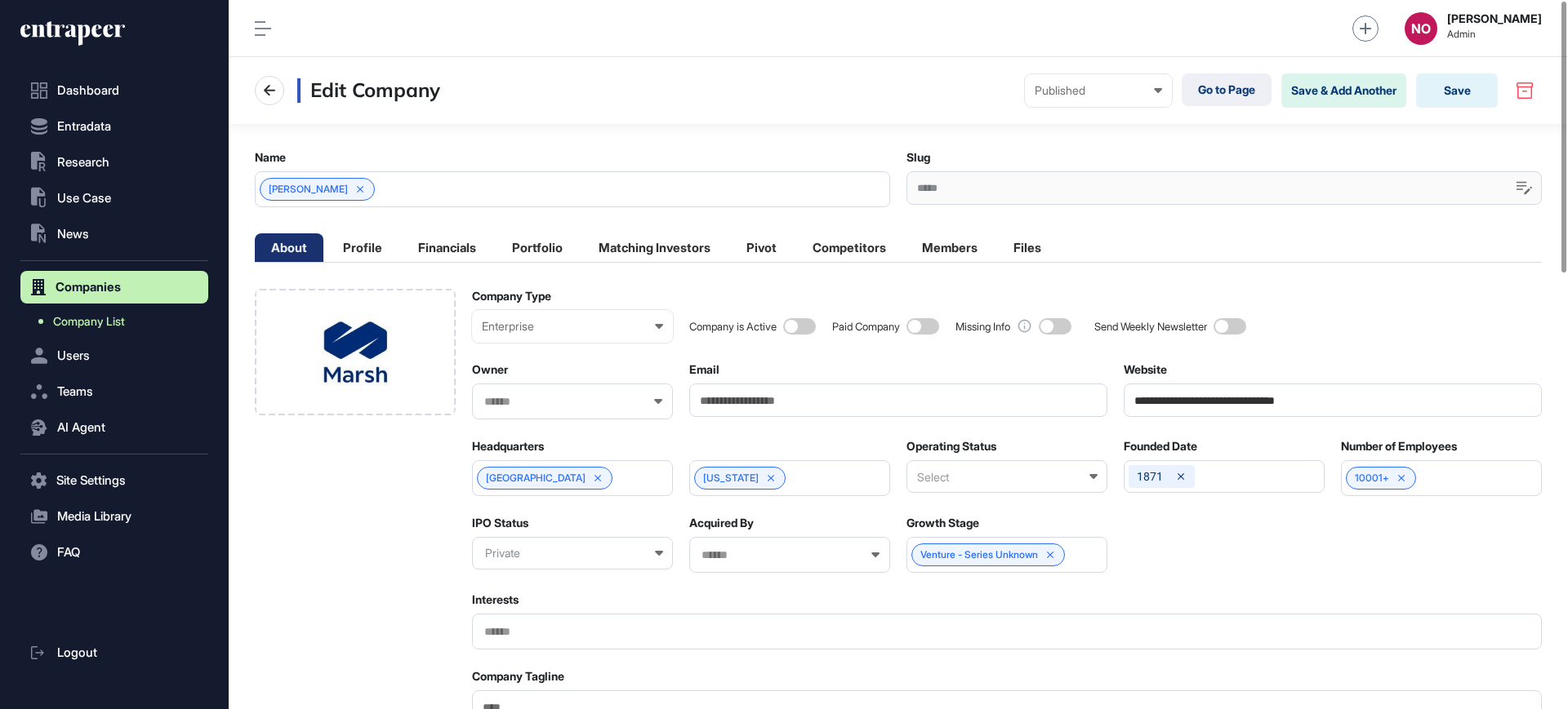
click at [129, 320] on link "Company List" at bounding box center [119, 321] width 180 height 29
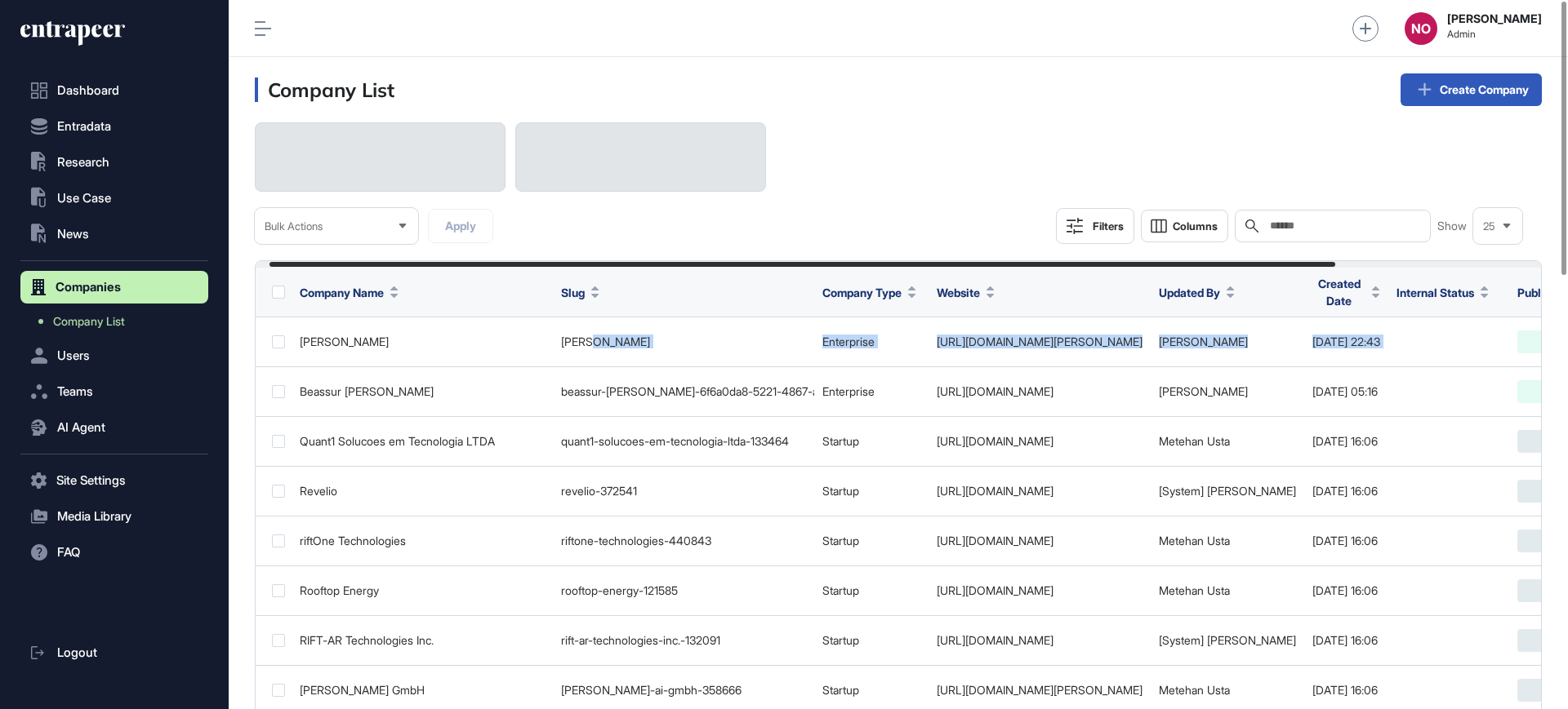
scroll to position [0, 264]
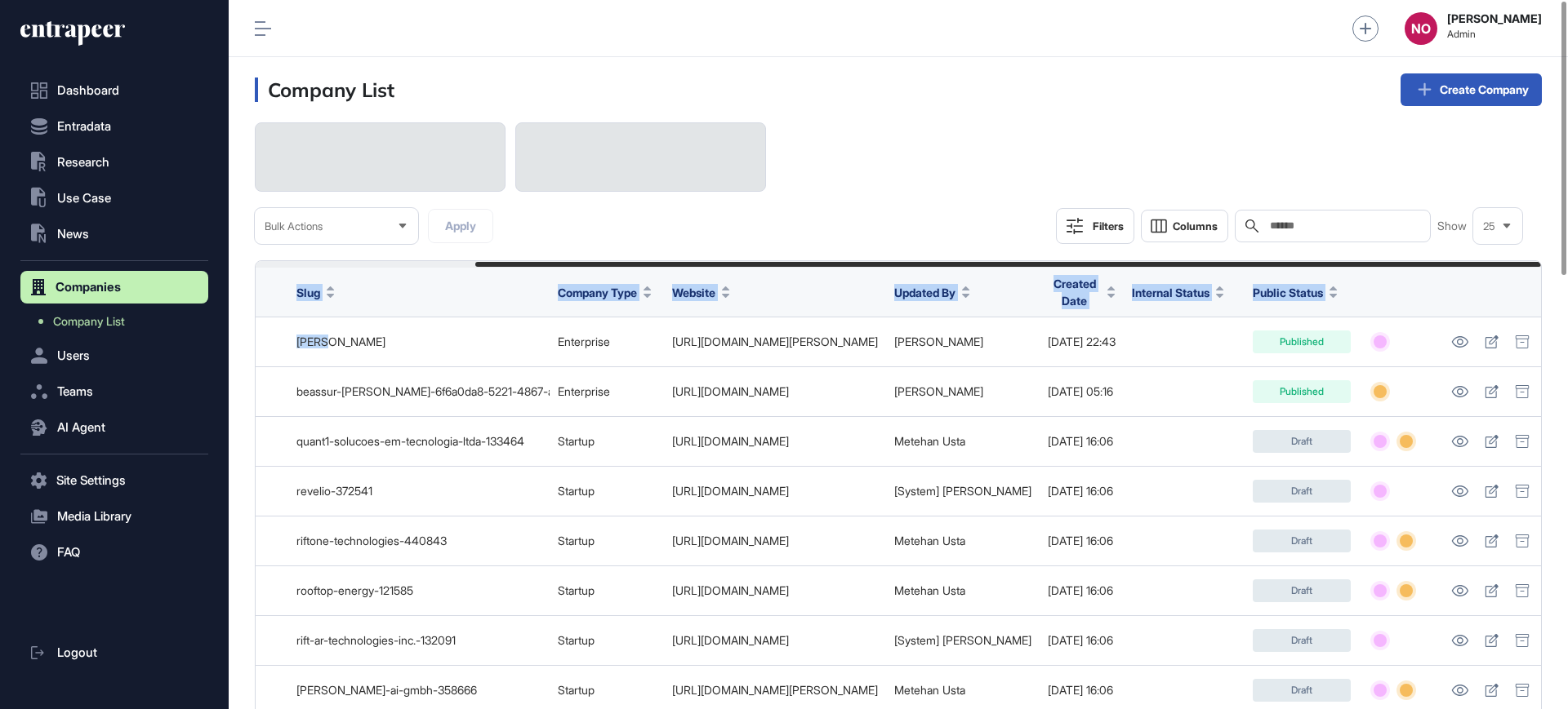
drag, startPoint x: 650, startPoint y: 331, endPoint x: 1567, endPoint y: 329, distance: 917.0
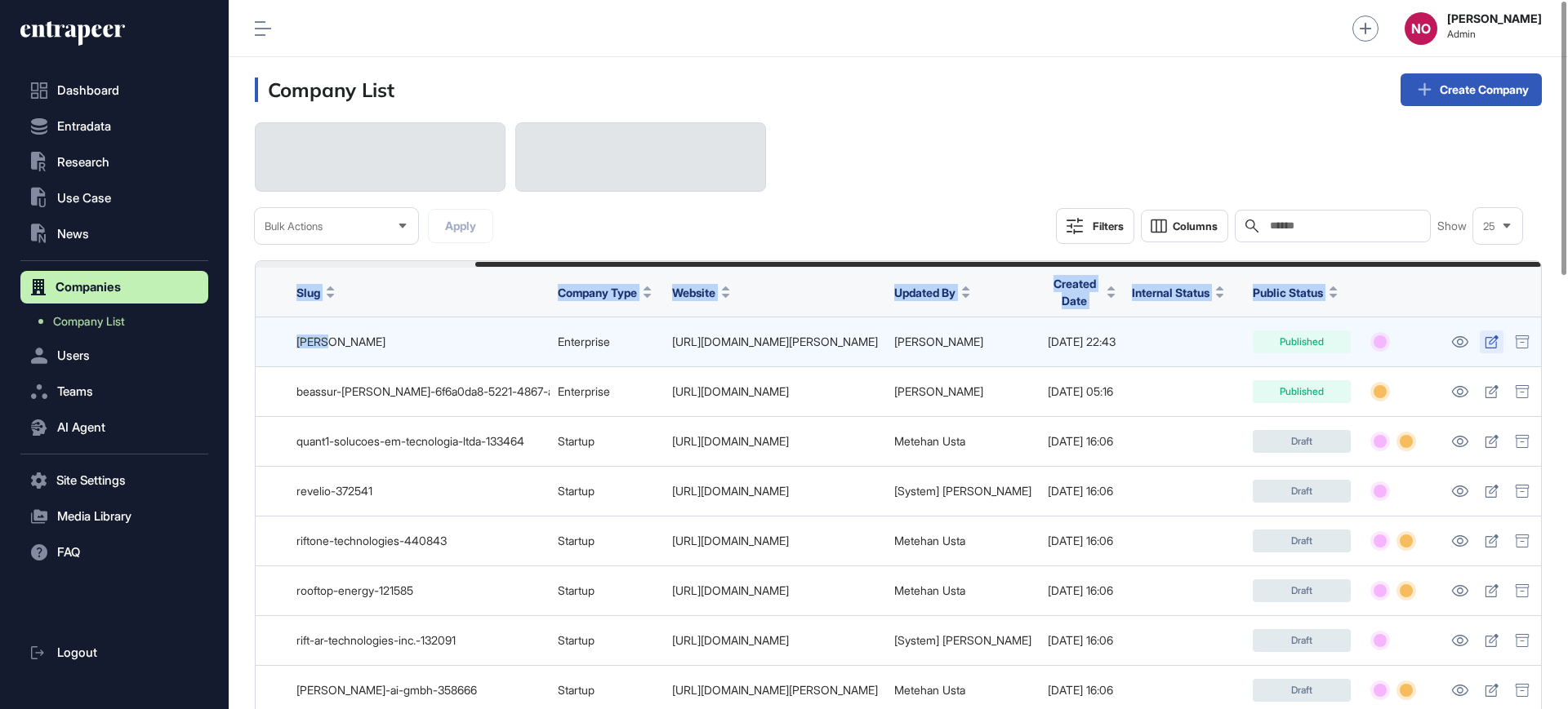
click at [1489, 338] on icon at bounding box center [1491, 342] width 14 height 13
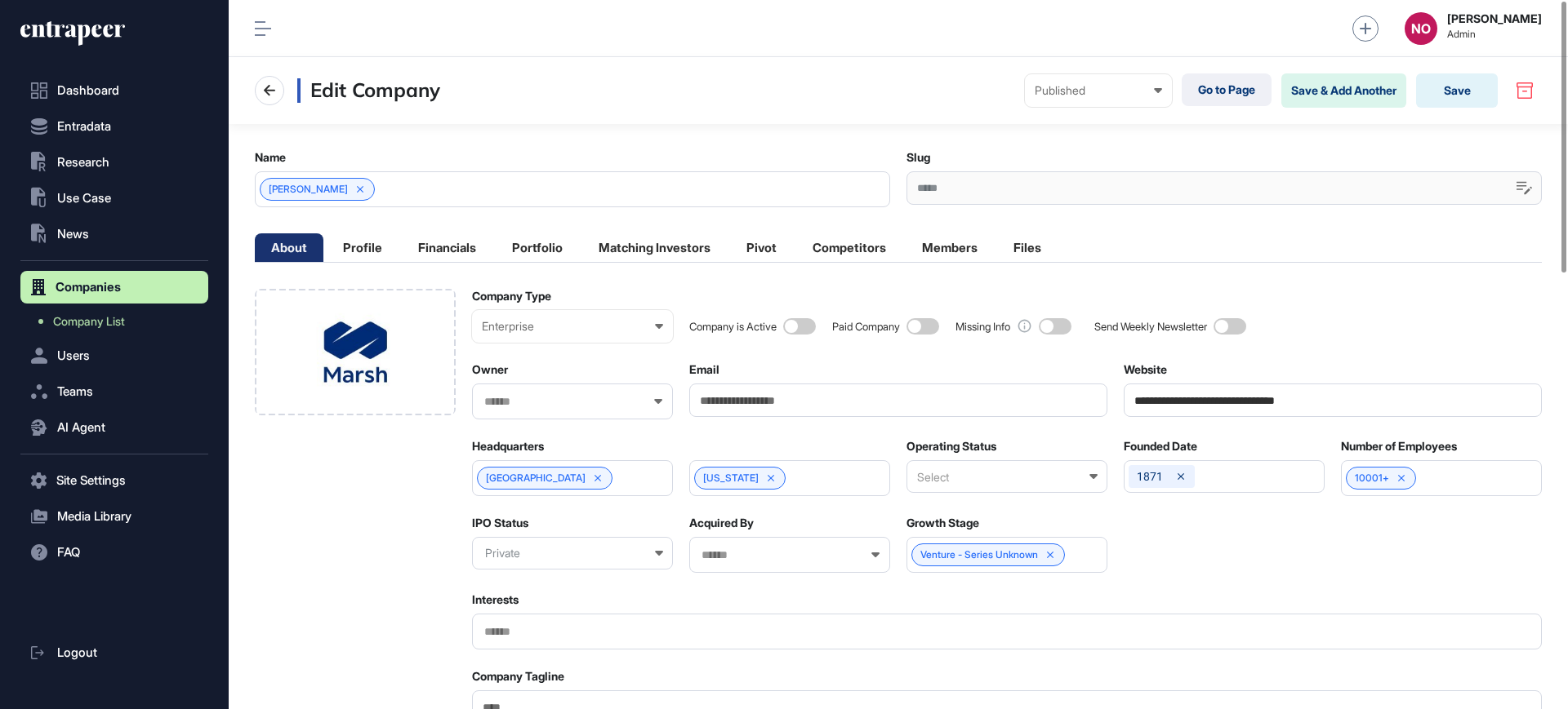
scroll to position [1, 8]
click at [747, 401] on input "Email" at bounding box center [898, 400] width 418 height 33
paste input "**********"
type input "**********"
click at [1480, 103] on button "Save" at bounding box center [1457, 90] width 82 height 34
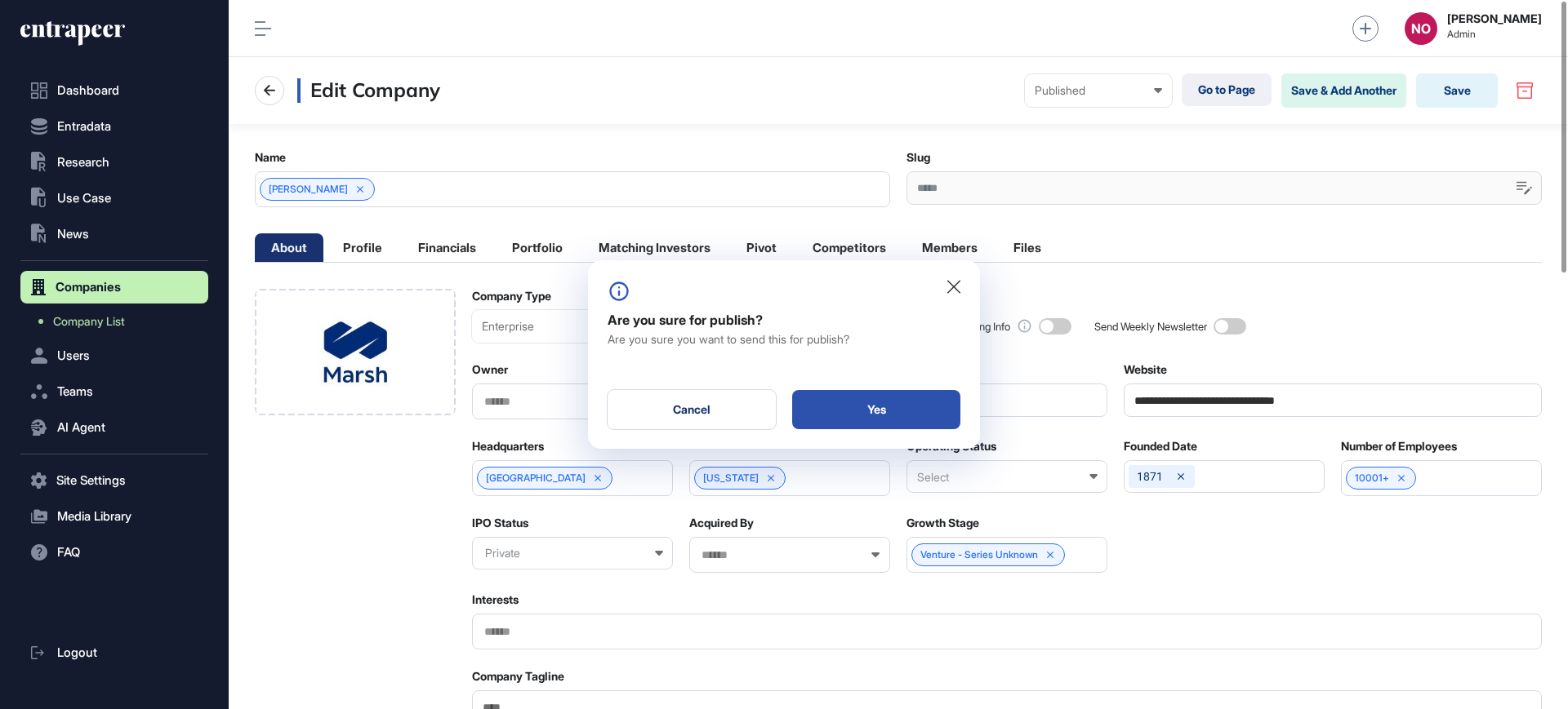
click at [821, 403] on div "Yes" at bounding box center [876, 410] width 168 height 39
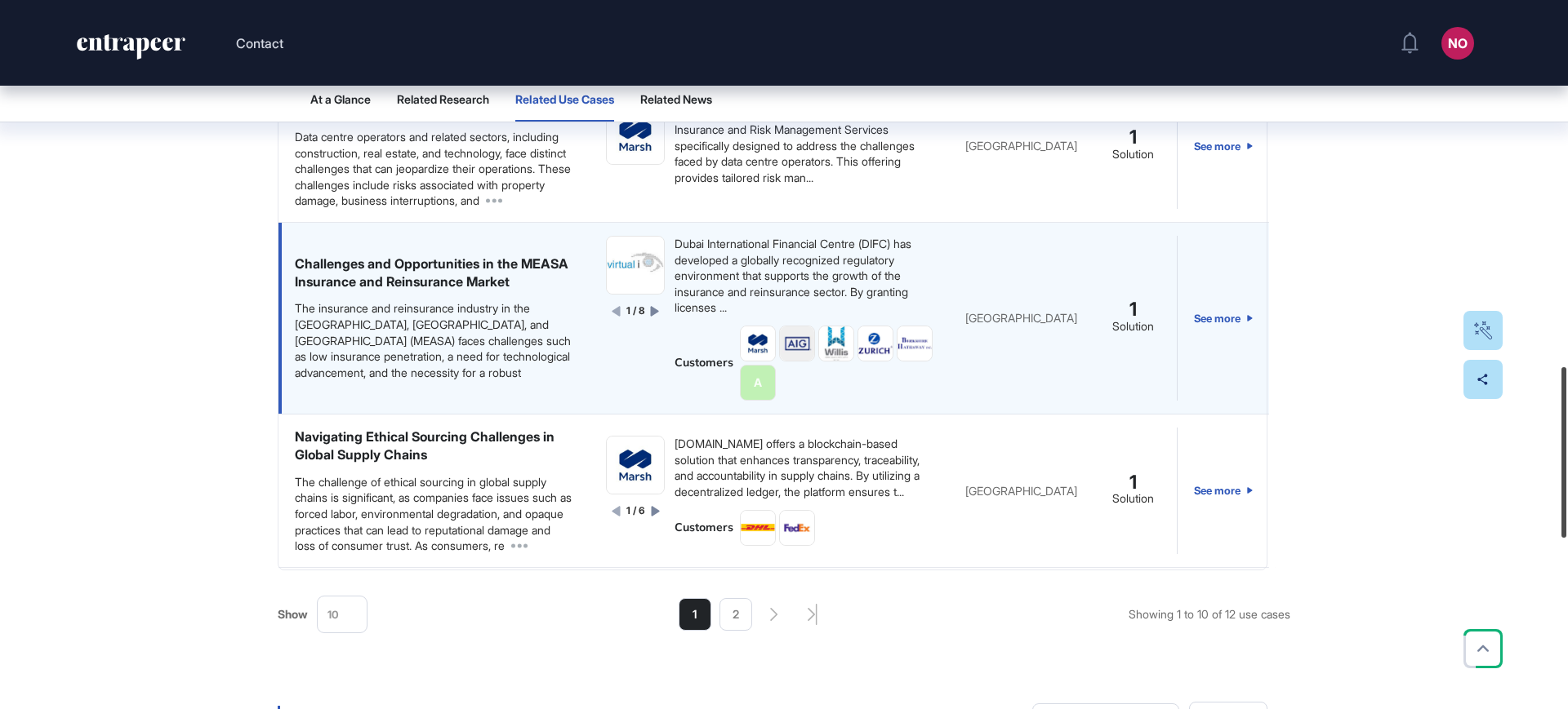
scroll to position [1525, 0]
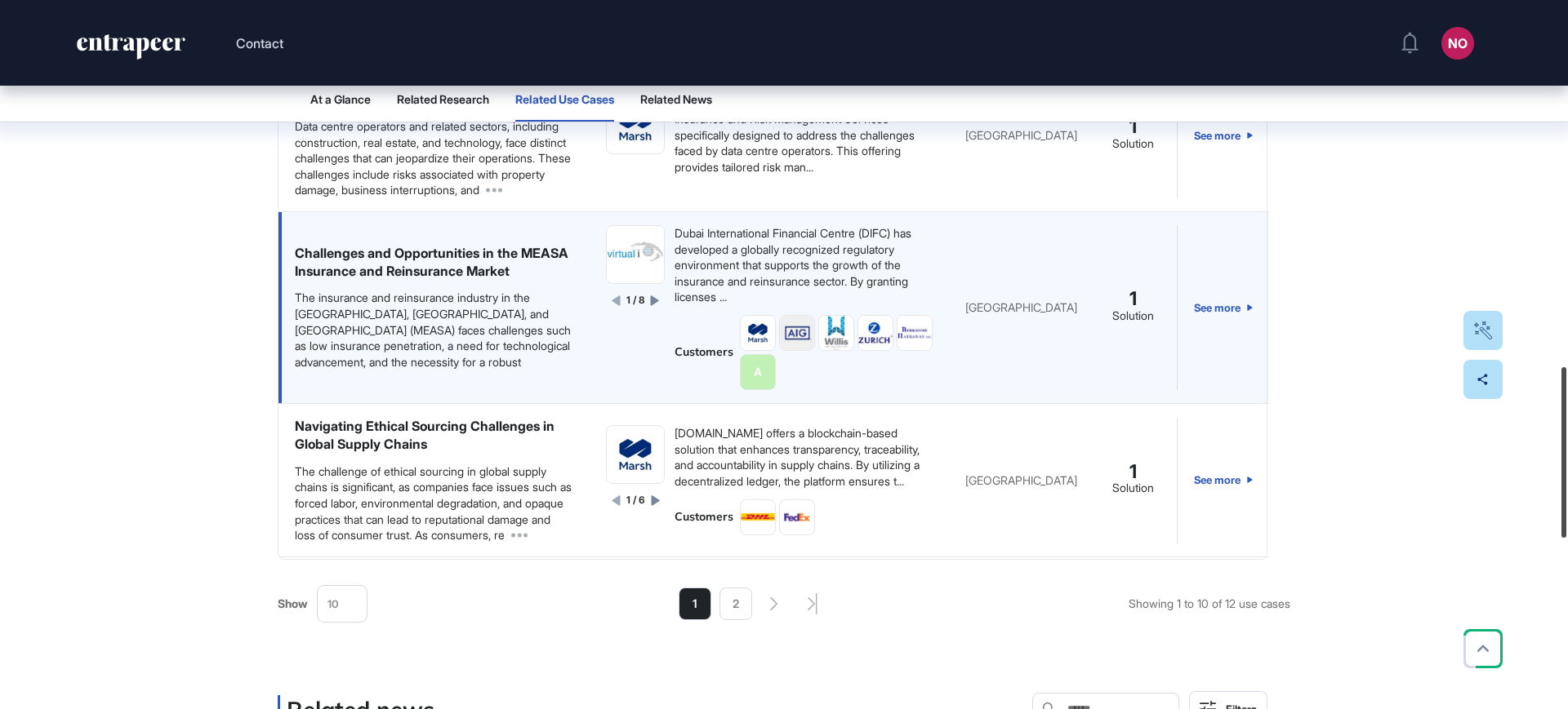
drag, startPoint x: 1567, startPoint y: 122, endPoint x: 1253, endPoint y: 241, distance: 335.8
click at [1566, 489] on div at bounding box center [1564, 452] width 5 height 170
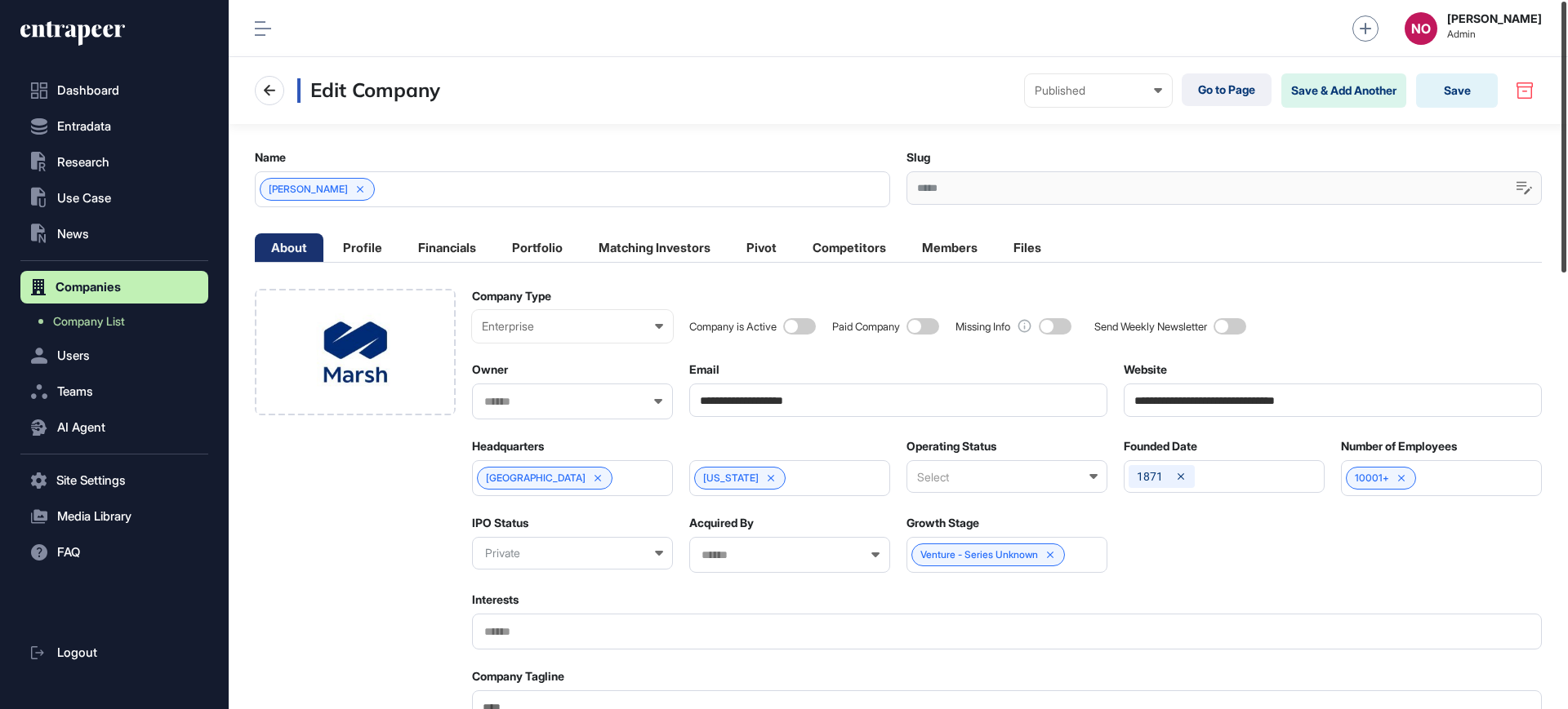
drag, startPoint x: 1567, startPoint y: 251, endPoint x: 1567, endPoint y: 184, distance: 67.0
click at [1566, 184] on div at bounding box center [1564, 137] width 5 height 271
click at [1218, 96] on link "Go to Page" at bounding box center [1226, 89] width 90 height 32
click at [125, 320] on span "Company List" at bounding box center [89, 321] width 72 height 13
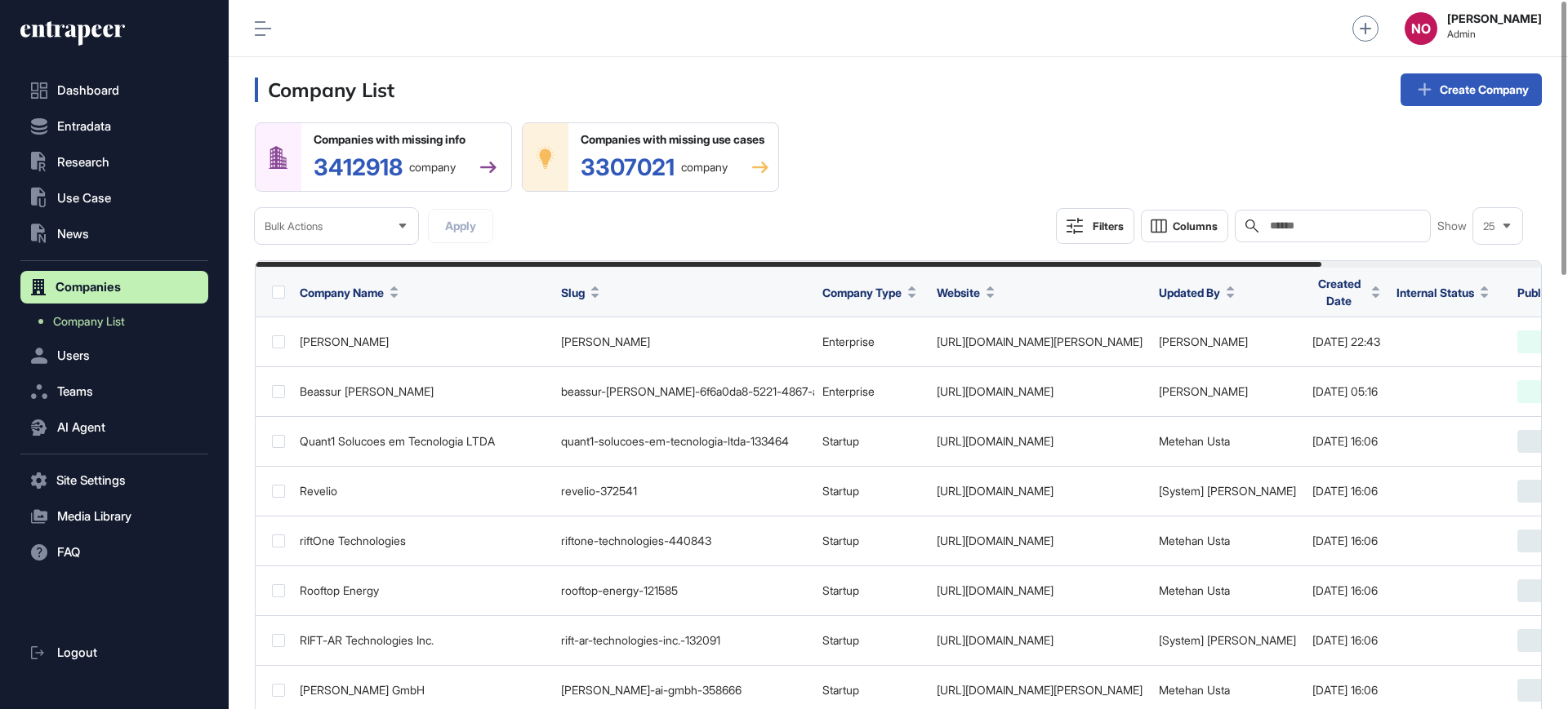
click at [1294, 231] on input "text" at bounding box center [1345, 226] width 152 height 13
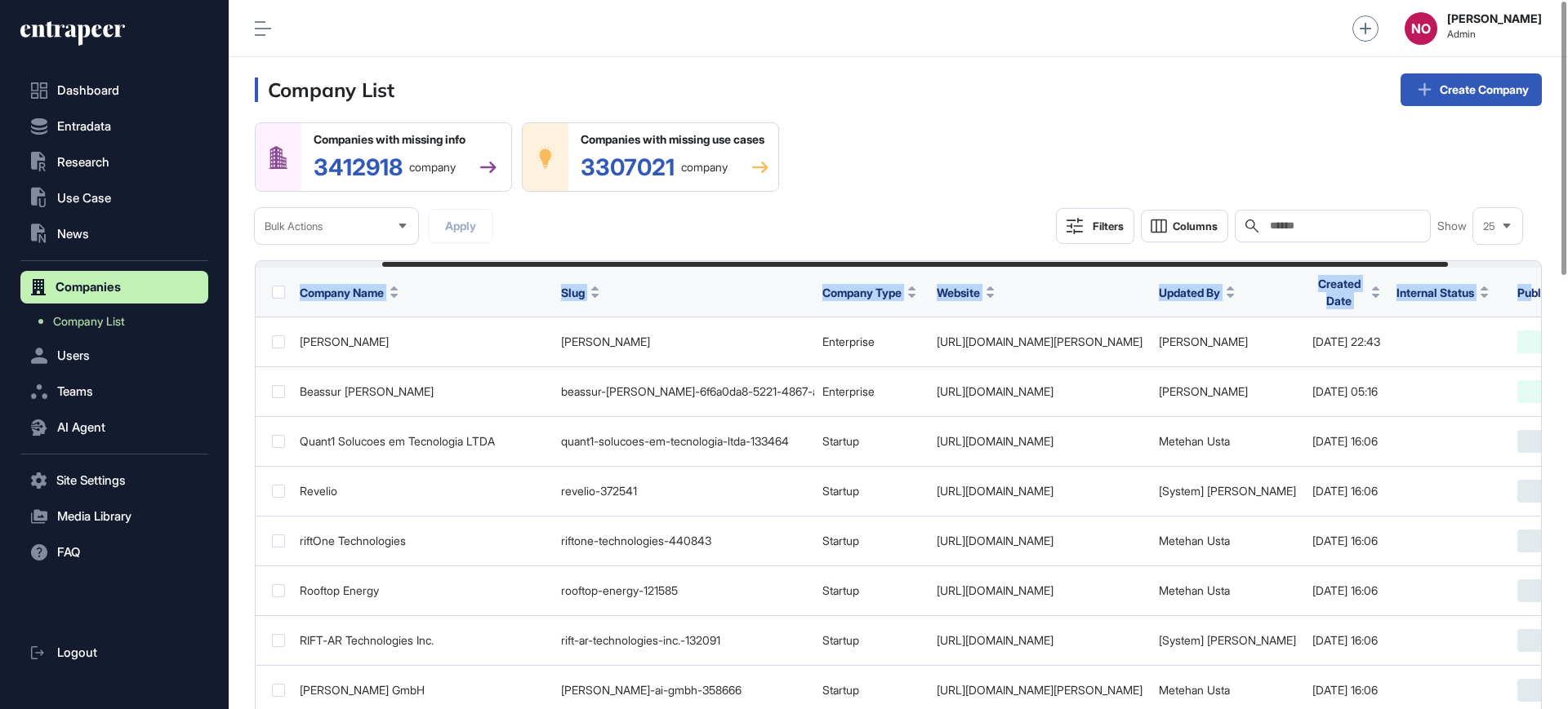
scroll to position [0, 264]
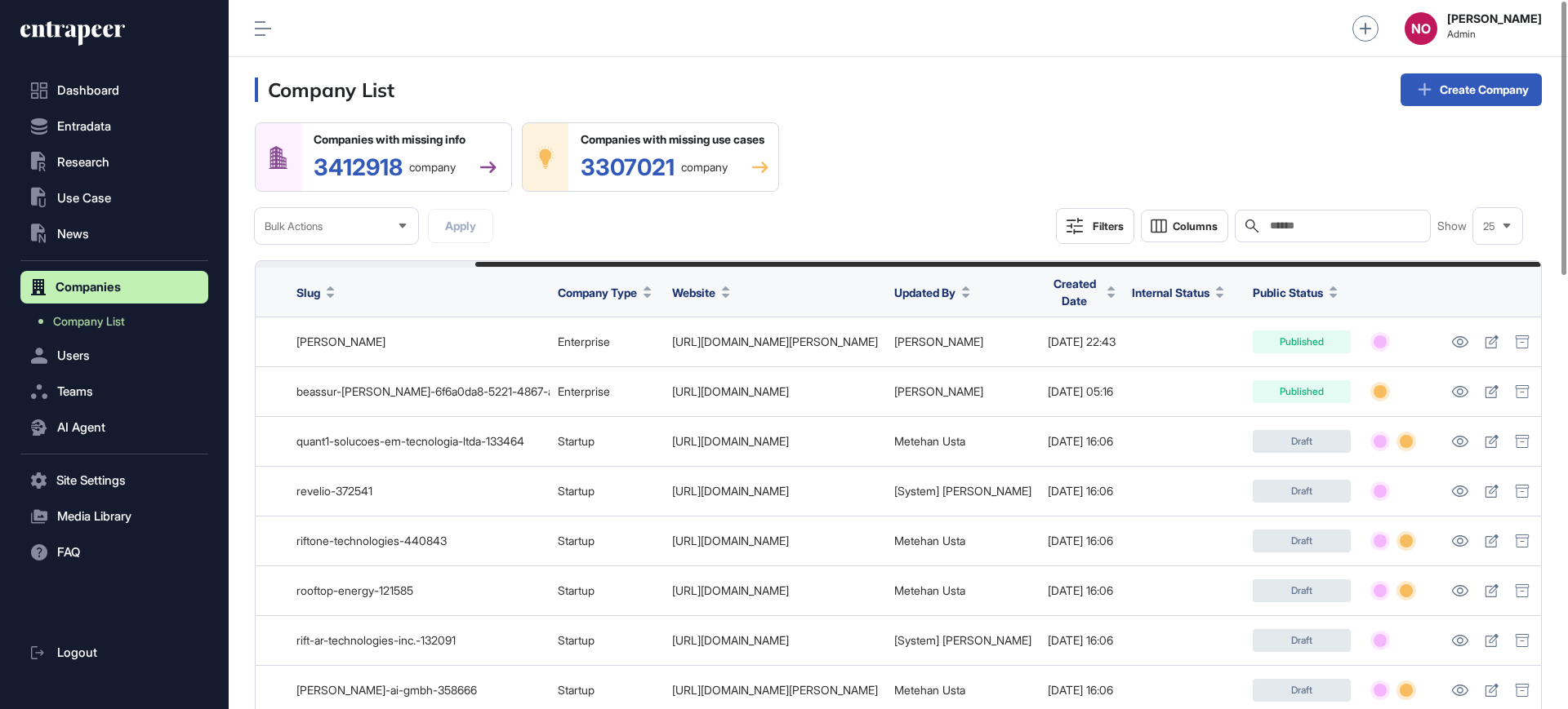
drag, startPoint x: 1249, startPoint y: 265, endPoint x: 1567, endPoint y: 292, distance: 319.1
click at [1313, 160] on div "Companies with missing info 3412918 company Companies with missing use cases 33…" at bounding box center [899, 183] width 1287 height 122
click at [1328, 234] on div "Search" at bounding box center [1333, 226] width 196 height 32
paste input "*********"
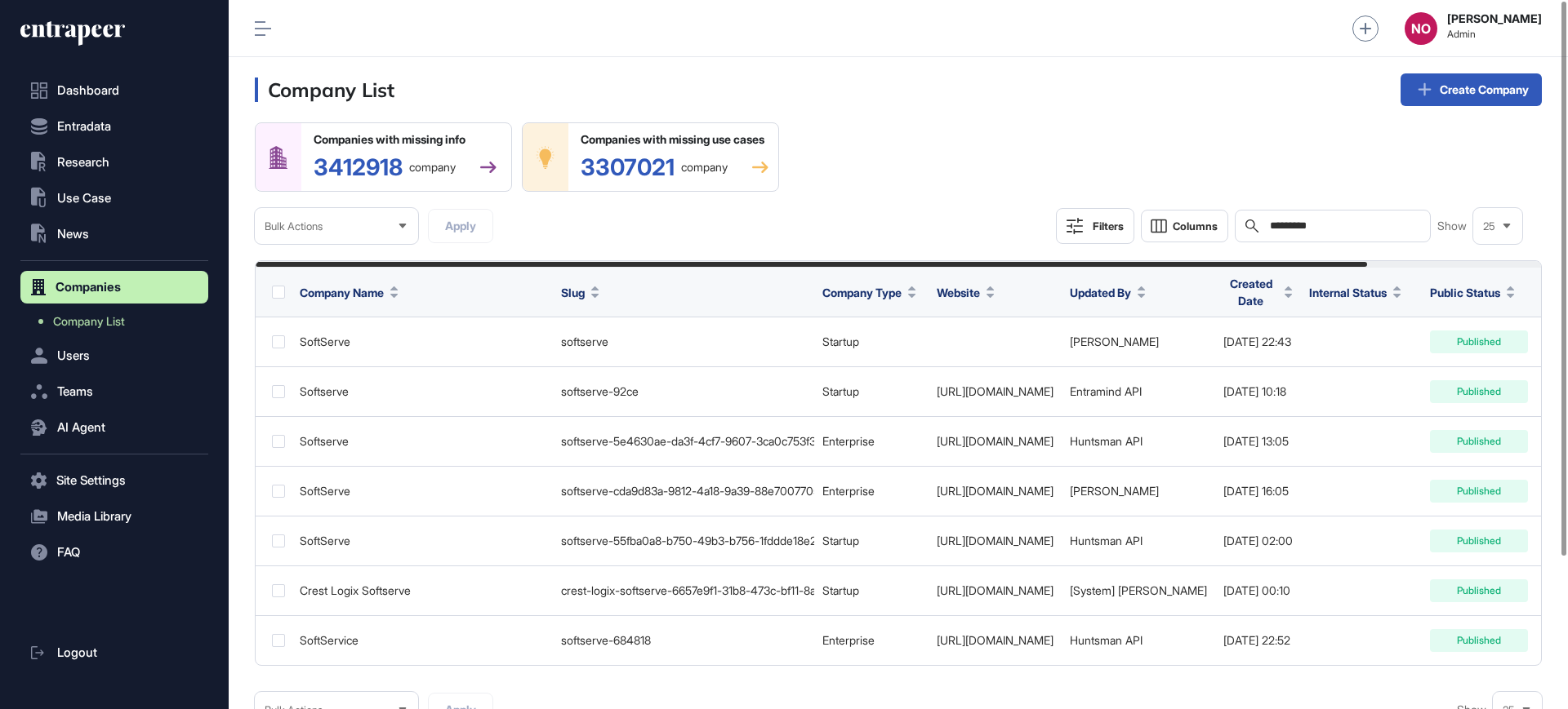
type input "*********"
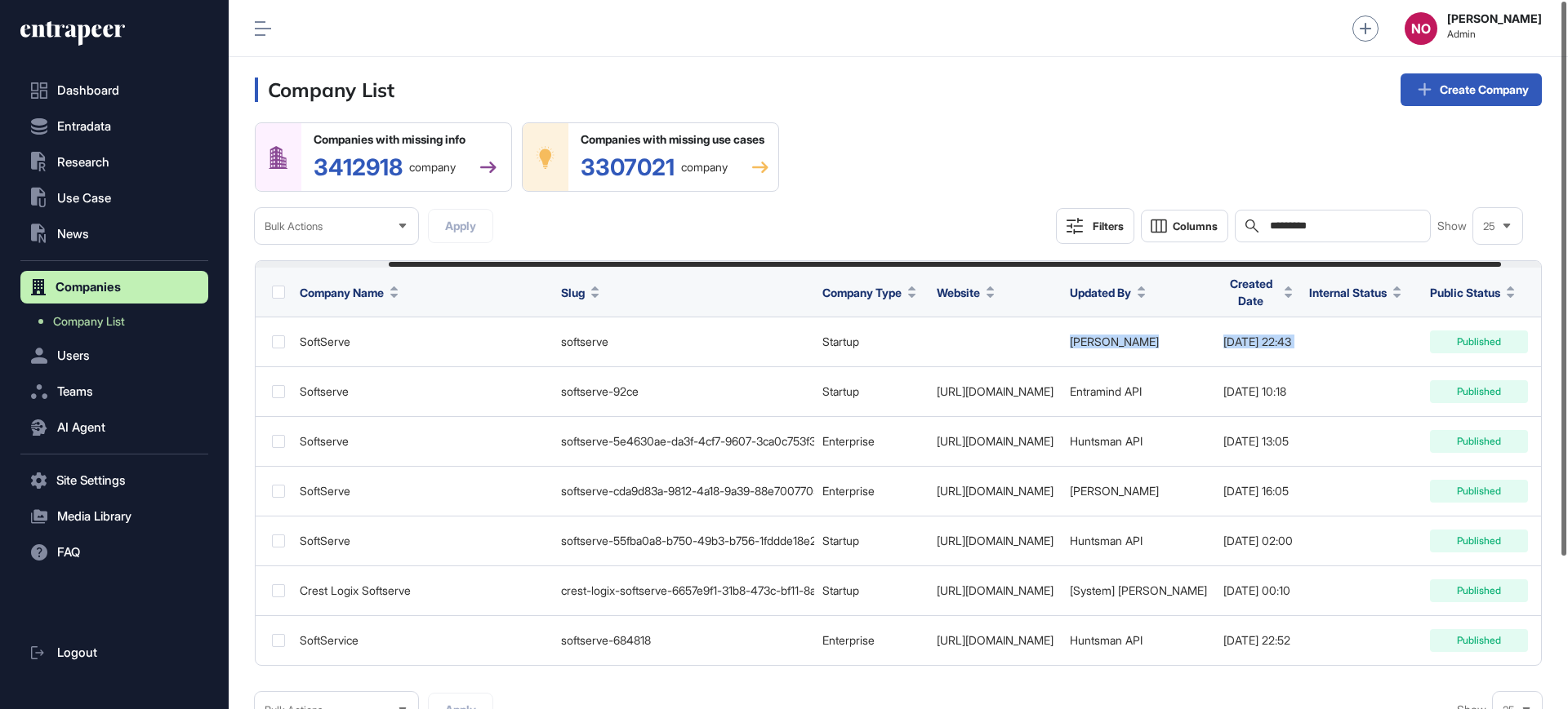
scroll to position [0, 201]
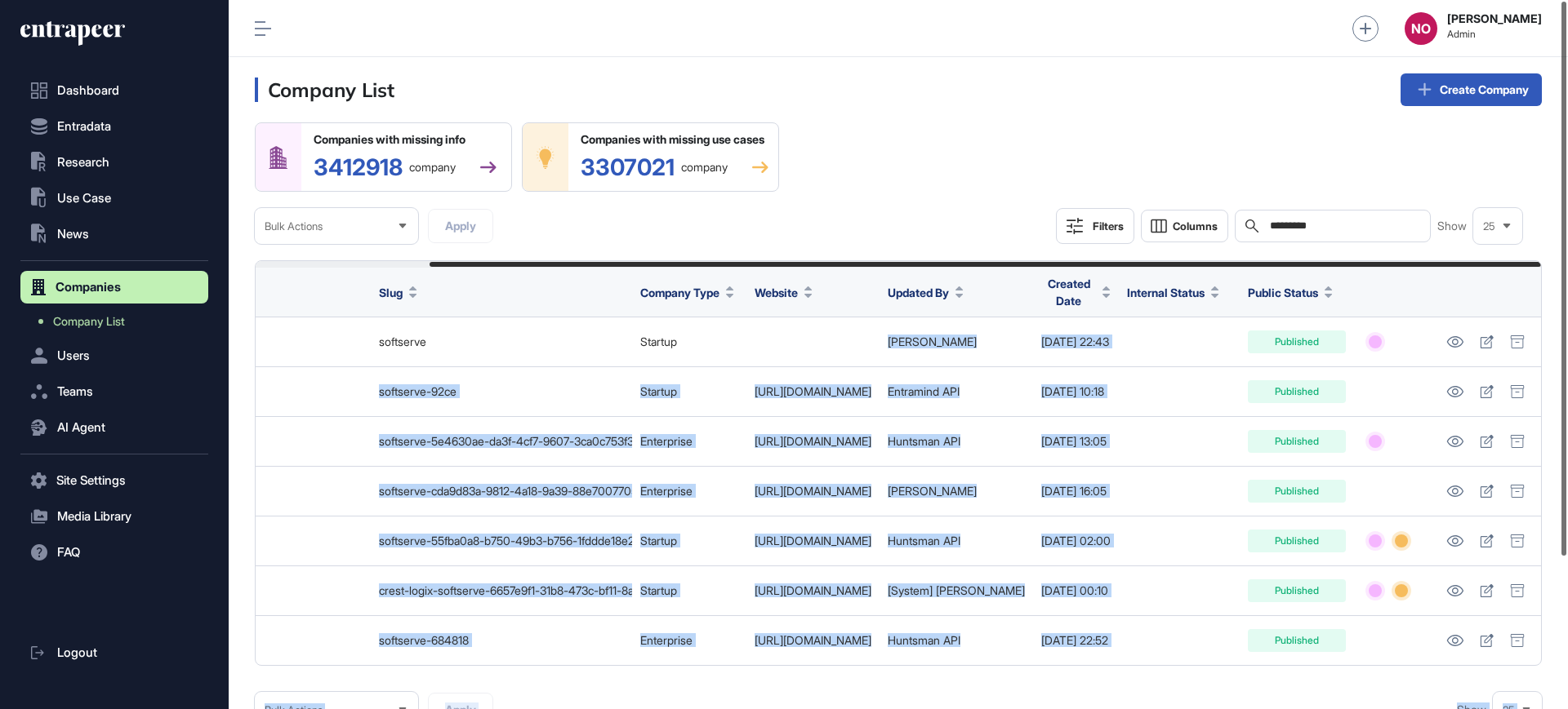
drag, startPoint x: 1057, startPoint y: 339, endPoint x: 1567, endPoint y: 331, distance: 510.1
click at [1567, 331] on div "Admin Dashboard Dashboard Profile My Content Request More Data NO Naciye Ozcan …" at bounding box center [898, 354] width 1339 height 709
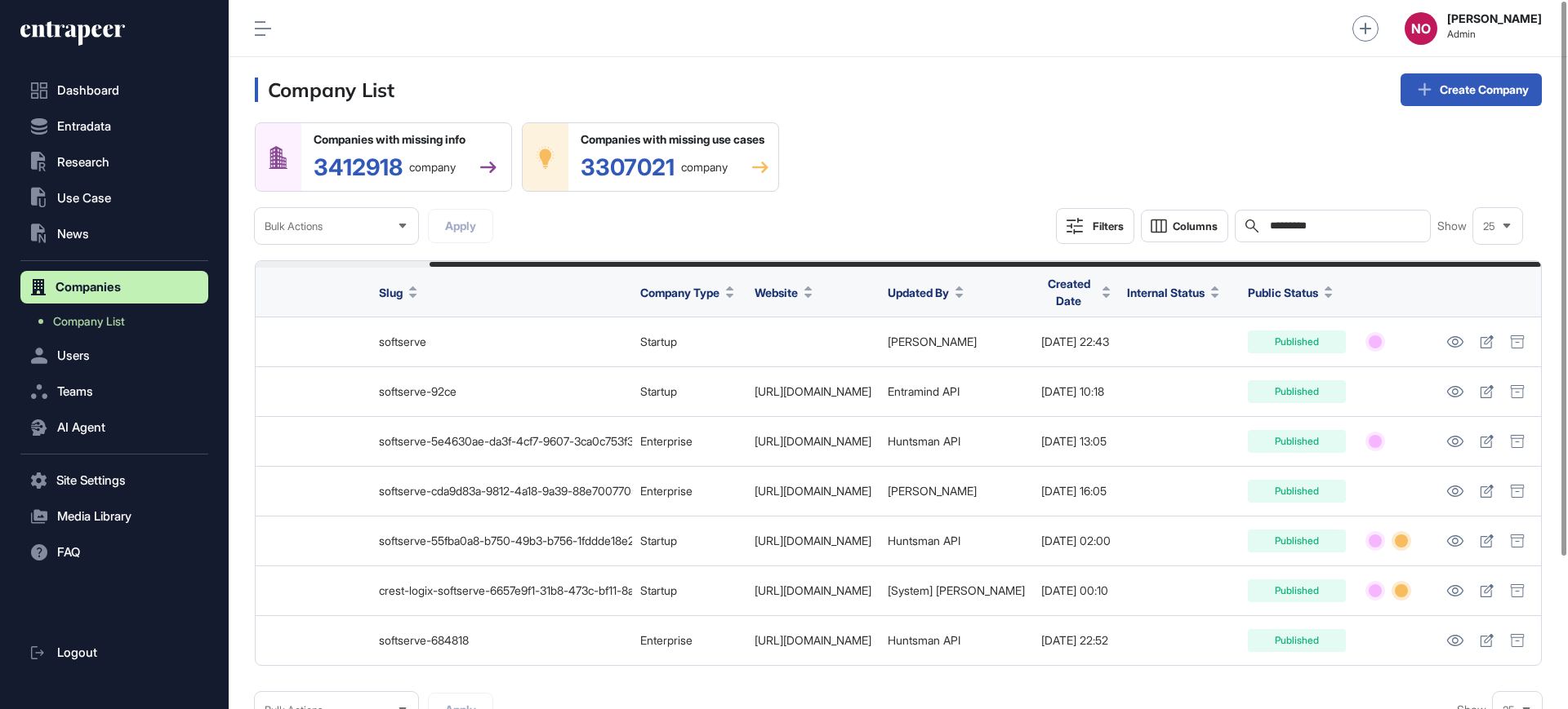
click at [1093, 66] on header "Company List Create Company" at bounding box center [898, 89] width 1339 height 66
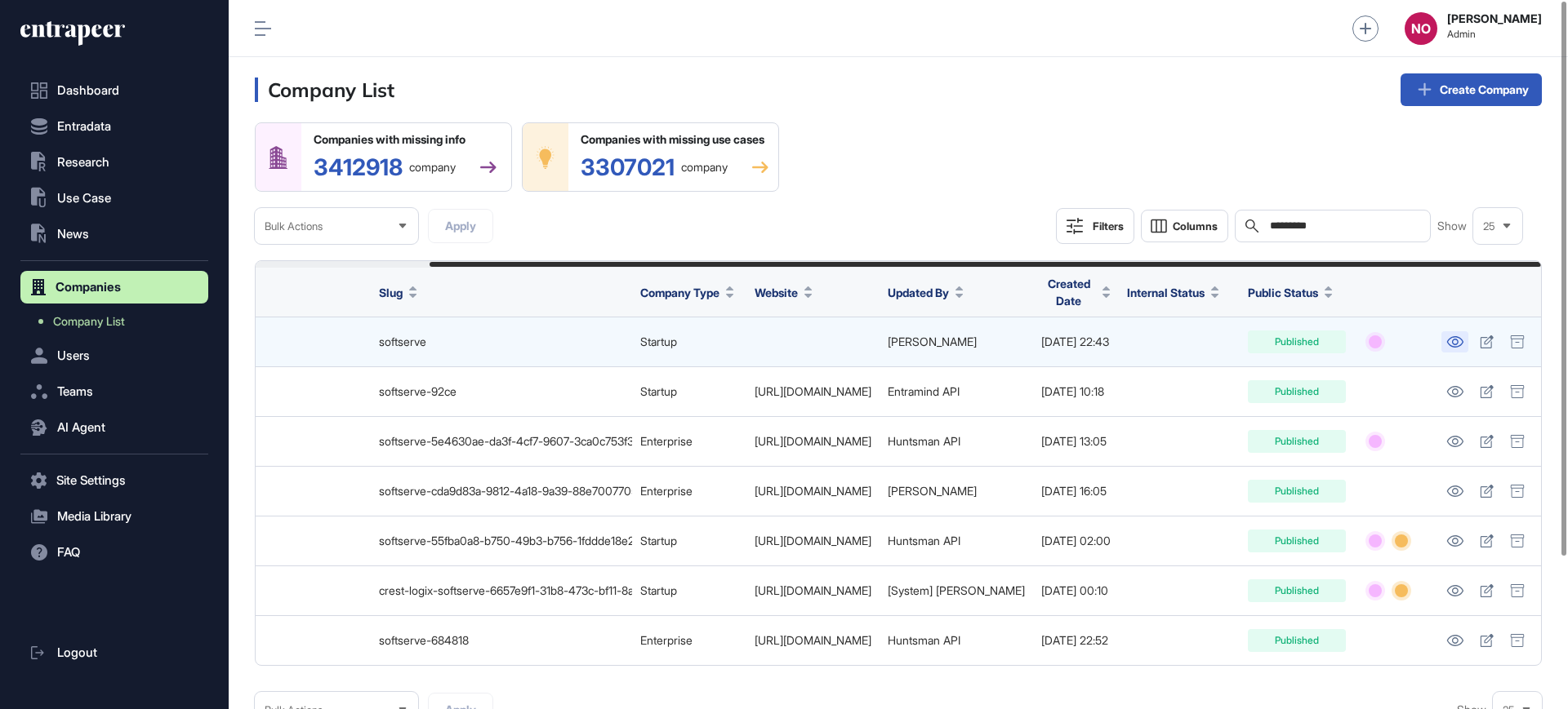
click at [1456, 344] on icon at bounding box center [1455, 342] width 17 height 11
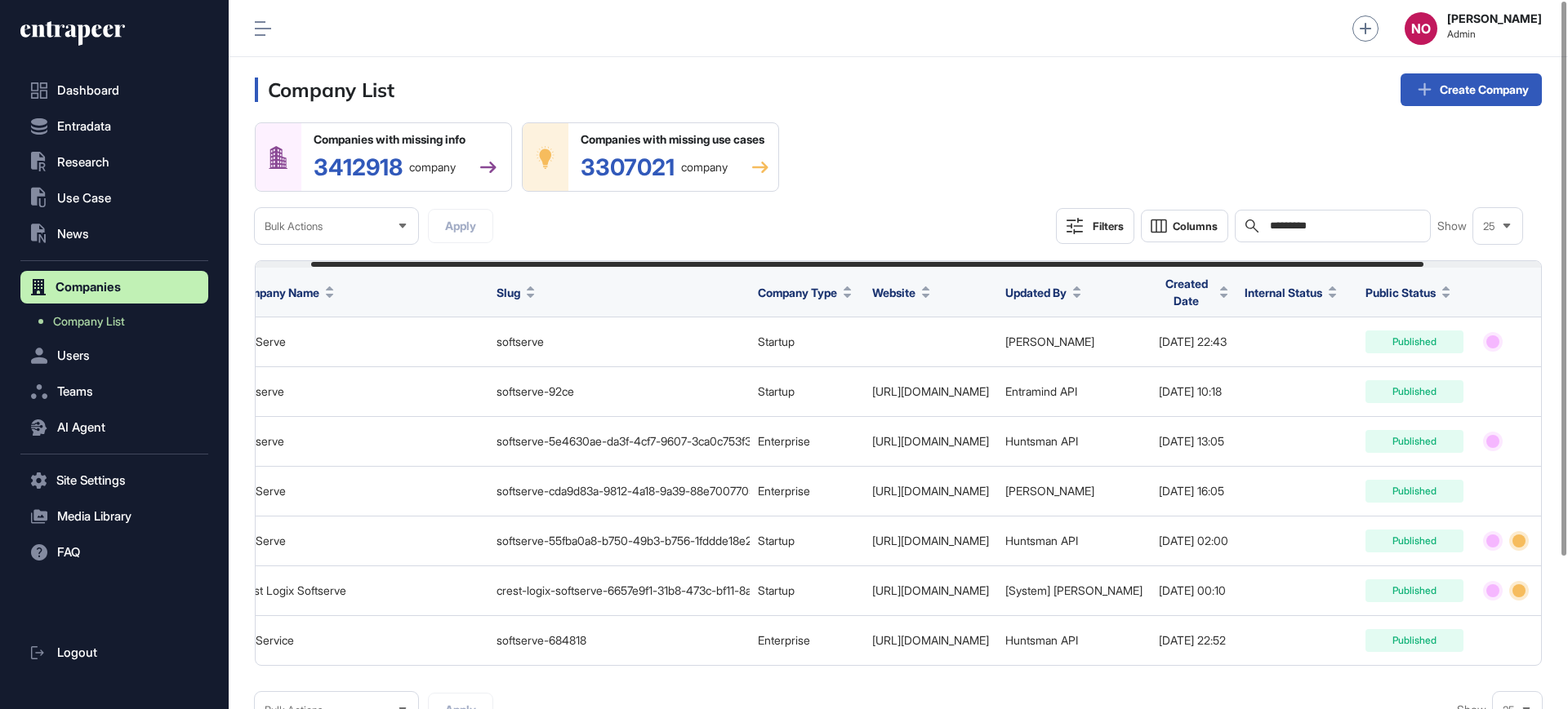
scroll to position [0, 0]
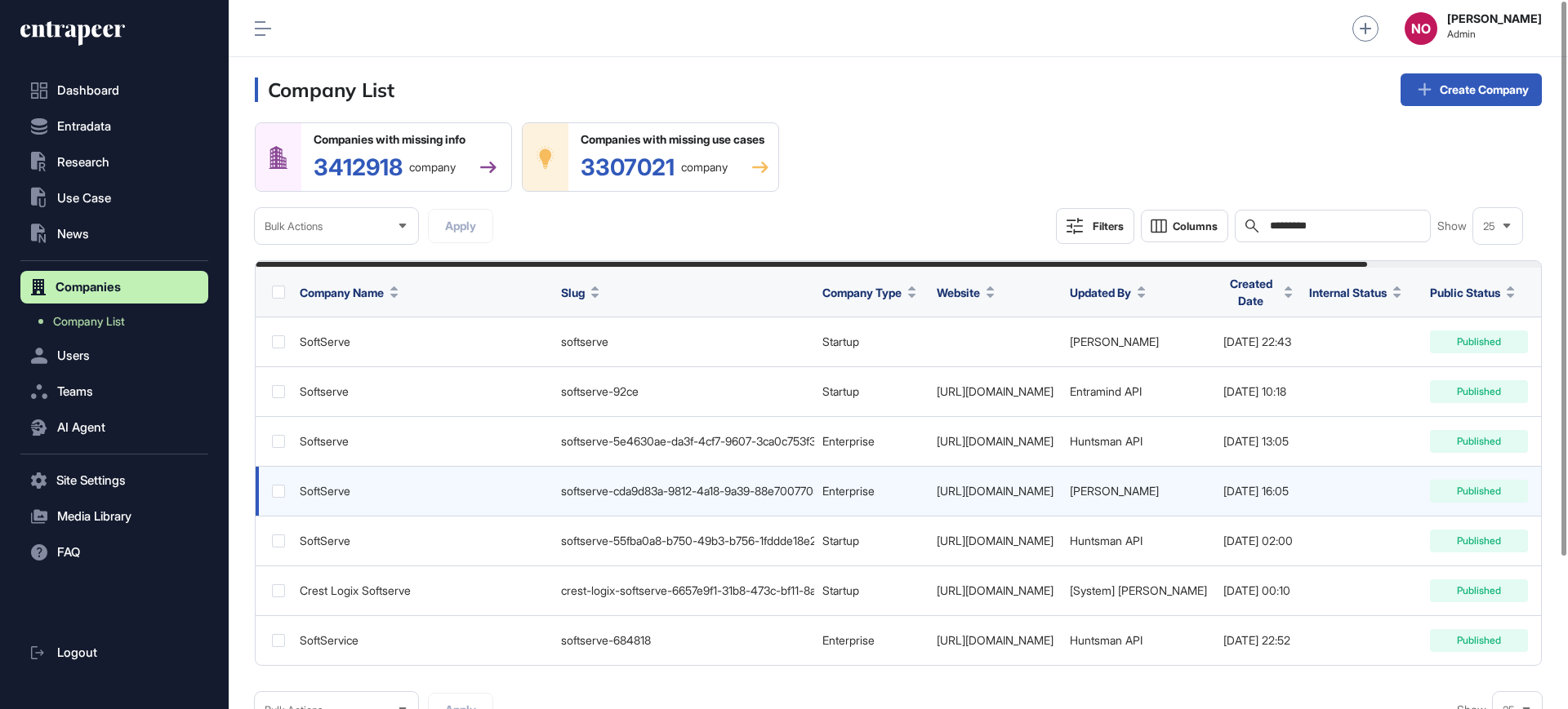
click at [1034, 486] on link "http://www.softserveinc.com" at bounding box center [995, 491] width 117 height 14
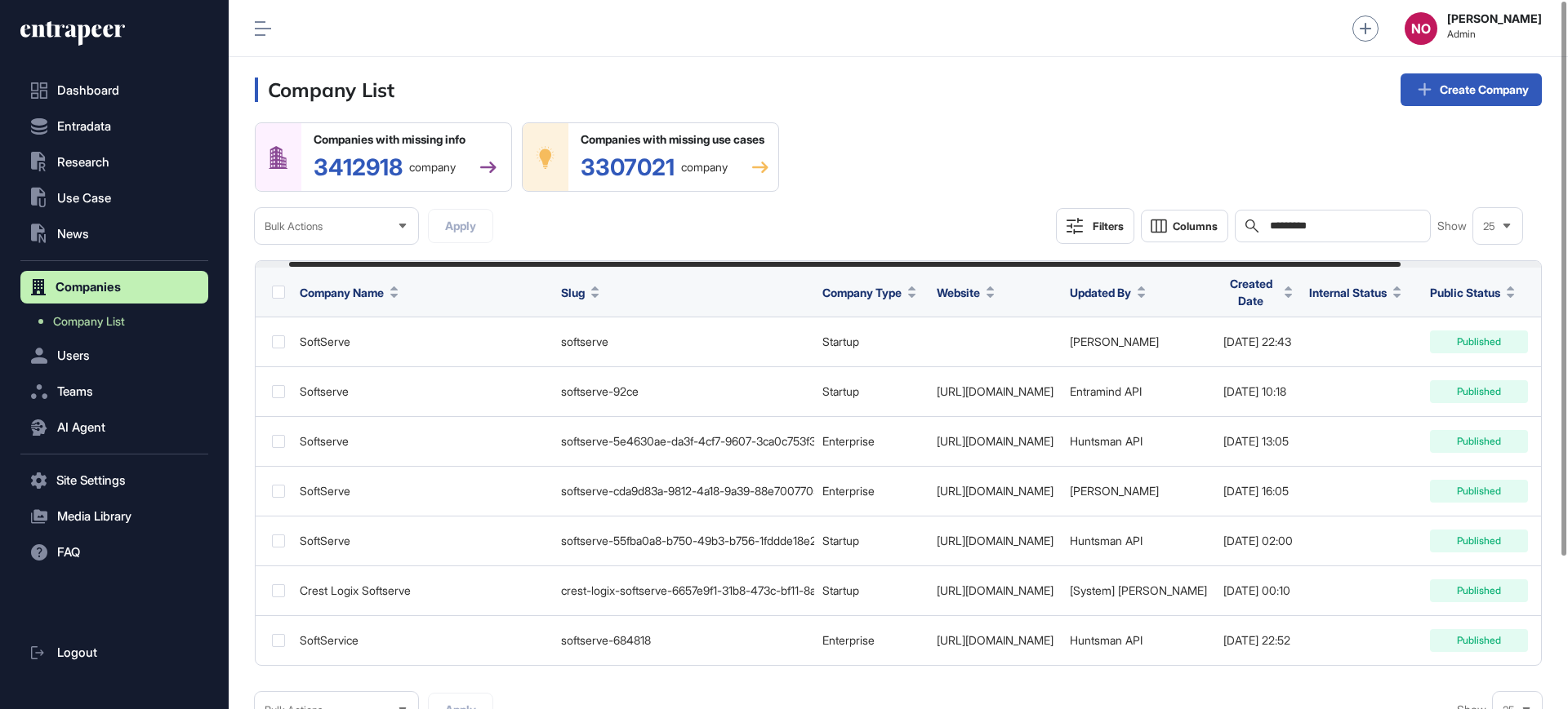
scroll to position [0, 177]
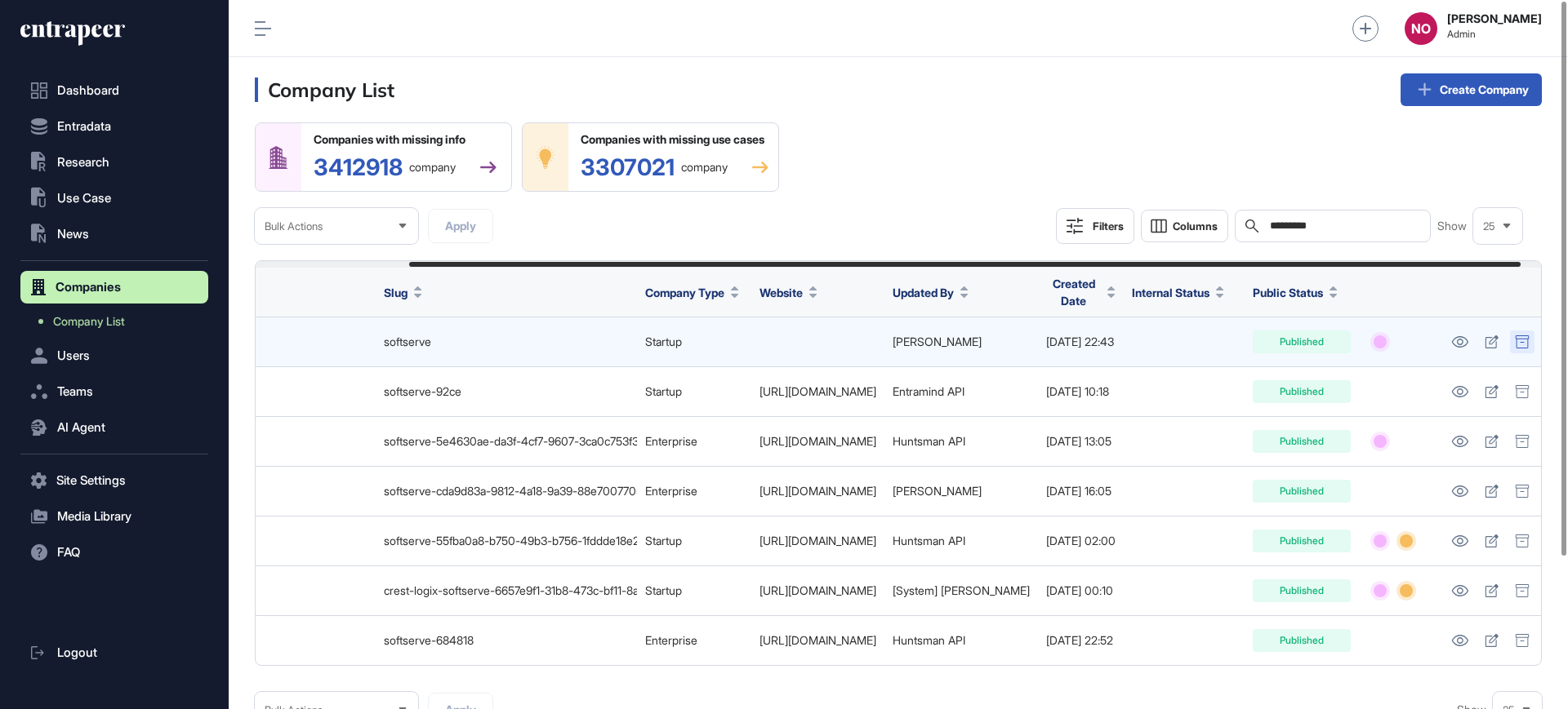
click at [1531, 339] on div at bounding box center [1522, 342] width 25 height 23
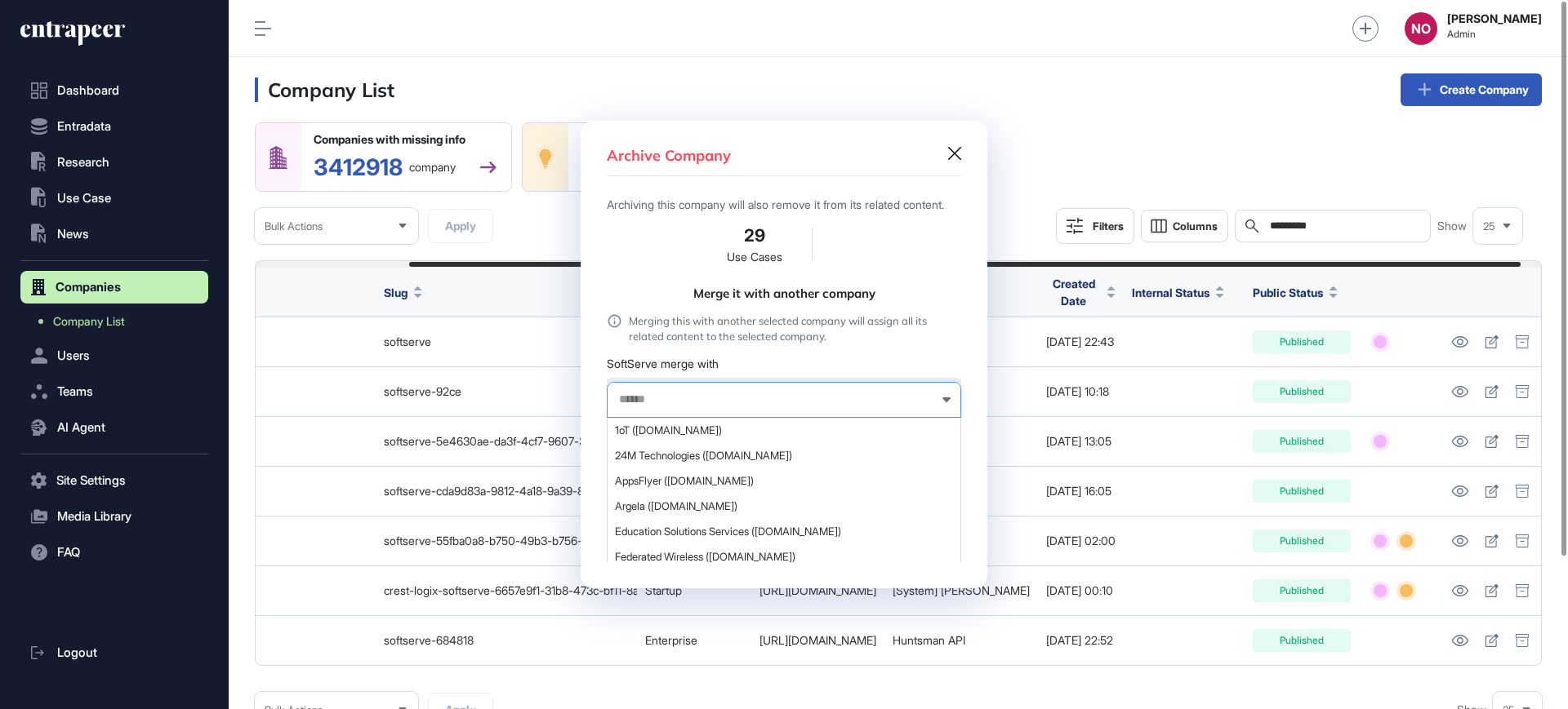
click at [651, 406] on input "text" at bounding box center [773, 400] width 312 height 14
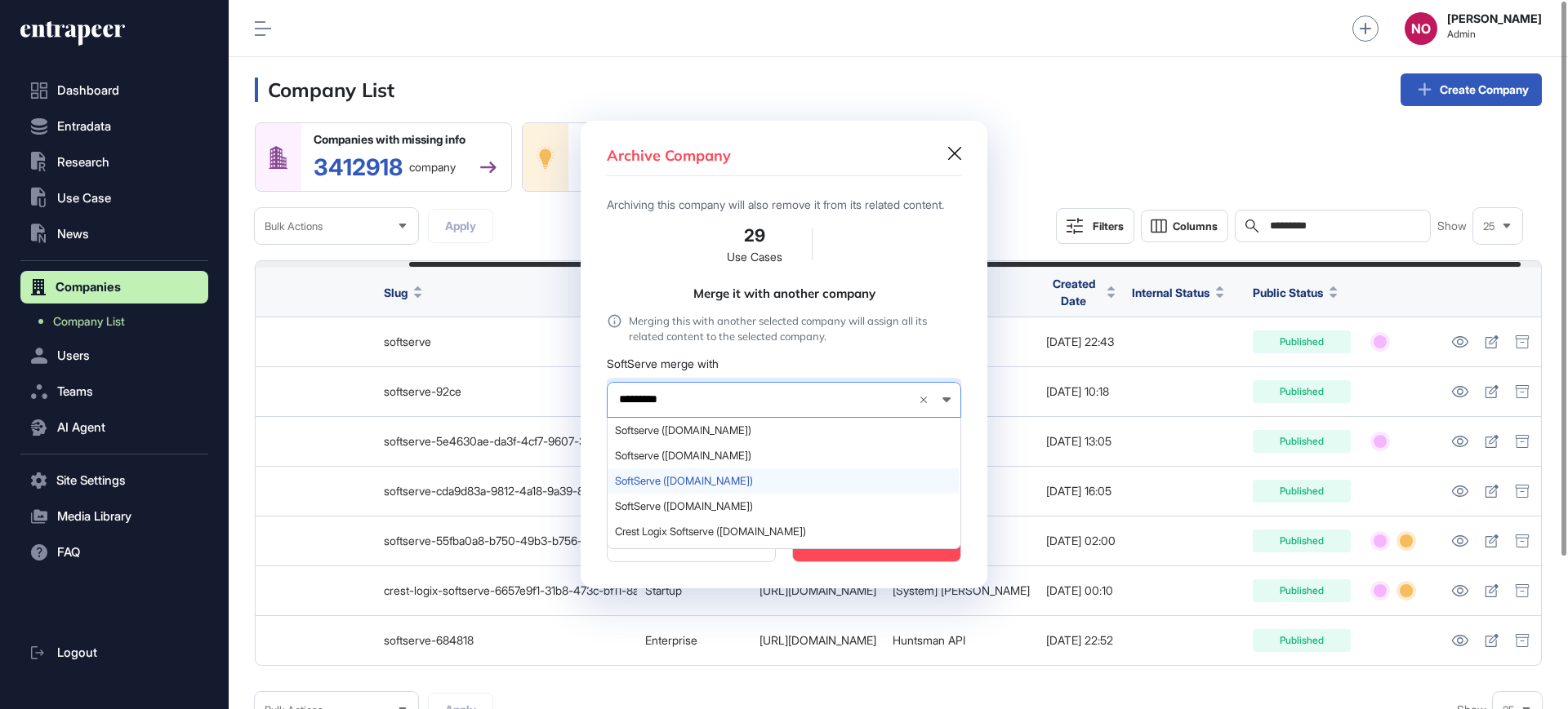
type input "*********"
click at [723, 485] on span "SoftServe (softserveinc.com)" at bounding box center [783, 481] width 337 height 12
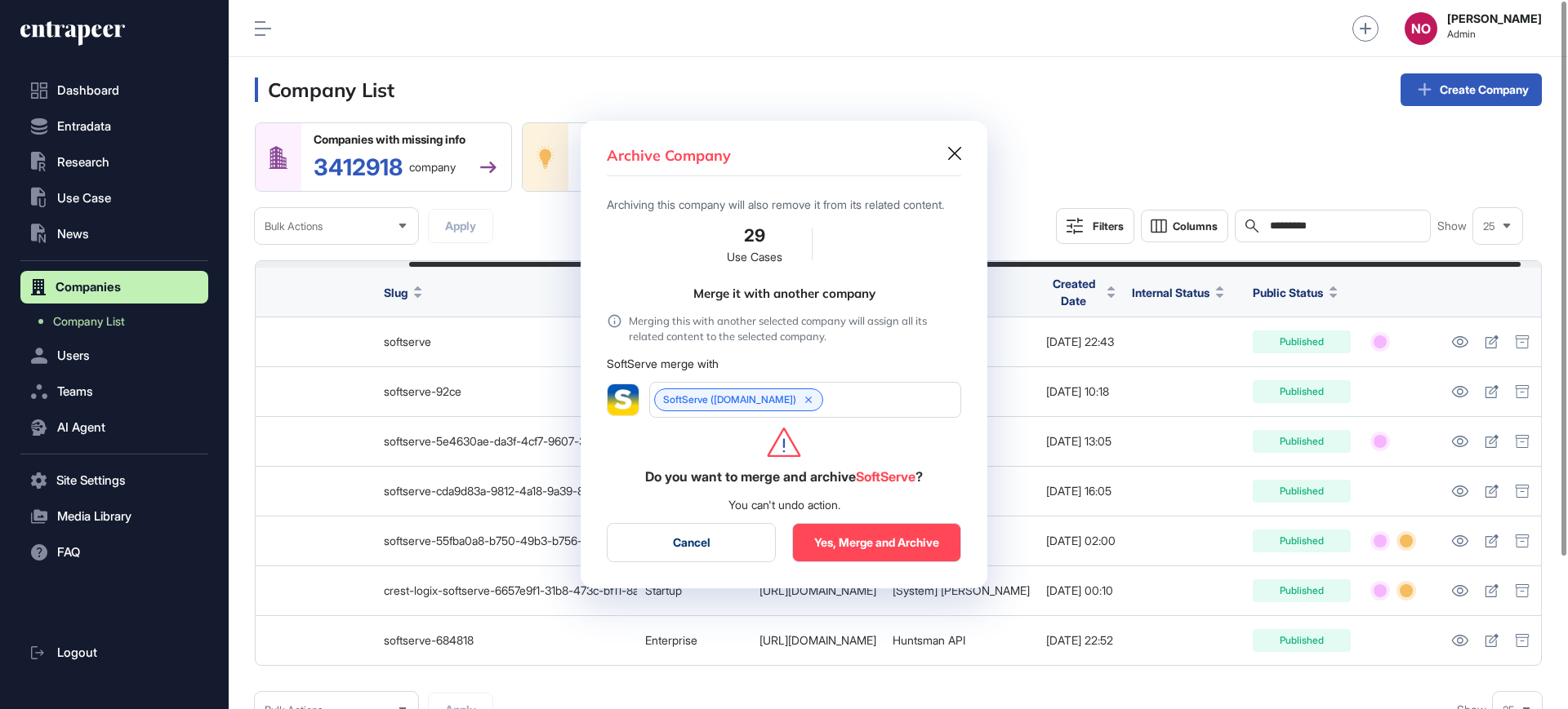
click at [899, 551] on button "Yes, Merge and Archive" at bounding box center [877, 543] width 169 height 39
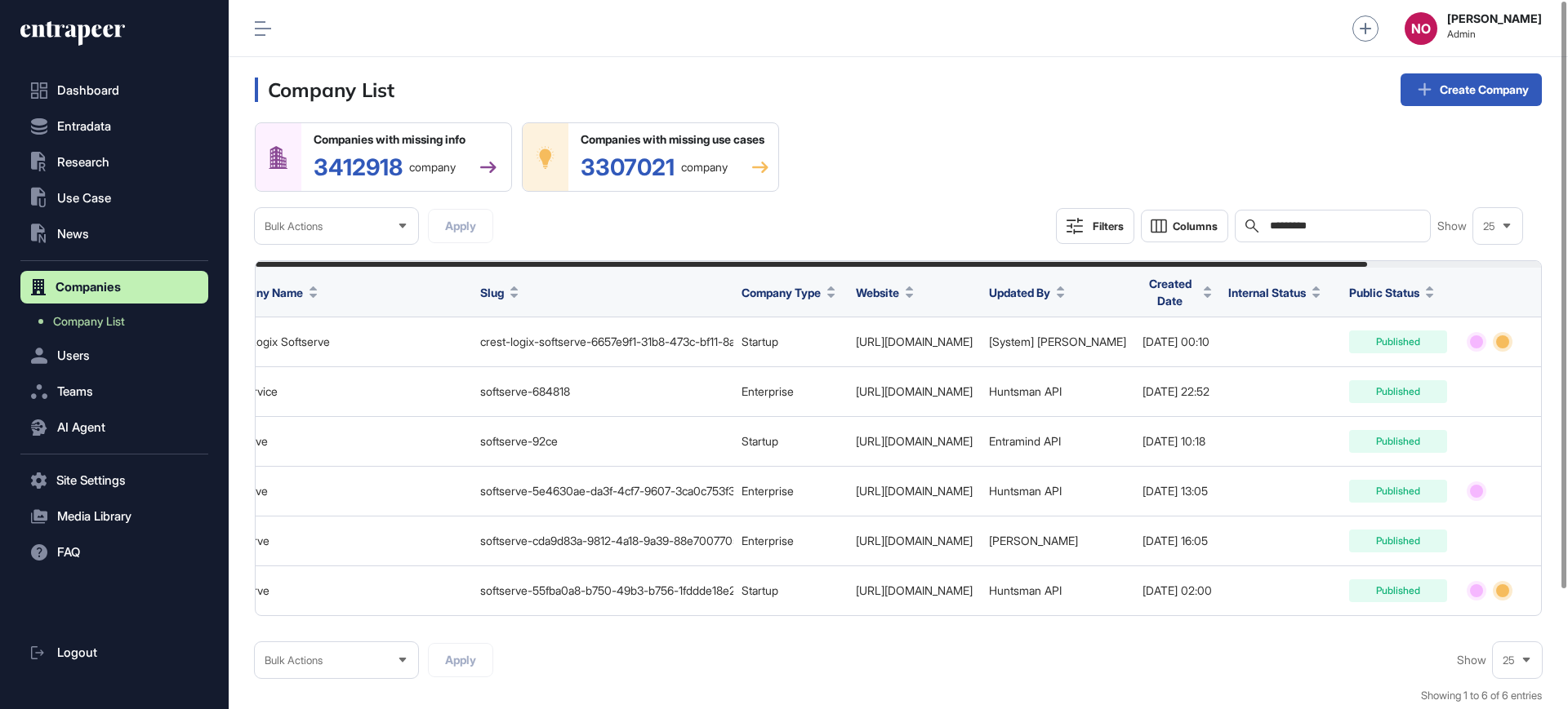
scroll to position [0, 201]
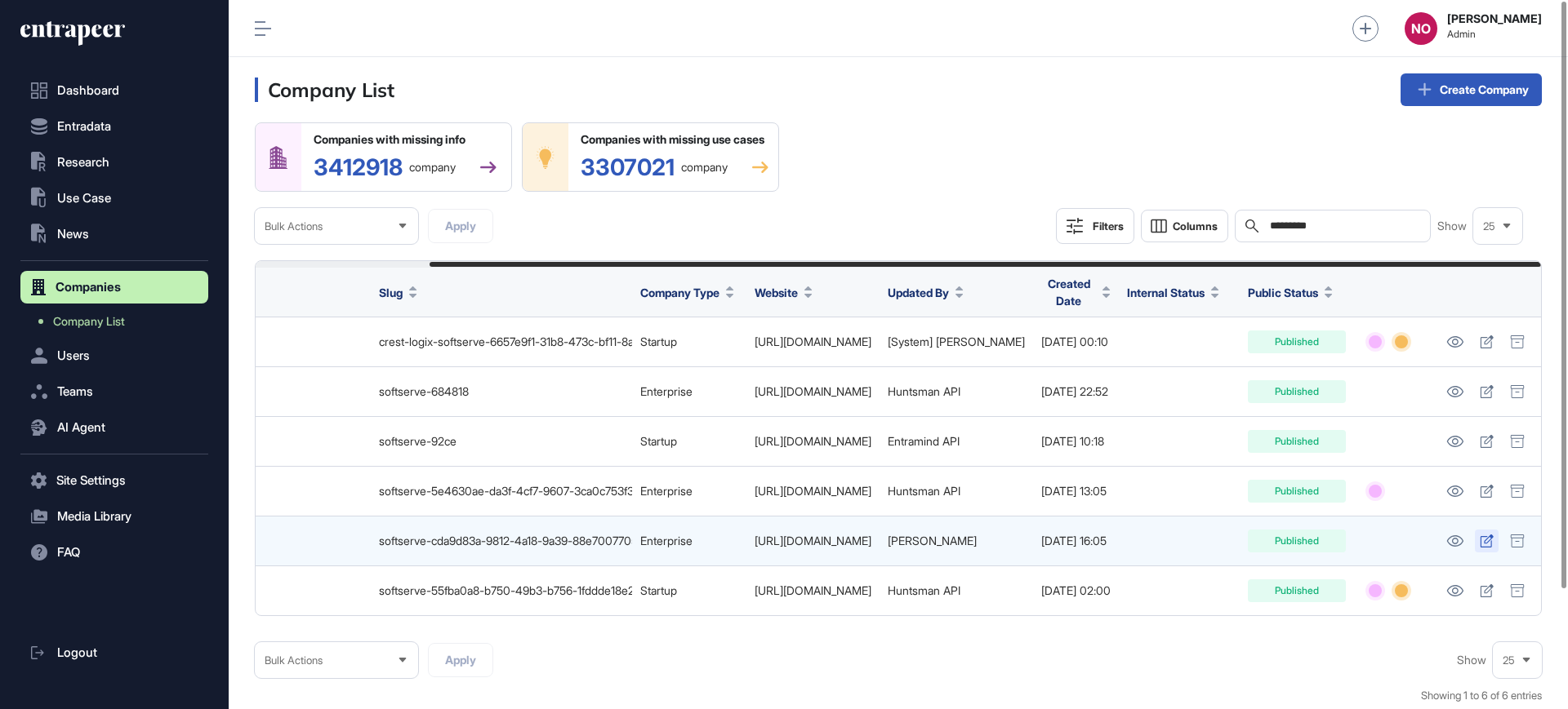
click at [1480, 542] on icon at bounding box center [1486, 540] width 13 height 13
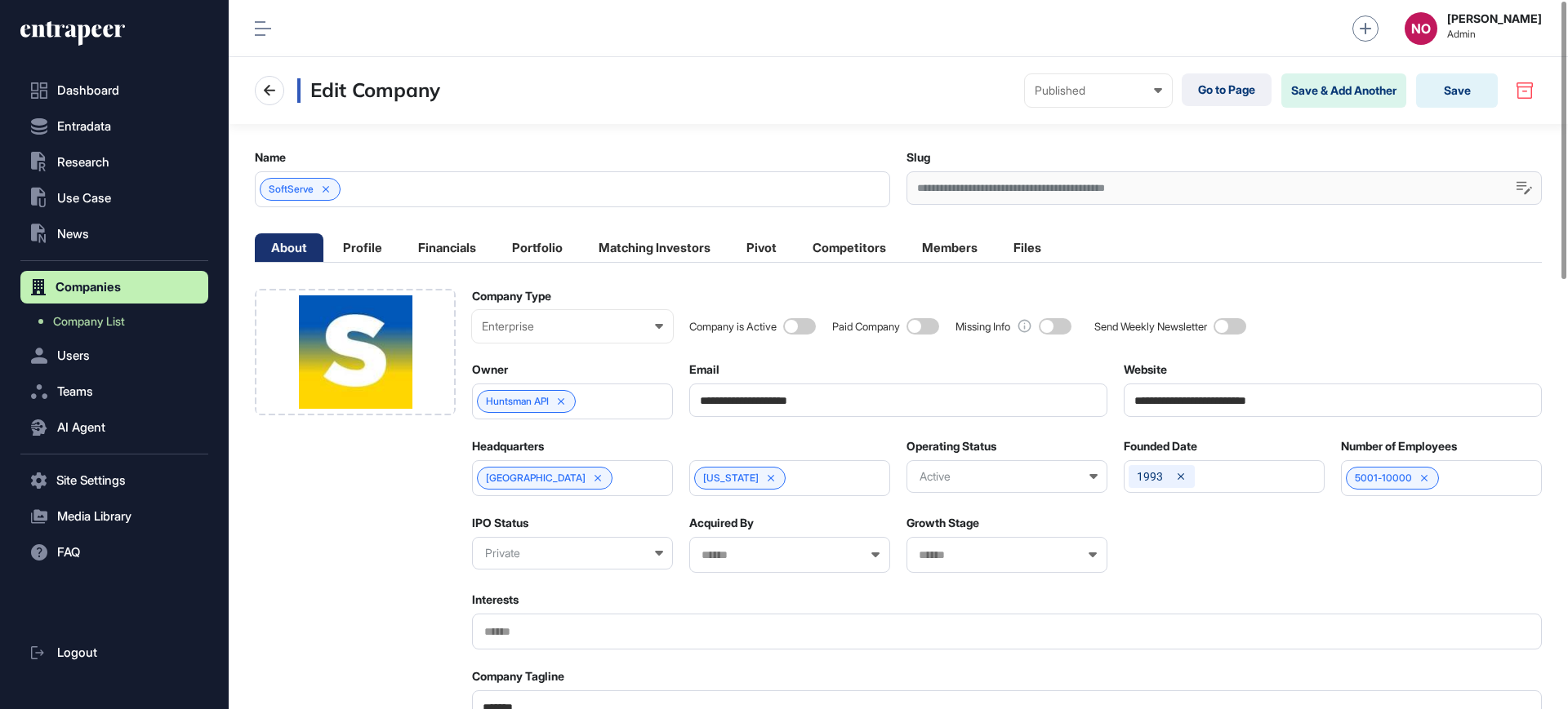
scroll to position [1, 8]
click at [813, 335] on div "Company is Active Paid Company Missing Info Send Weekly Newsletter" at bounding box center [1115, 315] width 853 height 54
click at [808, 324] on span at bounding box center [800, 326] width 32 height 16
click at [1243, 404] on input "**********" at bounding box center [1333, 400] width 418 height 33
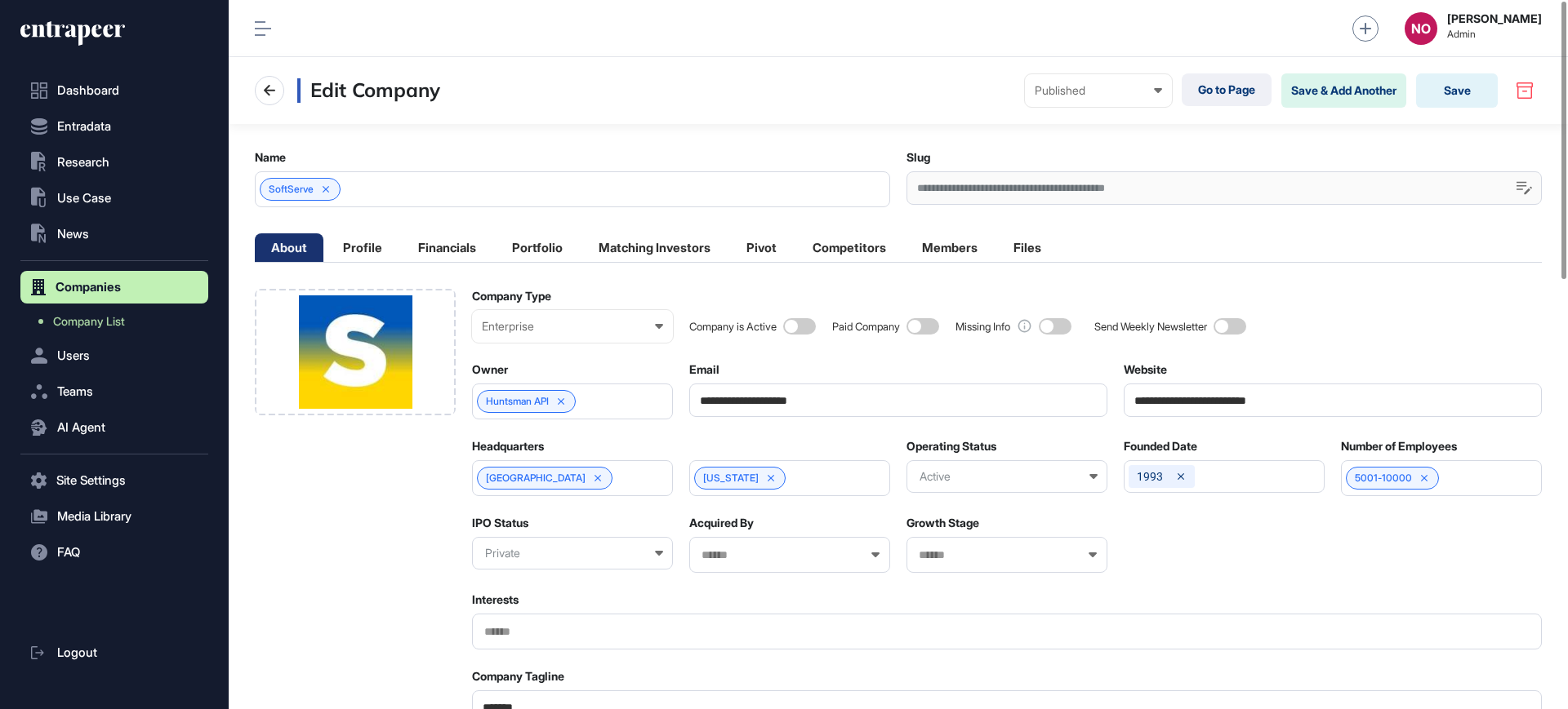
click at [1243, 404] on input "**********" at bounding box center [1333, 400] width 418 height 33
paste input "*******"
type input "**********"
click at [1374, 362] on div "Website" at bounding box center [1333, 369] width 418 height 14
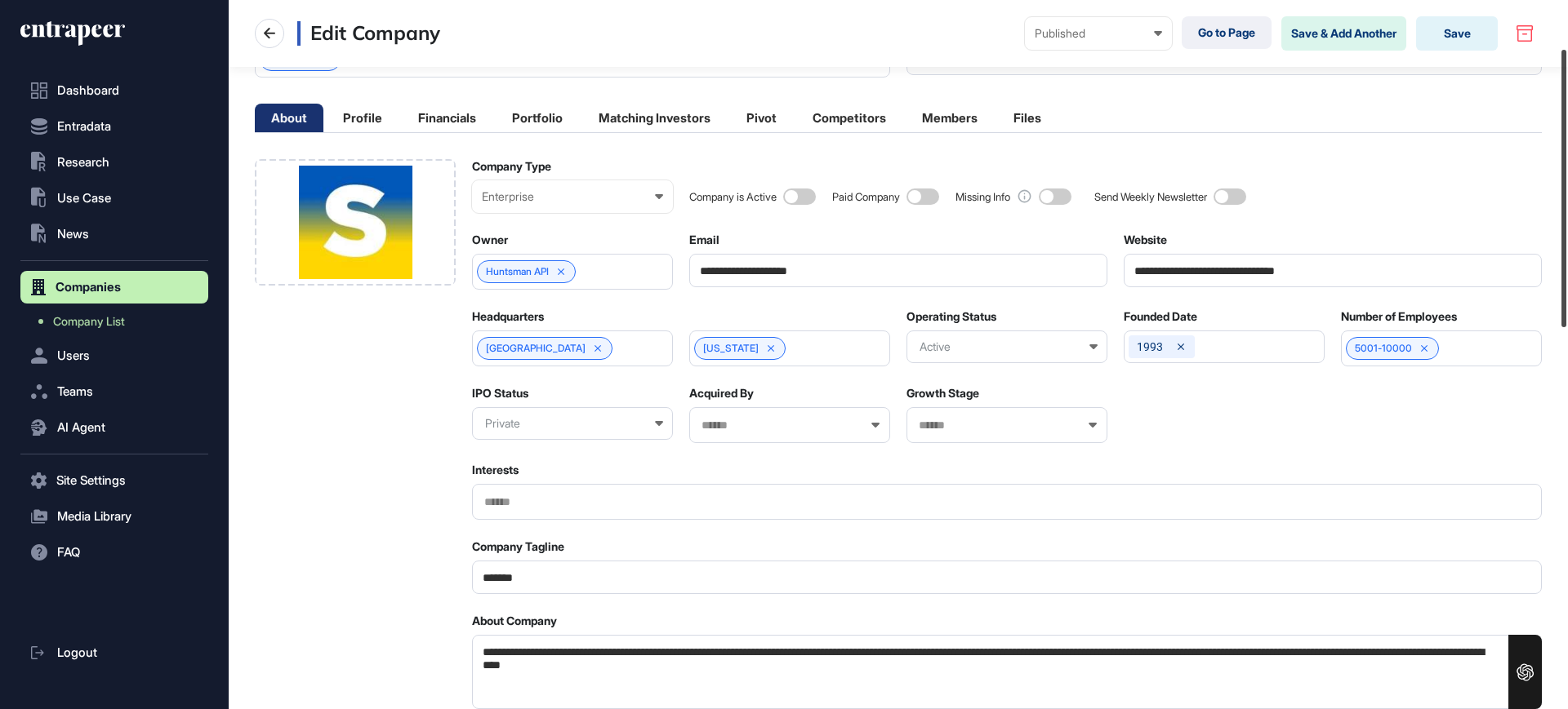
drag, startPoint x: 1567, startPoint y: 251, endPoint x: 1567, endPoint y: 299, distance: 48.0
click at [1566, 299] on div at bounding box center [1564, 188] width 5 height 278
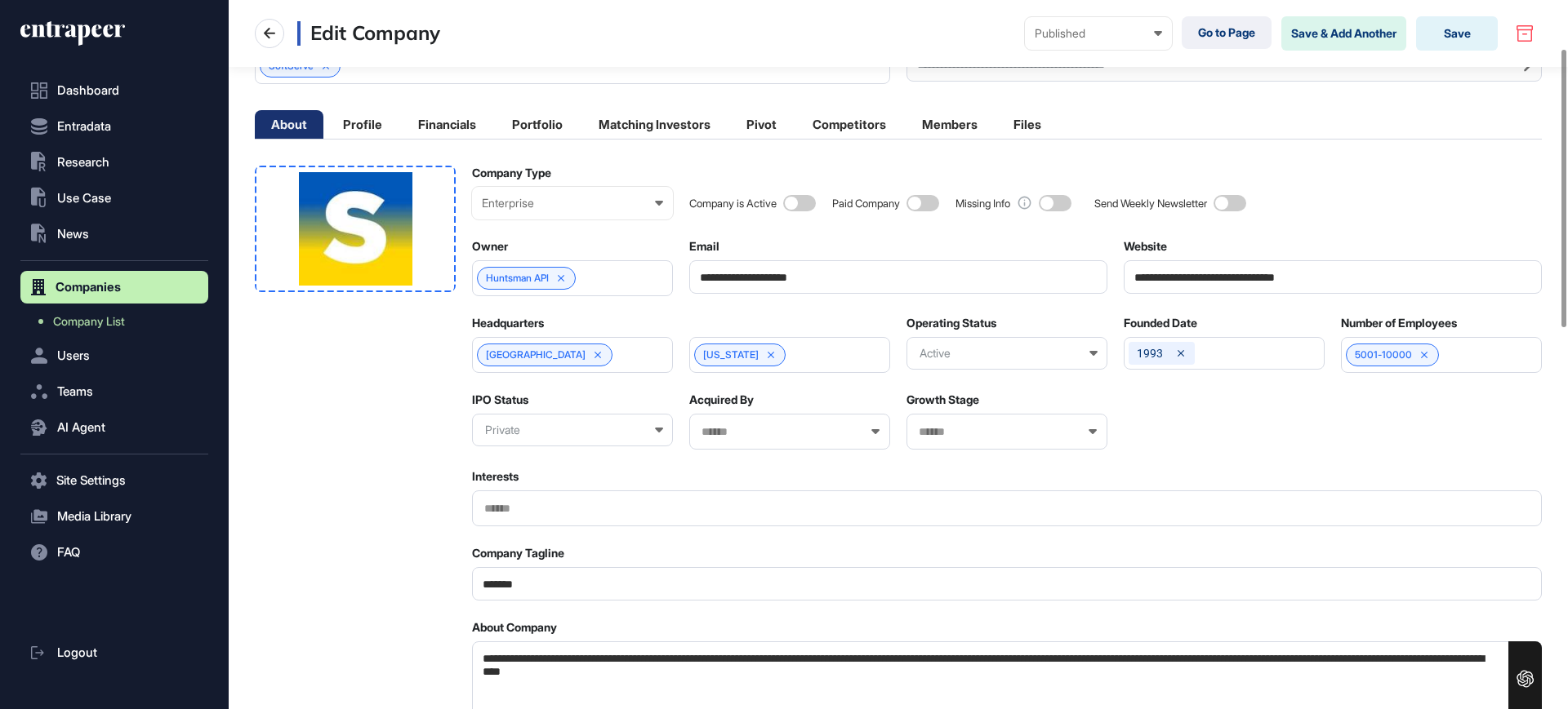
click at [450, 262] on div at bounding box center [356, 228] width 201 height 126
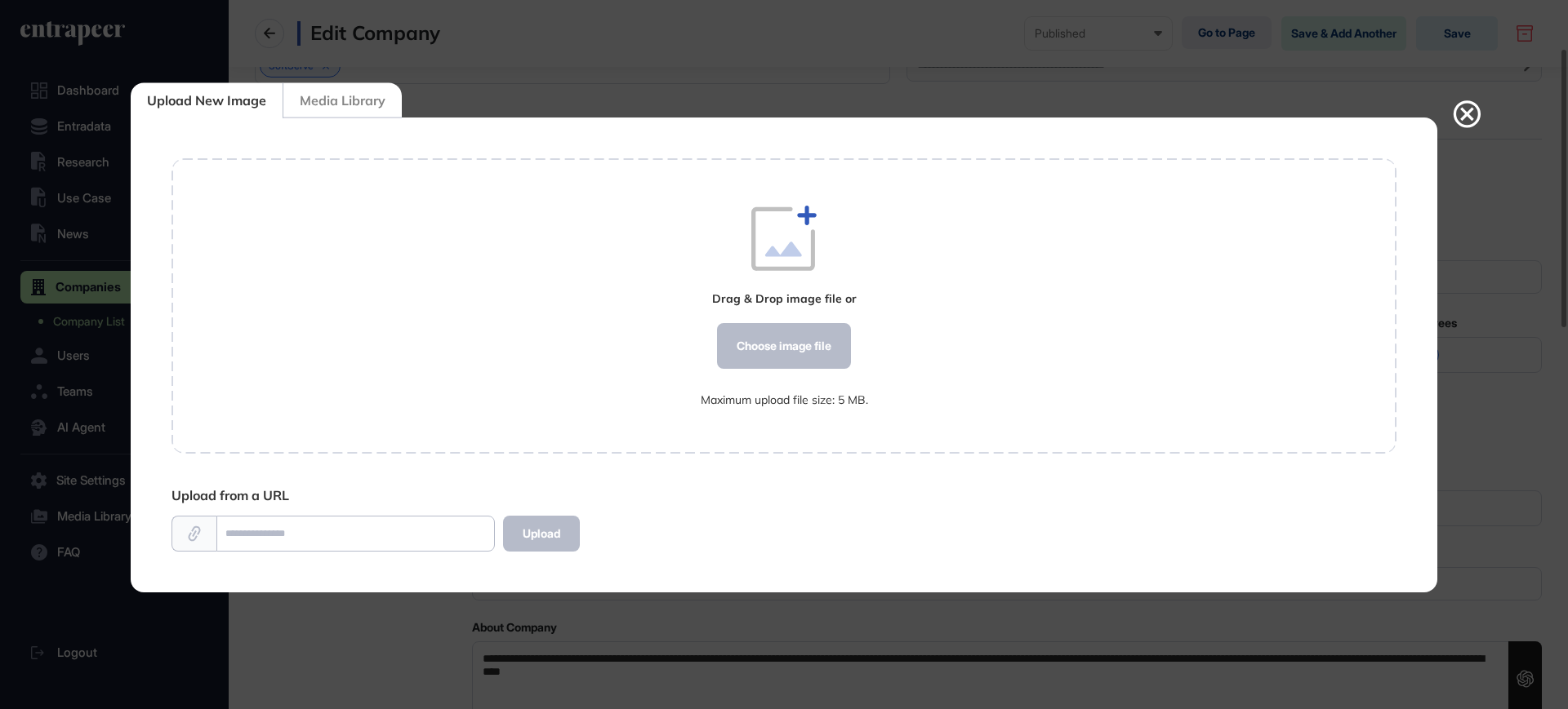
scroll to position [1, 1]
click at [794, 346] on div "Choose image file" at bounding box center [784, 346] width 134 height 46
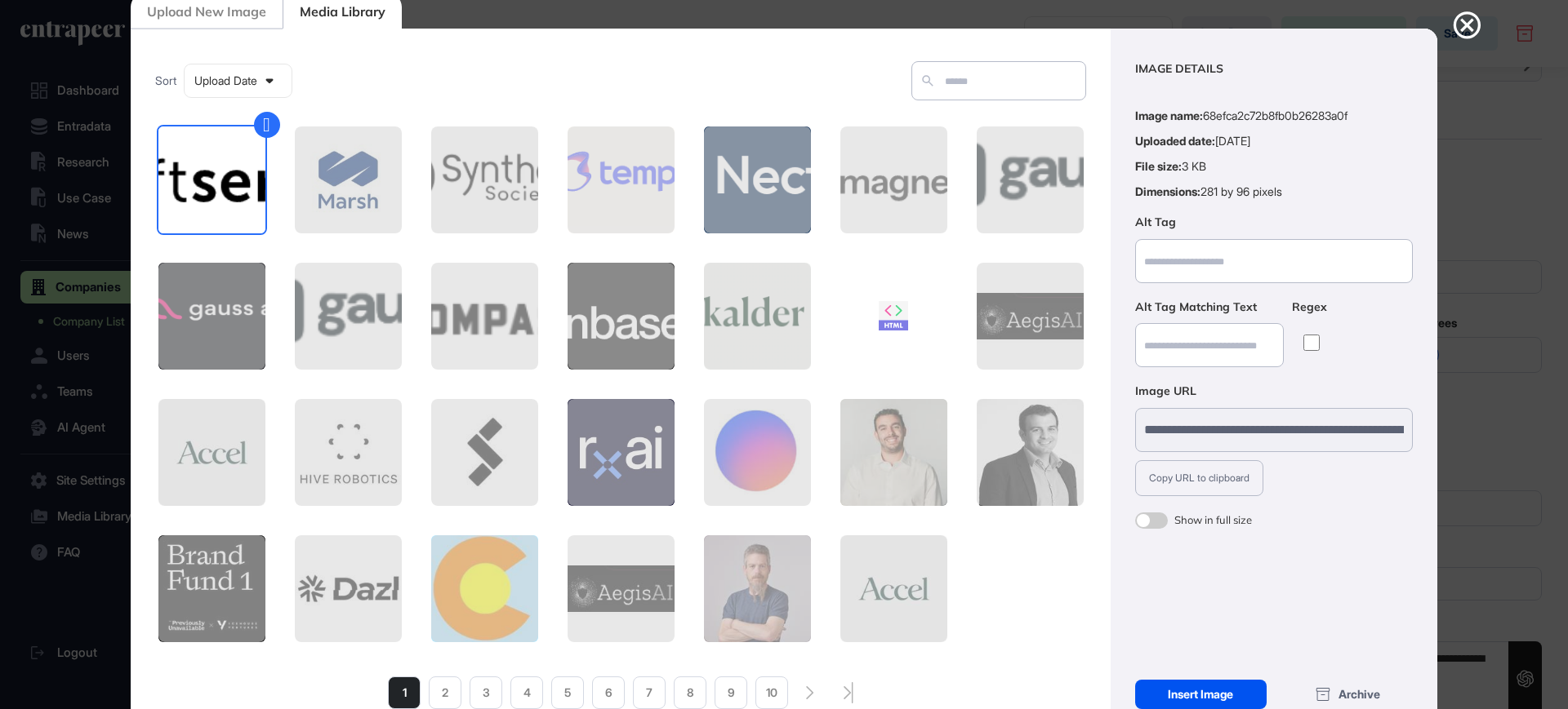
click at [1244, 684] on div "Insert Image" at bounding box center [1201, 695] width 131 height 29
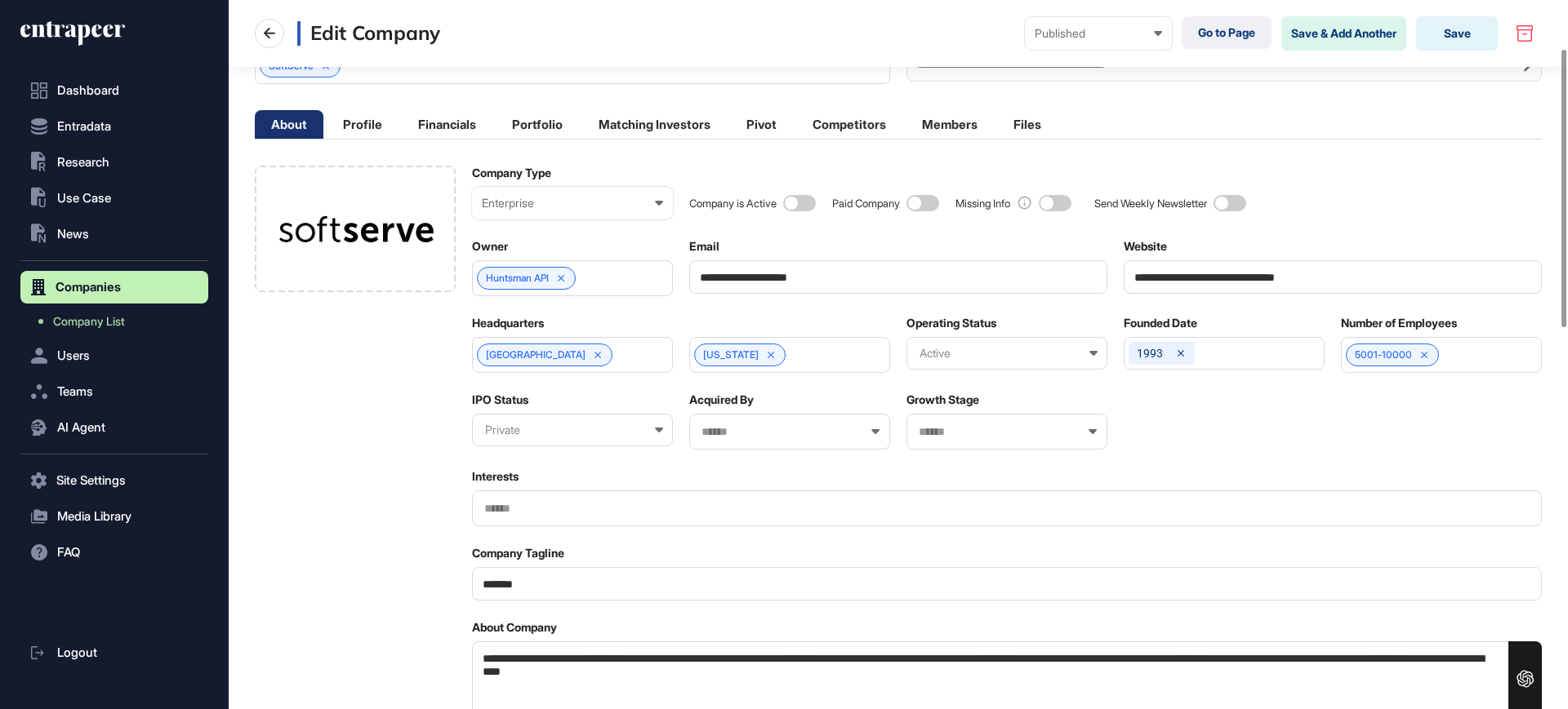
click at [938, 355] on div "Active" at bounding box center [1007, 354] width 201 height 32
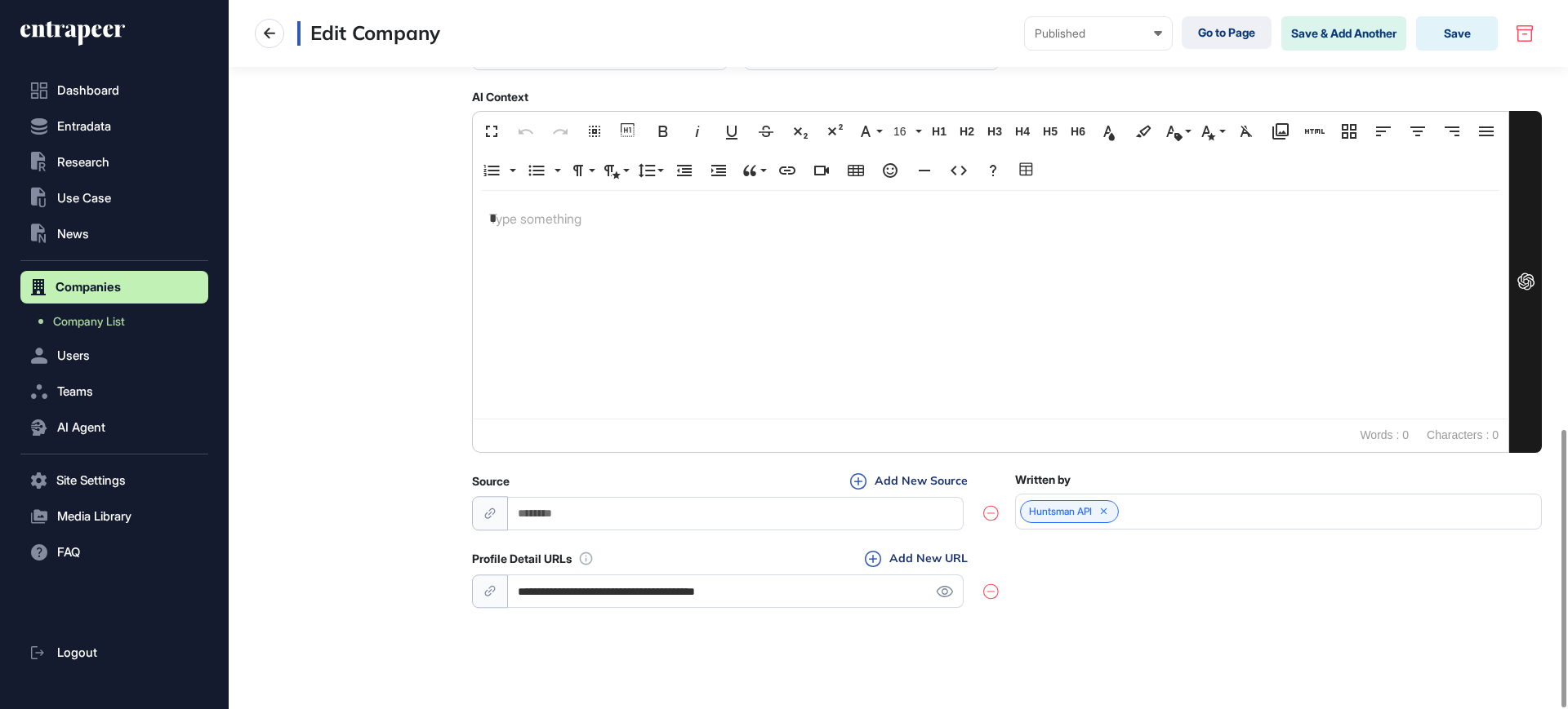
scroll to position [1096, 0]
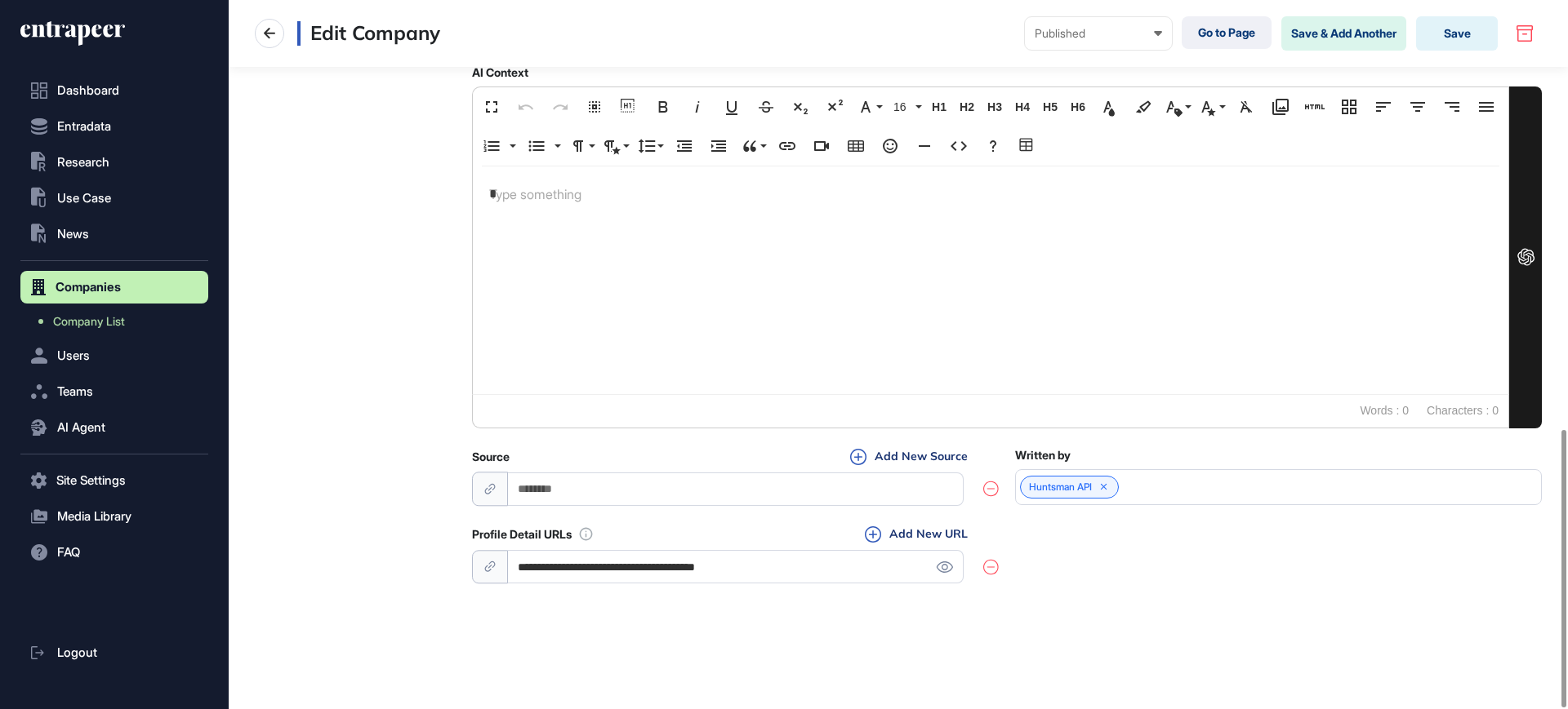
drag, startPoint x: 949, startPoint y: 562, endPoint x: 953, endPoint y: 360, distance: 202.0
click at [949, 563] on icon at bounding box center [945, 567] width 17 height 11
click at [933, 542] on button "Add New URL" at bounding box center [917, 534] width 113 height 18
click at [917, 562] on input "**********" at bounding box center [736, 567] width 455 height 33
paste input "**********"
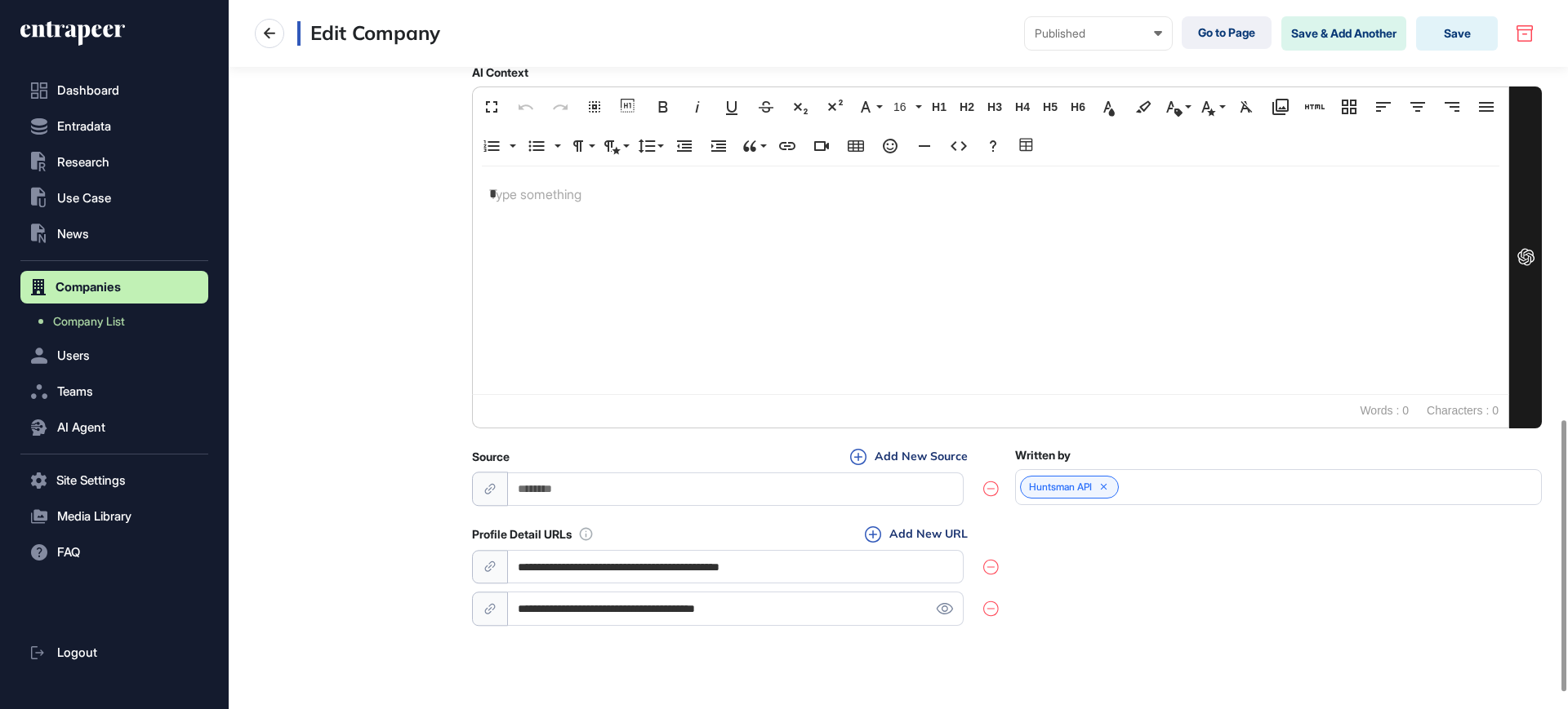
type input "**********"
click at [1110, 558] on div "**********" at bounding box center [1007, 578] width 1070 height 104
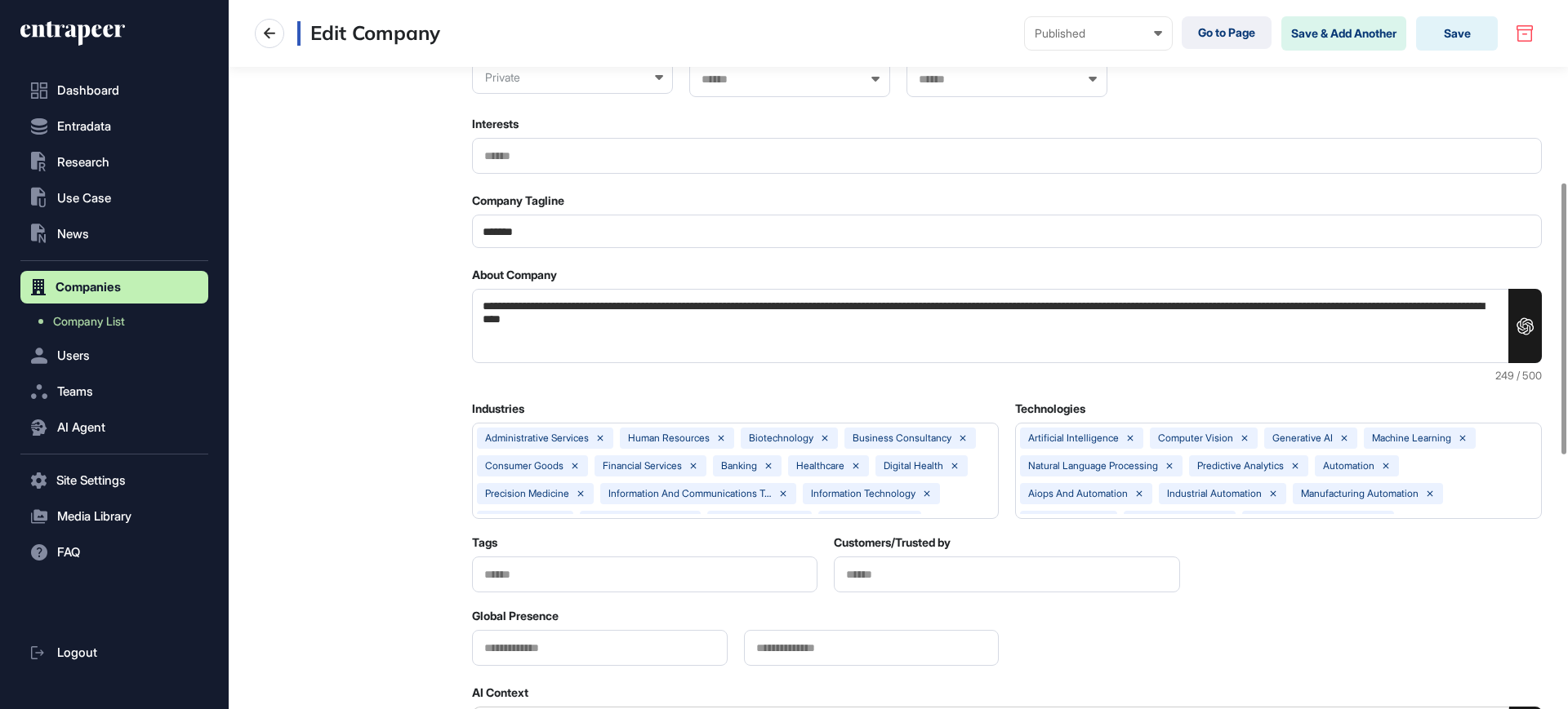
scroll to position [0, 0]
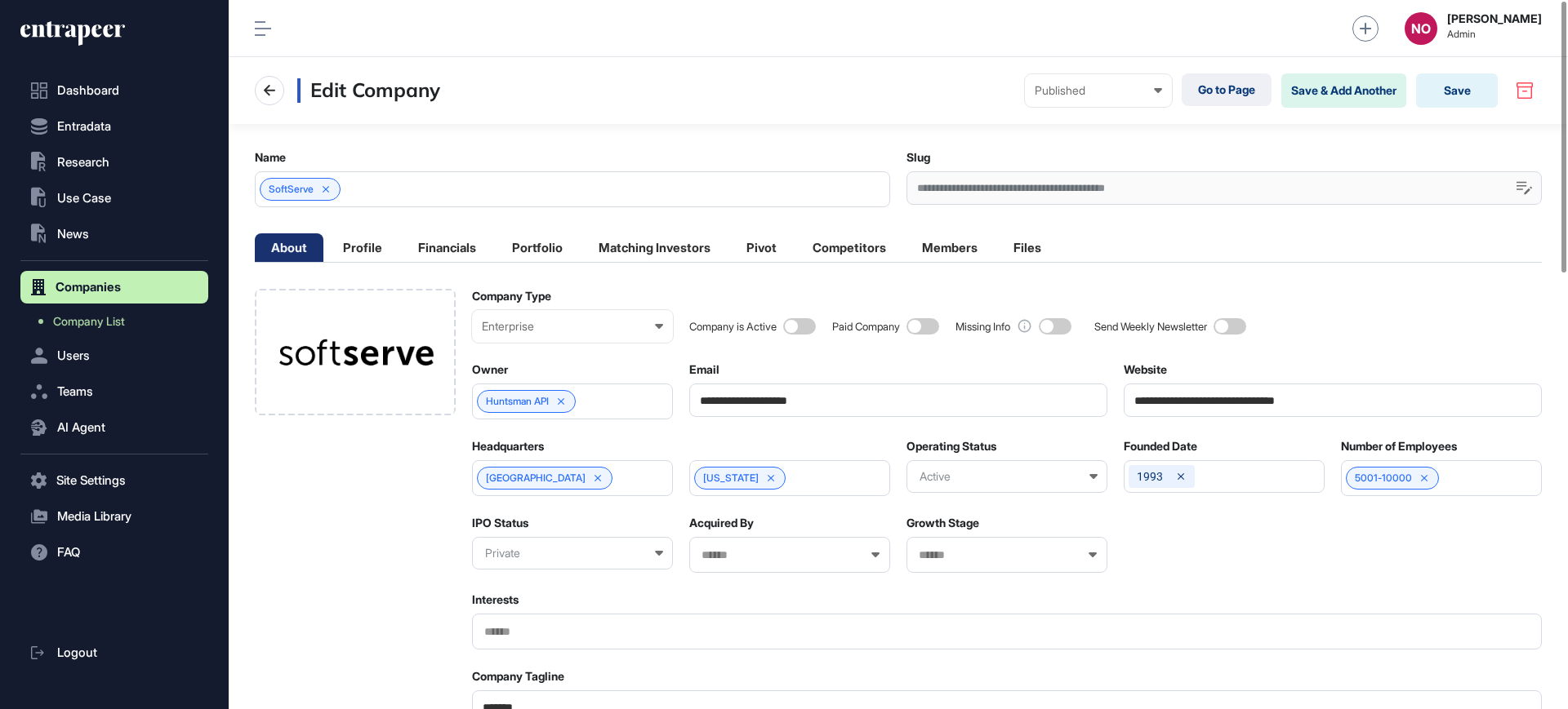
click at [1446, 111] on div "Edit Company Published Draft Pending Review Published Private Go to Page Save &…" at bounding box center [898, 90] width 1339 height 67
click at [1450, 89] on button "Save" at bounding box center [1457, 90] width 82 height 34
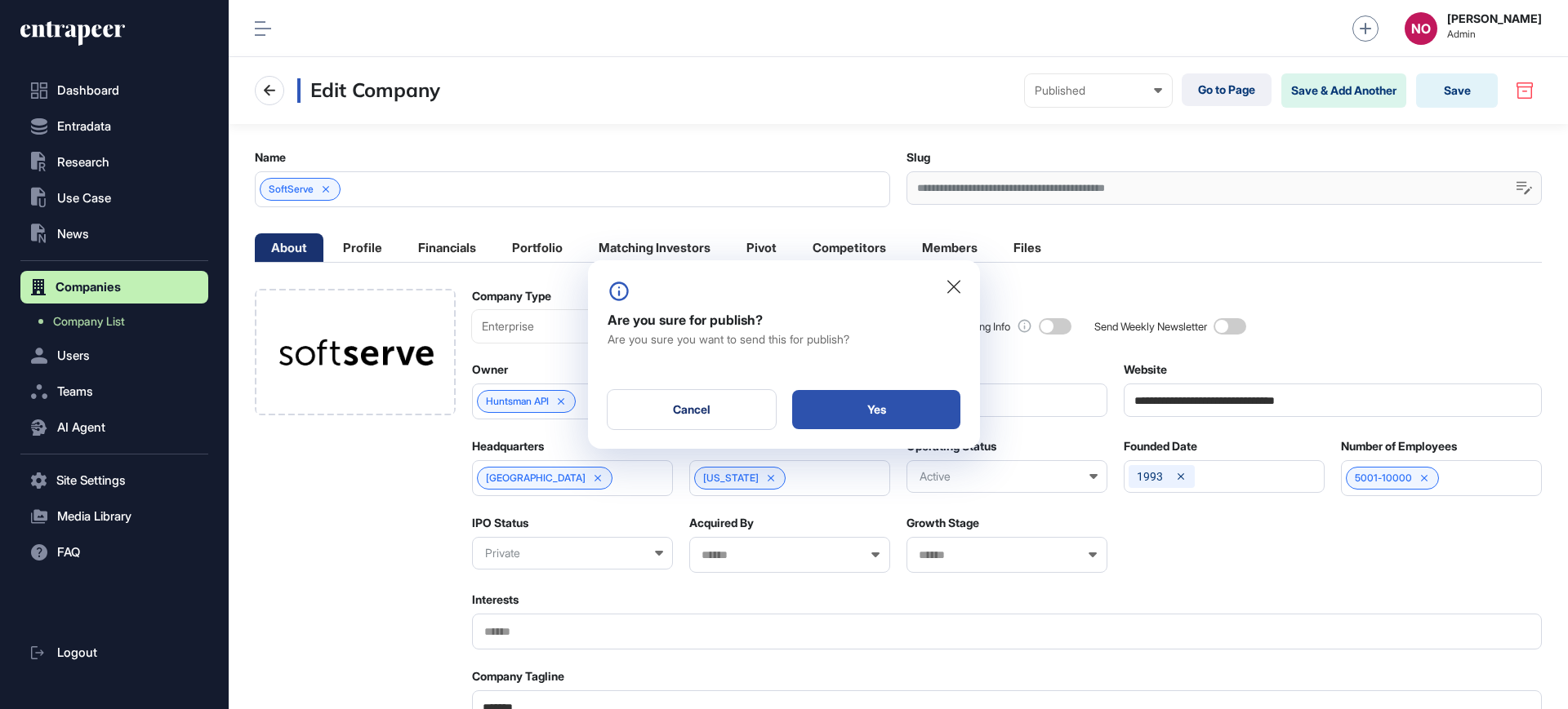
click at [883, 419] on div "Yes" at bounding box center [876, 410] width 168 height 39
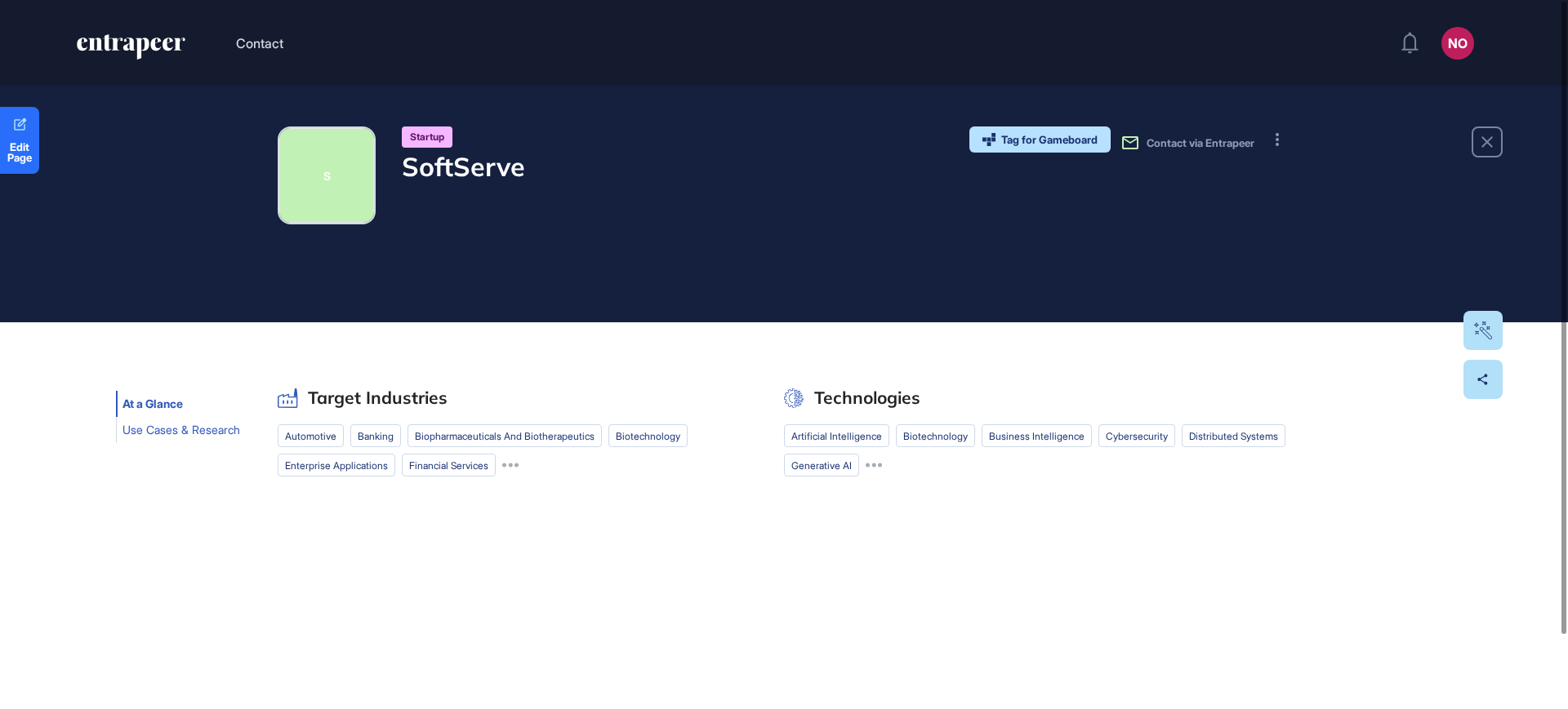
click at [170, 432] on span "Use Cases & Research" at bounding box center [182, 429] width 118 height 13
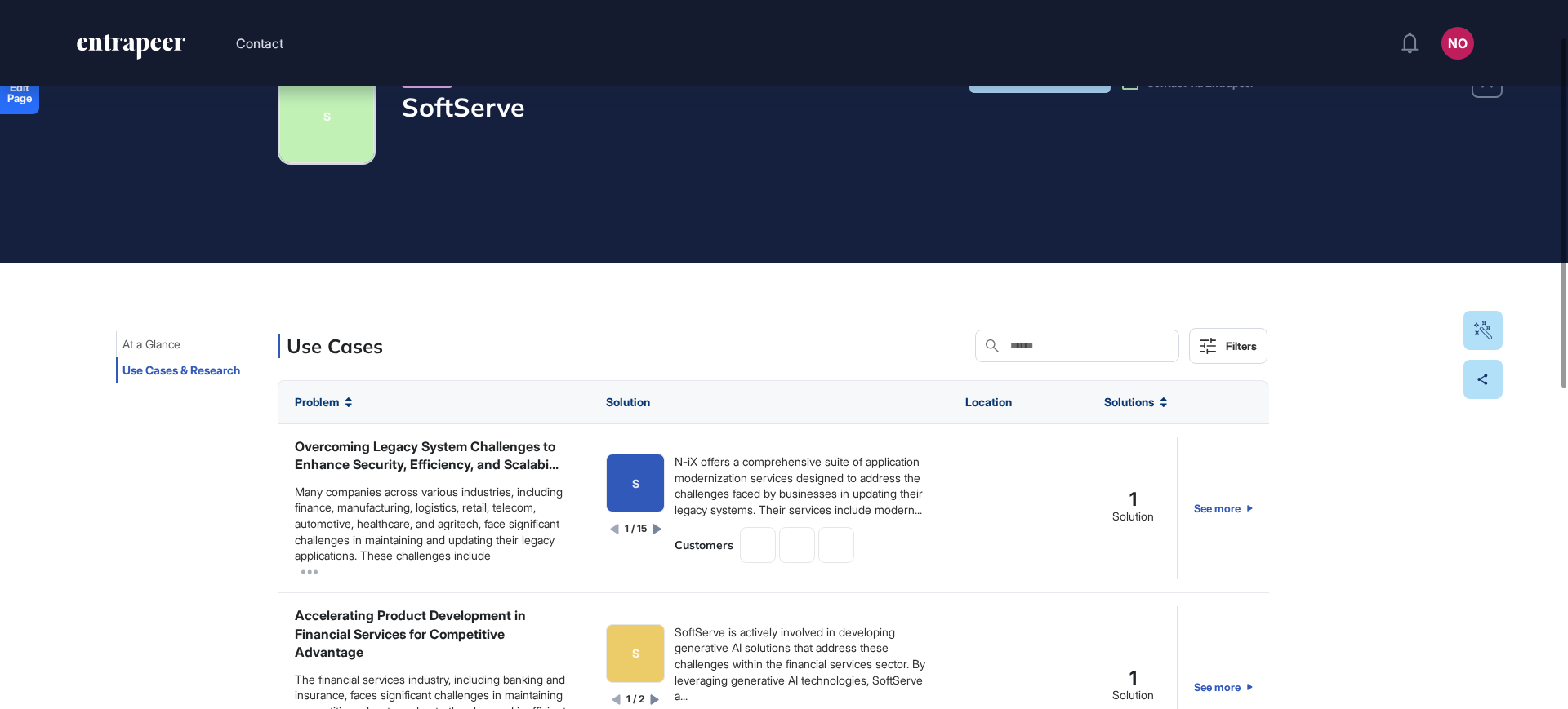
scroll to position [83, 0]
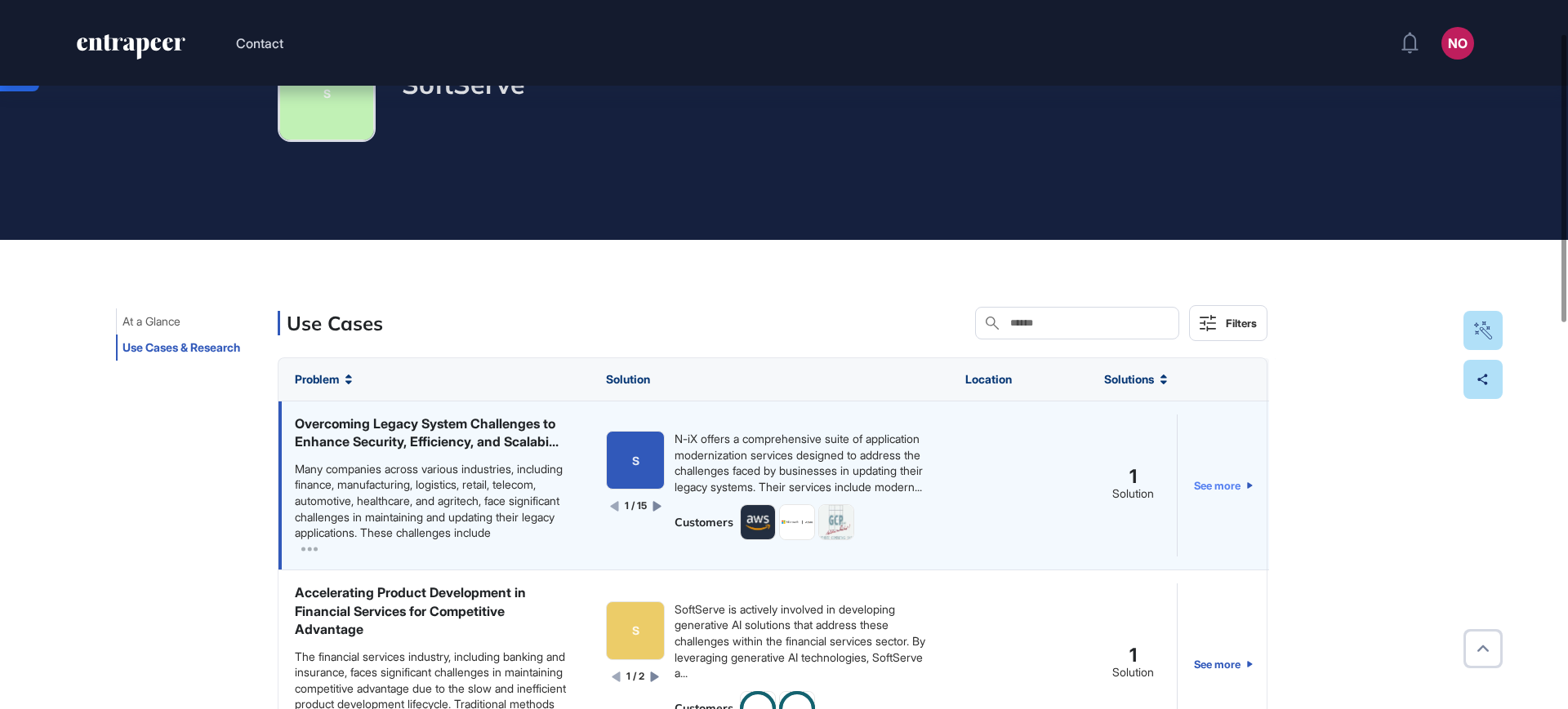
click at [1203, 503] on link "See more" at bounding box center [1223, 486] width 59 height 142
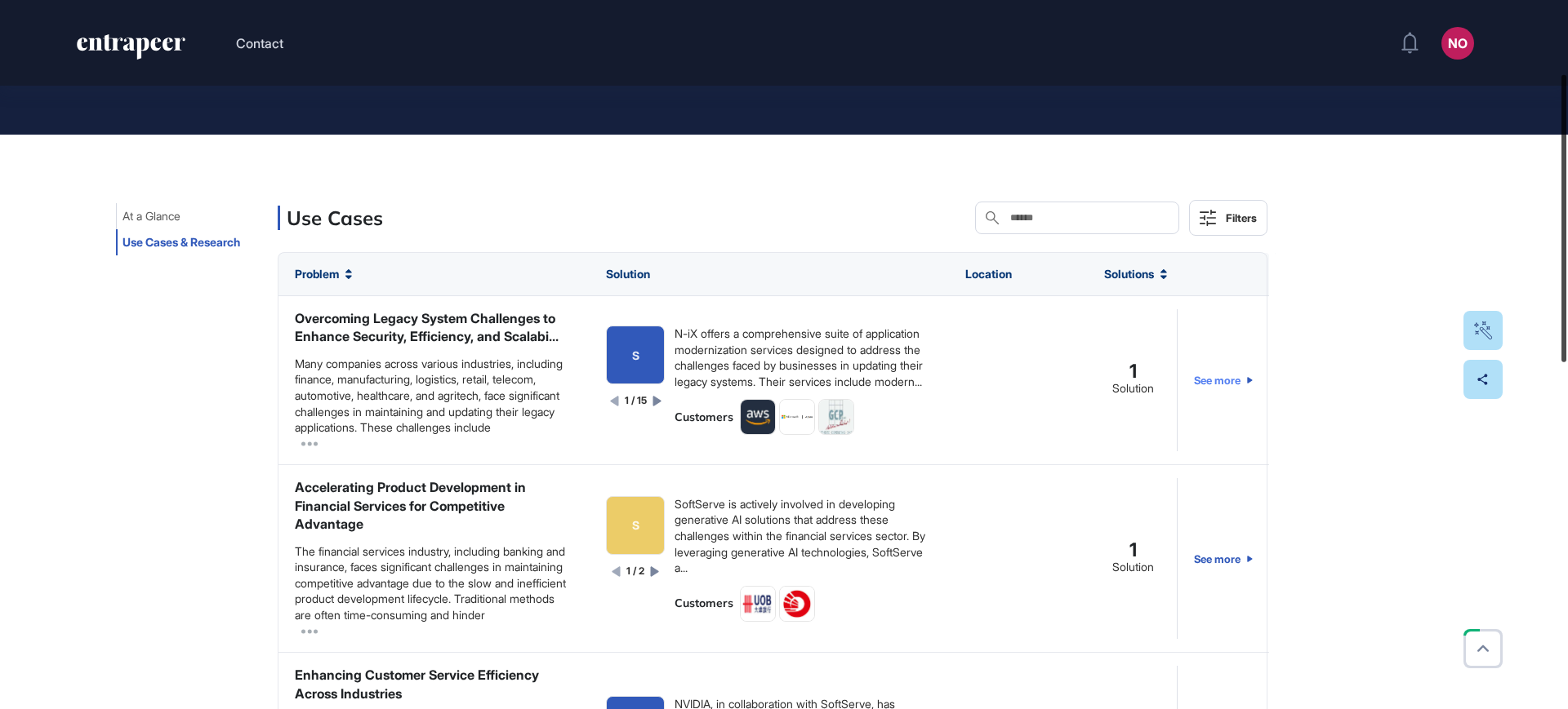
scroll to position [182, 0]
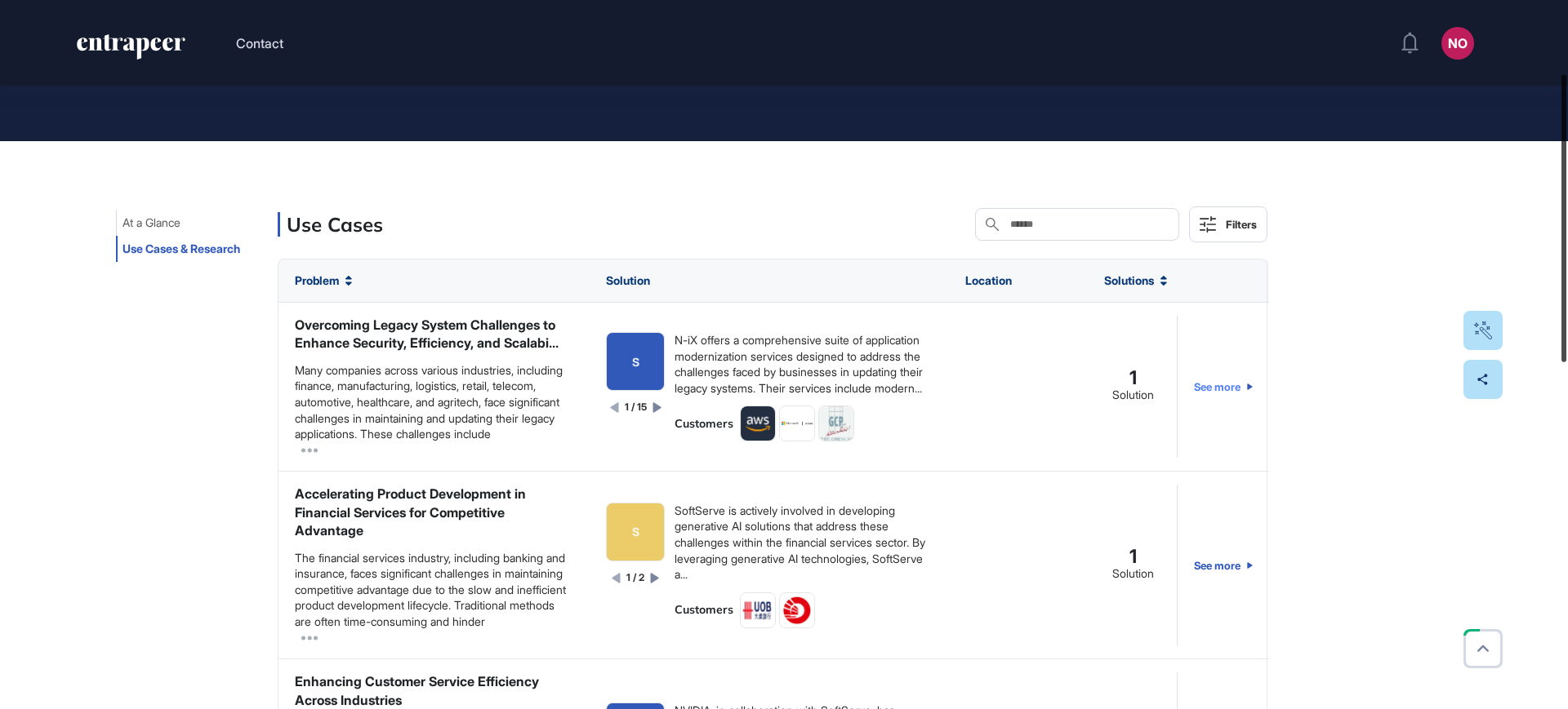
drag, startPoint x: 1567, startPoint y: 271, endPoint x: 1567, endPoint y: 311, distance: 40.0
click at [1566, 311] on div at bounding box center [1564, 218] width 5 height 287
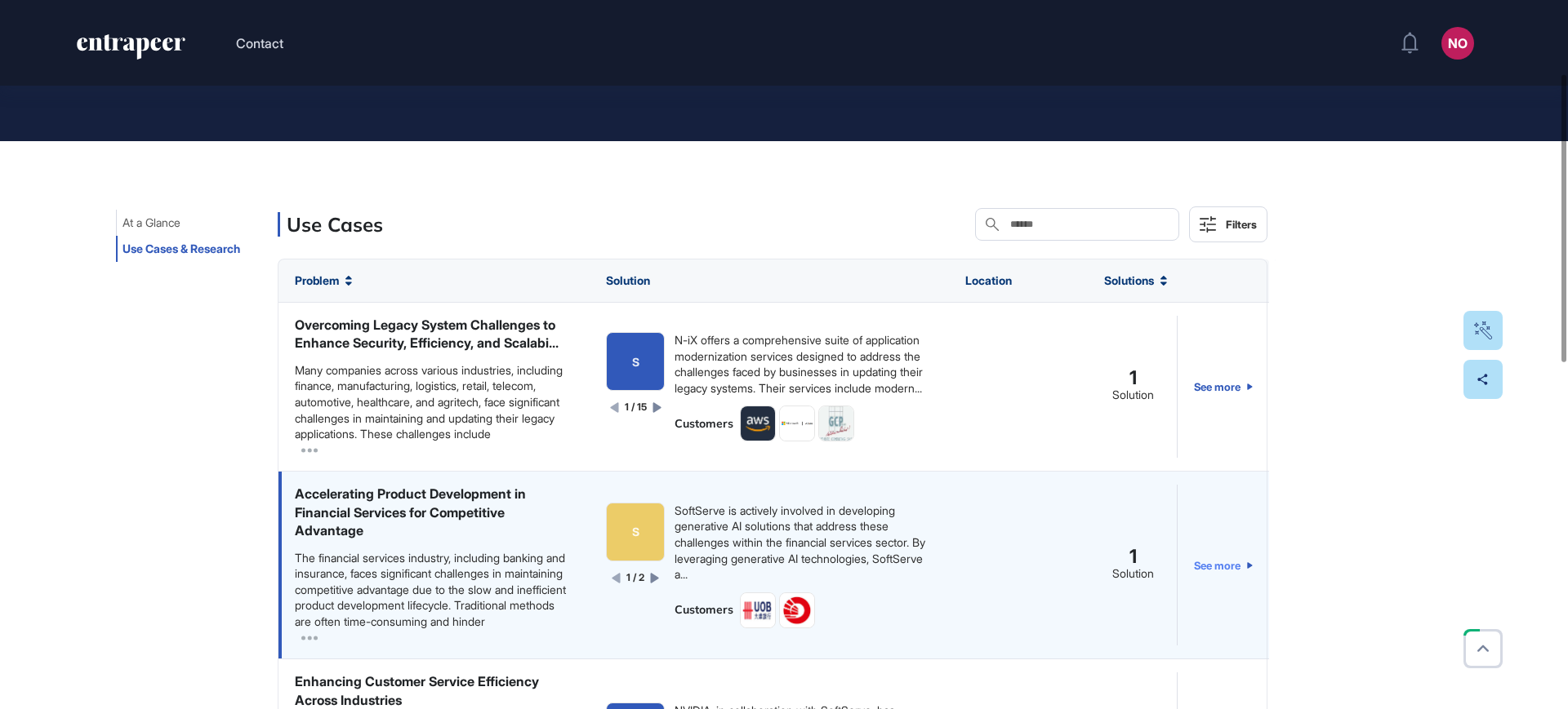
click at [1218, 609] on link "See more" at bounding box center [1223, 565] width 59 height 161
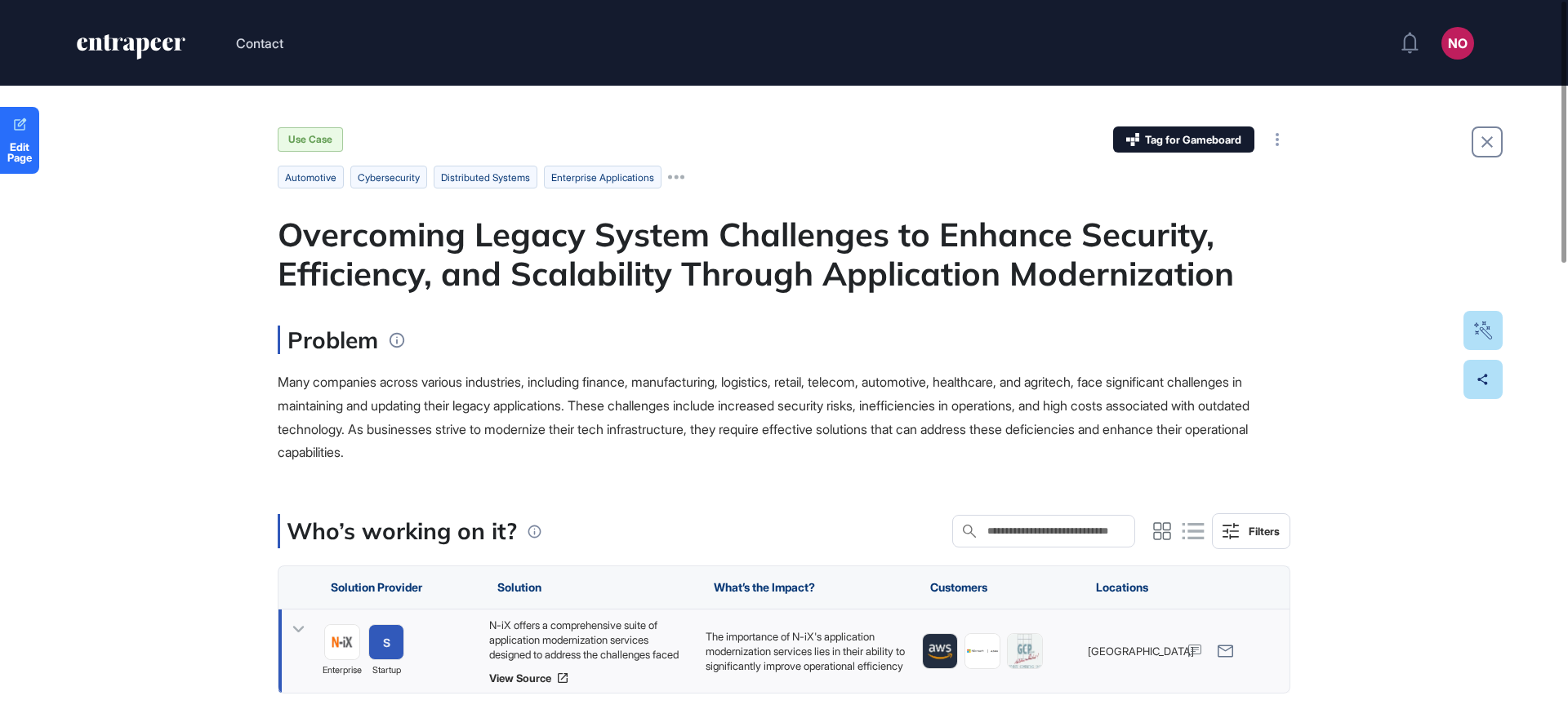
click at [297, 633] on icon at bounding box center [298, 630] width 24 height 24
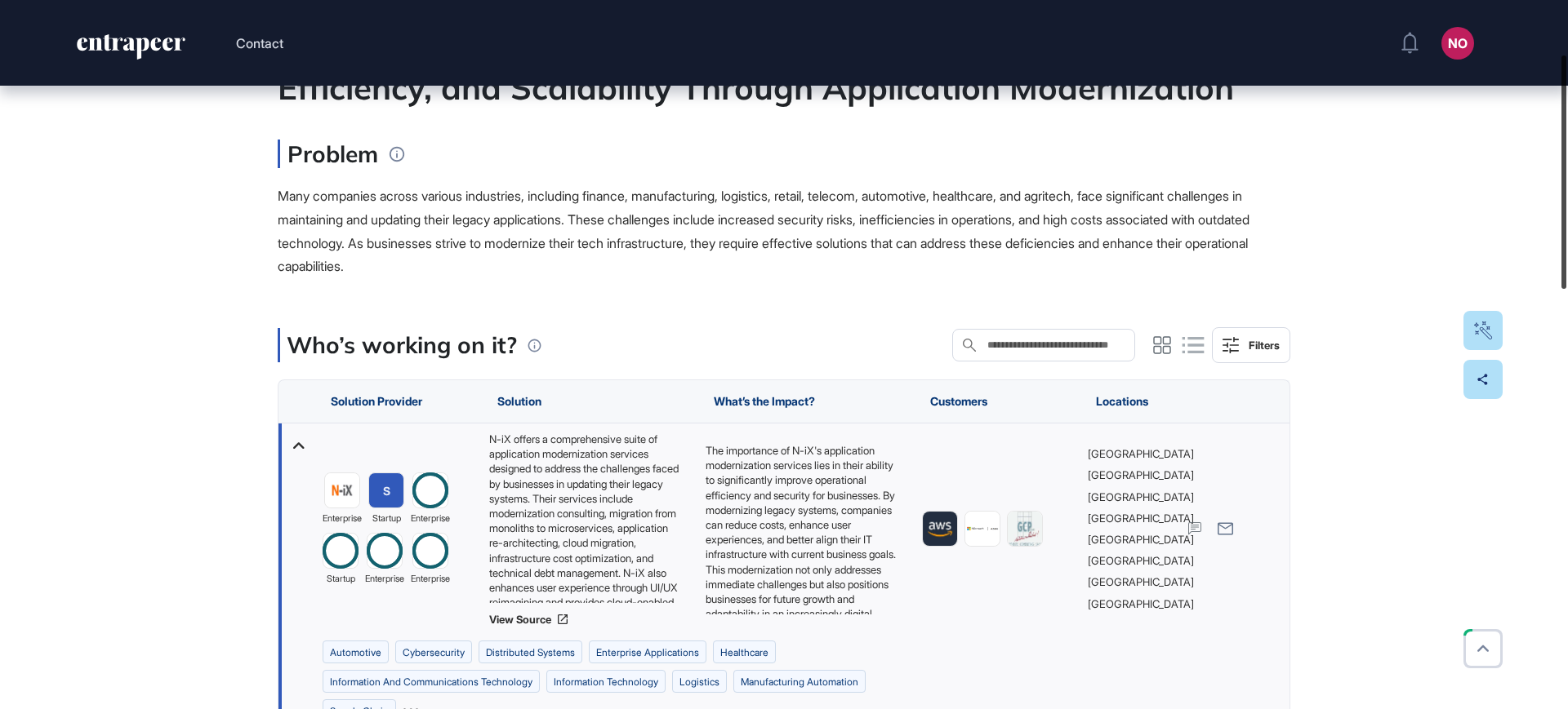
scroll to position [188, 0]
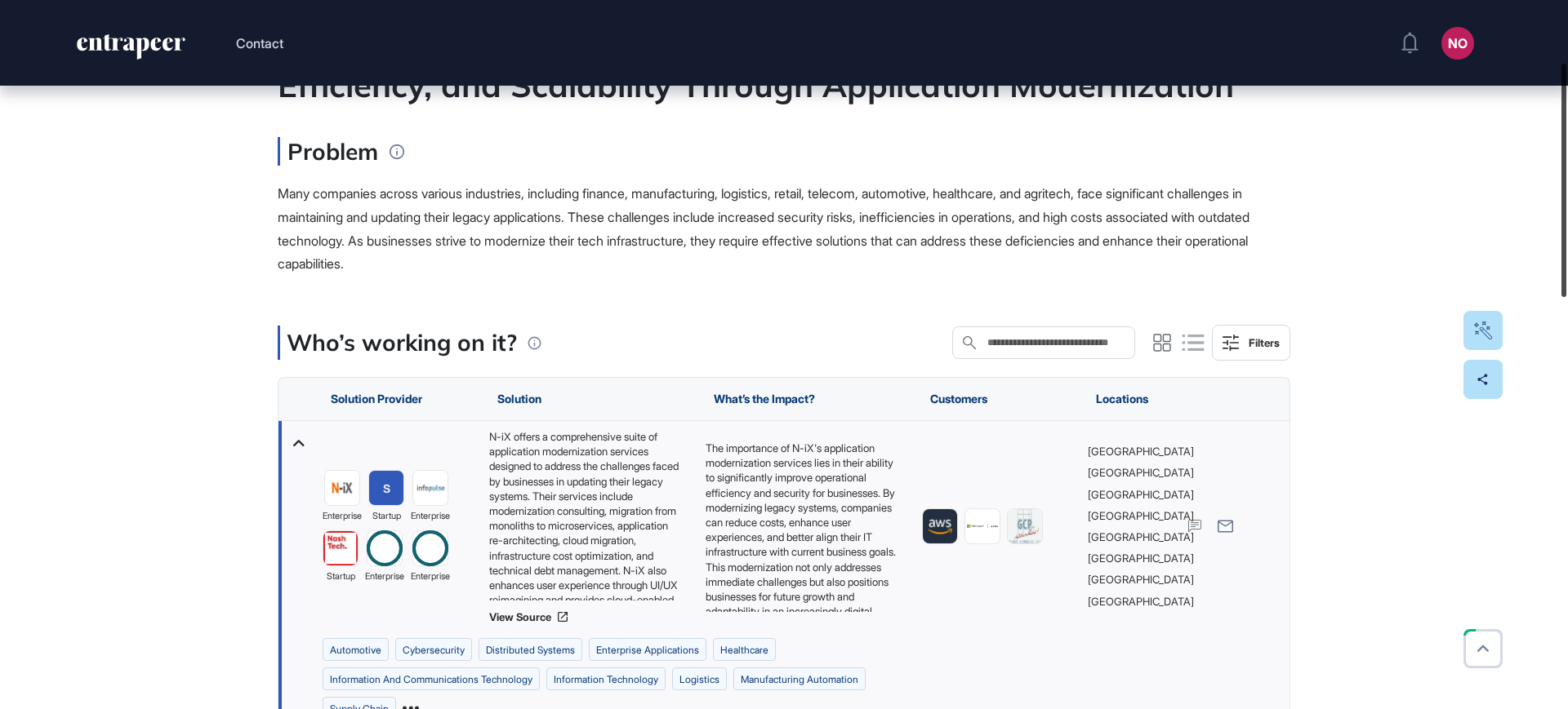
click at [1566, 251] on div at bounding box center [1564, 181] width 5 height 233
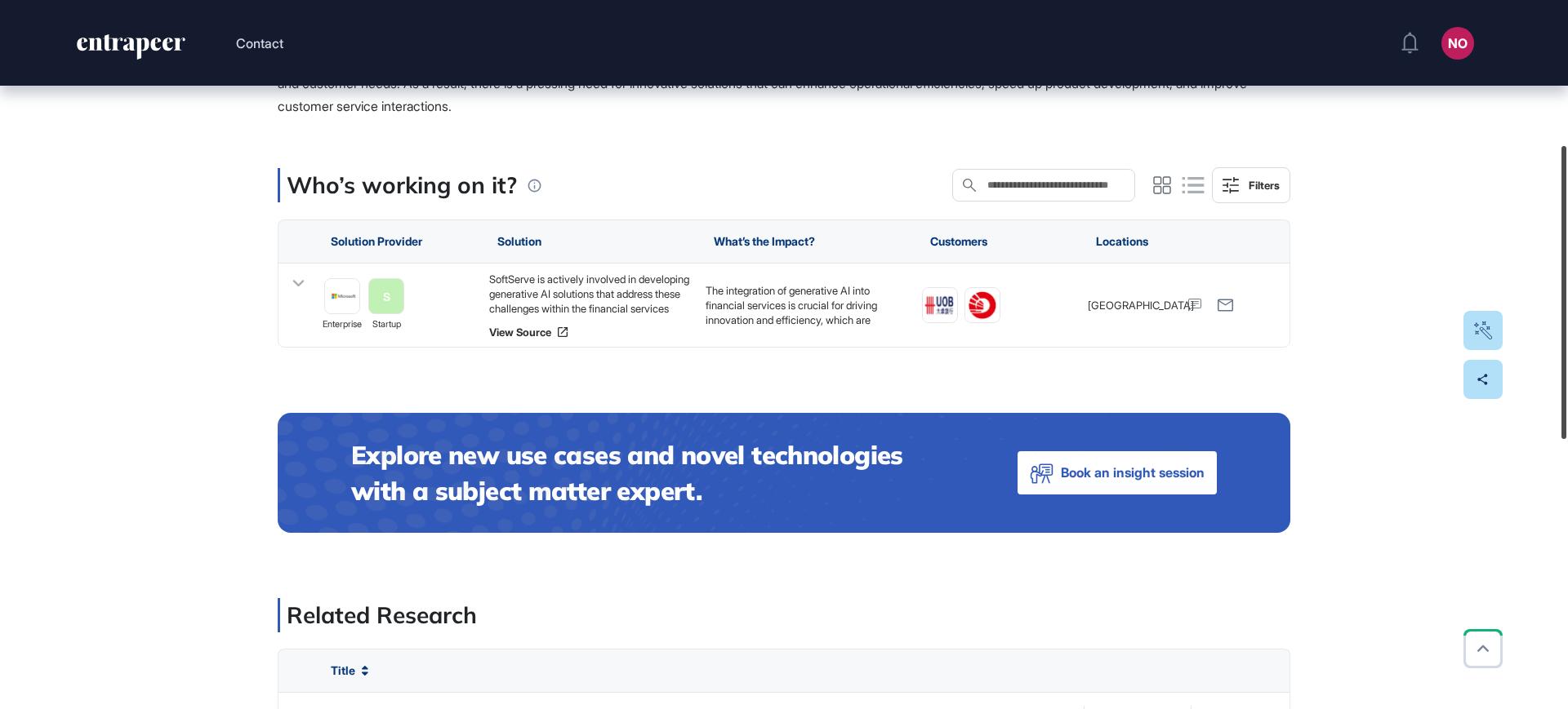
scroll to position [350, 0]
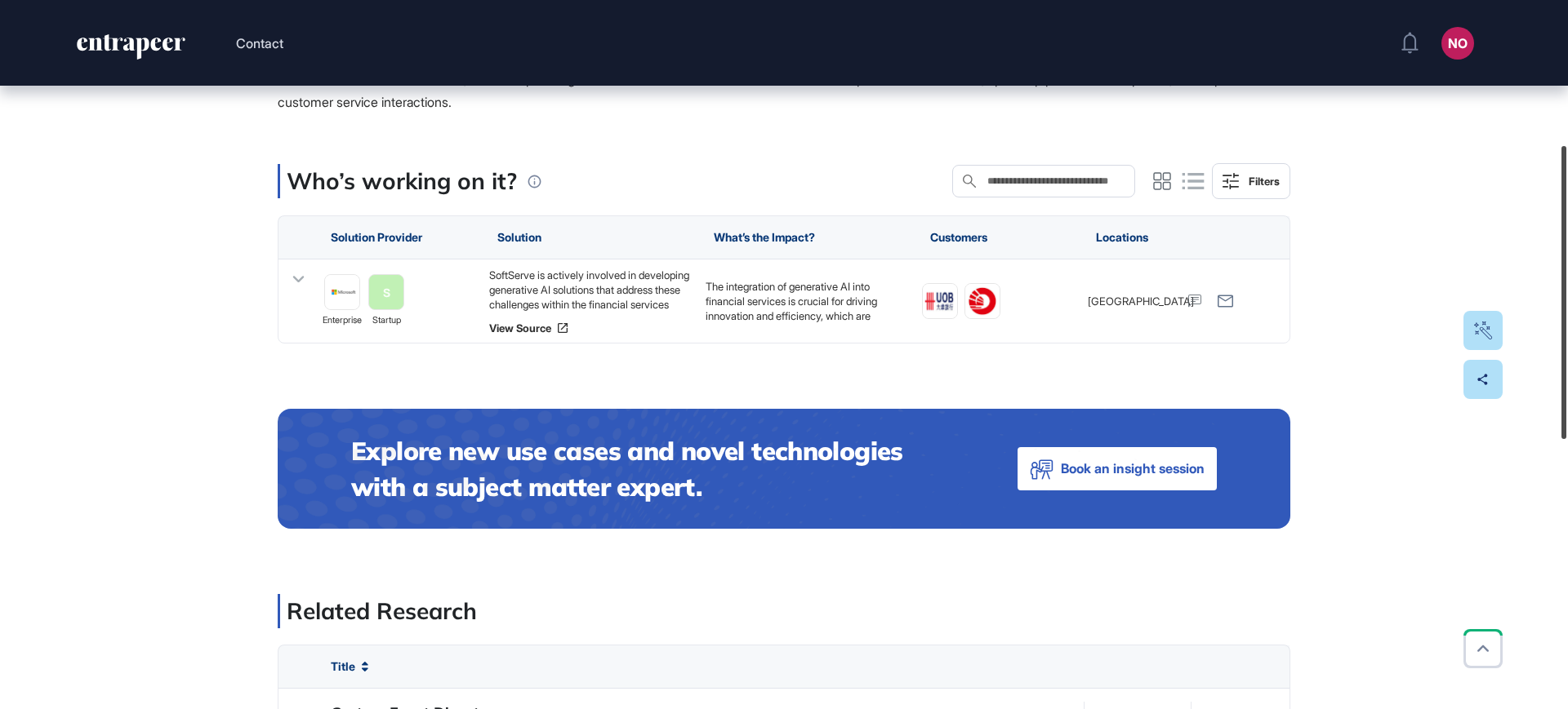
drag, startPoint x: 1567, startPoint y: 297, endPoint x: 1567, endPoint y: 395, distance: 98.0
click at [1566, 395] on div at bounding box center [1564, 292] width 5 height 293
click at [558, 327] on icon at bounding box center [562, 327] width 13 height 13
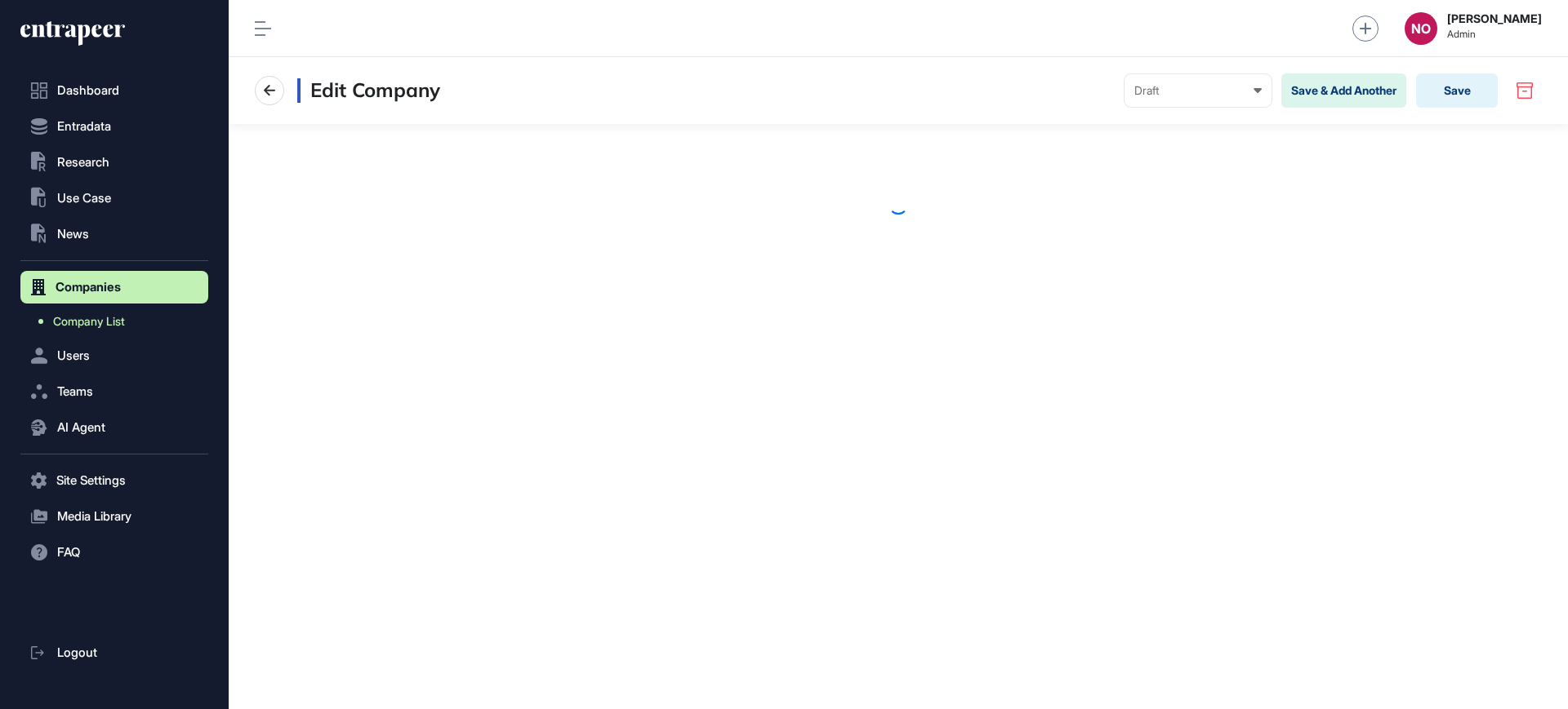
scroll to position [1, 1]
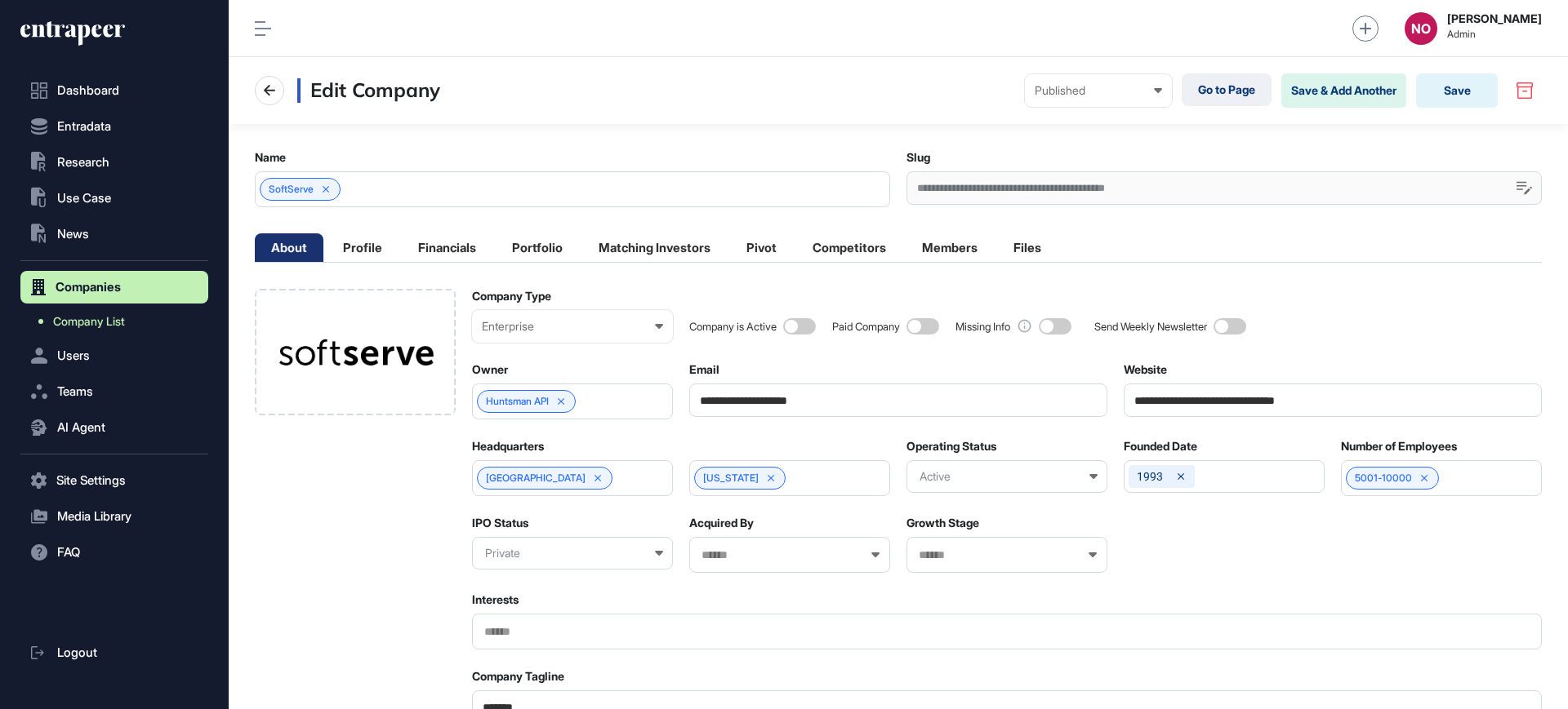
click at [140, 319] on link "Company List" at bounding box center [119, 321] width 180 height 29
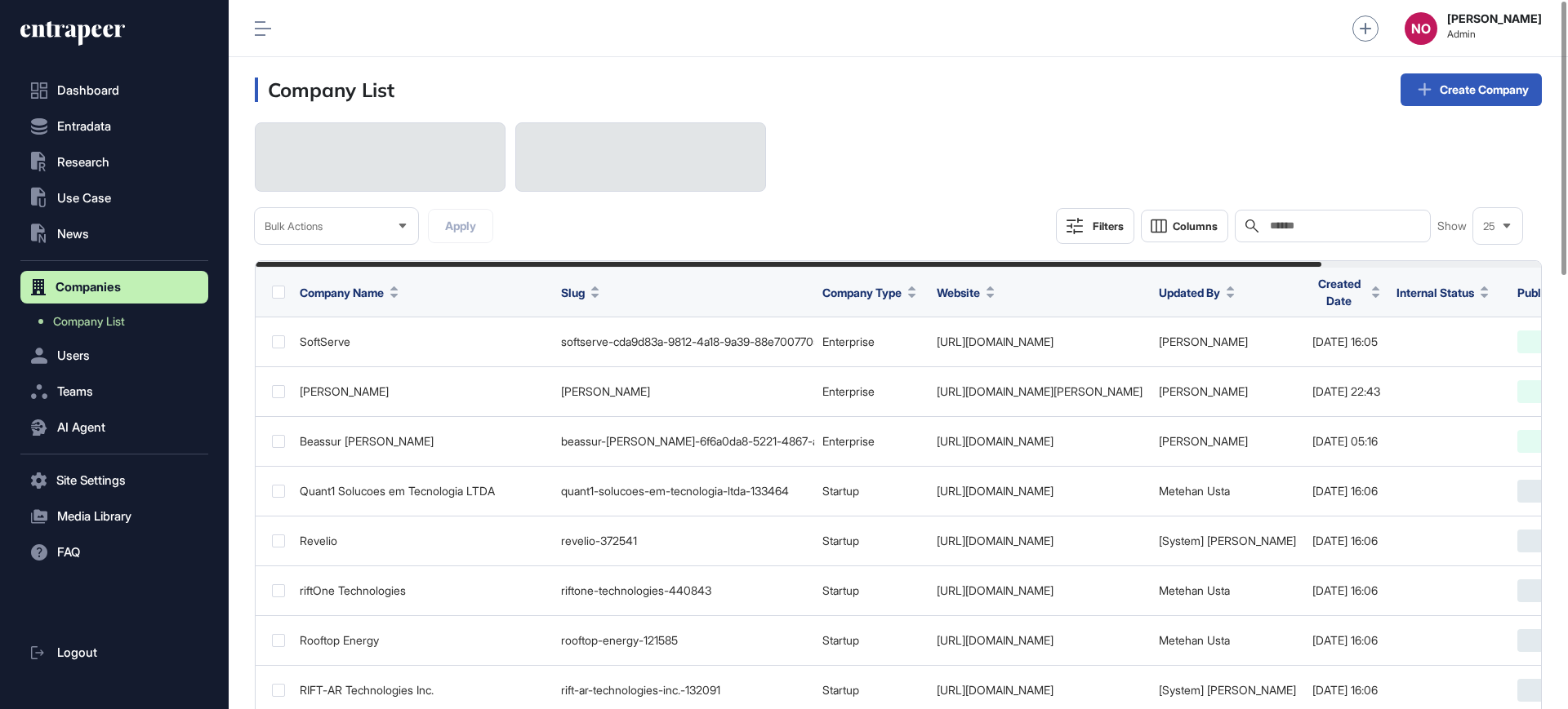
click at [1365, 225] on input "text" at bounding box center [1345, 226] width 152 height 13
paste input "**********"
type input "**********"
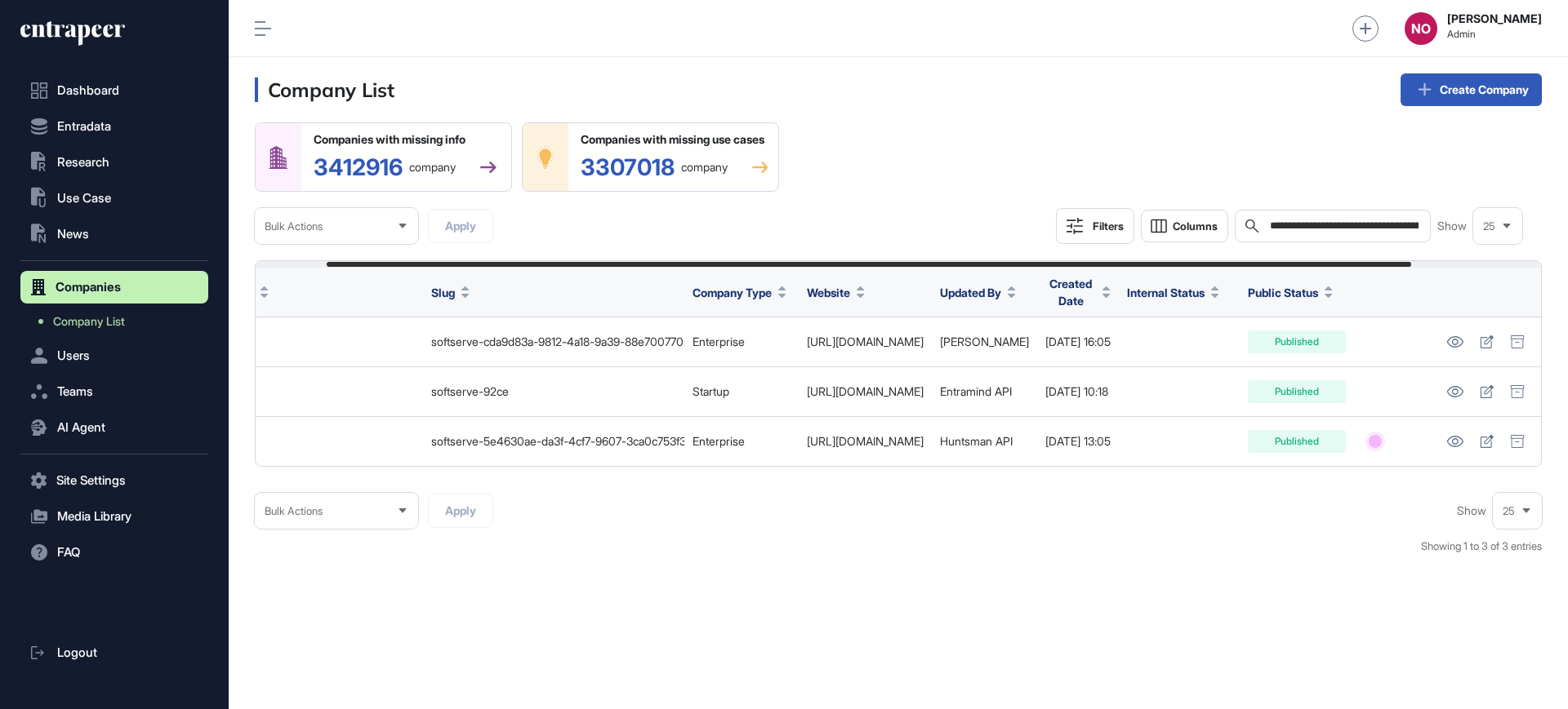
scroll to position [0, 238]
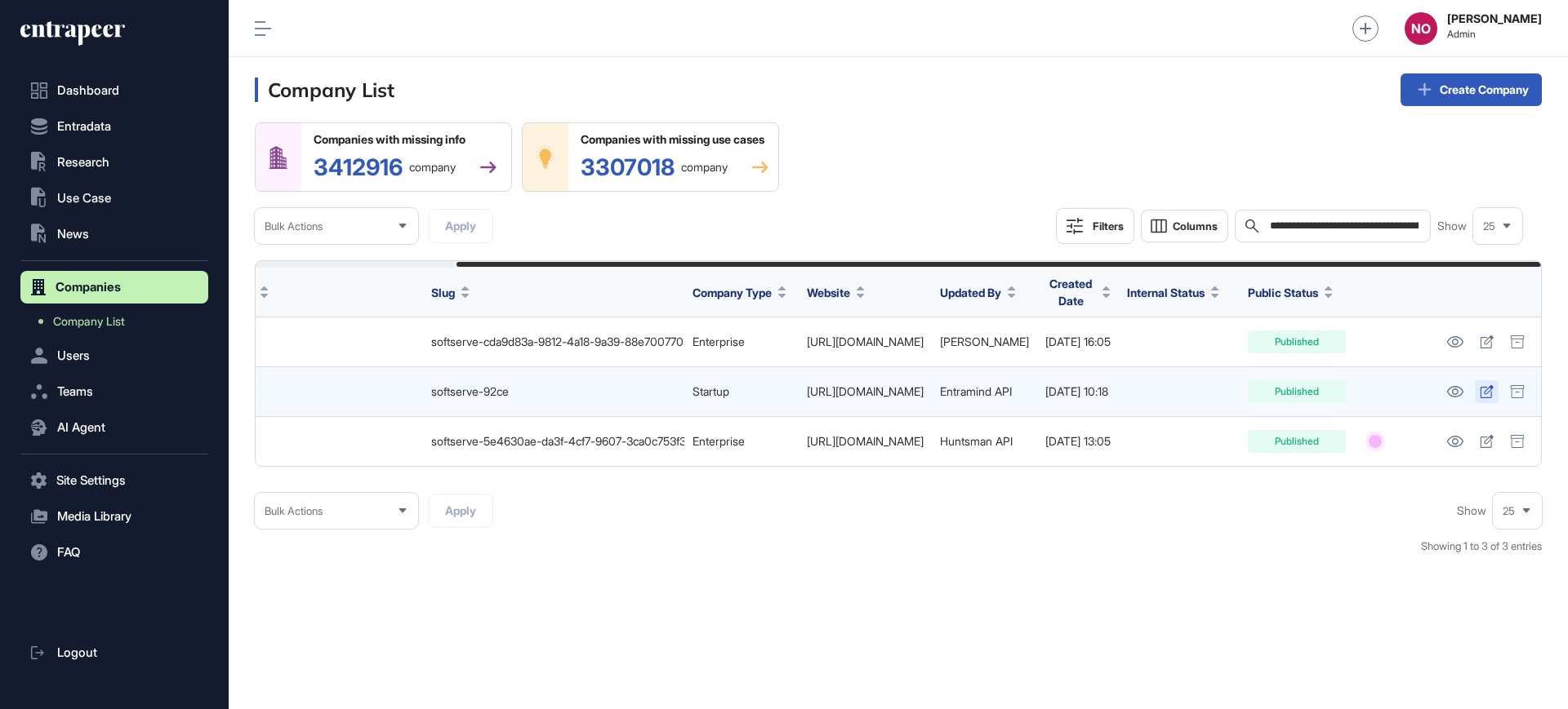
click at [1484, 389] on icon at bounding box center [1487, 391] width 14 height 13
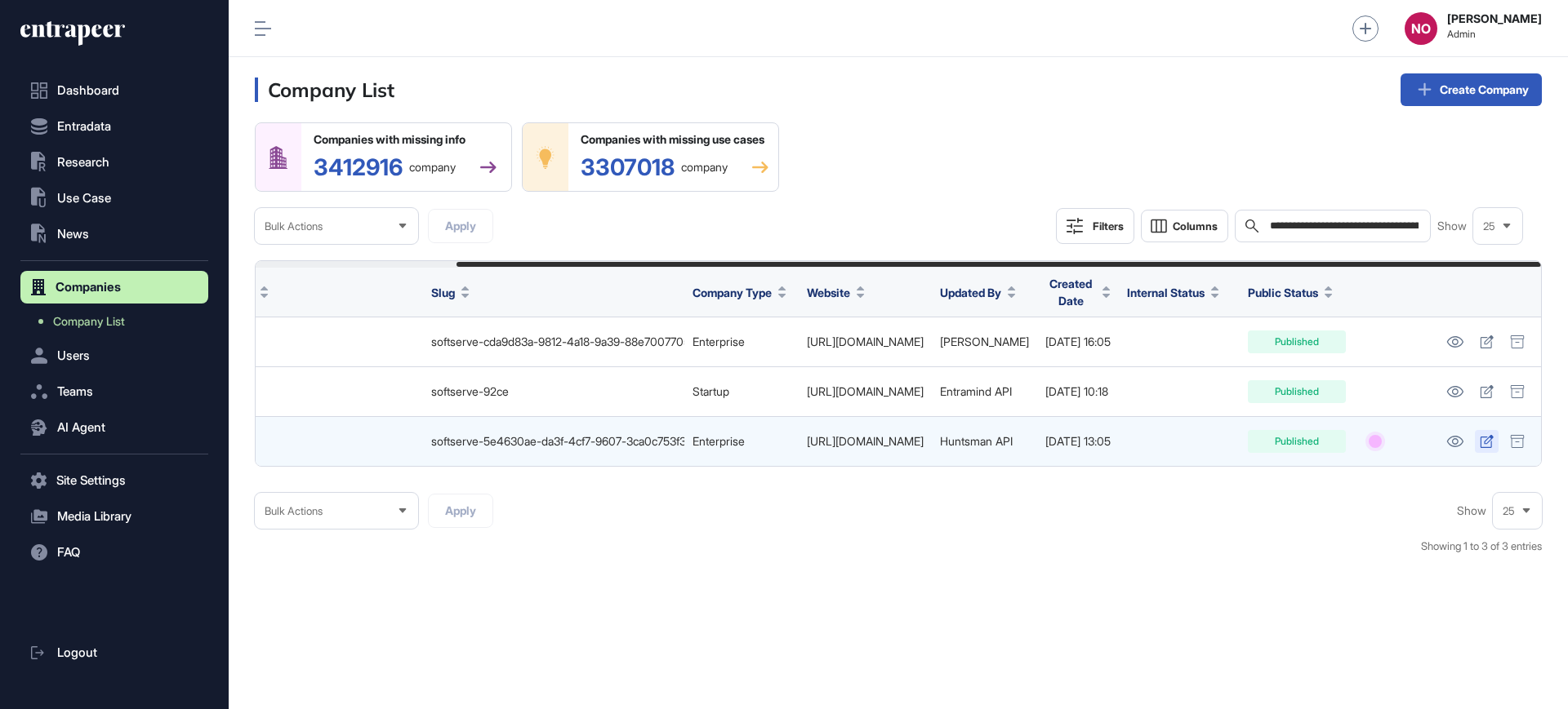
click at [1486, 439] on icon at bounding box center [1486, 441] width 13 height 13
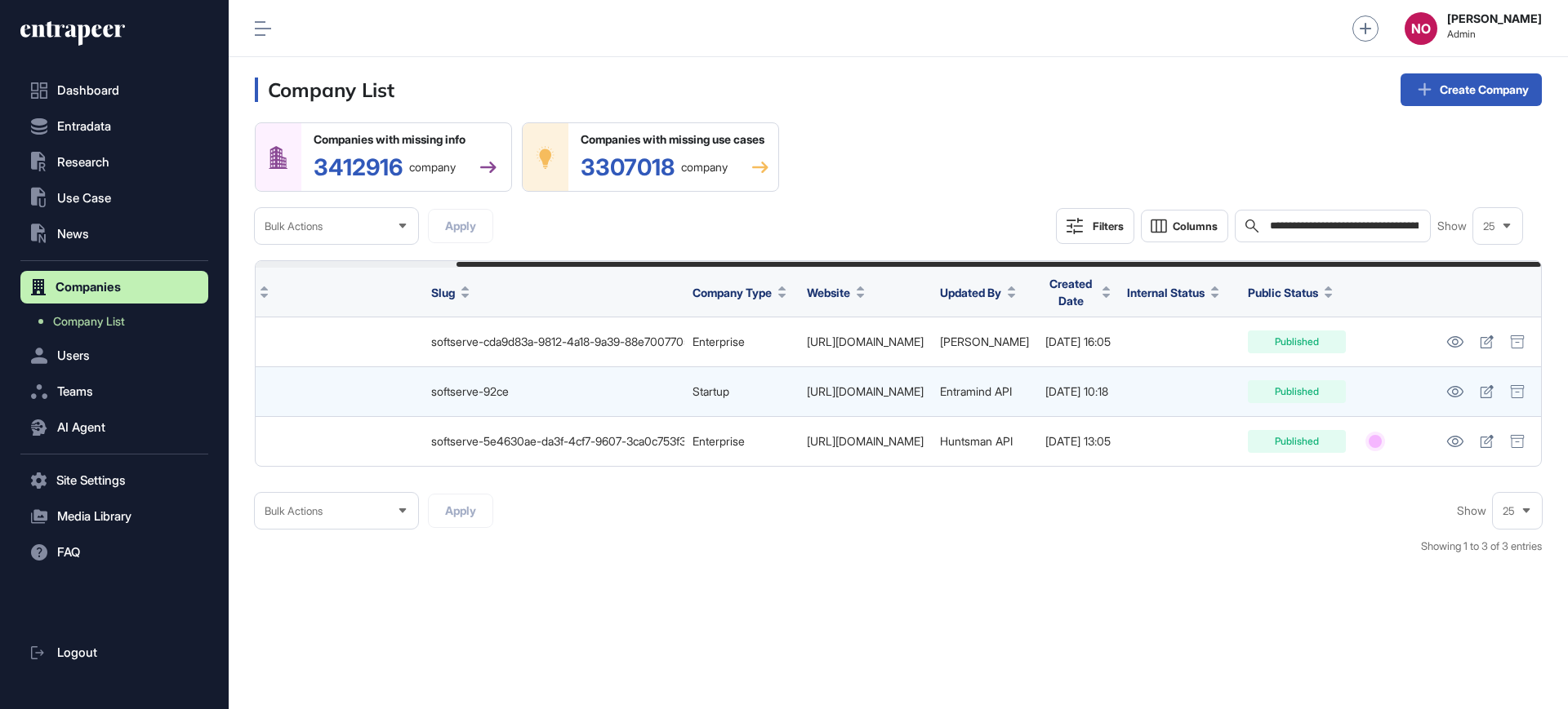
click at [807, 396] on link "https://softserve.co.za" at bounding box center [865, 391] width 117 height 14
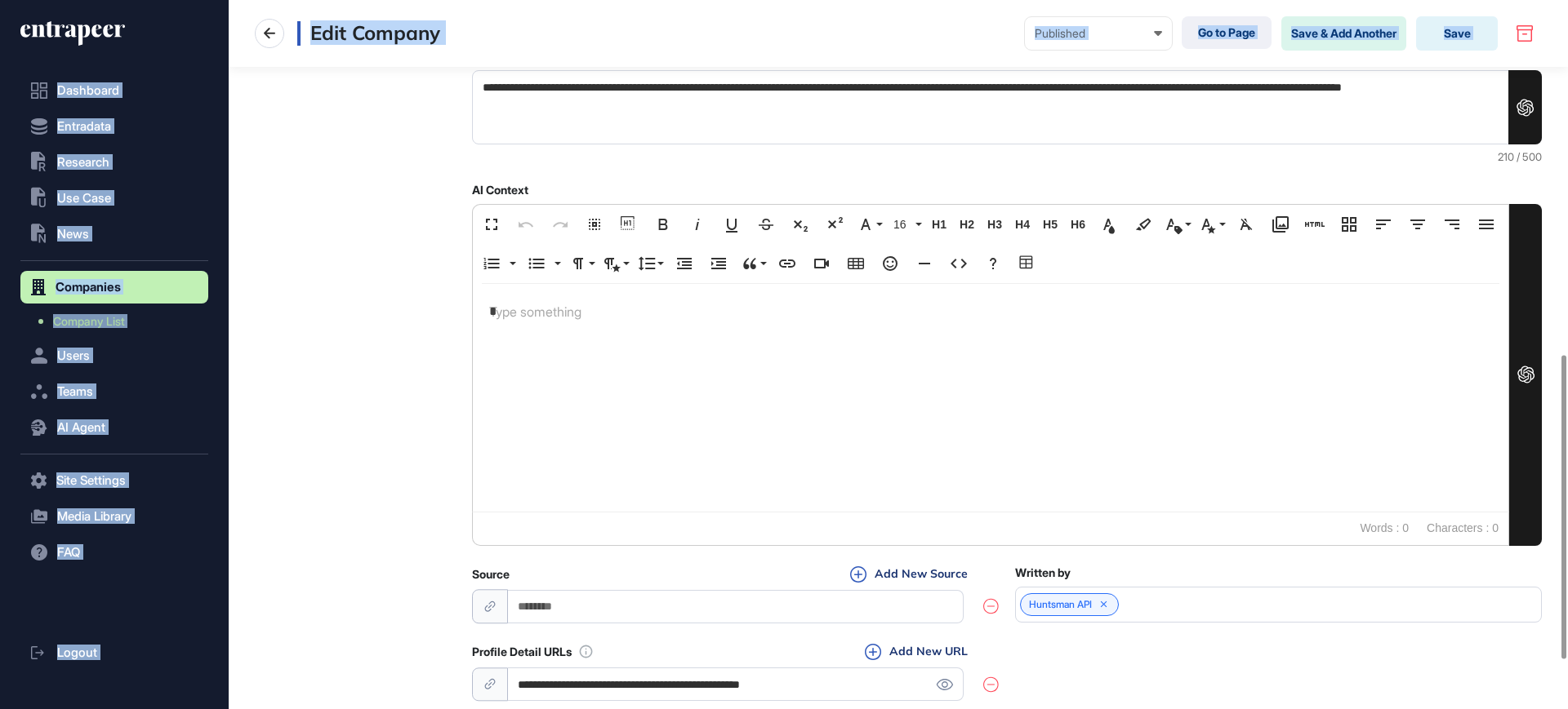
scroll to position [939, 0]
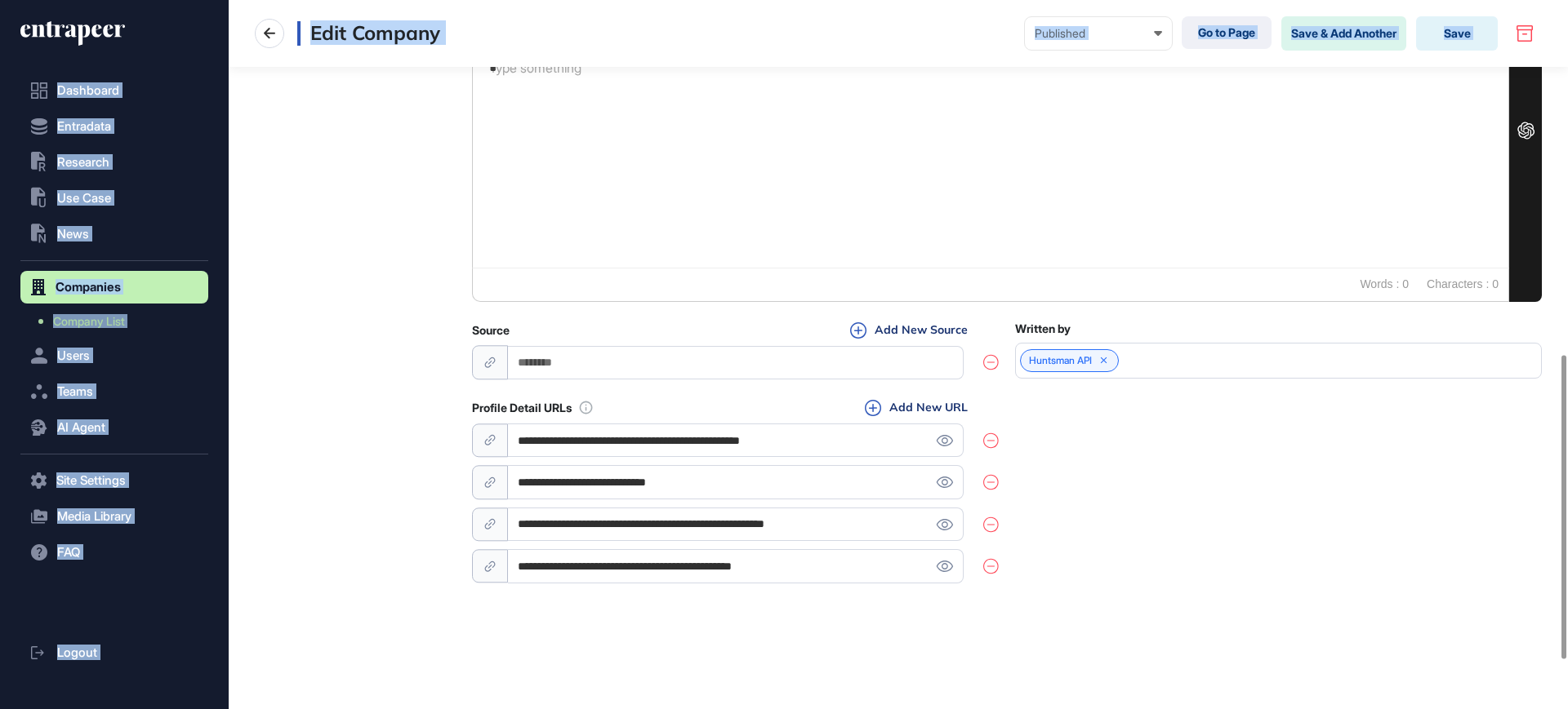
drag, startPoint x: 1567, startPoint y: 360, endPoint x: 1567, endPoint y: 757, distance: 397.0
click at [1567, 708] on html "**********" at bounding box center [784, 420] width 1568 height 840
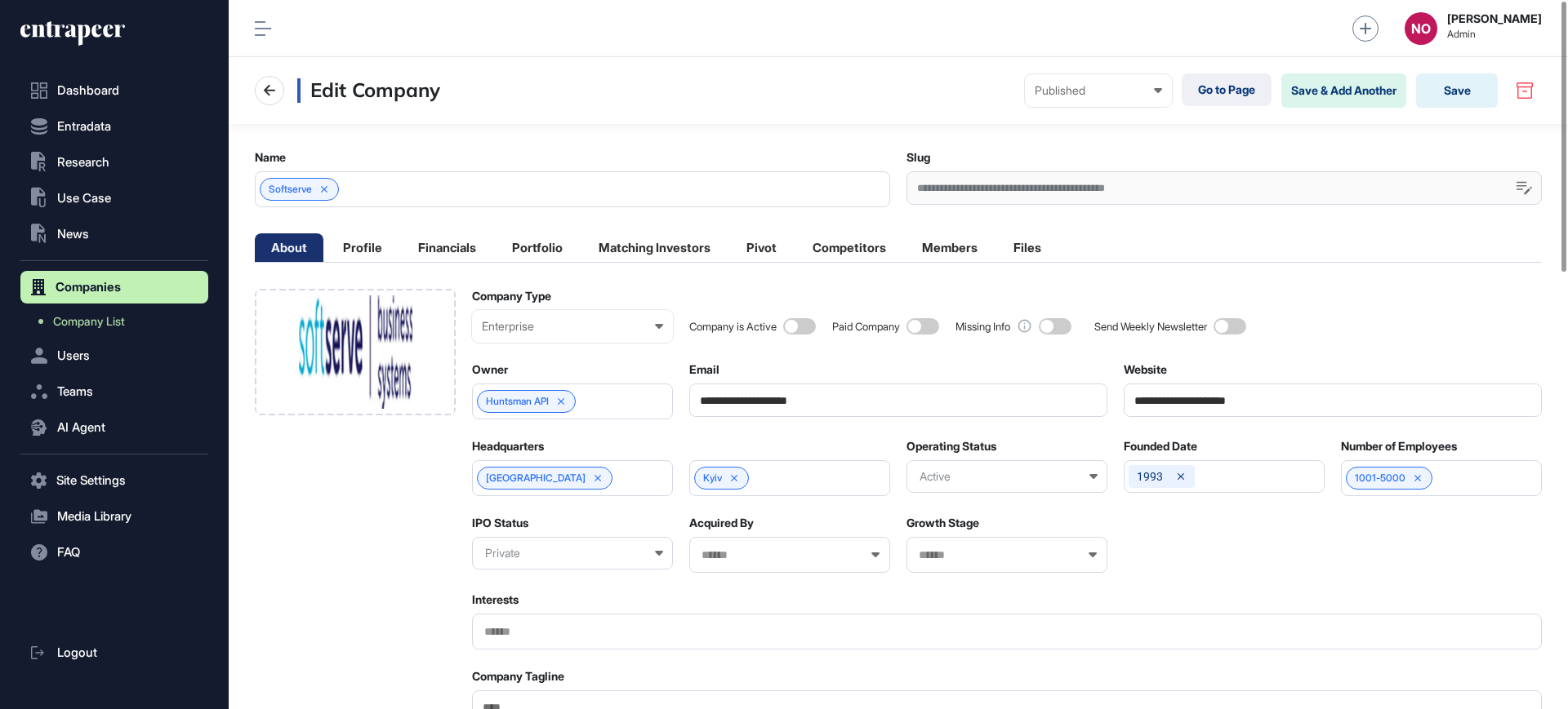
click at [1215, 408] on input "**********" at bounding box center [1333, 400] width 418 height 33
paste input "**"
type input "**********"
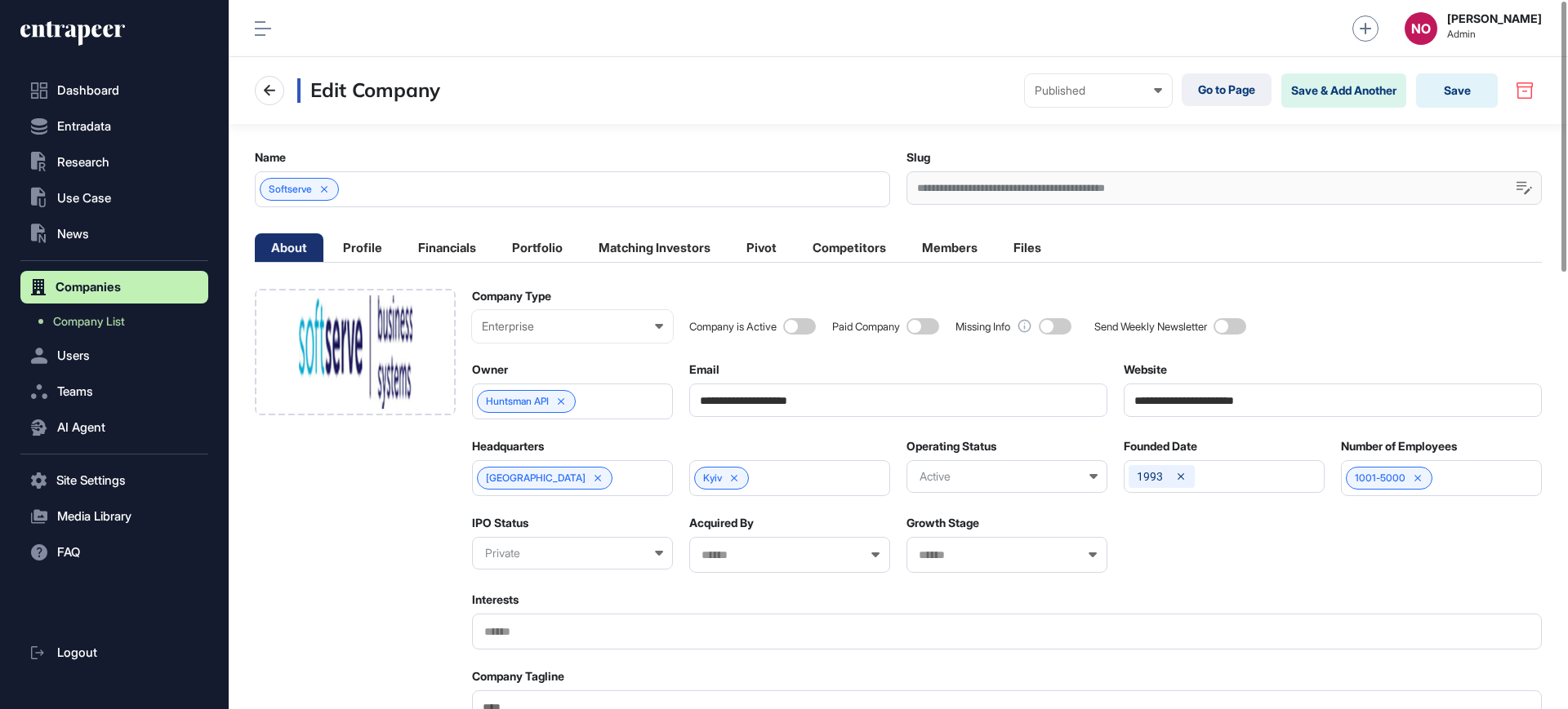
click at [810, 329] on span at bounding box center [800, 326] width 32 height 16
click at [425, 360] on div at bounding box center [356, 352] width 201 height 126
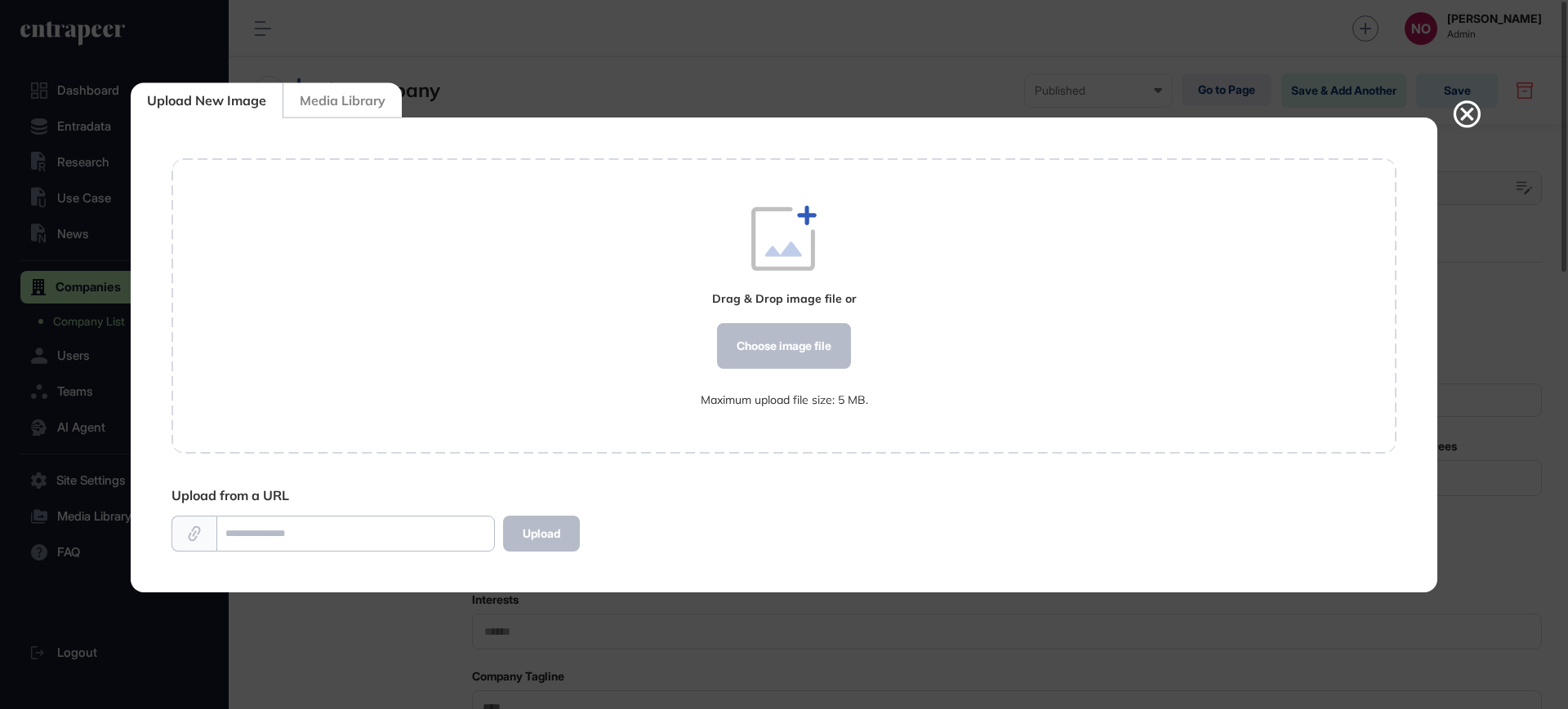
scroll to position [1, 1]
click at [736, 343] on div "Choose image file" at bounding box center [784, 346] width 134 height 46
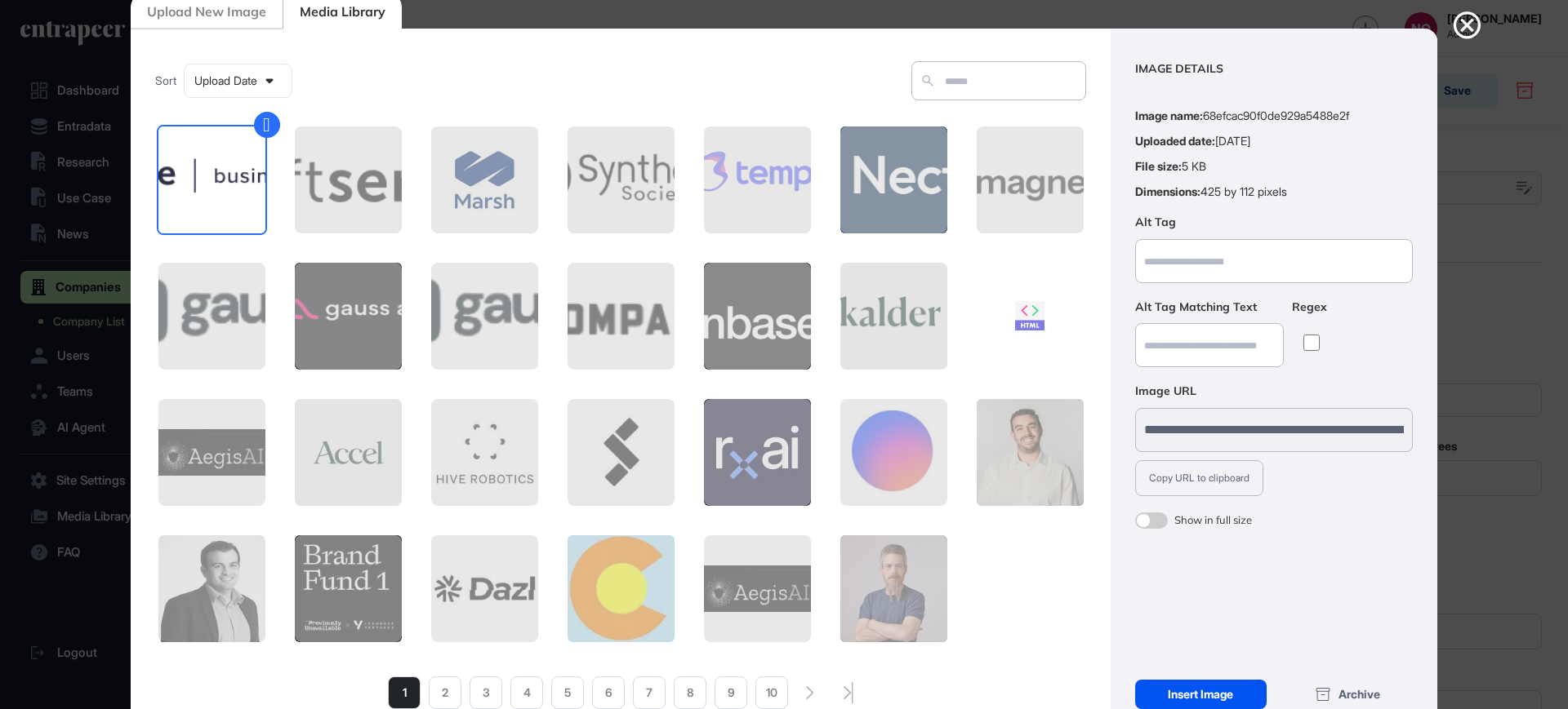
click at [1183, 688] on div "Insert Image" at bounding box center [1201, 695] width 131 height 29
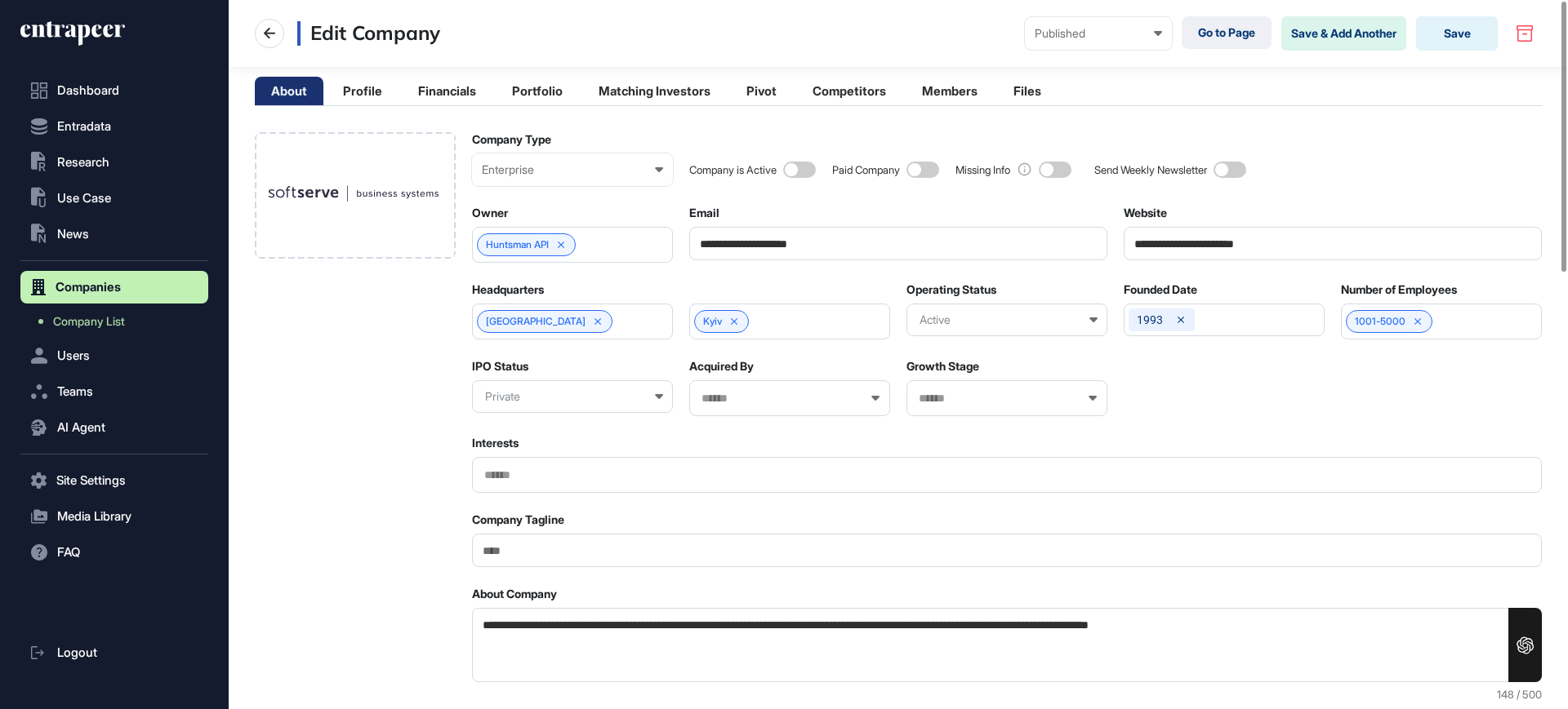
scroll to position [0, 0]
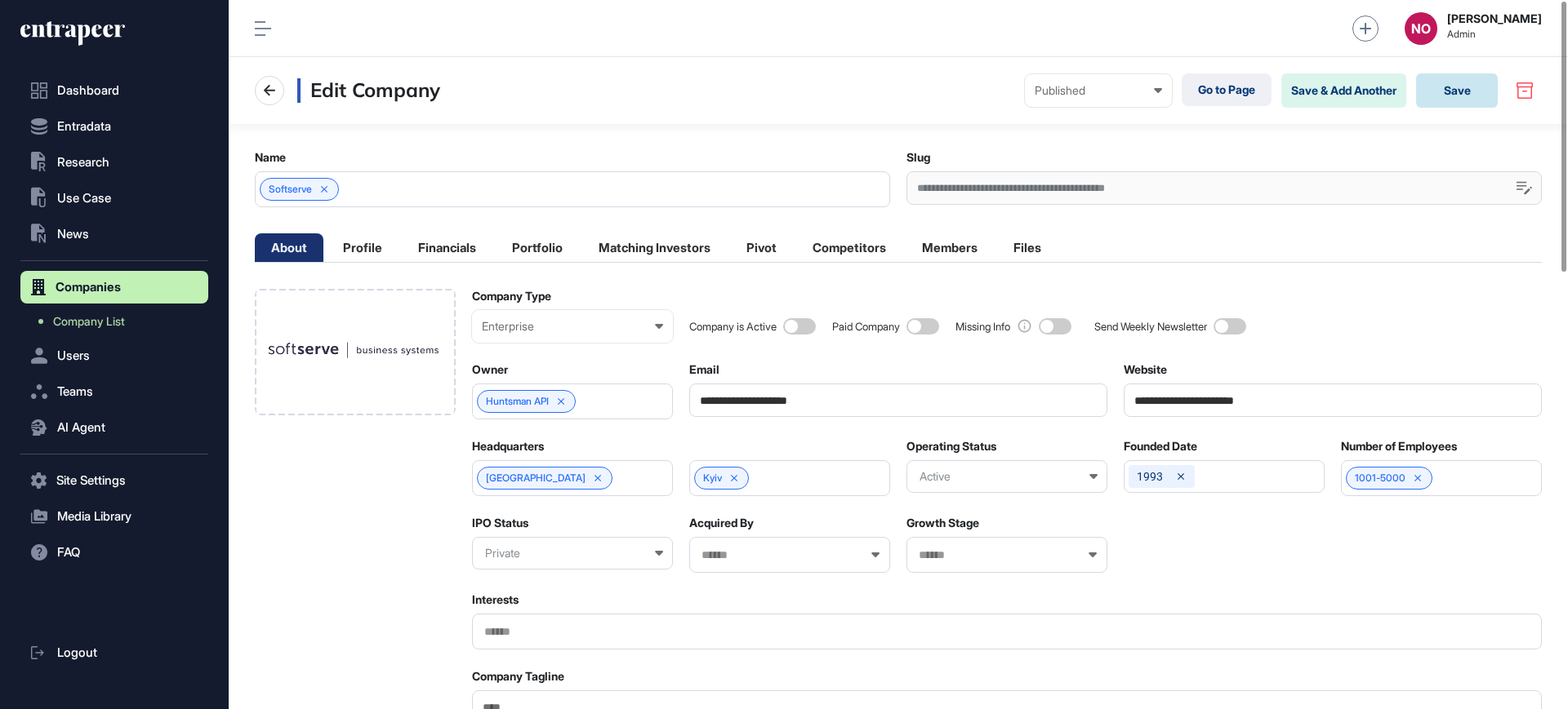
click at [1460, 98] on button "Save" at bounding box center [1457, 90] width 82 height 34
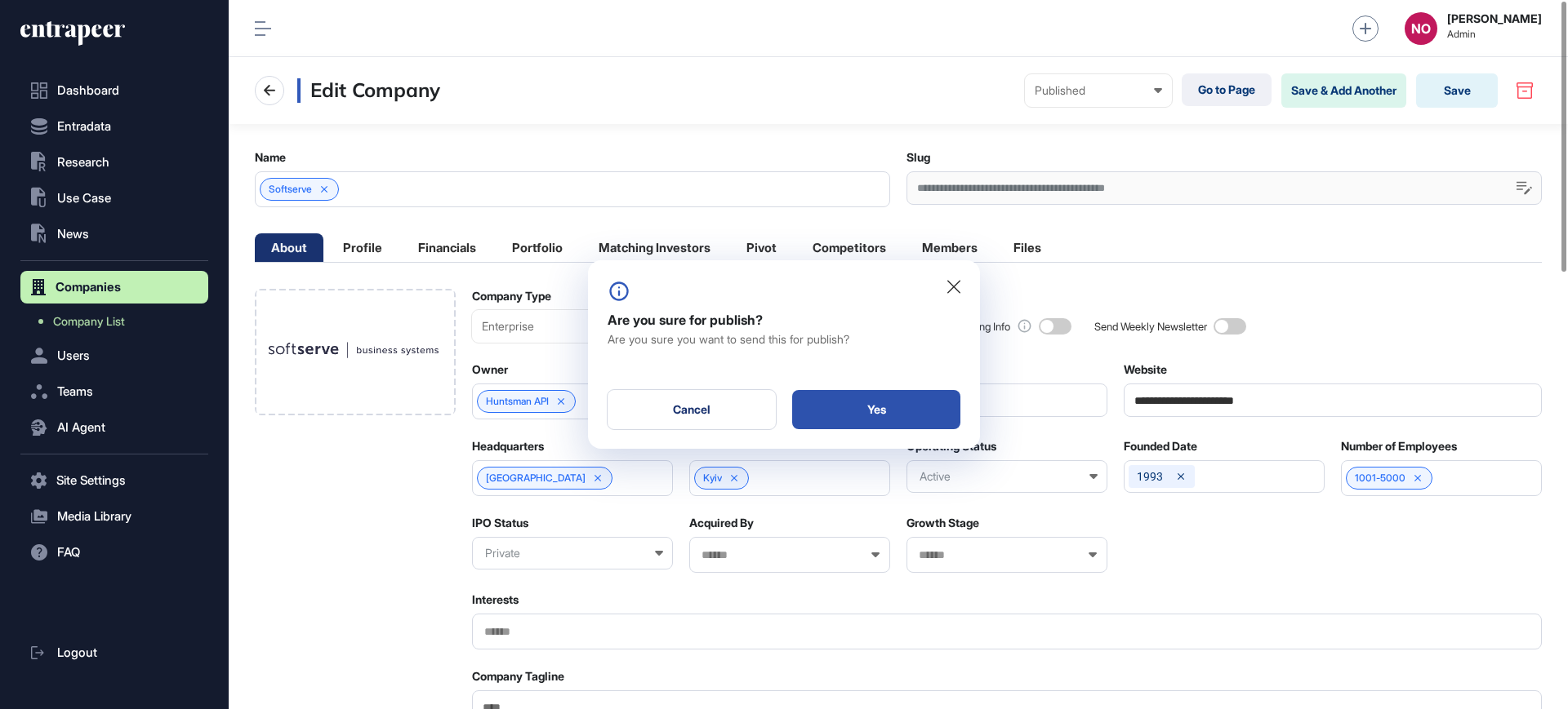
click at [929, 413] on div "Yes" at bounding box center [876, 410] width 168 height 39
